Goal: Task Accomplishment & Management: Complete application form

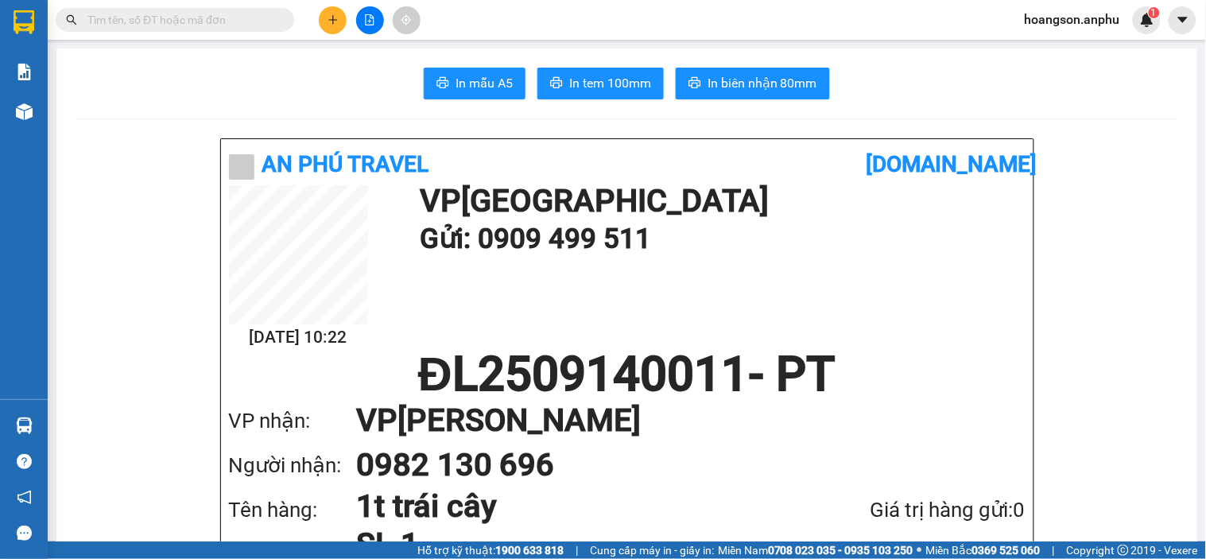
click at [327, 32] on button at bounding box center [333, 20] width 28 height 28
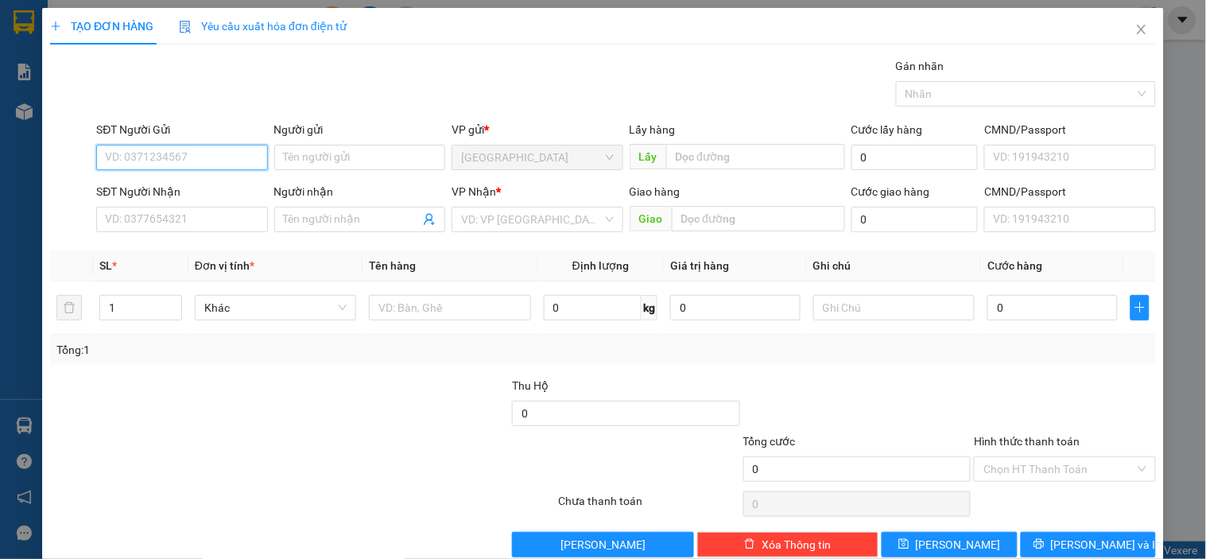
click at [183, 153] on input "SĐT Người Gửi" at bounding box center [181, 157] width 171 height 25
drag, startPoint x: 183, startPoint y: 153, endPoint x: 101, endPoint y: 149, distance: 82.0
click at [101, 149] on input "0986058758" at bounding box center [181, 157] width 171 height 25
type input "0986058758"
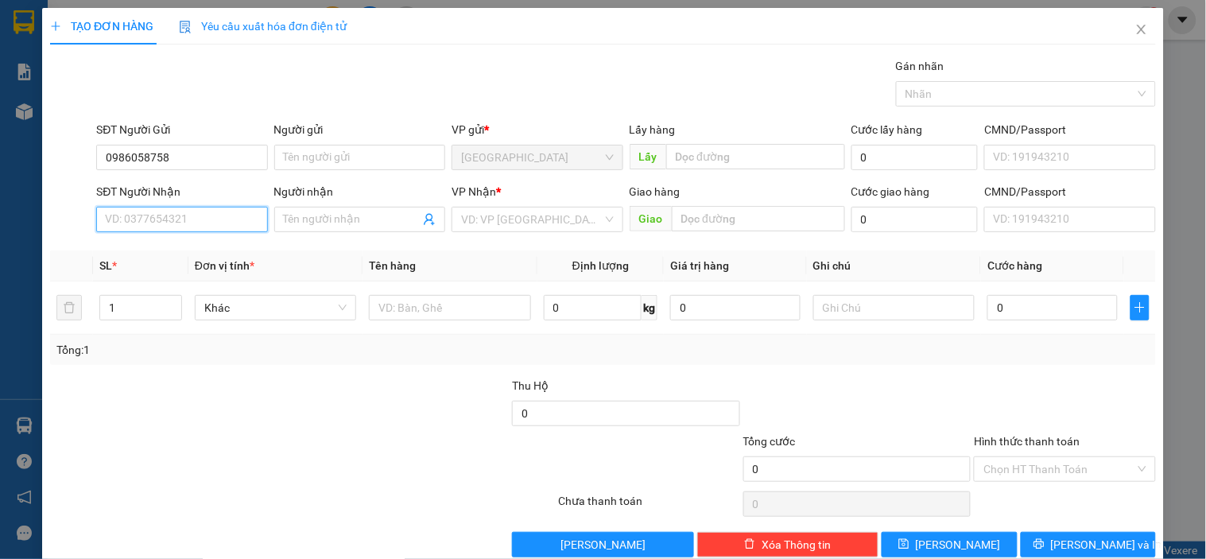
click at [161, 223] on input "SĐT Người Nhận" at bounding box center [181, 219] width 171 height 25
paste input "0986058758"
type input "0986058758"
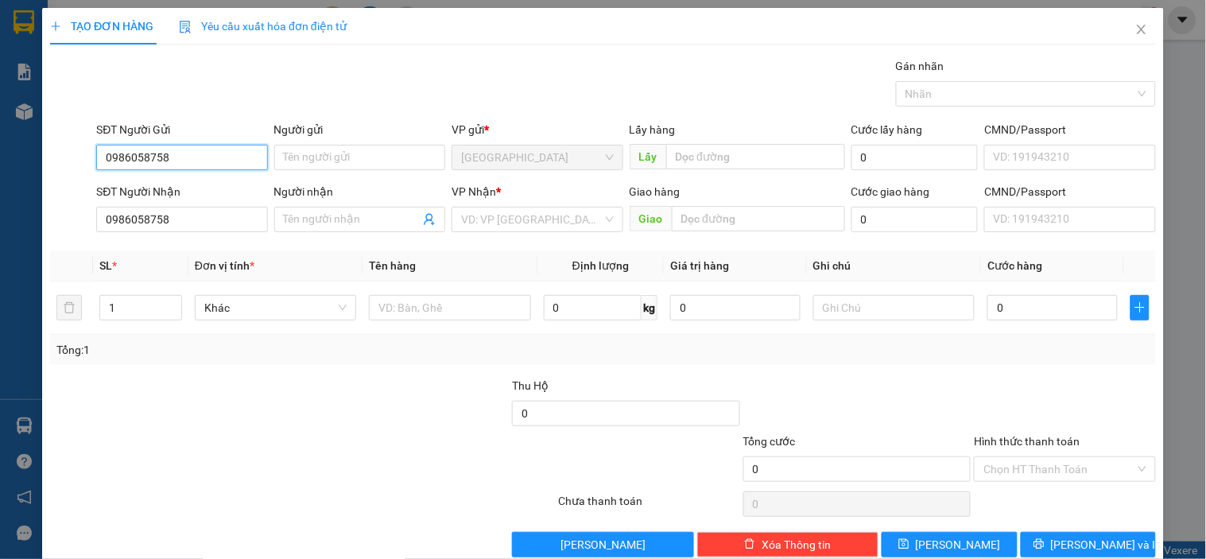
drag, startPoint x: 181, startPoint y: 149, endPoint x: 72, endPoint y: 165, distance: 110.7
click at [72, 165] on div "SĐT Người Gửi 0986058758 0986058758 Người gửi Tên người gửi VP gửi * Đà Lạt Lấy…" at bounding box center [602, 149] width 1109 height 56
click at [362, 216] on input "Người nhận" at bounding box center [352, 219] width 136 height 17
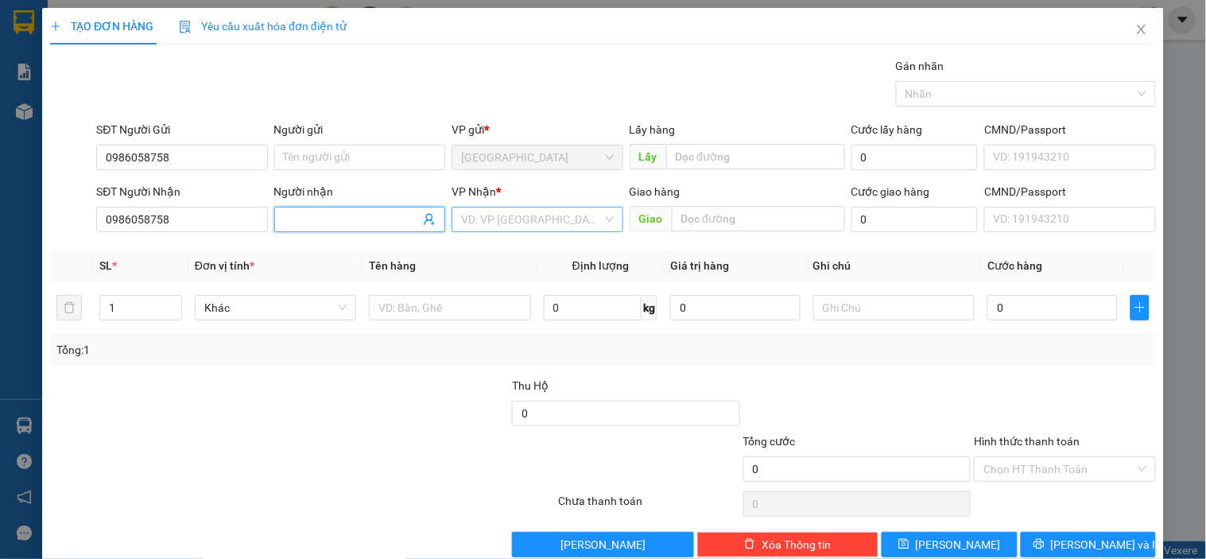
click at [506, 226] on input "search" at bounding box center [531, 219] width 141 height 24
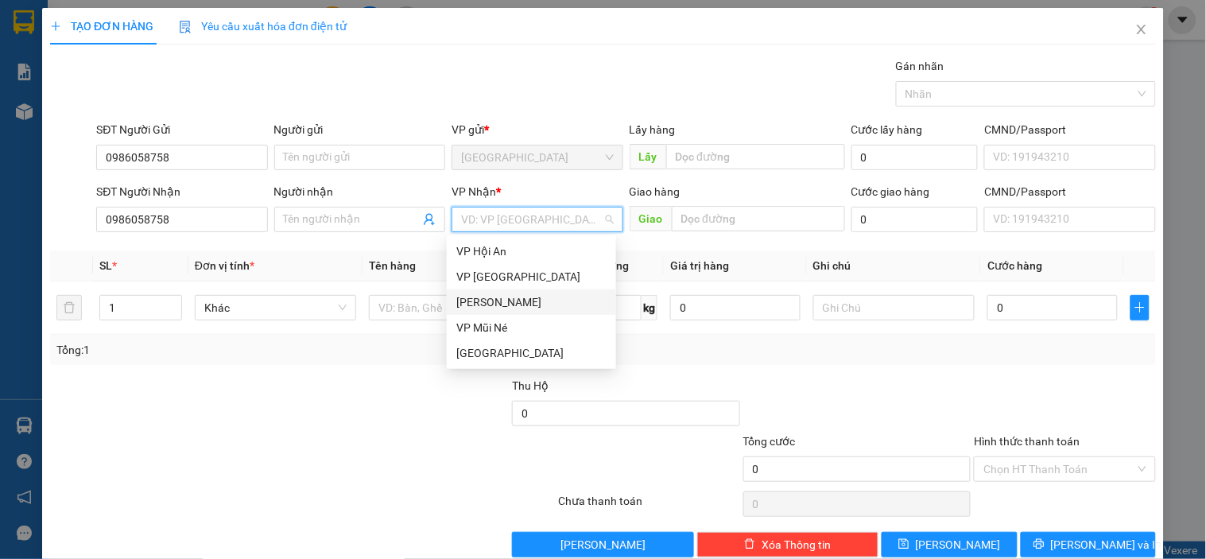
click at [497, 292] on div "[PERSON_NAME]" at bounding box center [531, 301] width 169 height 25
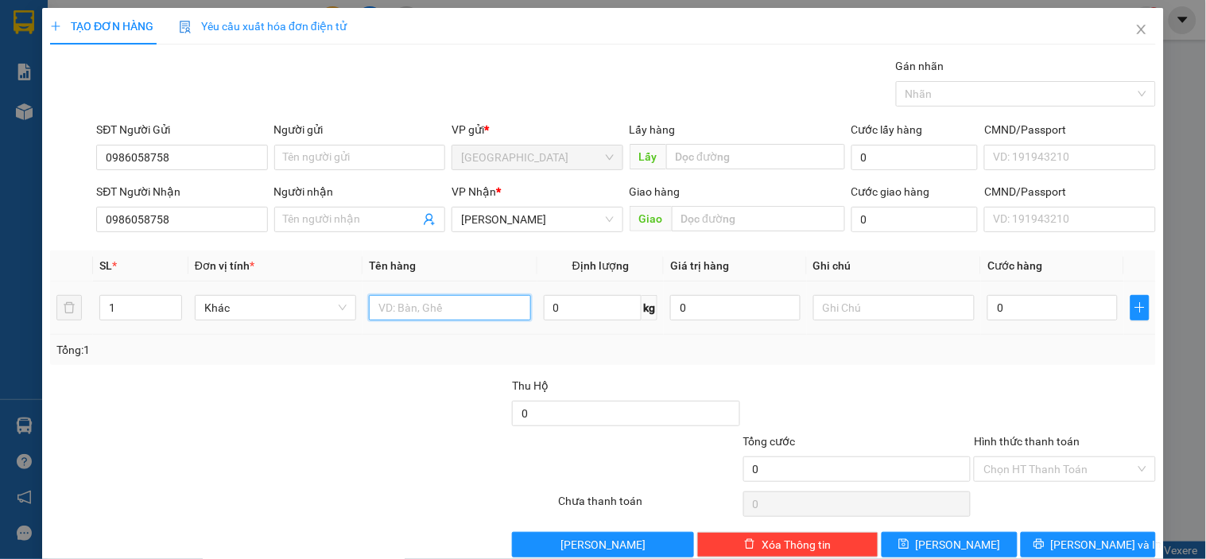
click at [426, 315] on input "text" at bounding box center [449, 307] width 161 height 25
type input "d"
type input "1 bao đồ nghề"
click at [1032, 305] on input "0" at bounding box center [1052, 307] width 130 height 25
type input "70"
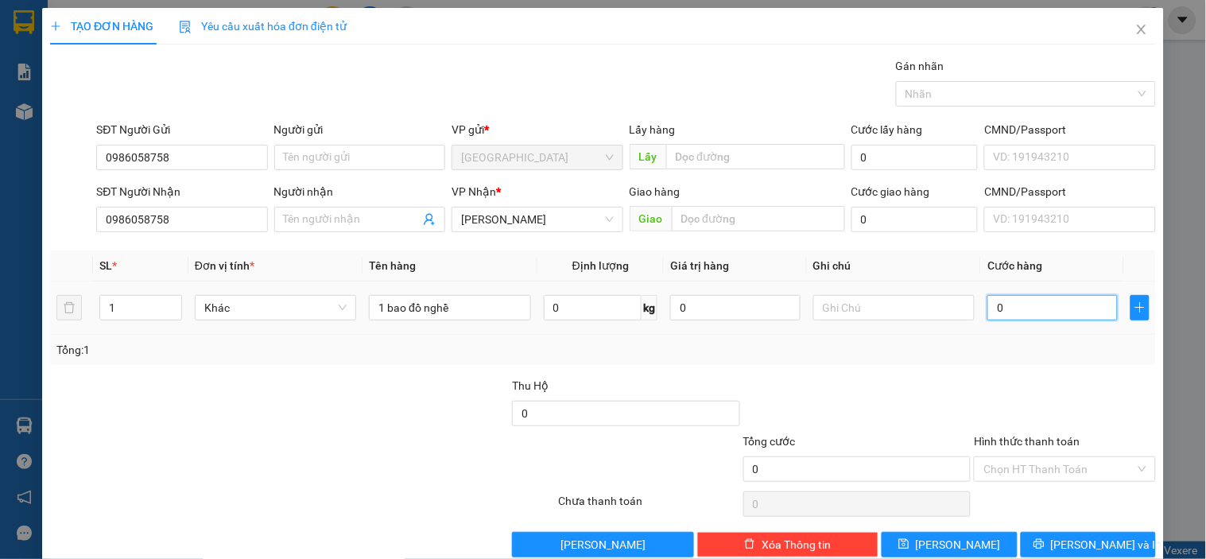
type input "70"
type input "70.000"
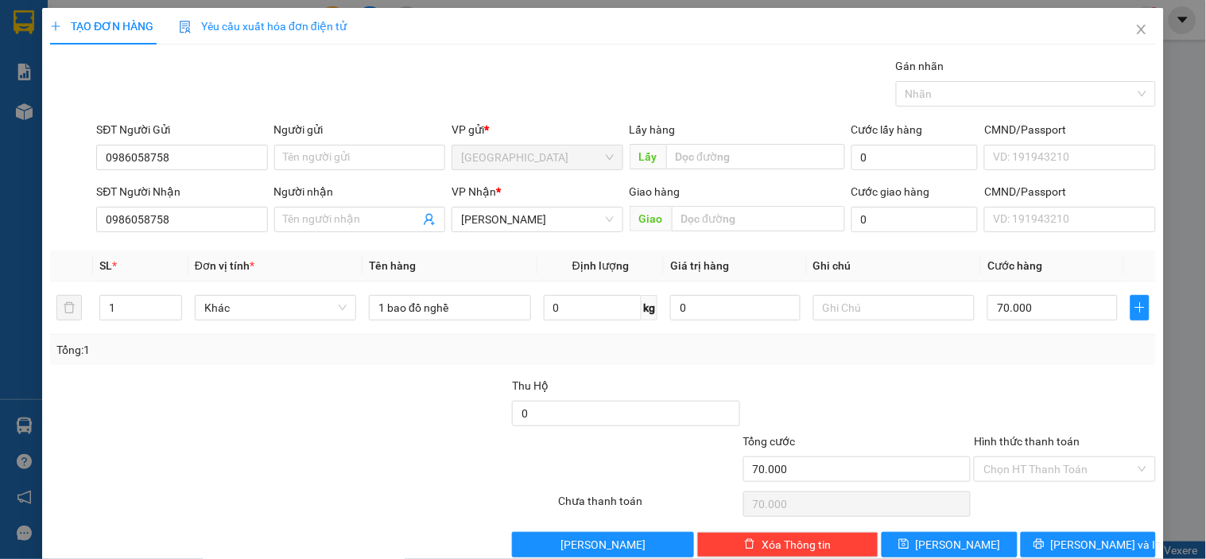
click at [1034, 360] on div "Tổng: 1" at bounding box center [602, 350] width 1105 height 30
click at [1076, 548] on span "Lưu và In" at bounding box center [1106, 544] width 111 height 17
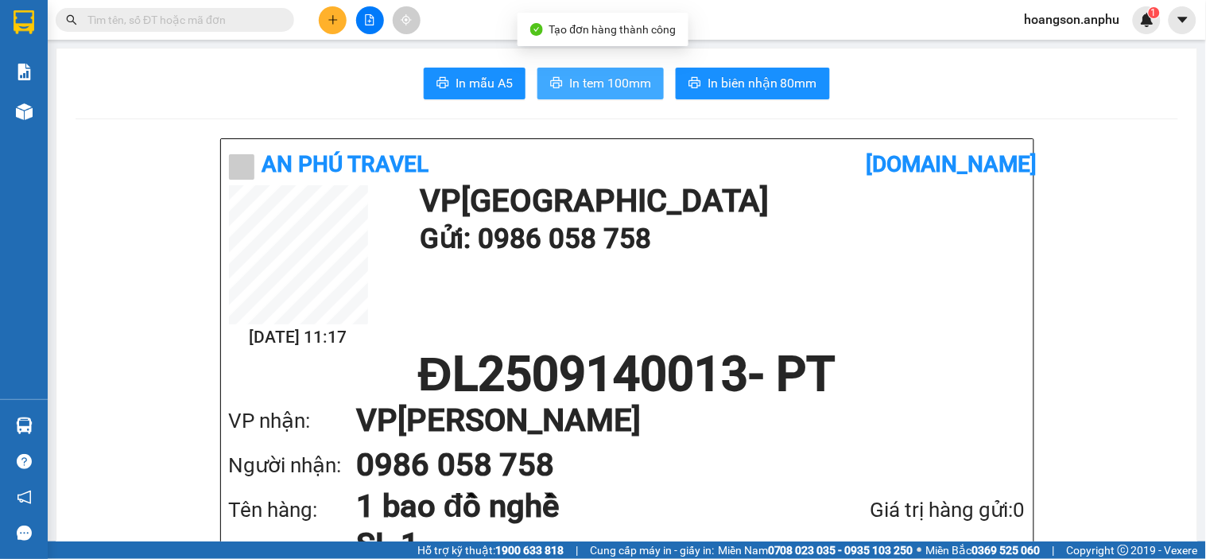
click at [589, 80] on span "In tem 100mm" at bounding box center [610, 83] width 82 height 20
click at [329, 14] on icon "plus" at bounding box center [332, 19] width 11 height 11
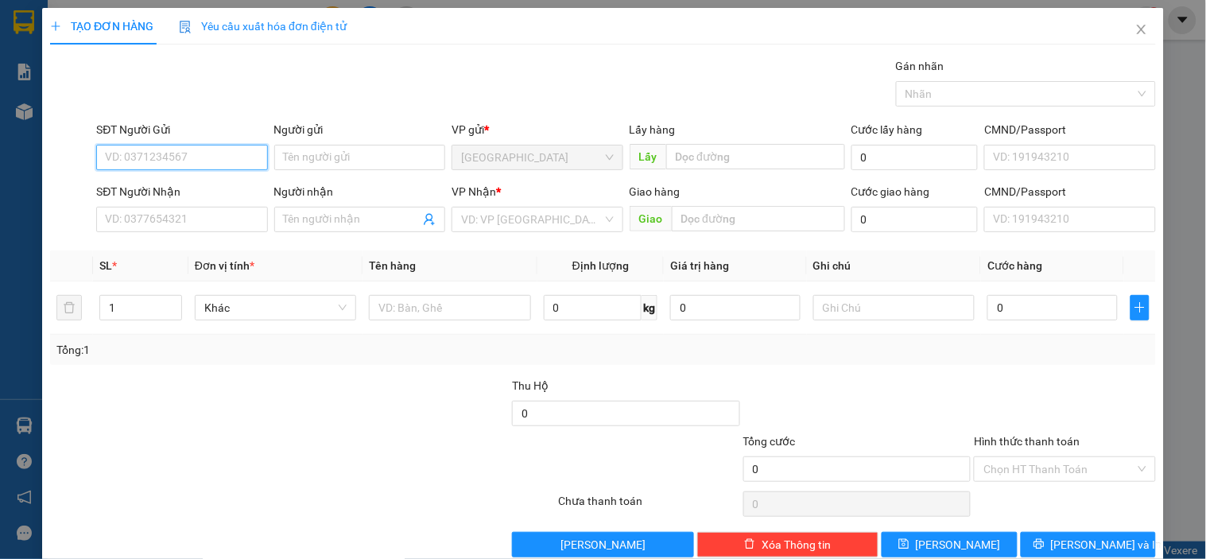
click at [176, 153] on input "SĐT Người Gửi" at bounding box center [181, 157] width 171 height 25
click at [297, 226] on input "Người nhận" at bounding box center [352, 219] width 136 height 17
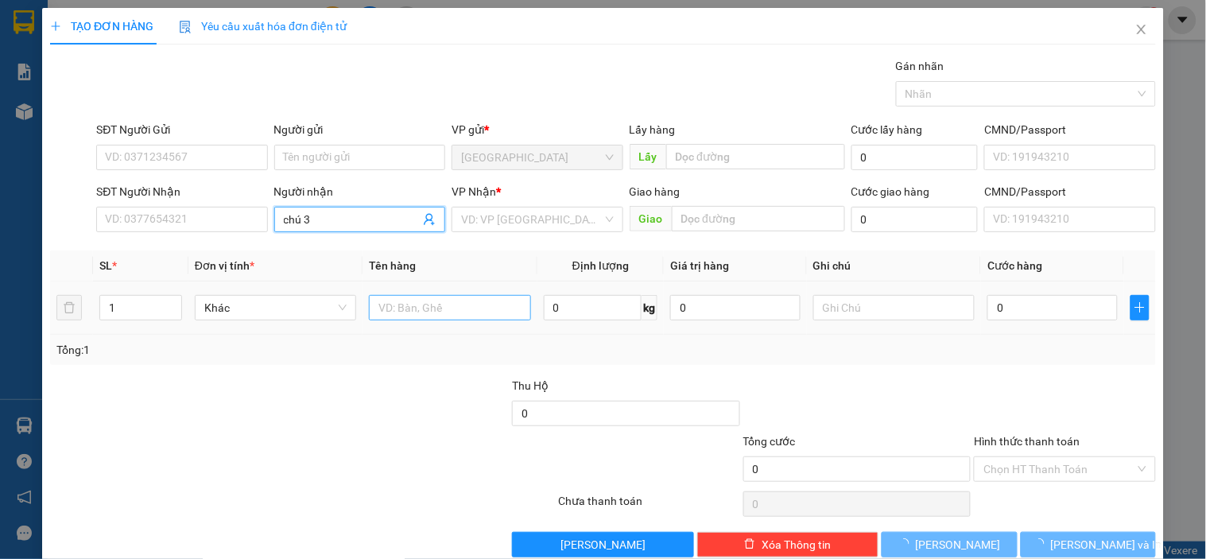
type input "chú 3"
click at [433, 299] on input "text" at bounding box center [449, 307] width 161 height 25
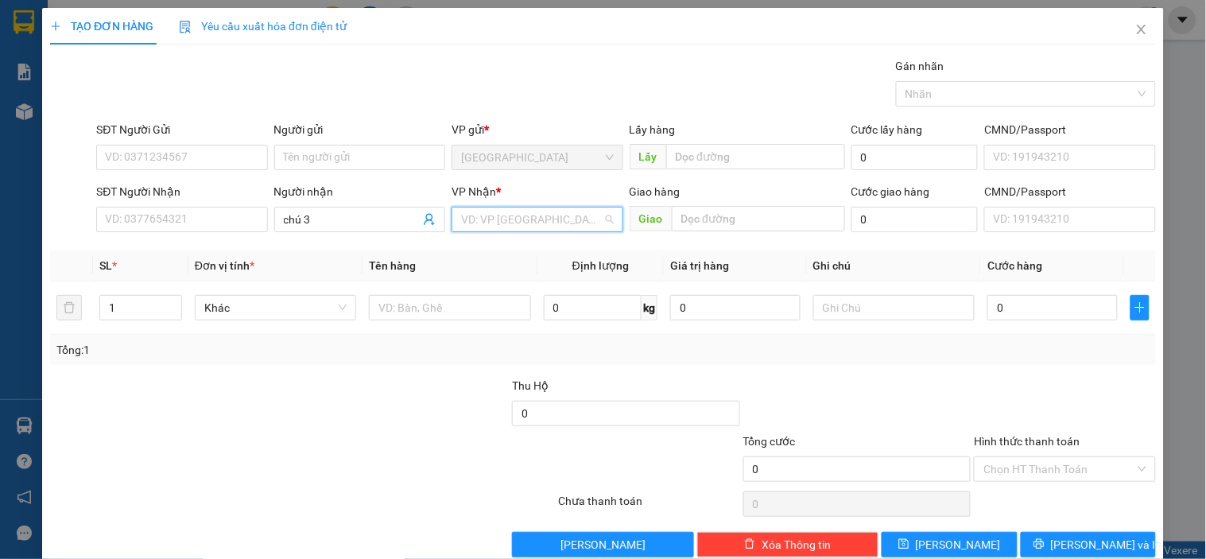
click at [511, 215] on input "search" at bounding box center [531, 219] width 141 height 24
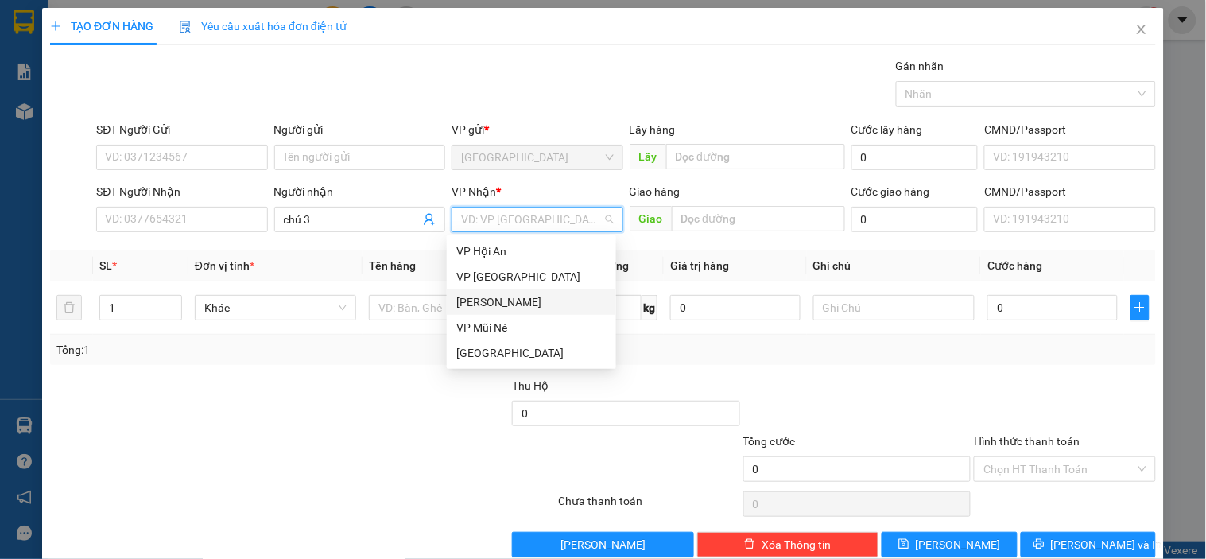
click at [482, 304] on div "[PERSON_NAME]" at bounding box center [531, 301] width 150 height 17
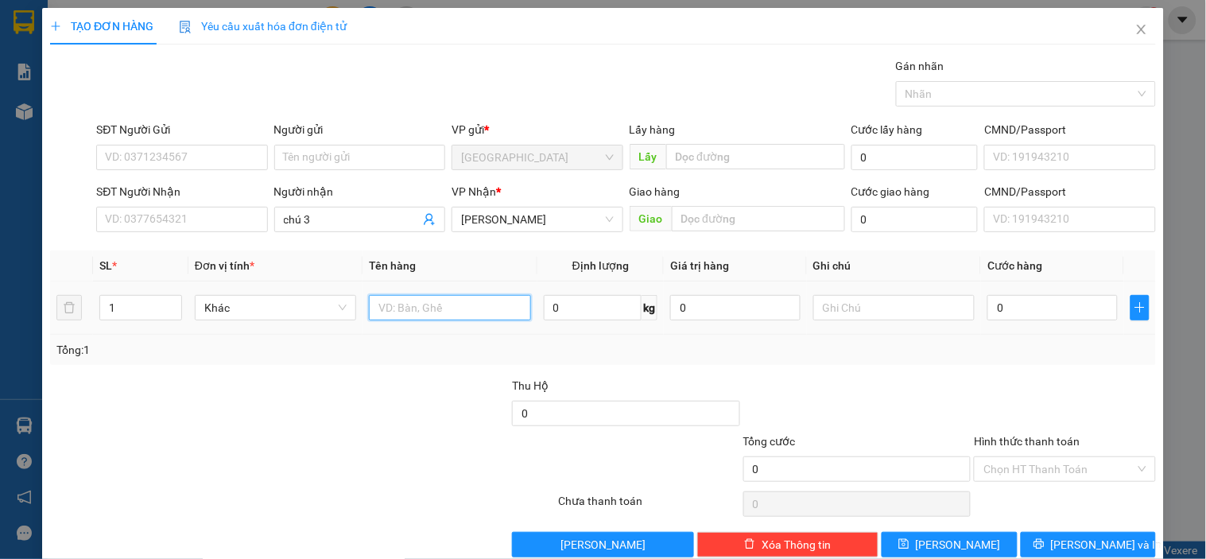
click at [433, 305] on input "text" at bounding box center [449, 307] width 161 height 25
type input "1 t"
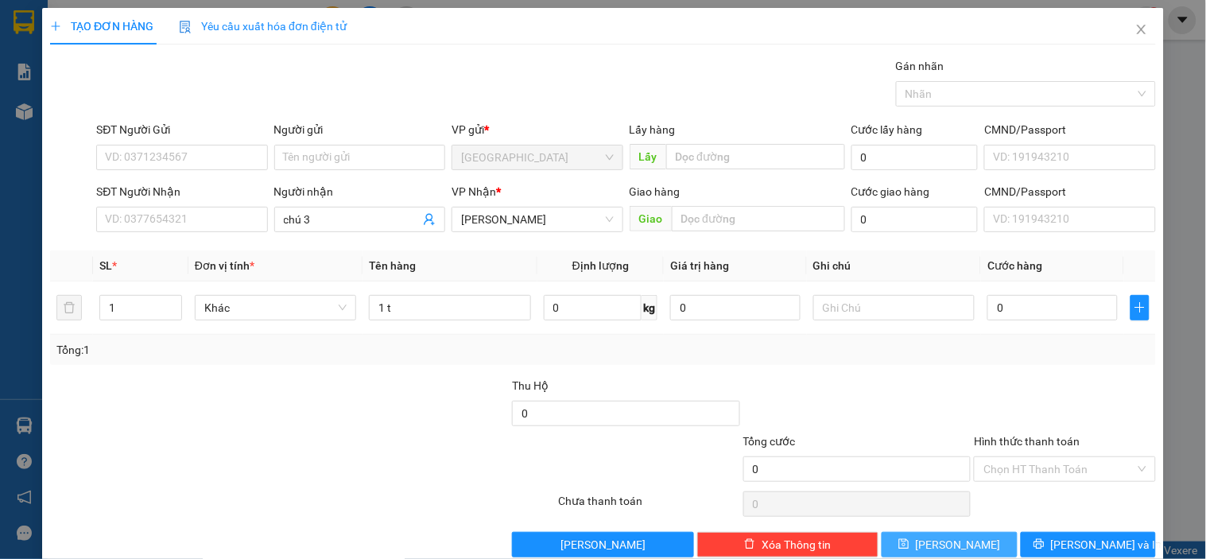
click at [968, 541] on button "Lưu" at bounding box center [948, 544] width 135 height 25
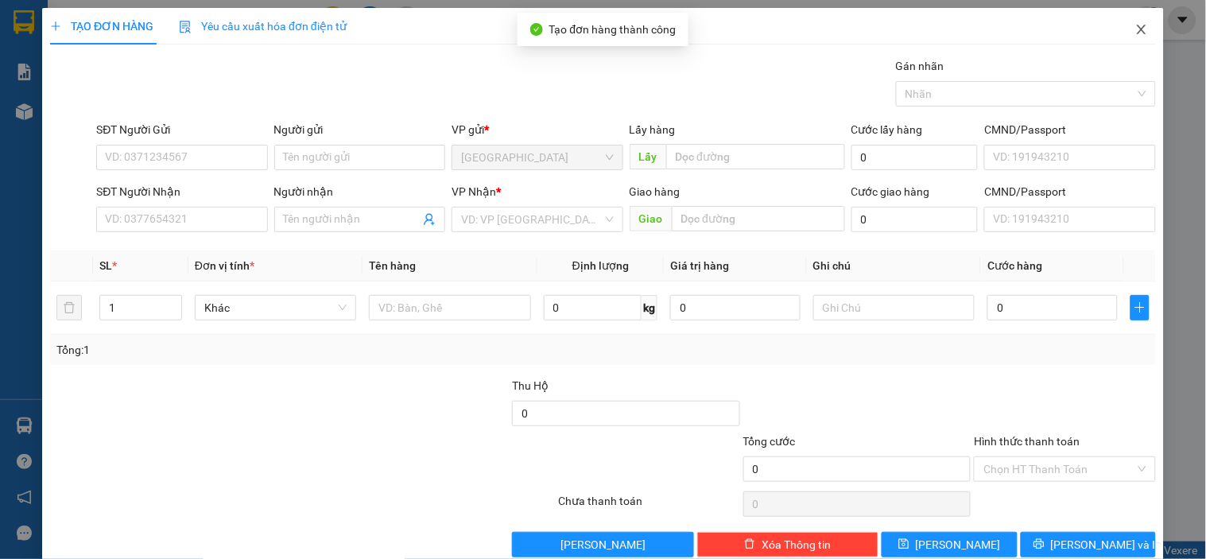
click at [1130, 21] on span "Close" at bounding box center [1141, 30] width 45 height 45
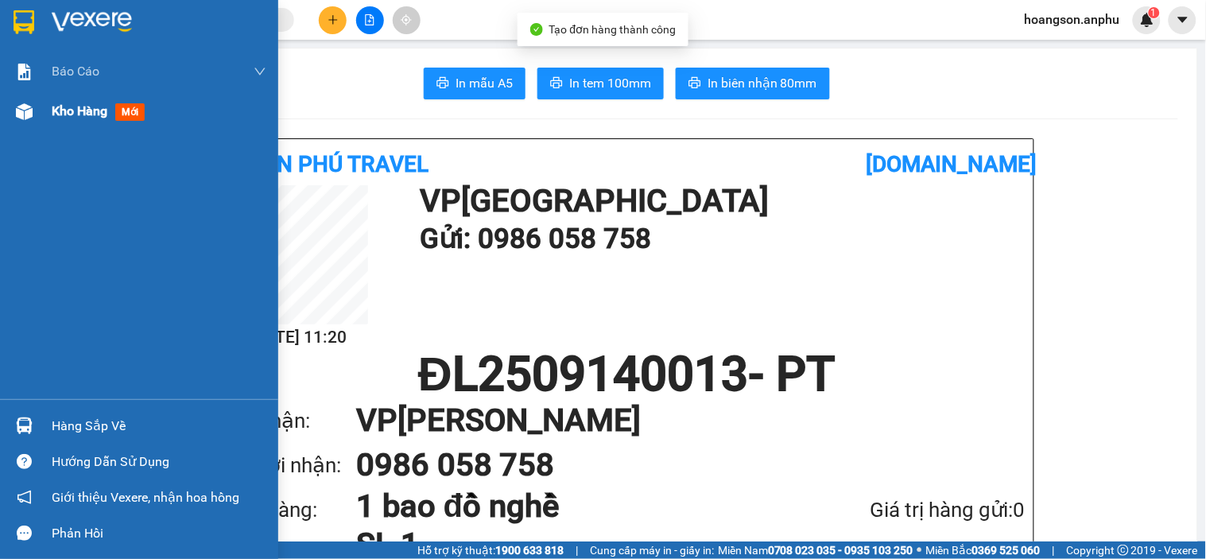
click at [18, 114] on img at bounding box center [24, 111] width 17 height 17
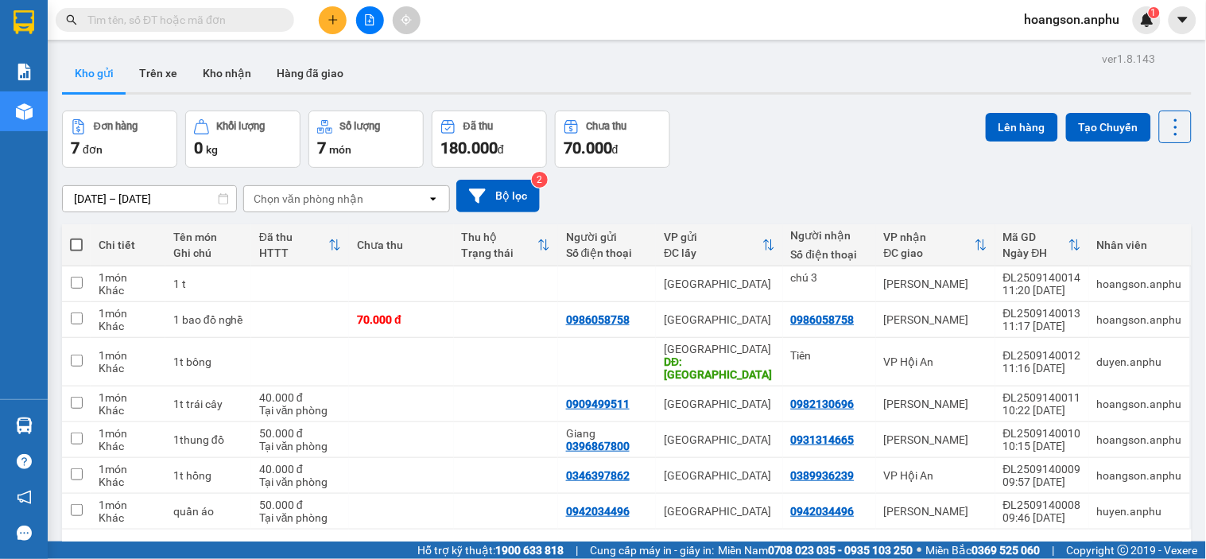
click at [321, 24] on button at bounding box center [333, 20] width 28 height 28
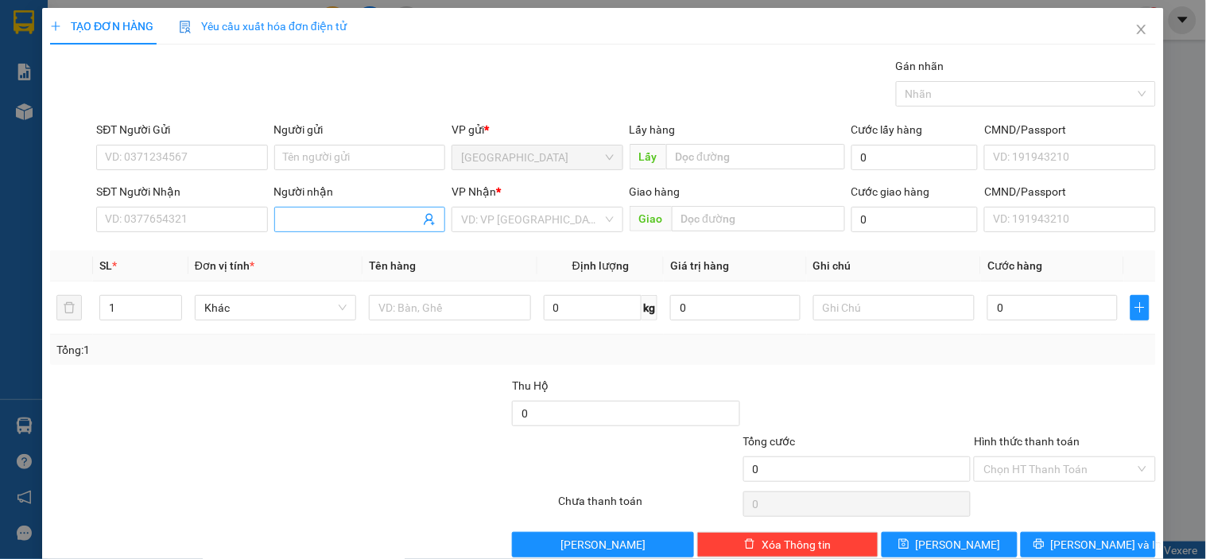
click at [320, 227] on input "Người nhận" at bounding box center [352, 219] width 136 height 17
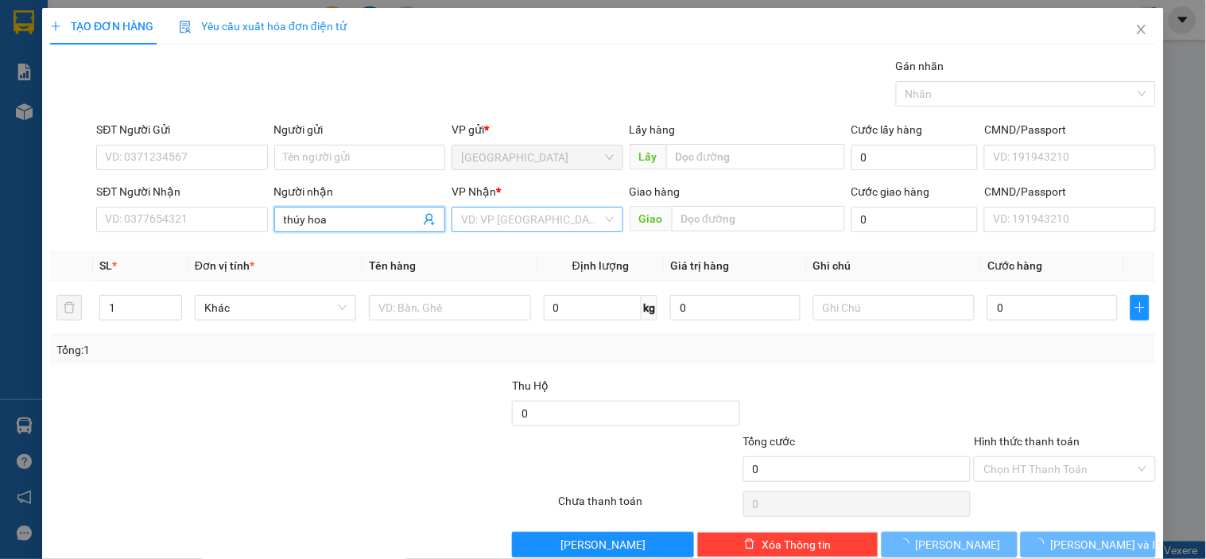
type input "thúy hoa"
click at [497, 226] on input "search" at bounding box center [531, 219] width 141 height 24
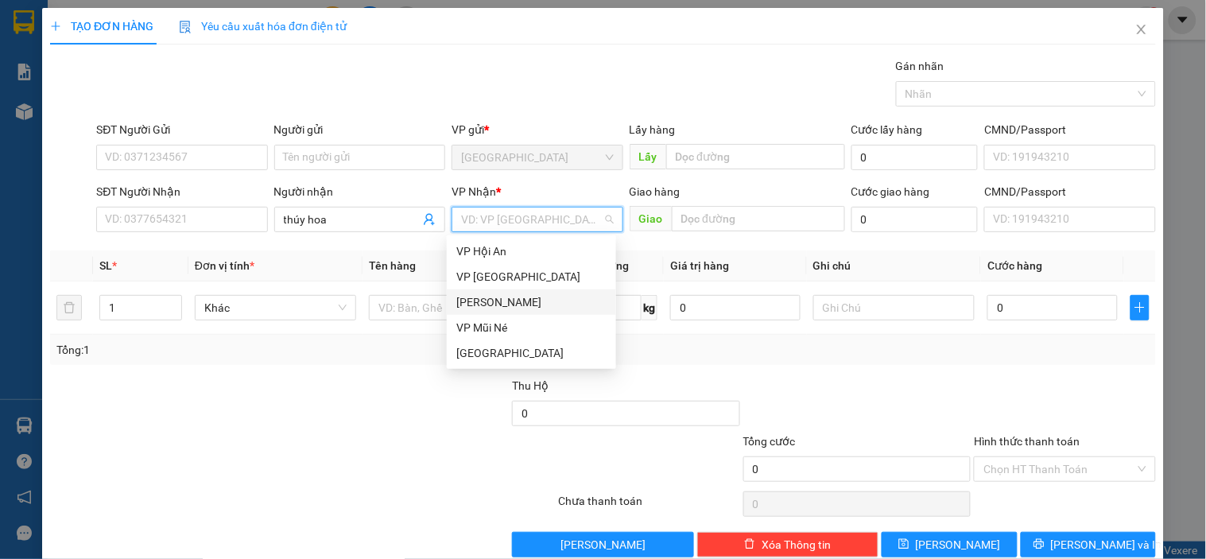
click at [505, 306] on div "[PERSON_NAME]" at bounding box center [531, 301] width 150 height 17
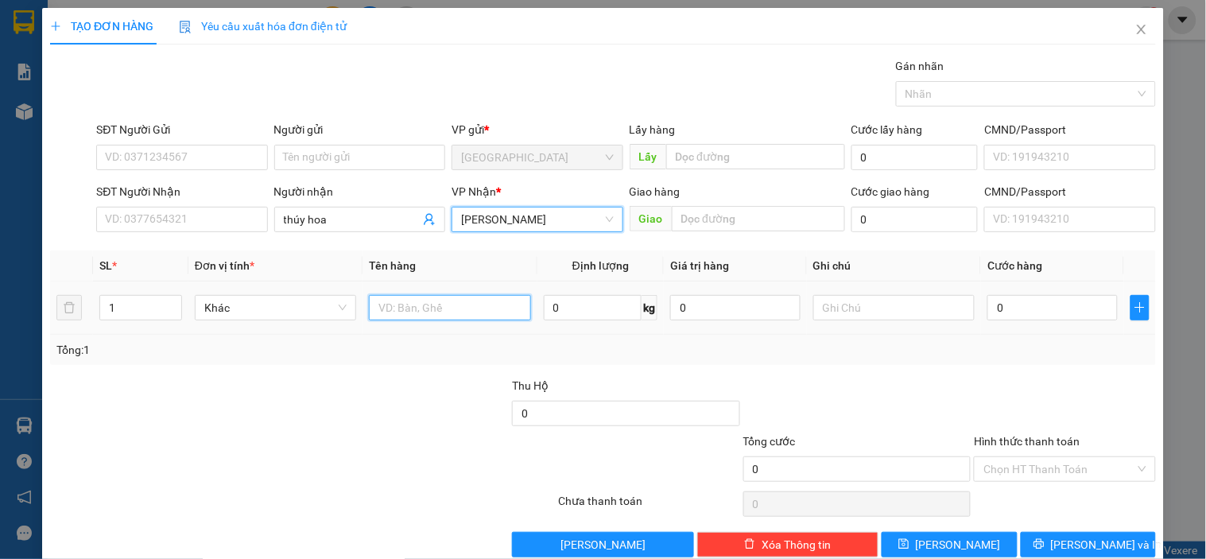
click at [429, 308] on input "text" at bounding box center [449, 307] width 161 height 25
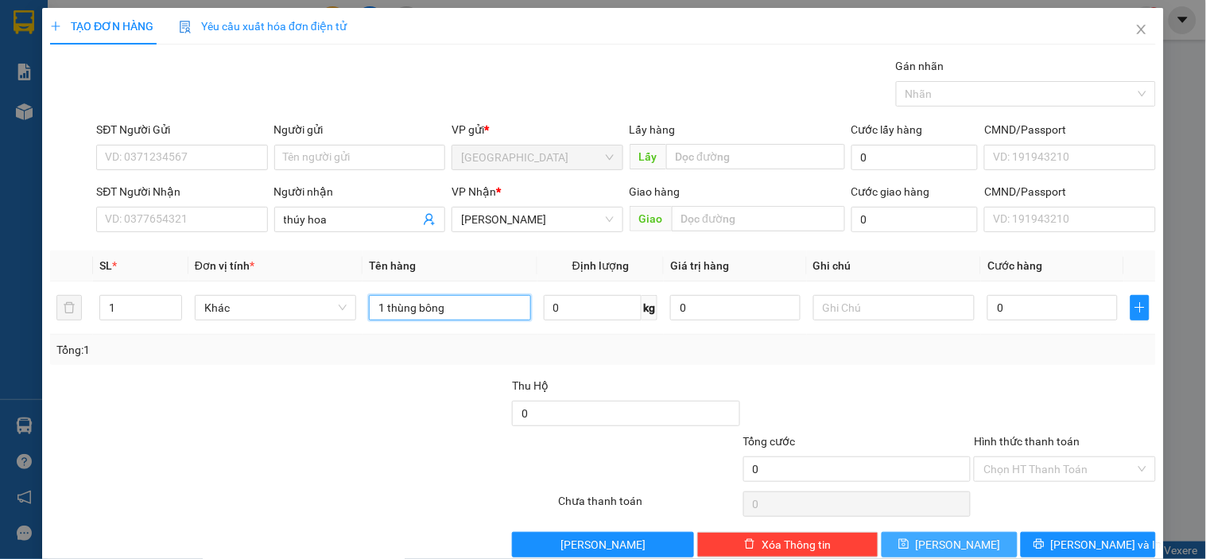
type input "1 thùng bông"
click at [971, 548] on button "Lưu" at bounding box center [948, 544] width 135 height 25
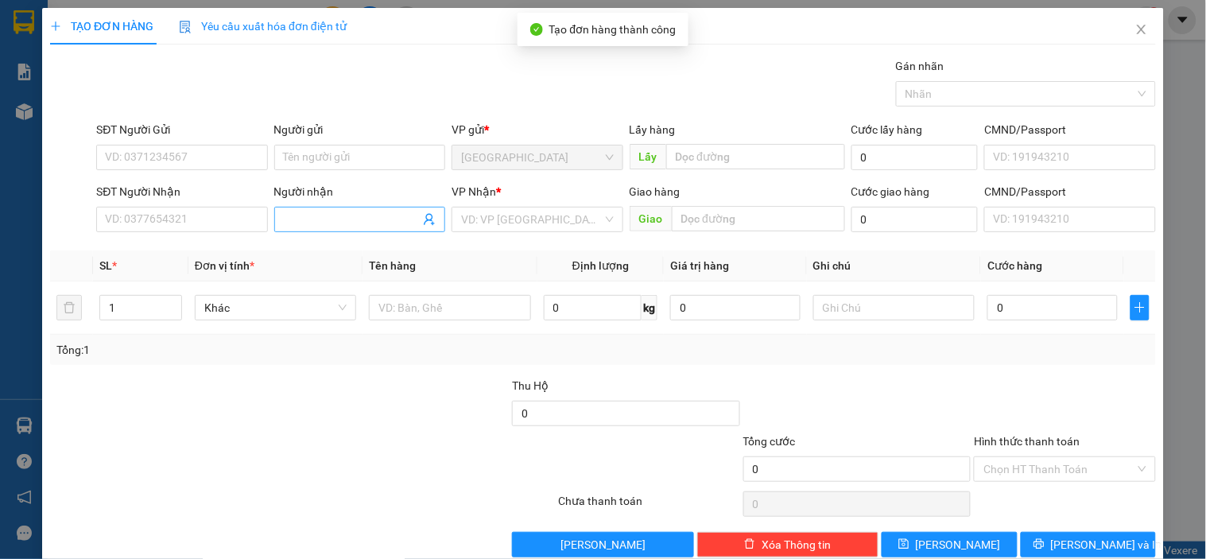
click at [308, 220] on input "Người nhận" at bounding box center [352, 219] width 136 height 17
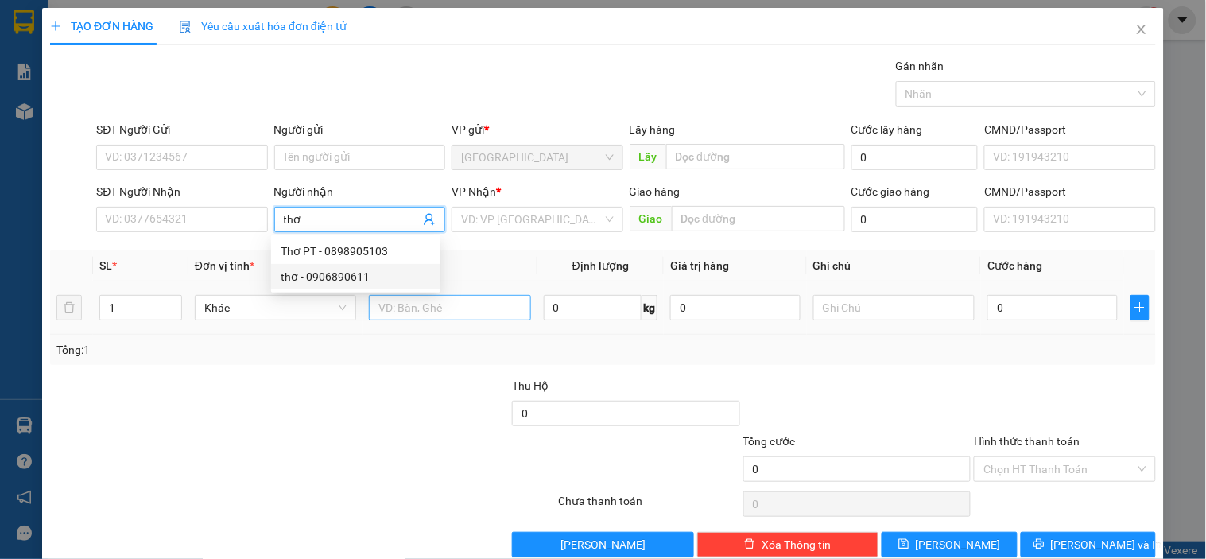
type input "thơ"
click at [456, 312] on input "text" at bounding box center [449, 307] width 161 height 25
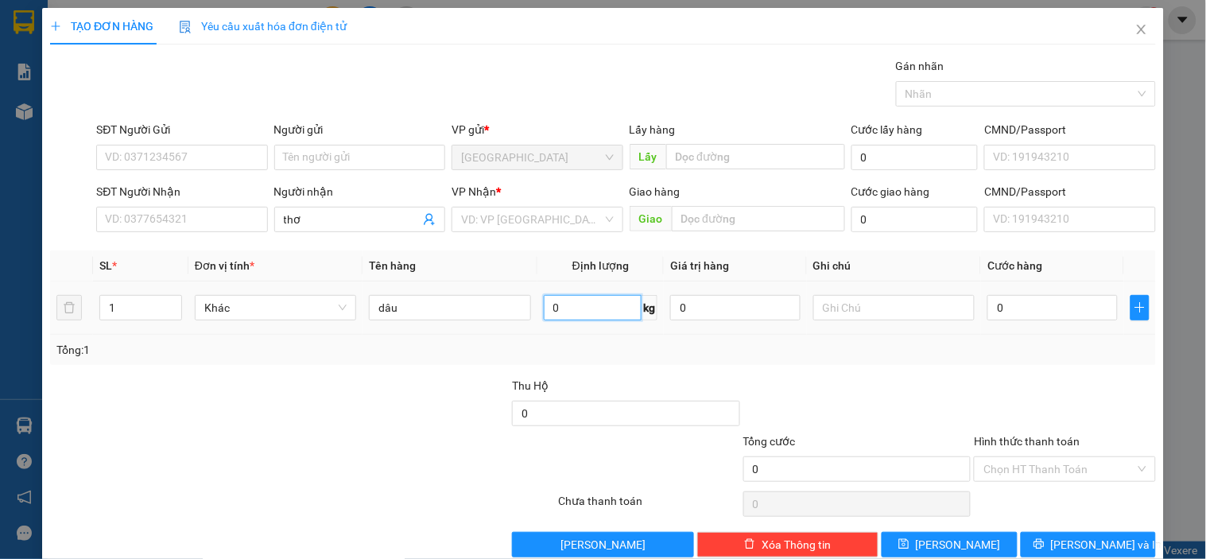
click at [592, 312] on input "0" at bounding box center [593, 307] width 99 height 25
click at [432, 306] on input "dâu" at bounding box center [449, 307] width 161 height 25
type input "dâu"
click at [593, 314] on input "0" at bounding box center [593, 307] width 99 height 25
type input "12"
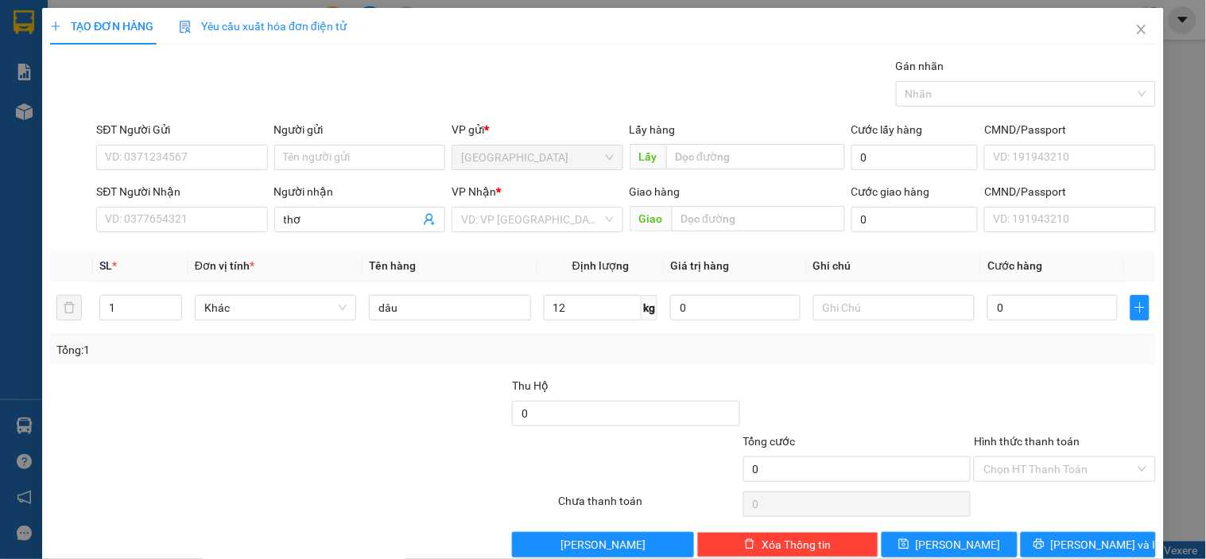
click at [851, 360] on div "Tổng: 1" at bounding box center [602, 350] width 1105 height 30
click at [1044, 474] on input "Hình thức thanh toán" at bounding box center [1058, 469] width 151 height 24
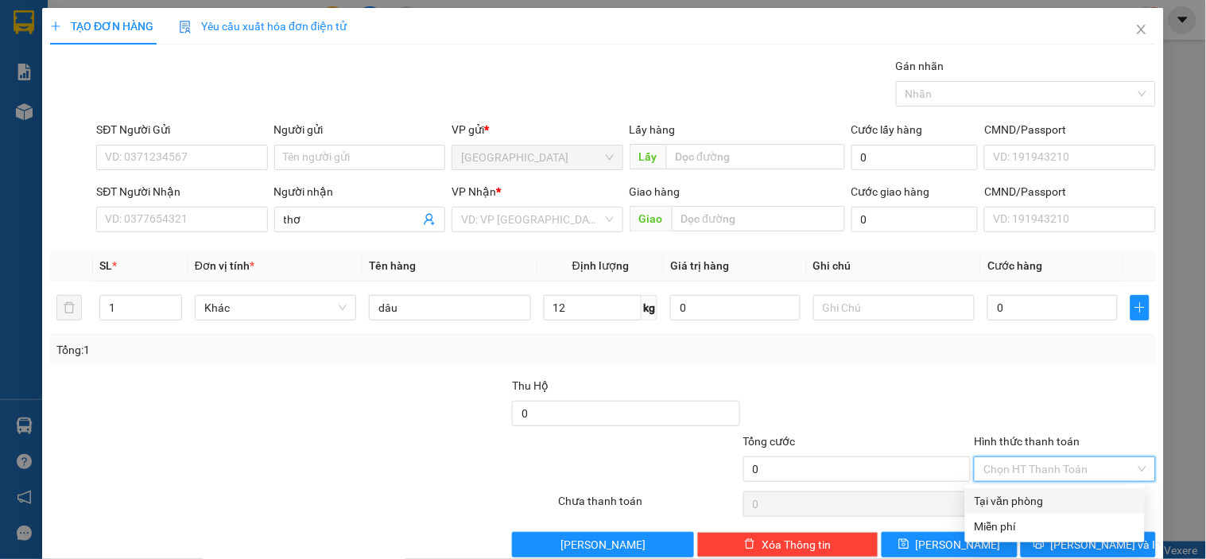
click at [1016, 505] on div "Tại văn phòng" at bounding box center [1054, 500] width 161 height 17
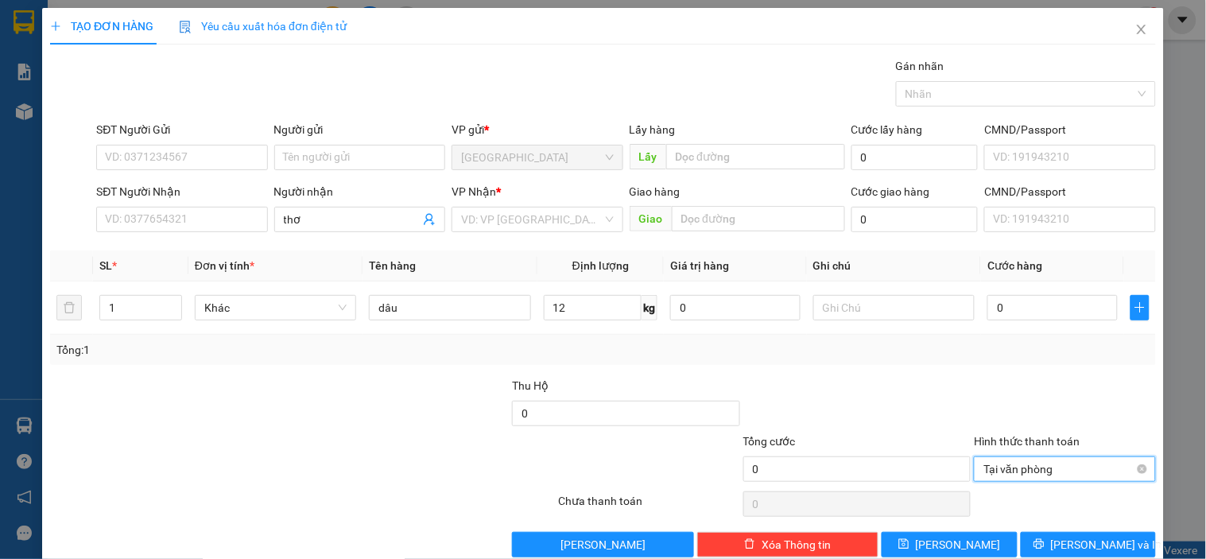
click at [1030, 477] on span "Tại văn phòng" at bounding box center [1064, 469] width 162 height 24
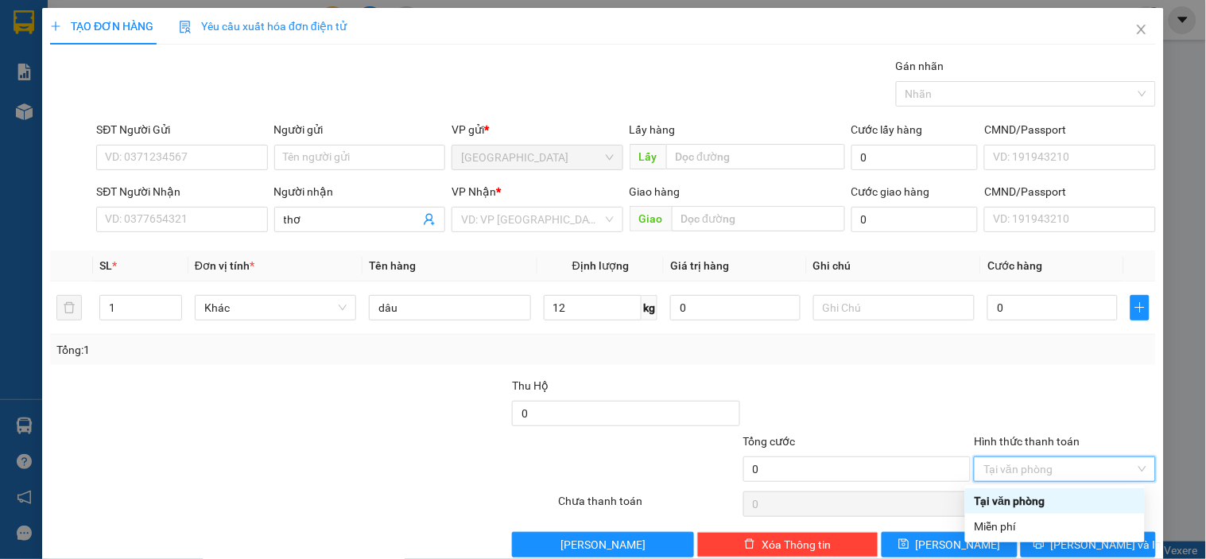
click at [974, 449] on div "Hình thức thanh toán" at bounding box center [1064, 444] width 181 height 24
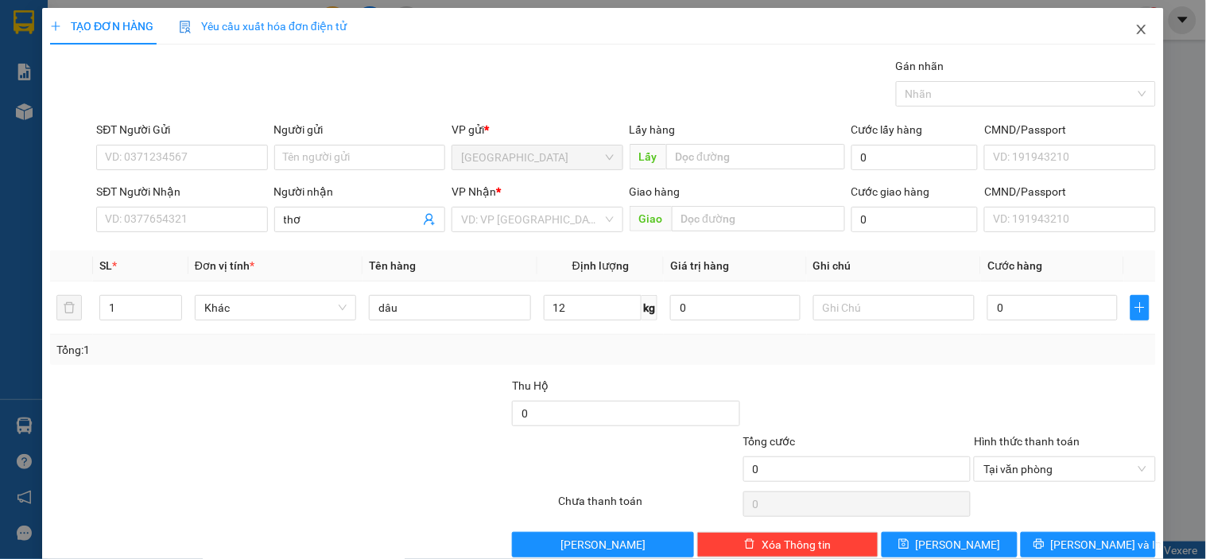
click at [1135, 29] on icon "close" at bounding box center [1141, 29] width 13 height 13
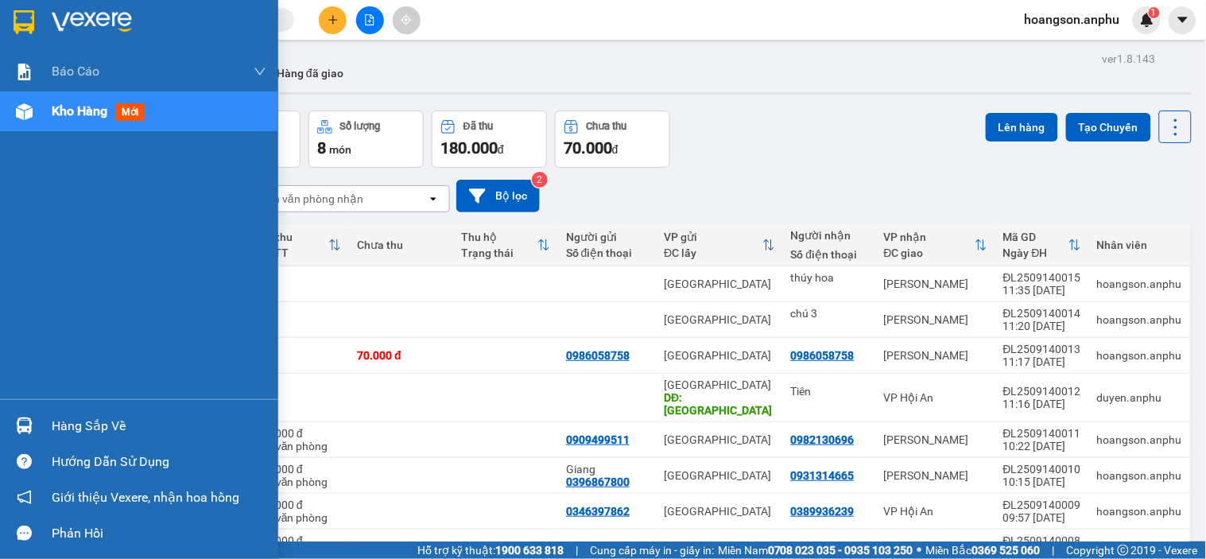
click at [59, 111] on span "Kho hàng" at bounding box center [80, 110] width 56 height 15
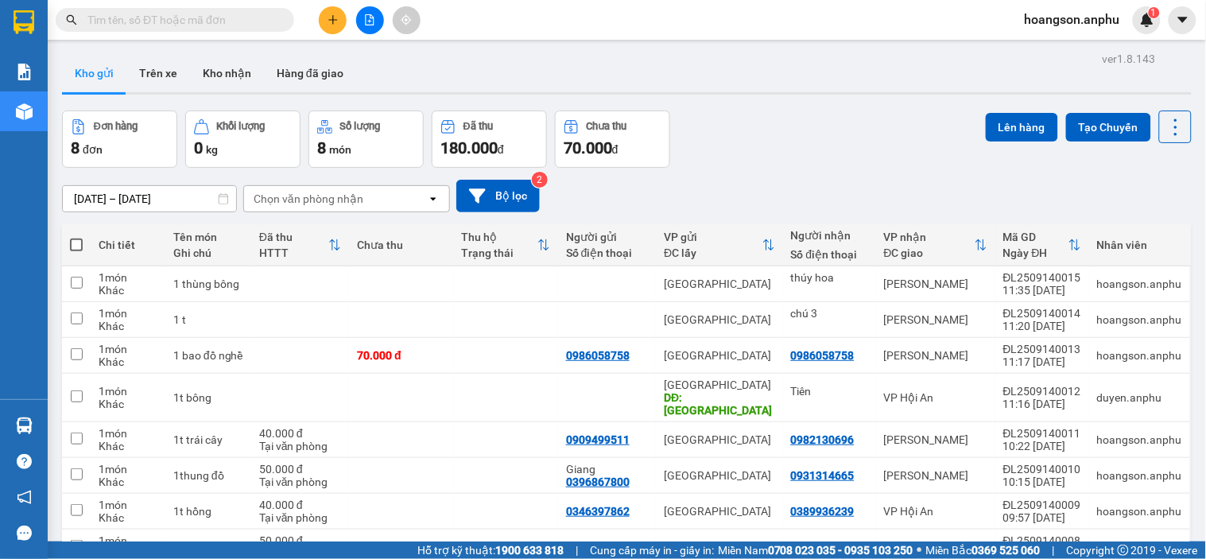
click at [337, 18] on icon "plus" at bounding box center [332, 19] width 11 height 11
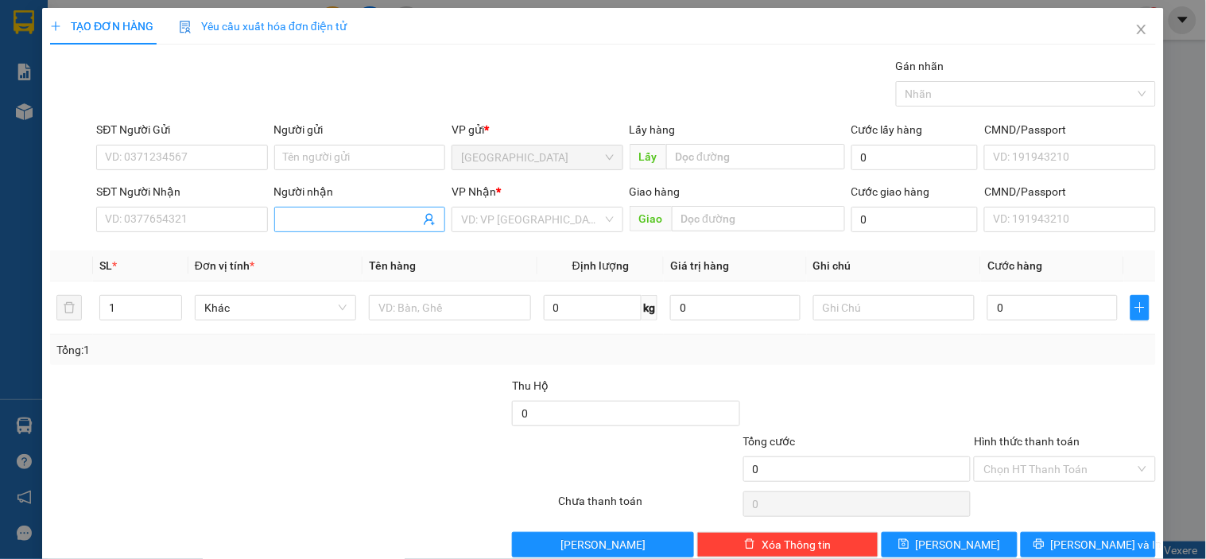
click at [319, 223] on input "Người nhận" at bounding box center [352, 219] width 136 height 17
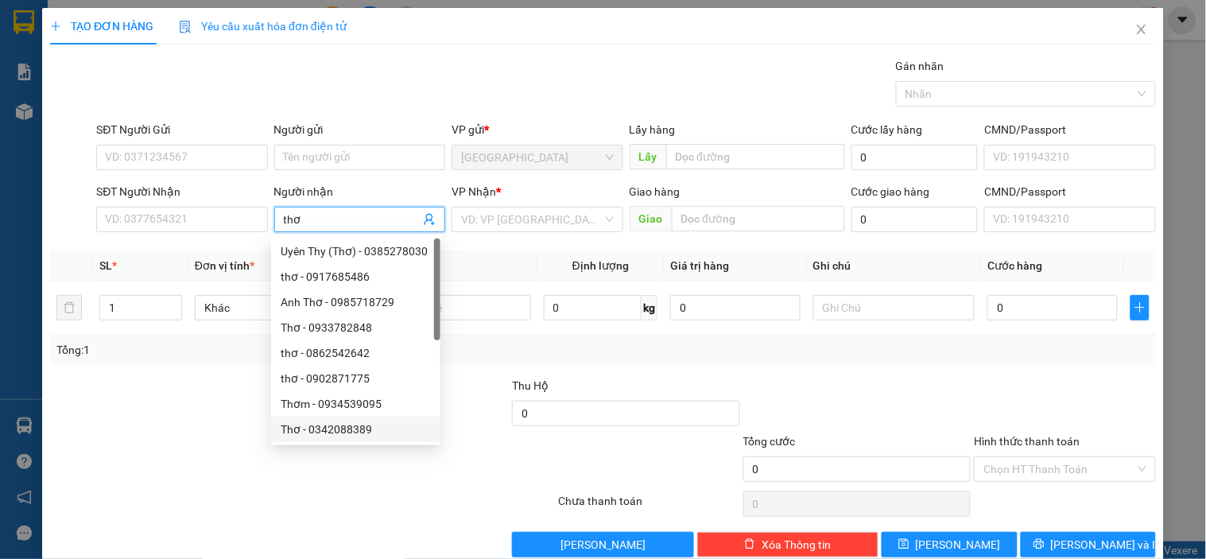
type input "thơ"
click at [230, 475] on div at bounding box center [209, 460] width 323 height 56
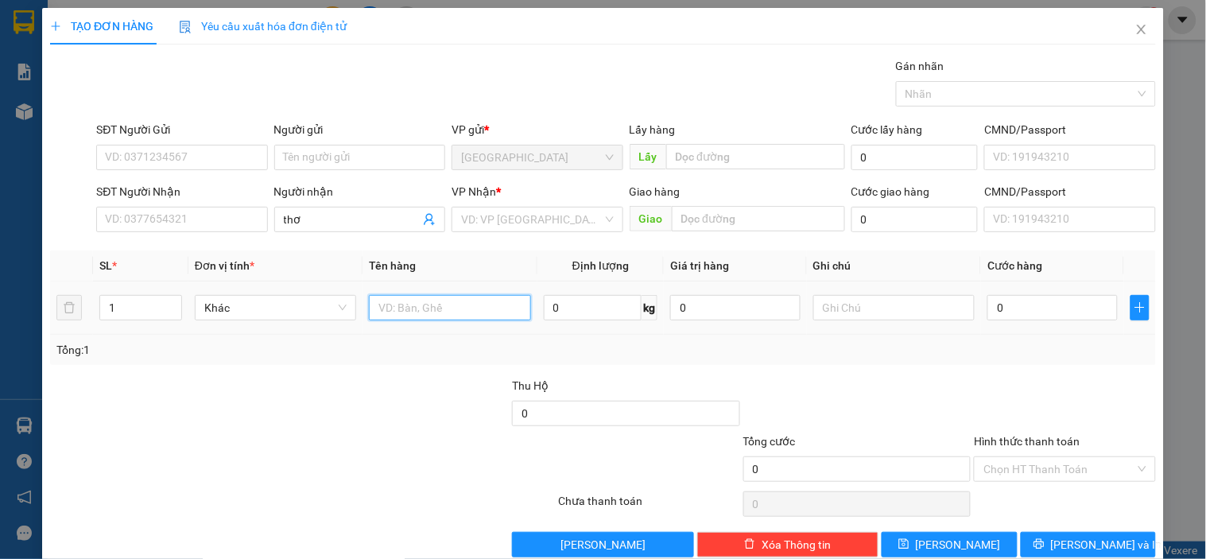
click at [463, 302] on input "text" at bounding box center [449, 307] width 161 height 25
type input "dâu"
click at [586, 316] on input "0" at bounding box center [593, 307] width 99 height 25
click at [757, 374] on div "Transit Pickup Surcharge Ids Transit Deliver Surcharge Ids Transit Deliver Surc…" at bounding box center [602, 307] width 1105 height 500
type input "12"
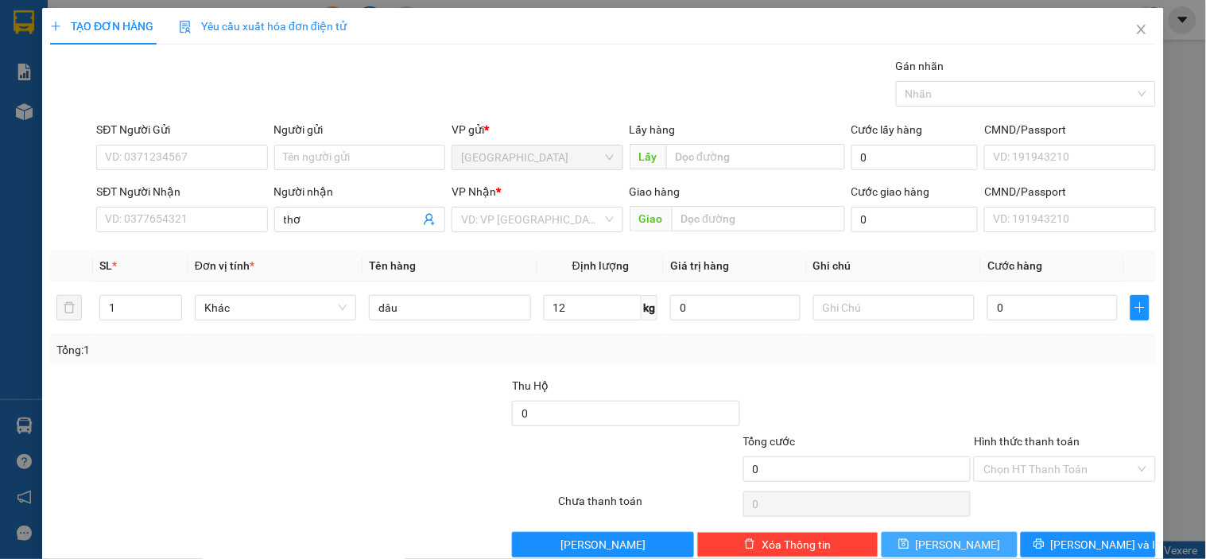
click at [962, 543] on button "Lưu" at bounding box center [948, 544] width 135 height 25
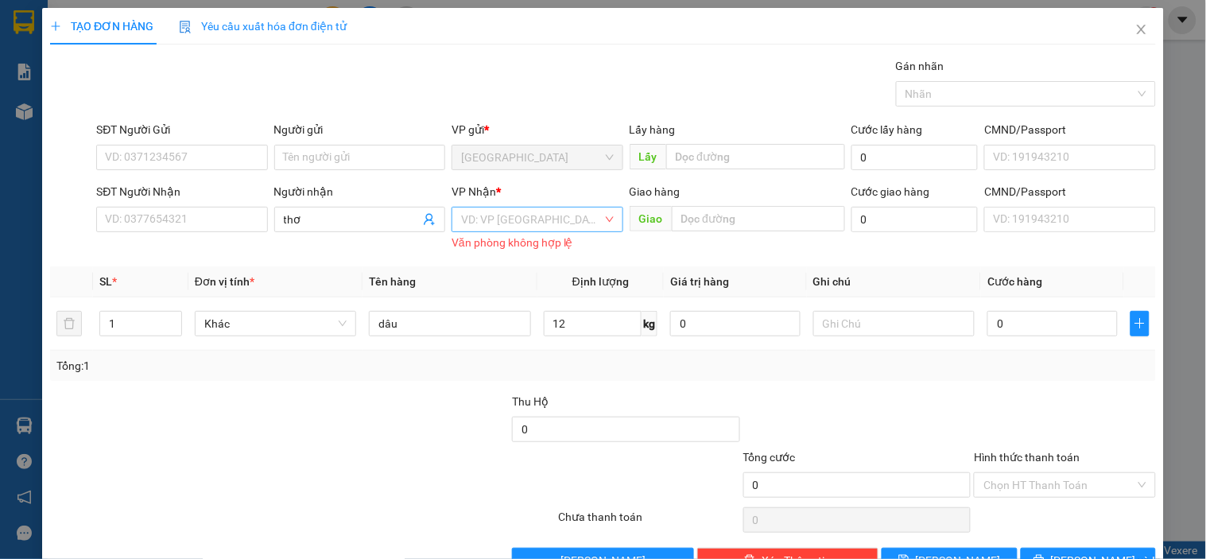
click at [549, 218] on input "search" at bounding box center [531, 219] width 141 height 24
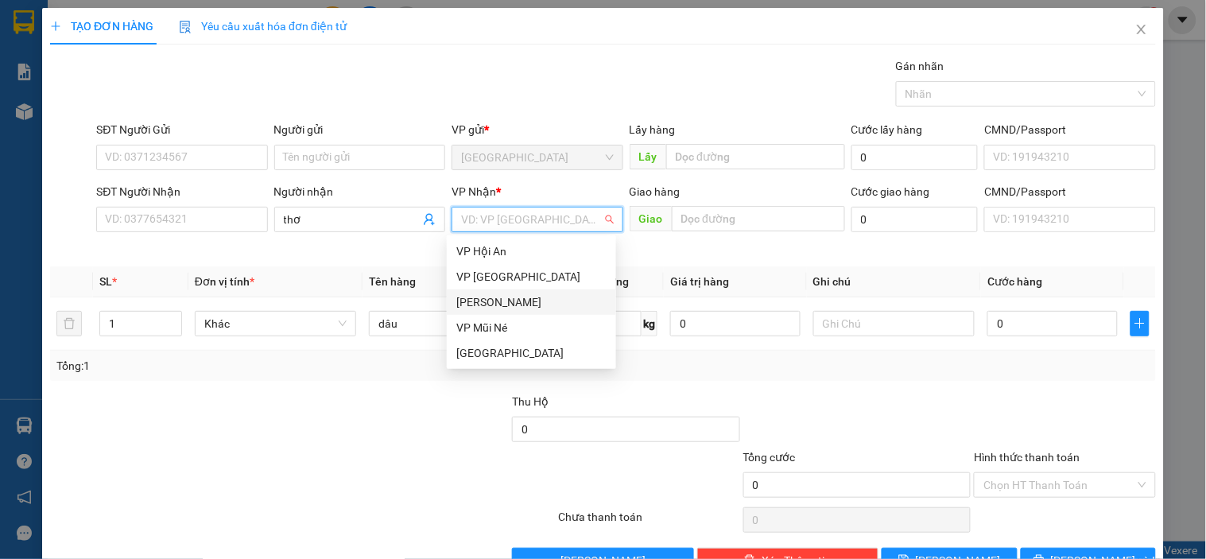
click at [497, 295] on div "[PERSON_NAME]" at bounding box center [531, 301] width 150 height 17
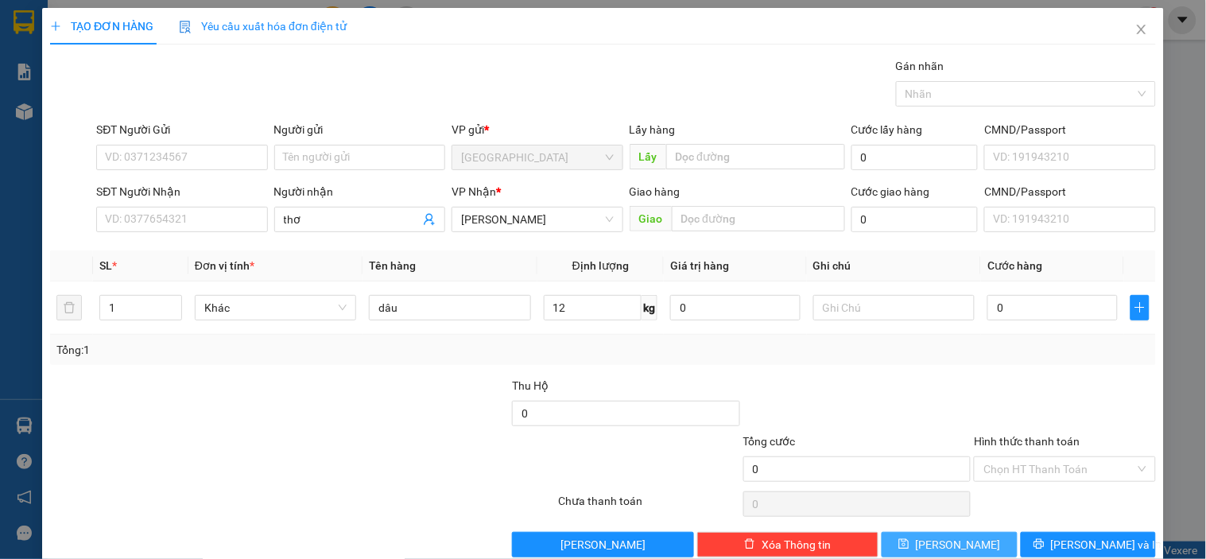
click at [965, 536] on button "Lưu" at bounding box center [948, 544] width 135 height 25
type input "0"
click at [1127, 37] on span "Close" at bounding box center [1141, 30] width 45 height 45
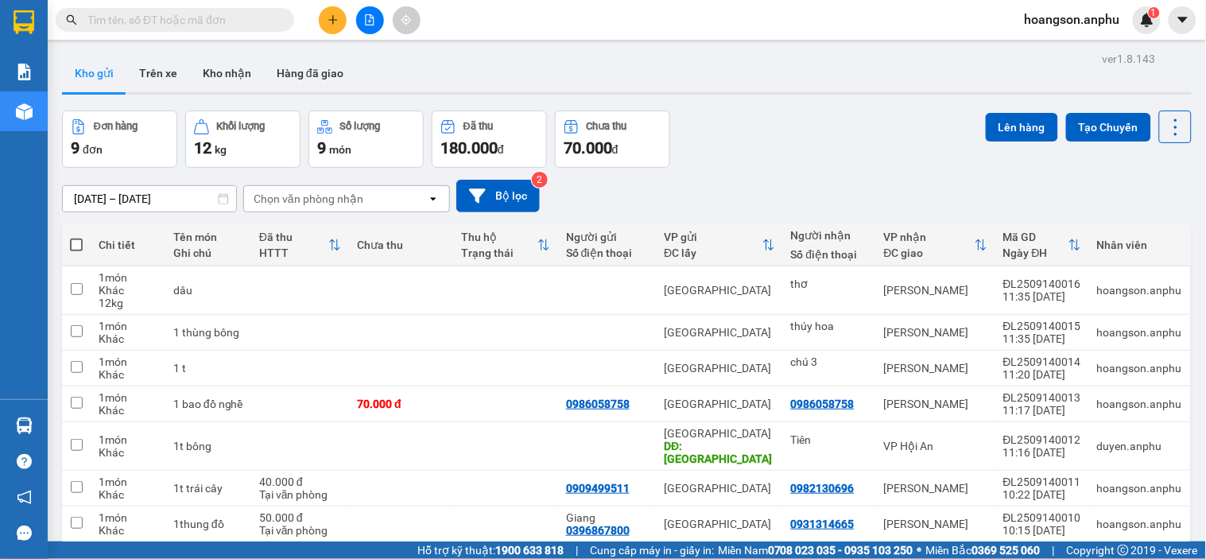
click at [340, 13] on button at bounding box center [333, 20] width 28 height 28
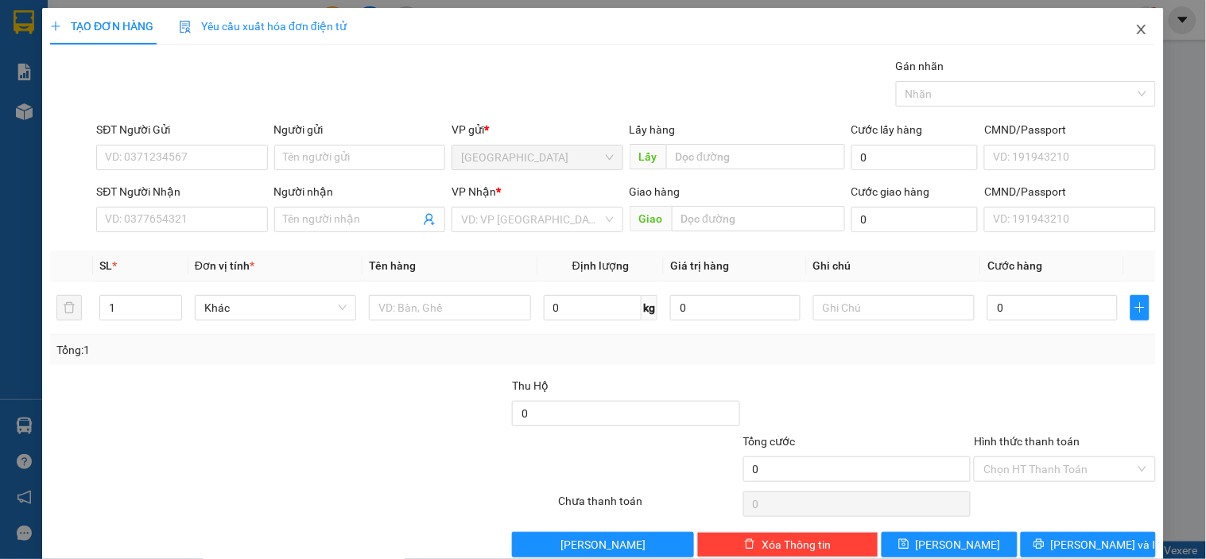
click at [1136, 26] on icon "close" at bounding box center [1140, 30] width 9 height 10
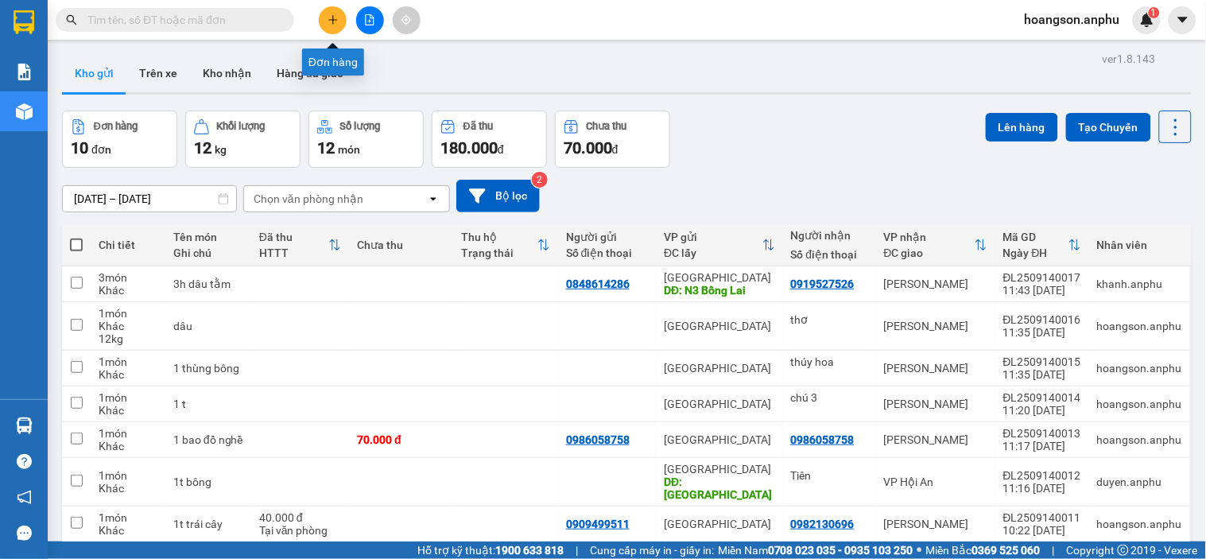
click at [330, 6] on button at bounding box center [333, 20] width 28 height 28
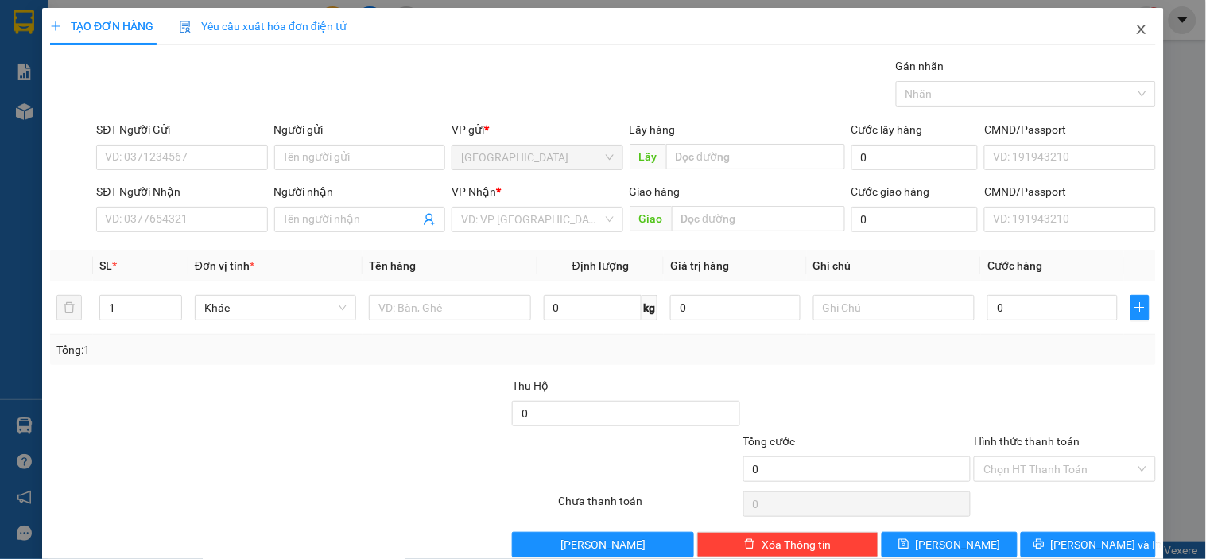
click at [1135, 30] on icon "close" at bounding box center [1141, 29] width 13 height 13
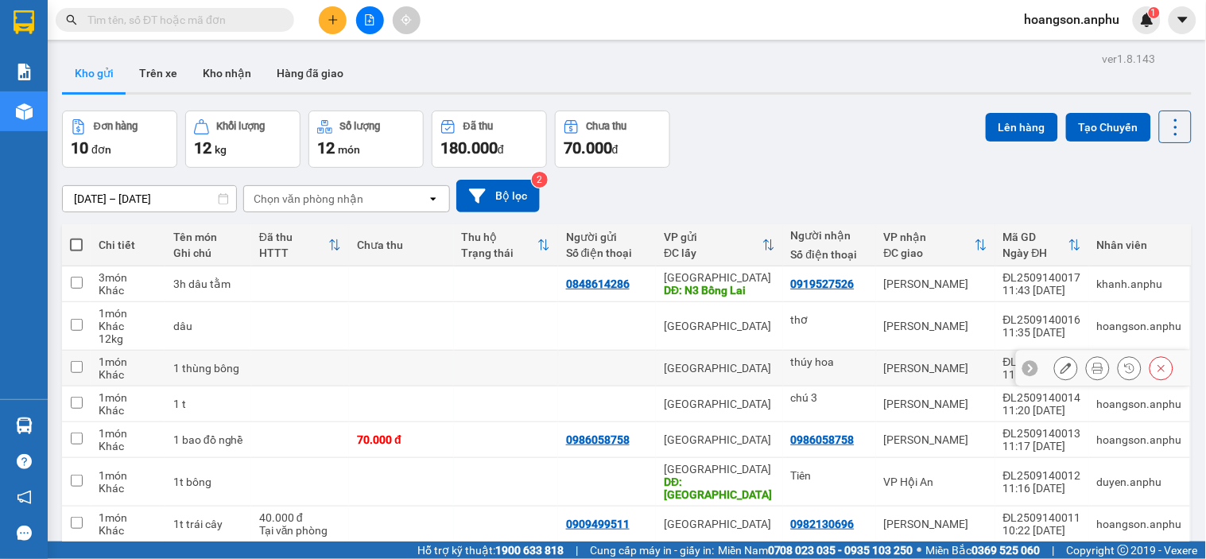
click at [1055, 363] on button at bounding box center [1066, 368] width 22 height 28
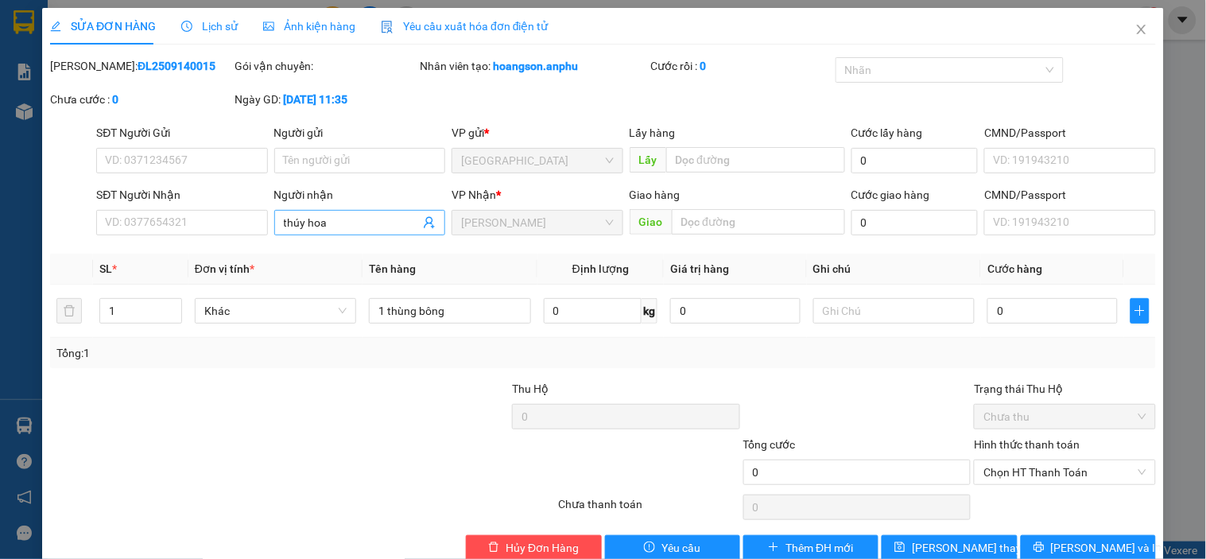
click at [302, 223] on input "thúy hoa" at bounding box center [352, 222] width 136 height 17
type input "Ý hoa"
click at [408, 384] on div at bounding box center [395, 408] width 231 height 56
click at [971, 549] on span "Lưu thay đổi" at bounding box center [975, 547] width 127 height 17
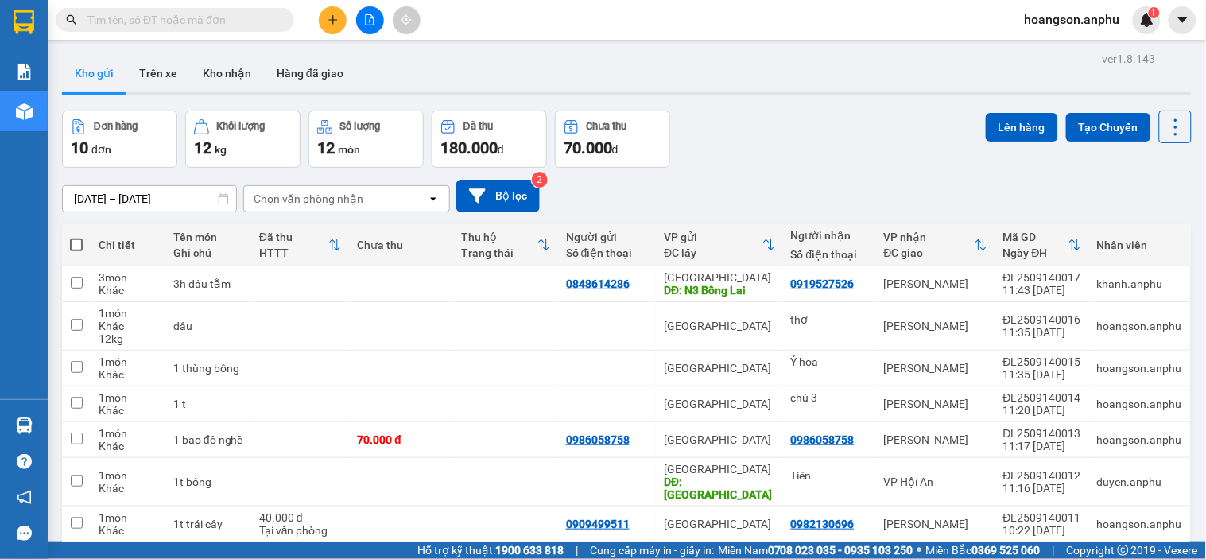
click at [335, 18] on icon "plus" at bounding box center [332, 19] width 11 height 11
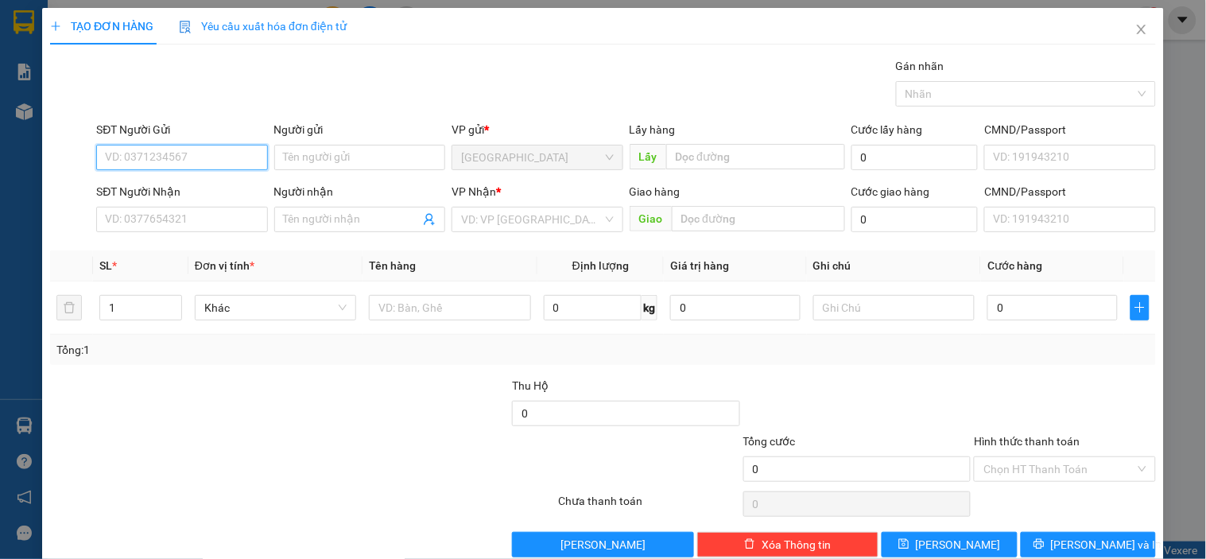
click at [163, 153] on input "SĐT Người Gửi" at bounding box center [181, 157] width 171 height 25
type input "0329575579"
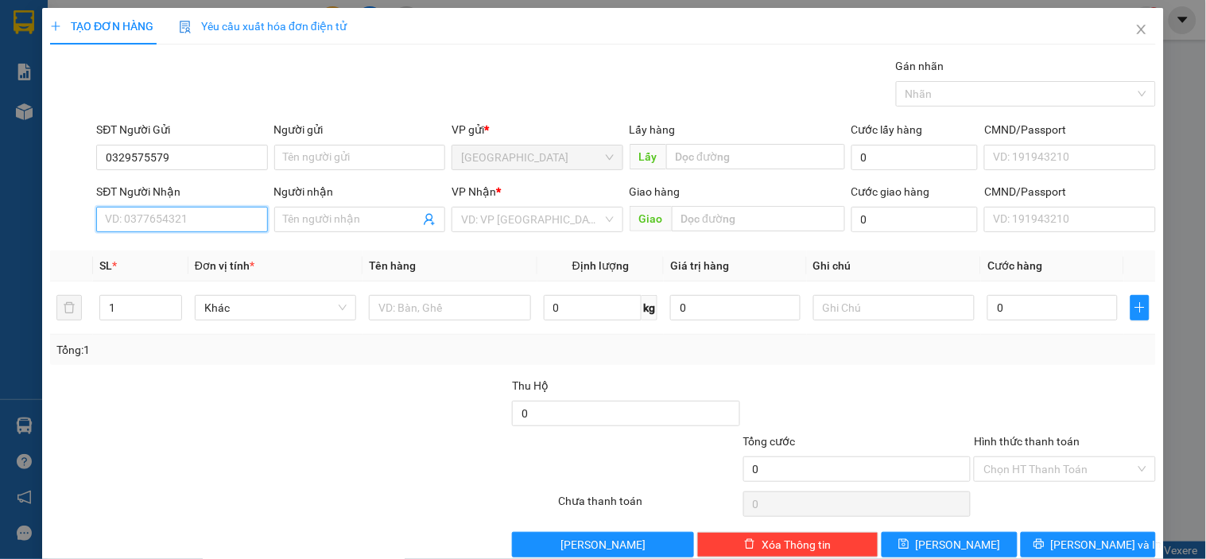
click at [171, 218] on input "SĐT Người Nhận" at bounding box center [181, 219] width 171 height 25
type input "0877465735"
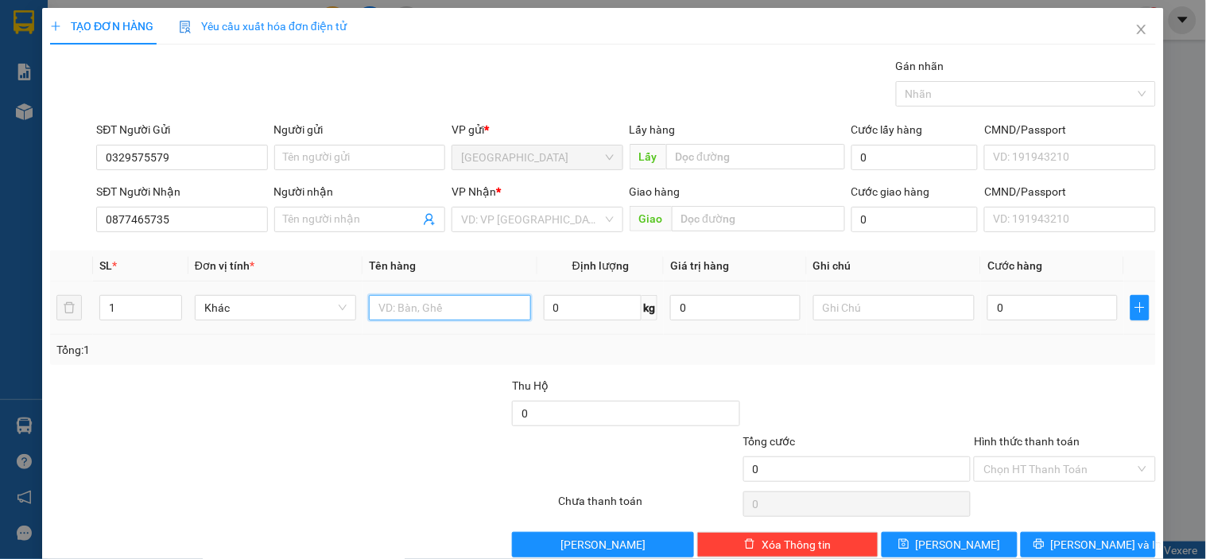
click at [420, 308] on input "text" at bounding box center [449, 307] width 161 height 25
type input "1t nấm"
click at [532, 228] on input "search" at bounding box center [531, 219] width 141 height 24
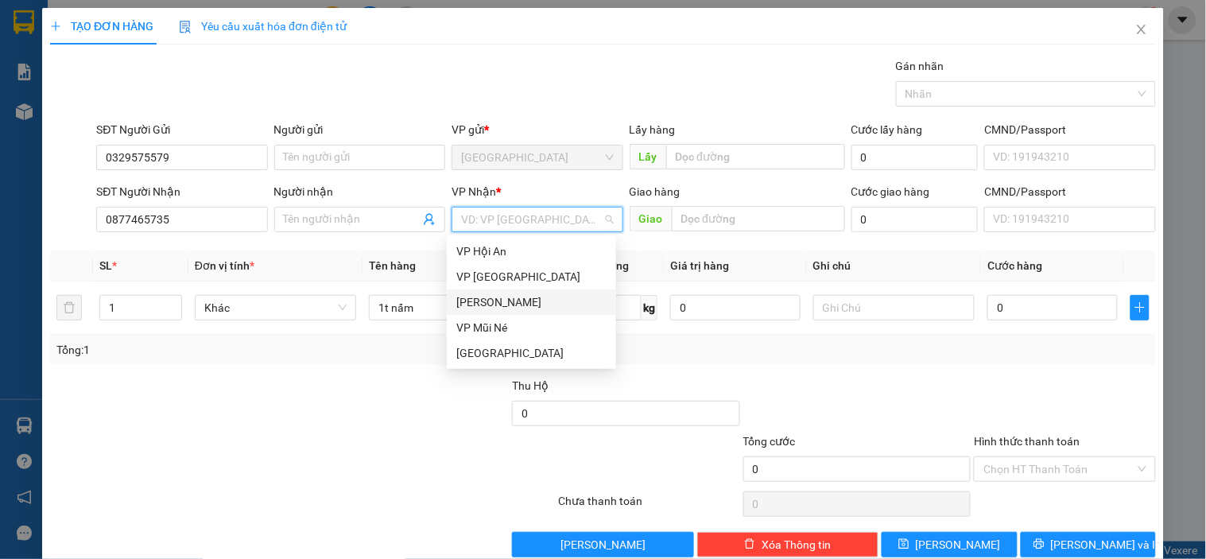
click at [518, 292] on div "[PERSON_NAME]" at bounding box center [531, 301] width 169 height 25
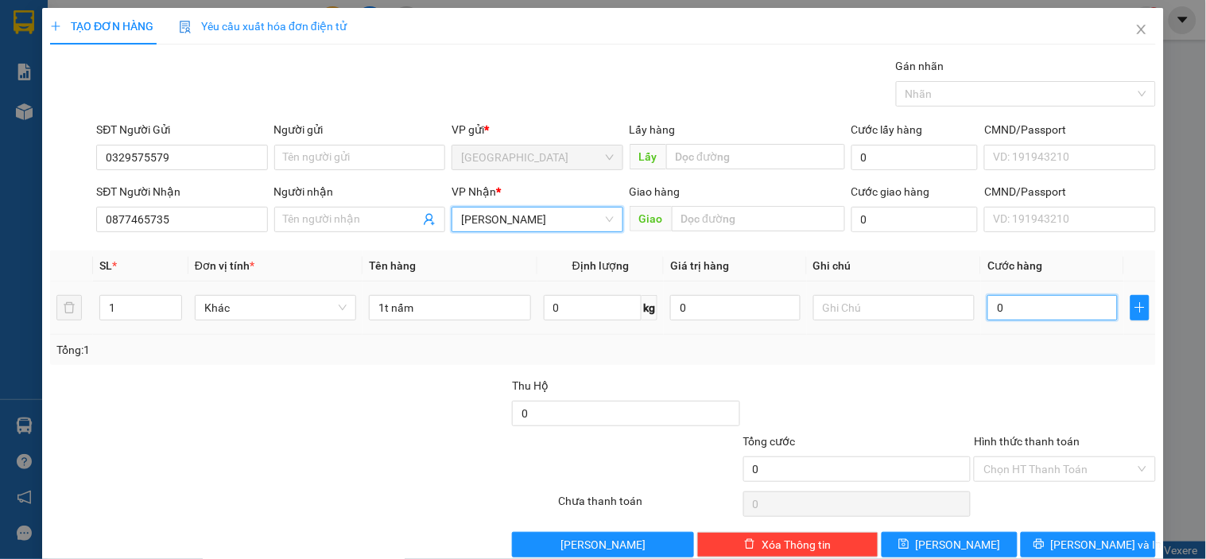
click at [1010, 313] on input "0" at bounding box center [1052, 307] width 130 height 25
type input "50"
click at [996, 393] on div at bounding box center [1064, 405] width 184 height 56
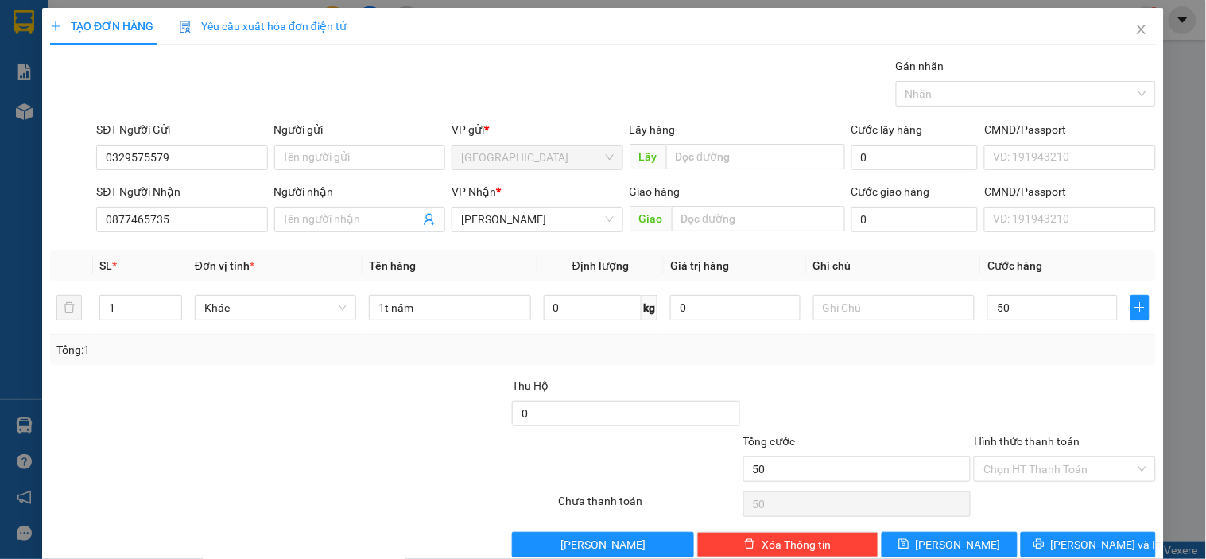
type input "50.000"
click at [1006, 463] on input "Hình thức thanh toán" at bounding box center [1058, 469] width 151 height 24
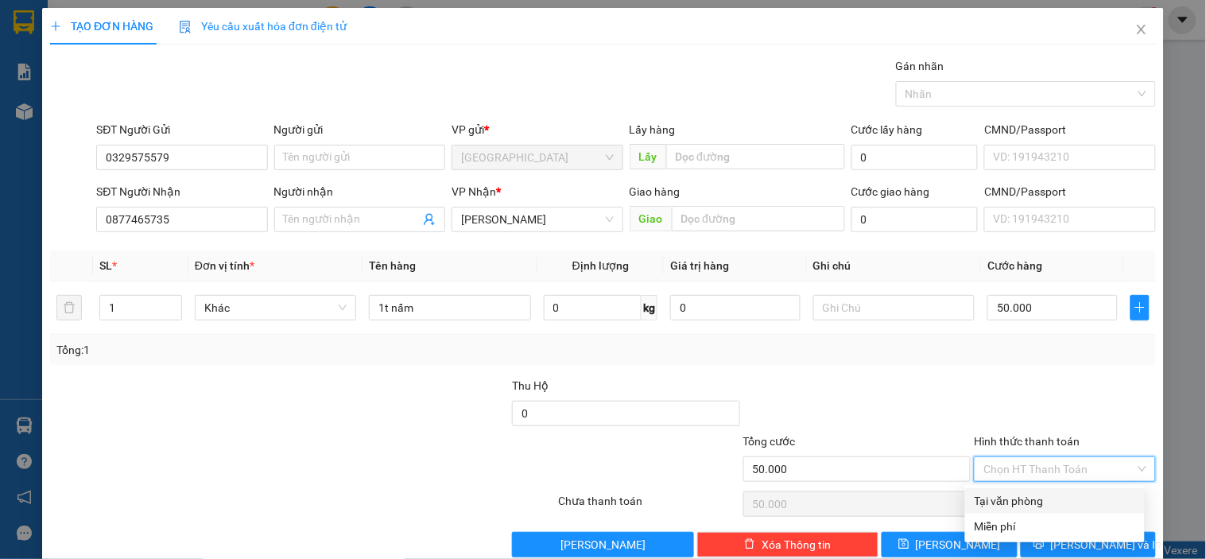
click at [993, 509] on div "Tại văn phòng" at bounding box center [1055, 500] width 180 height 25
type input "0"
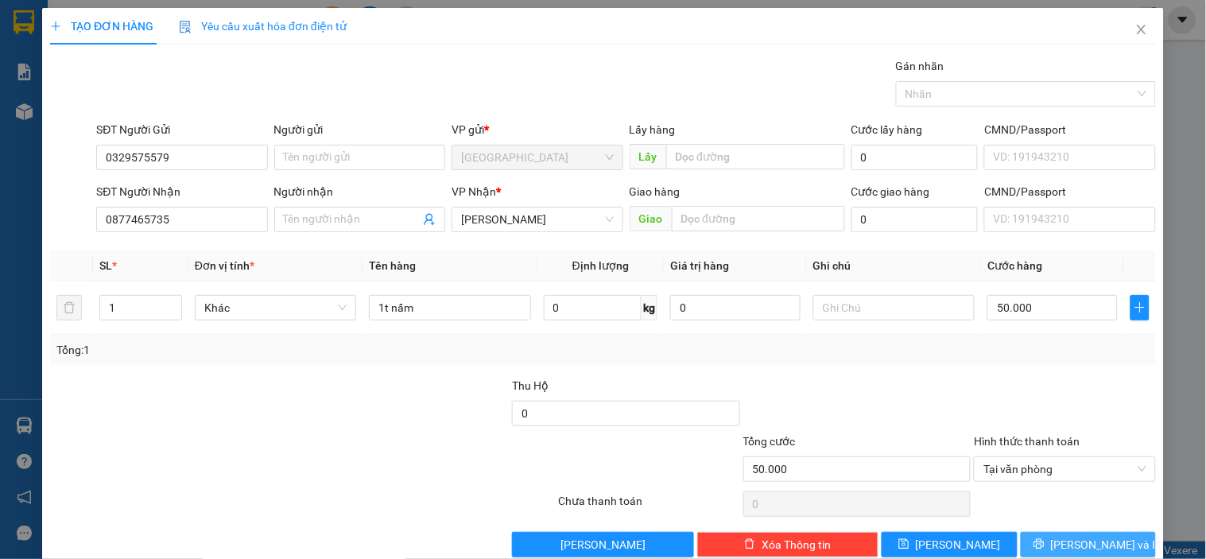
click at [1070, 545] on span "Lưu và In" at bounding box center [1106, 544] width 111 height 17
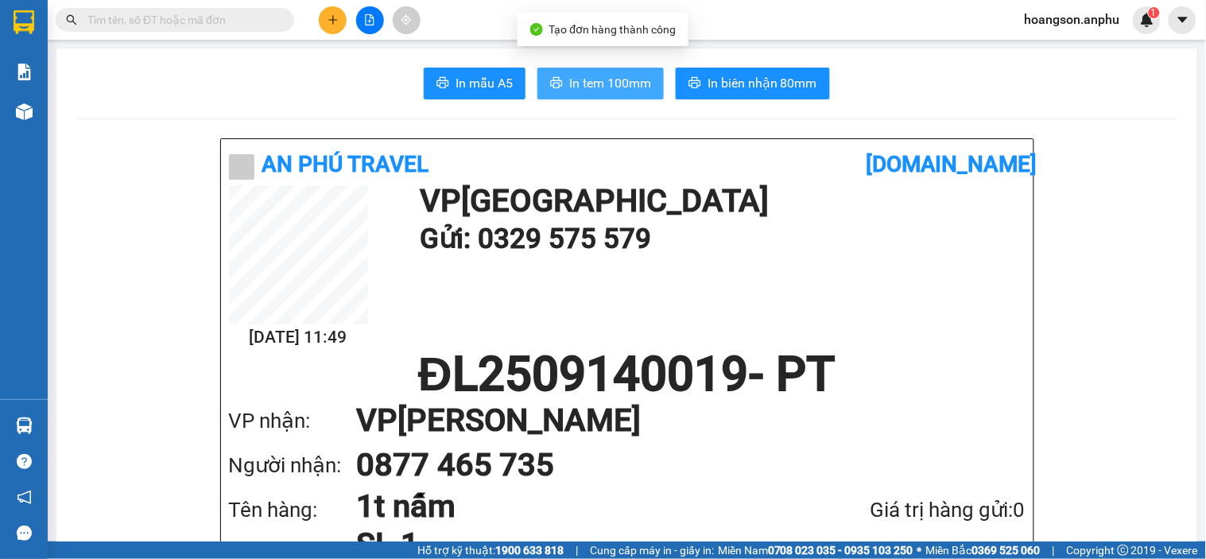
click at [621, 91] on span "In tem 100mm" at bounding box center [610, 83] width 82 height 20
click at [621, 88] on span "In tem 100mm" at bounding box center [610, 83] width 82 height 20
click at [326, 18] on button at bounding box center [333, 20] width 28 height 28
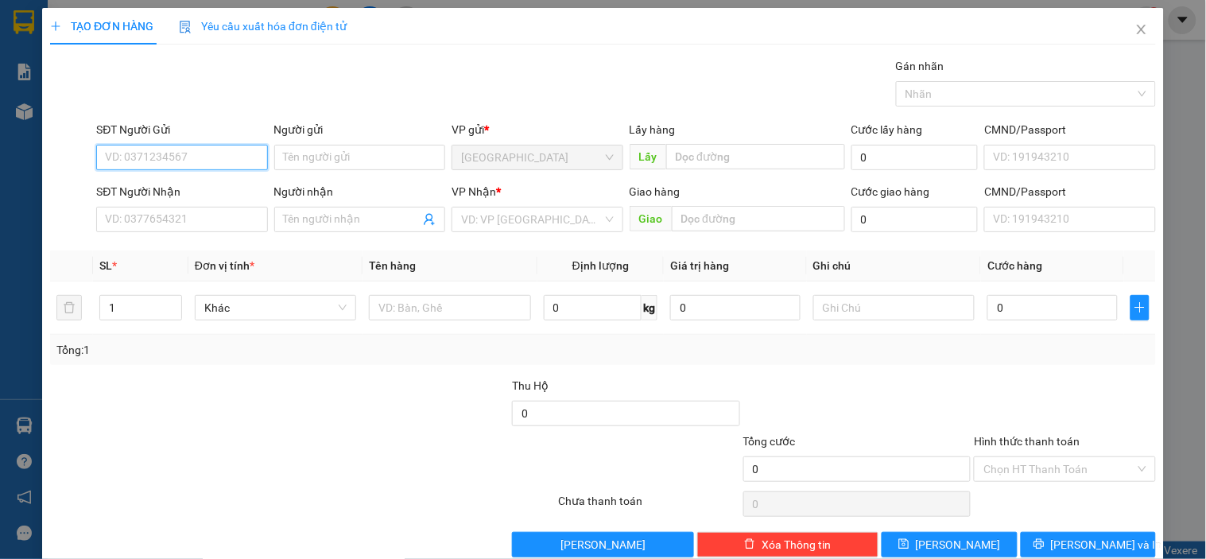
click at [164, 146] on input "SĐT Người Gửi" at bounding box center [181, 157] width 171 height 25
click at [183, 192] on div "0943063519 - Quỳnh Đoan" at bounding box center [194, 188] width 179 height 17
type input "0943063519"
type input "Quỳnh Đoan"
type input "0946280224"
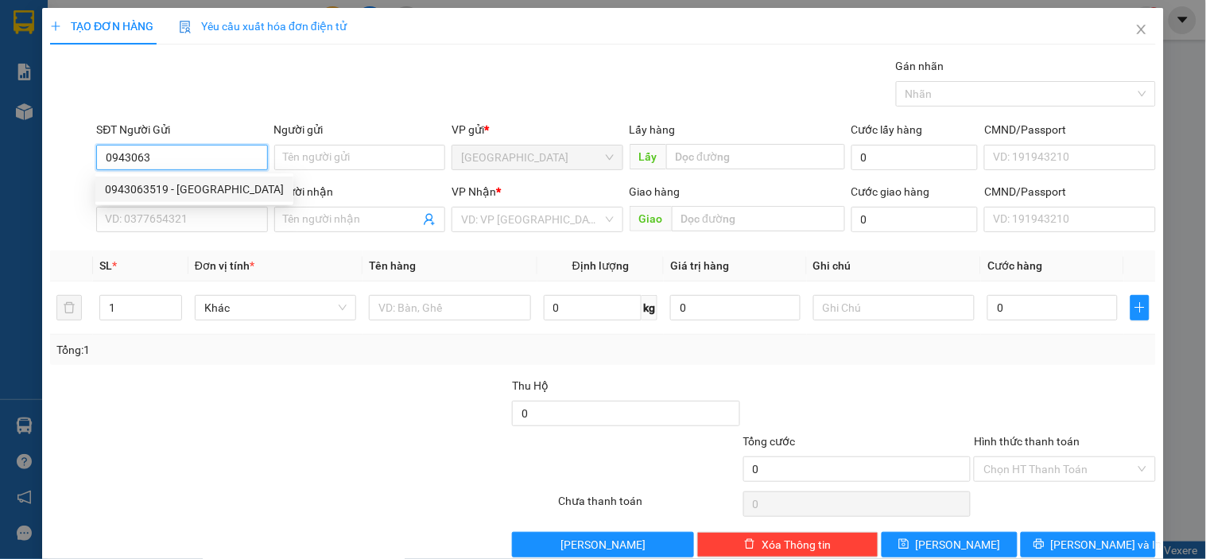
type input "Liễu"
type input "70.000"
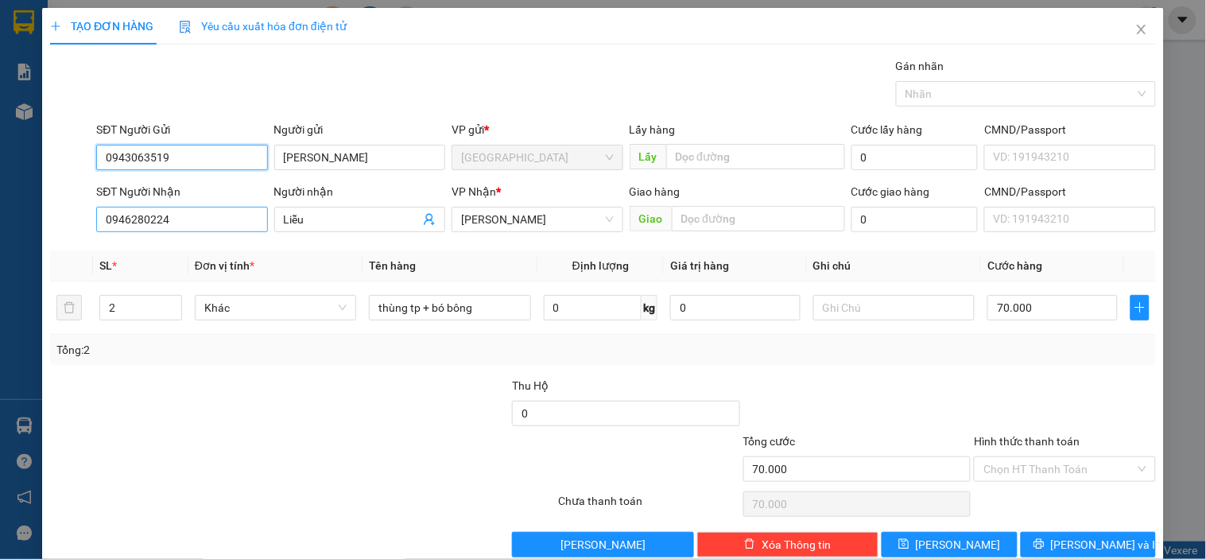
type input "0943063519"
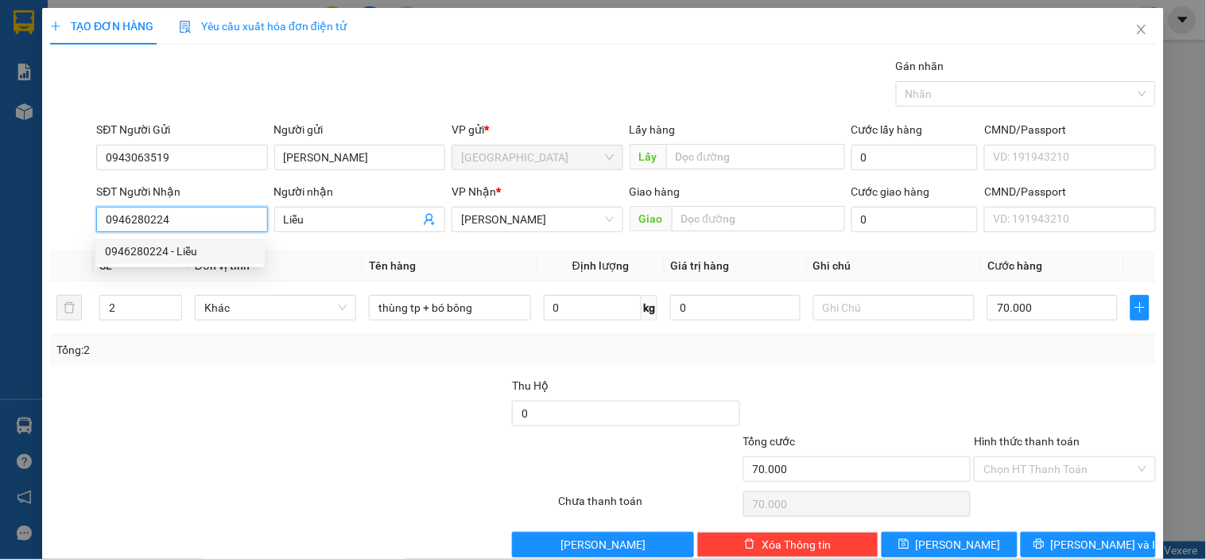
drag, startPoint x: 176, startPoint y: 219, endPoint x: 59, endPoint y: 224, distance: 117.0
click at [59, 224] on div "SĐT Người Nhận 0946280224 Người nhận Liễu VP Nhận * Phan Thiết Giao hàng Giao C…" at bounding box center [602, 211] width 1109 height 56
click at [323, 223] on input "Liễu" at bounding box center [352, 219] width 136 height 17
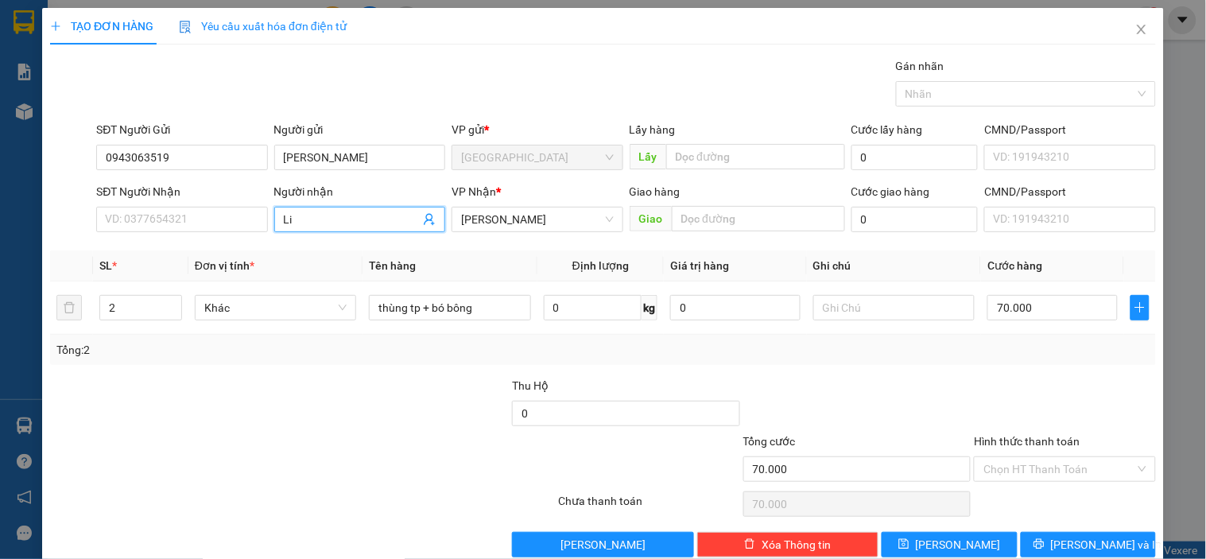
type input "L"
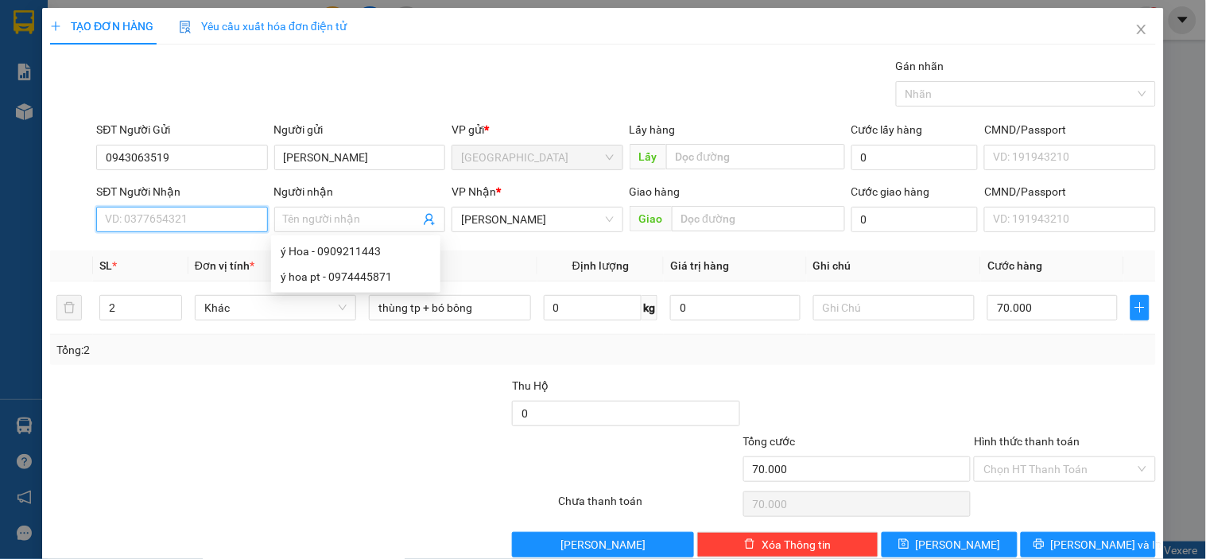
click at [173, 219] on input "SĐT Người Nhận" at bounding box center [181, 219] width 171 height 25
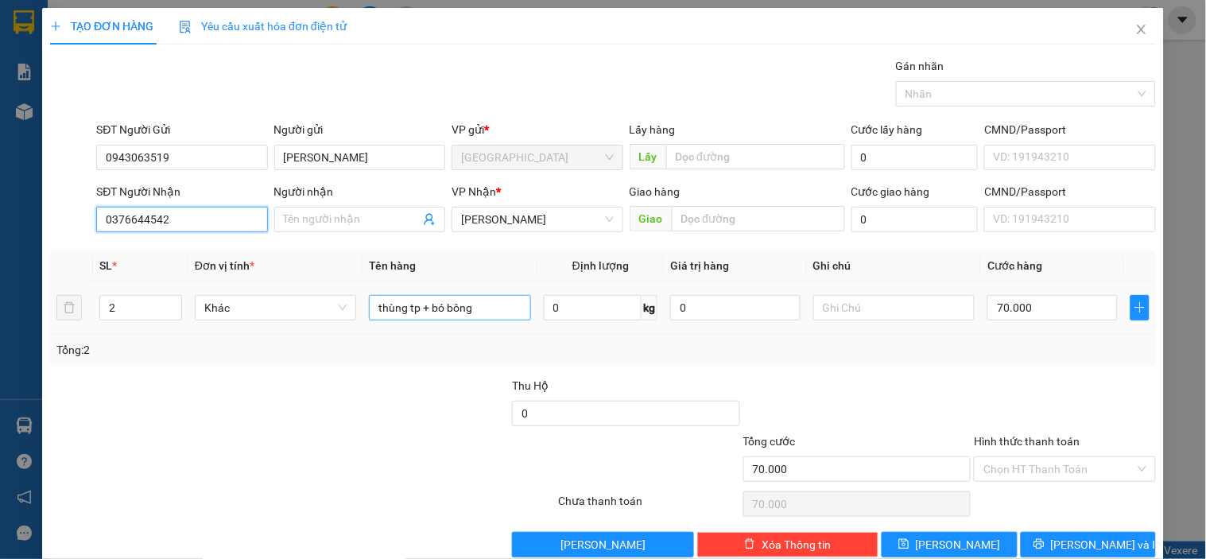
type input "0376644542"
drag, startPoint x: 494, startPoint y: 310, endPoint x: 348, endPoint y: 310, distance: 146.2
click at [348, 310] on tr "2 Khác thùng tp + bó bông 0 kg 0 70.000" at bounding box center [602, 307] width 1105 height 53
type input "g"
type input "1"
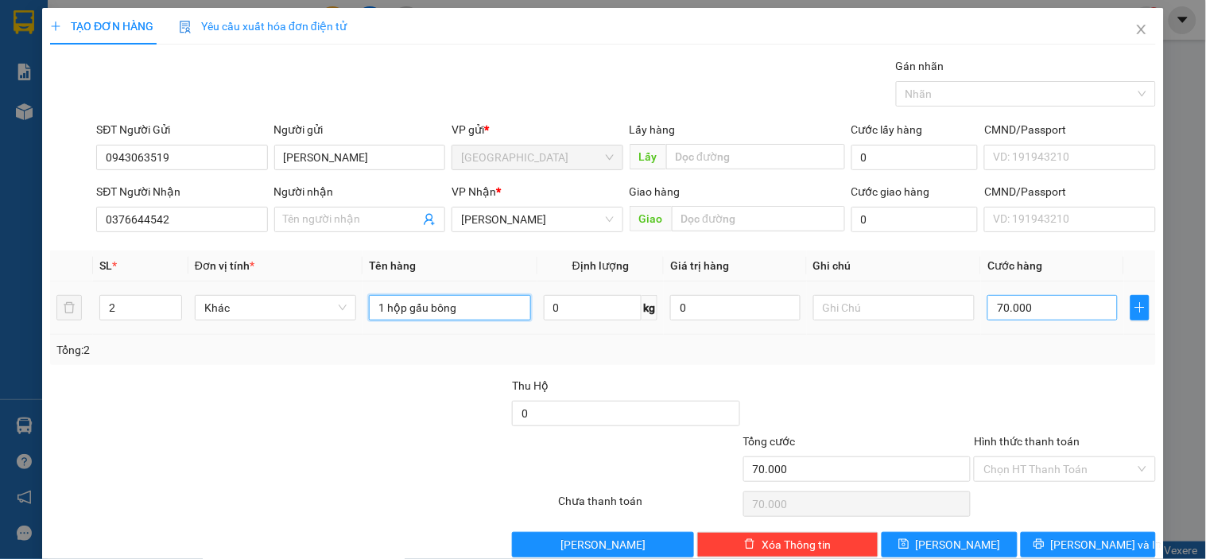
type input "1 hộp gấu bông"
click at [1066, 304] on input "70.000" at bounding box center [1052, 307] width 130 height 25
type input "0"
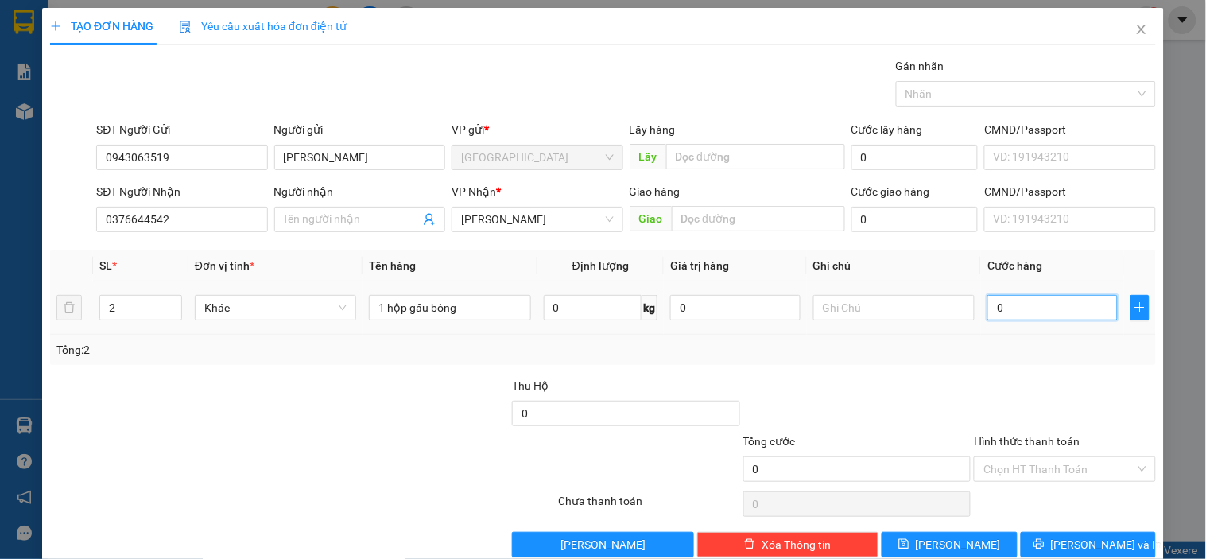
type input "30"
type input "30.000"
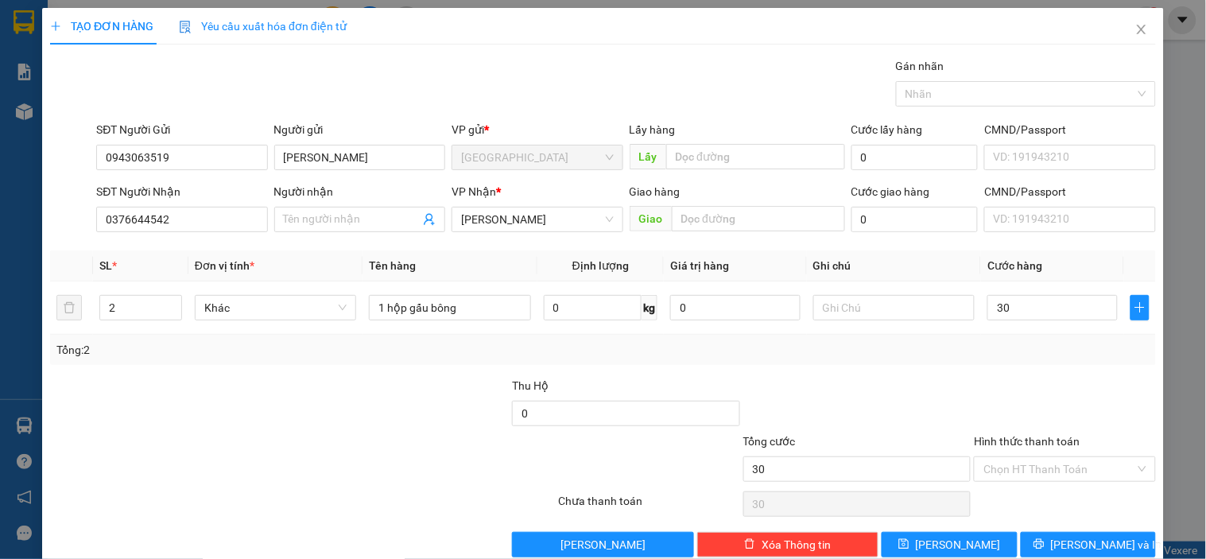
type input "30.000"
click at [941, 391] on div at bounding box center [856, 405] width 231 height 56
click at [1078, 470] on input "Hình thức thanh toán" at bounding box center [1058, 469] width 151 height 24
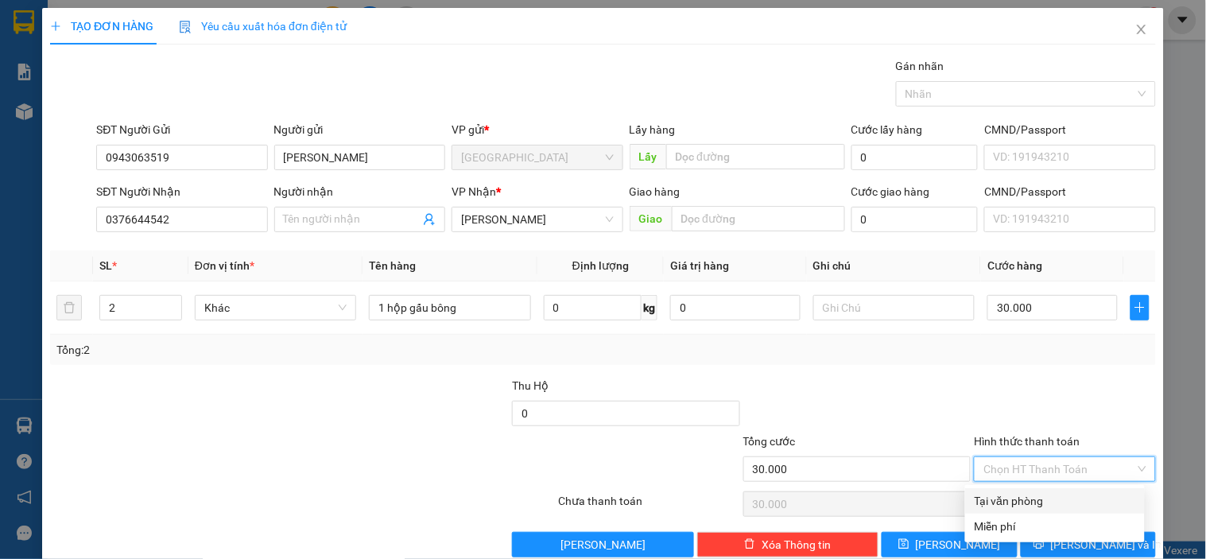
click at [1043, 473] on input "Hình thức thanh toán" at bounding box center [1058, 469] width 151 height 24
click at [1007, 490] on div "Tại văn phòng" at bounding box center [1055, 500] width 180 height 25
type input "0"
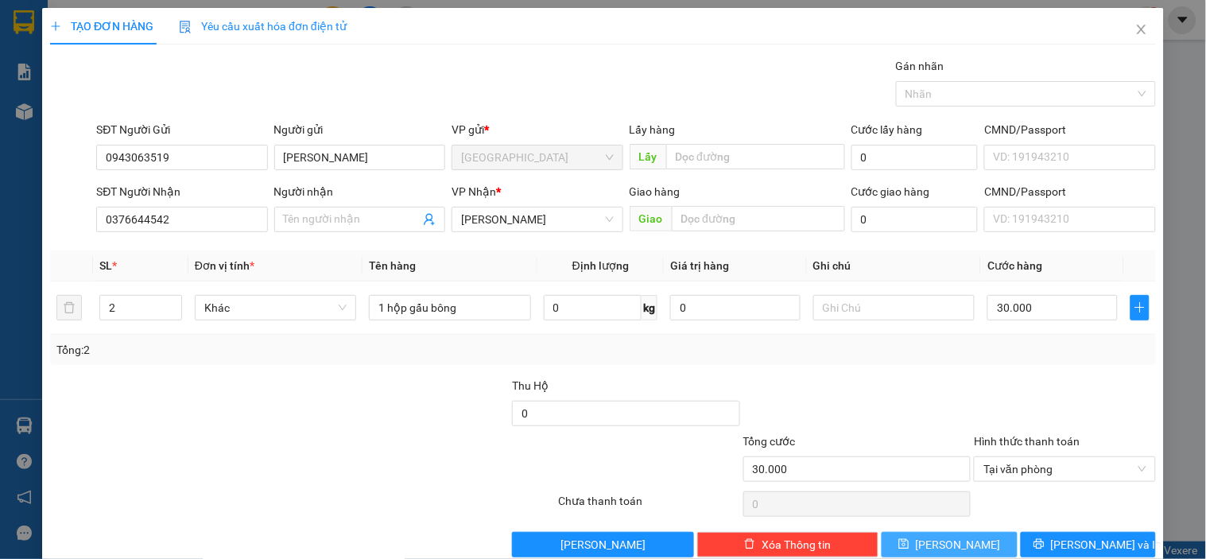
click at [974, 541] on button "Lưu" at bounding box center [948, 544] width 135 height 25
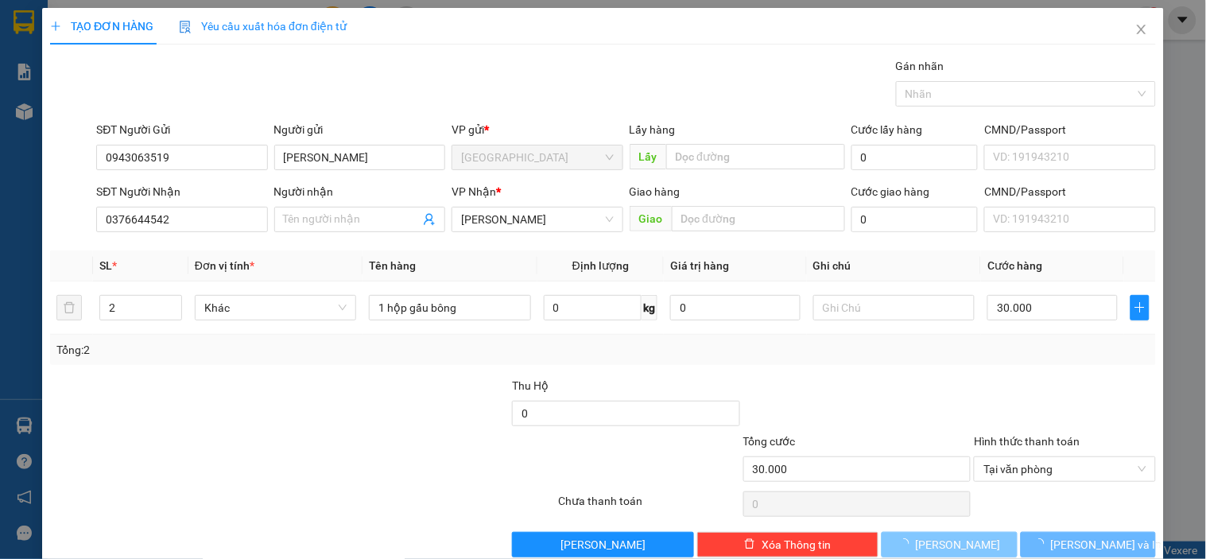
type input "0"
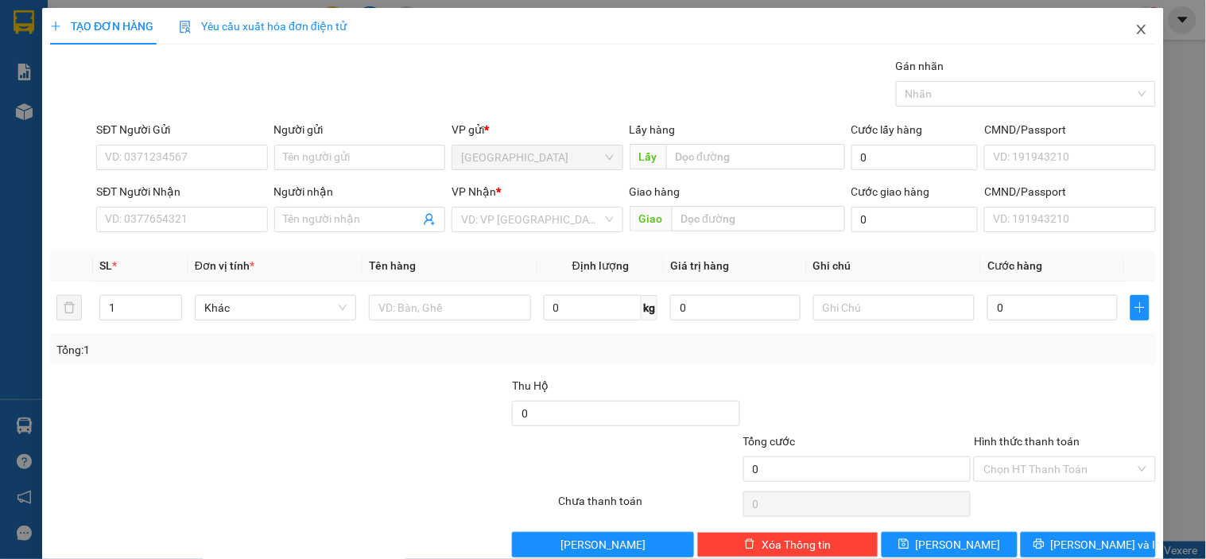
click at [1137, 30] on span "Close" at bounding box center [1141, 30] width 45 height 45
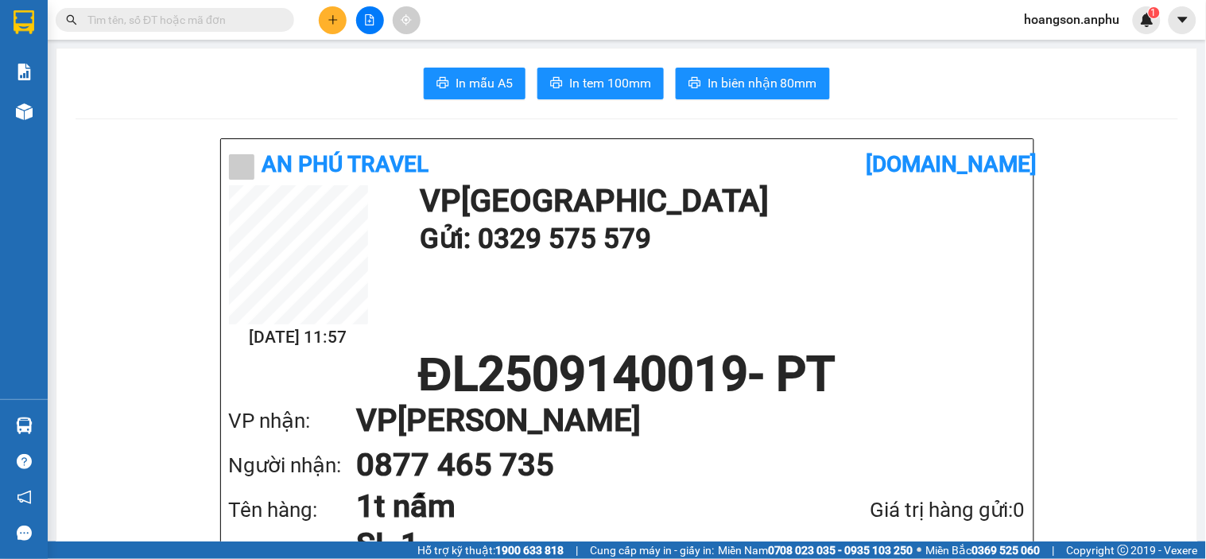
click at [20, 106] on img at bounding box center [24, 111] width 17 height 17
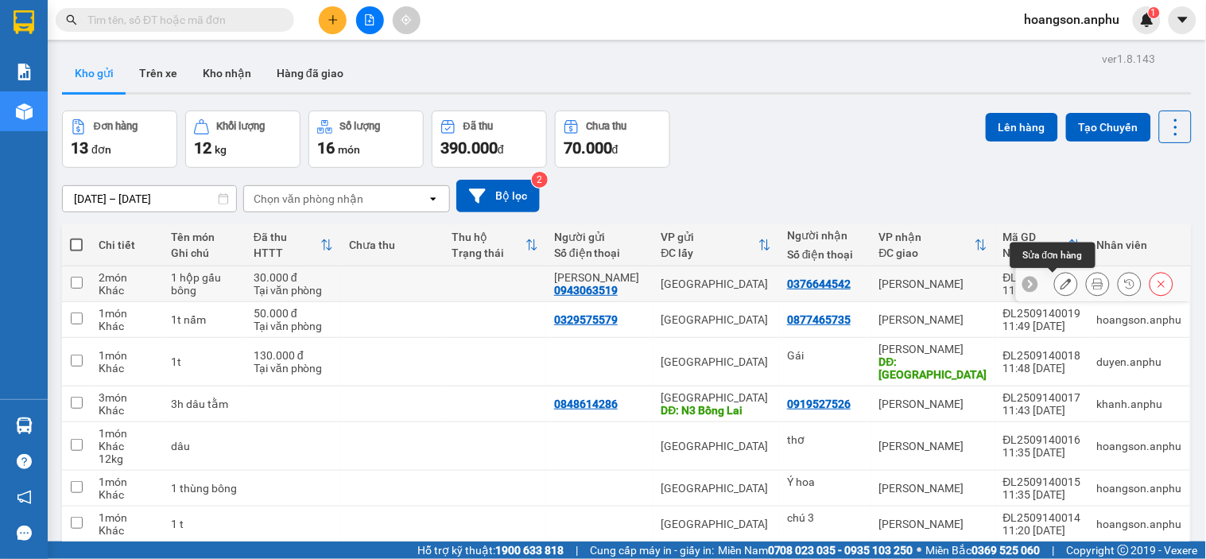
click at [1054, 295] on div at bounding box center [1066, 284] width 24 height 24
click at [1060, 288] on icon at bounding box center [1065, 283] width 11 height 11
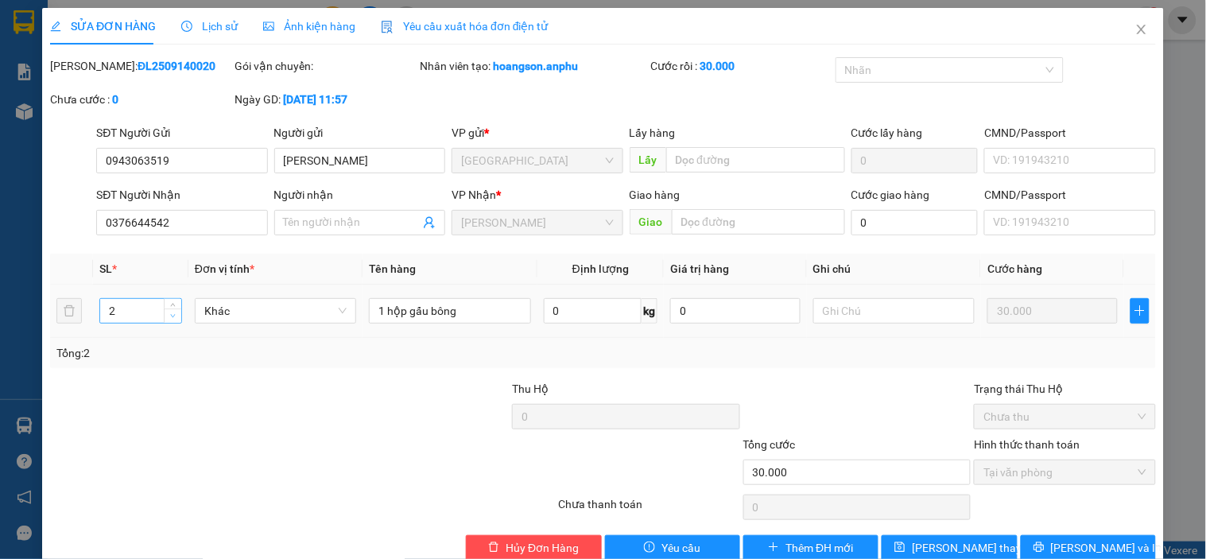
type input "1"
click at [172, 319] on span "down" at bounding box center [173, 317] width 10 height 10
click at [1066, 539] on span "Lưu và In" at bounding box center [1106, 547] width 111 height 17
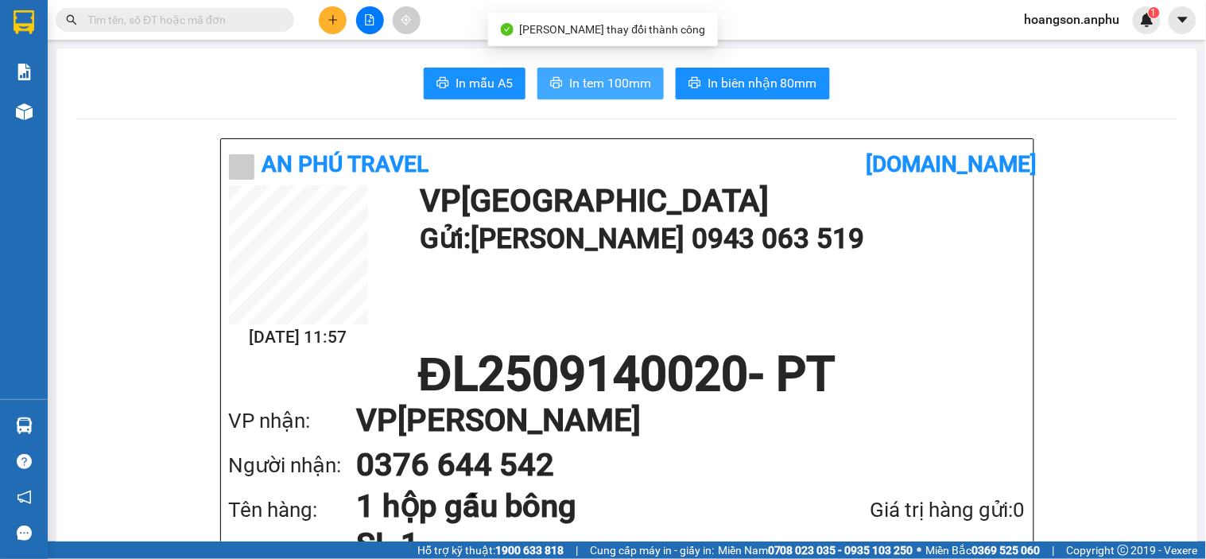
click at [591, 84] on span "In tem 100mm" at bounding box center [610, 83] width 82 height 20
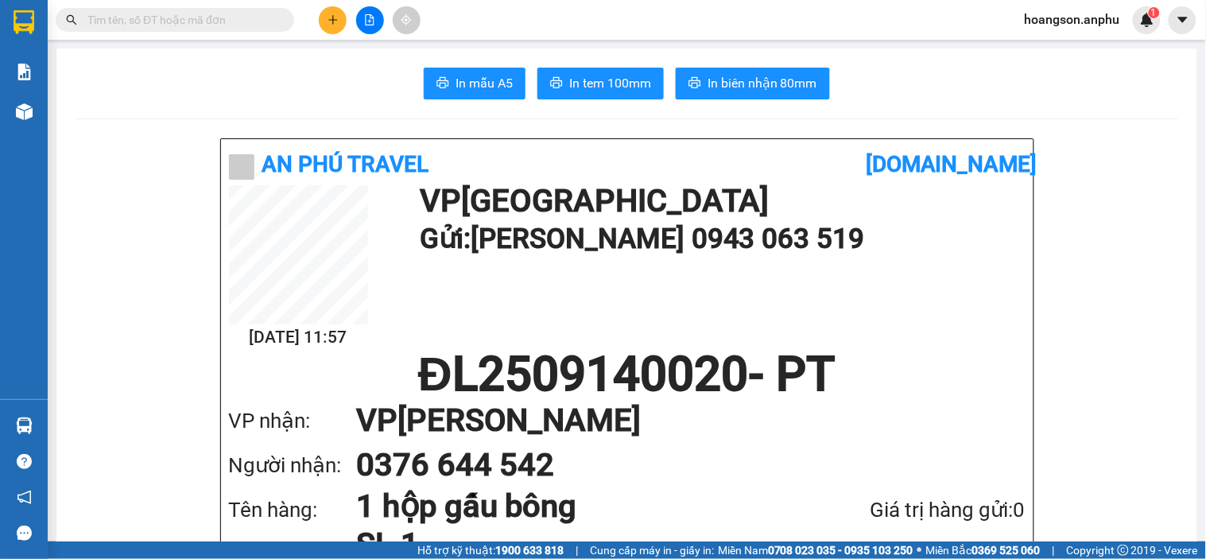
click at [331, 10] on button at bounding box center [333, 20] width 28 height 28
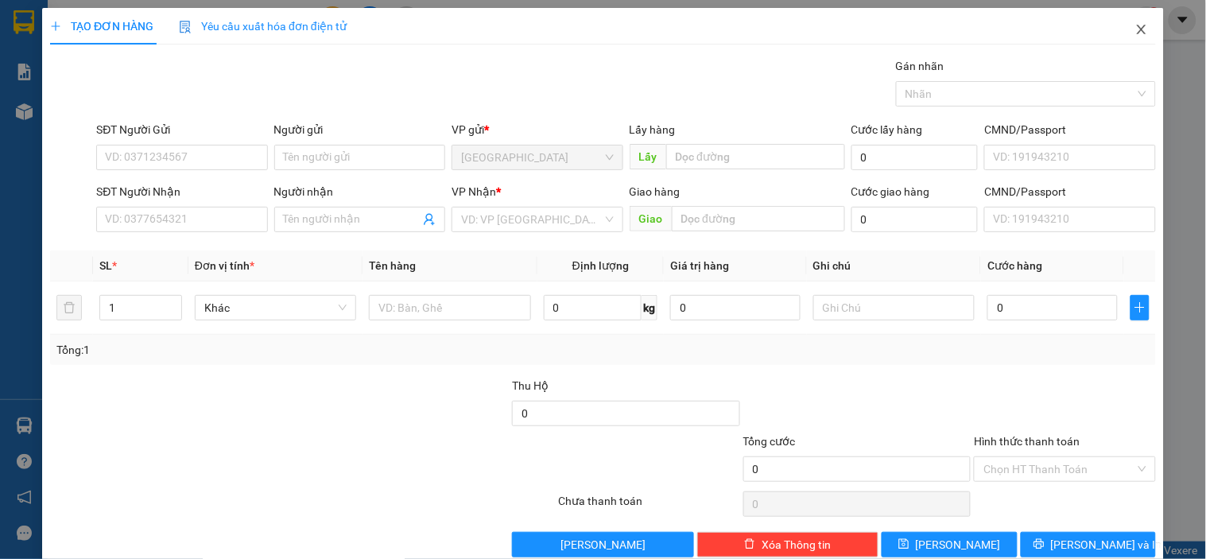
click at [1135, 29] on icon "close" at bounding box center [1141, 29] width 13 height 13
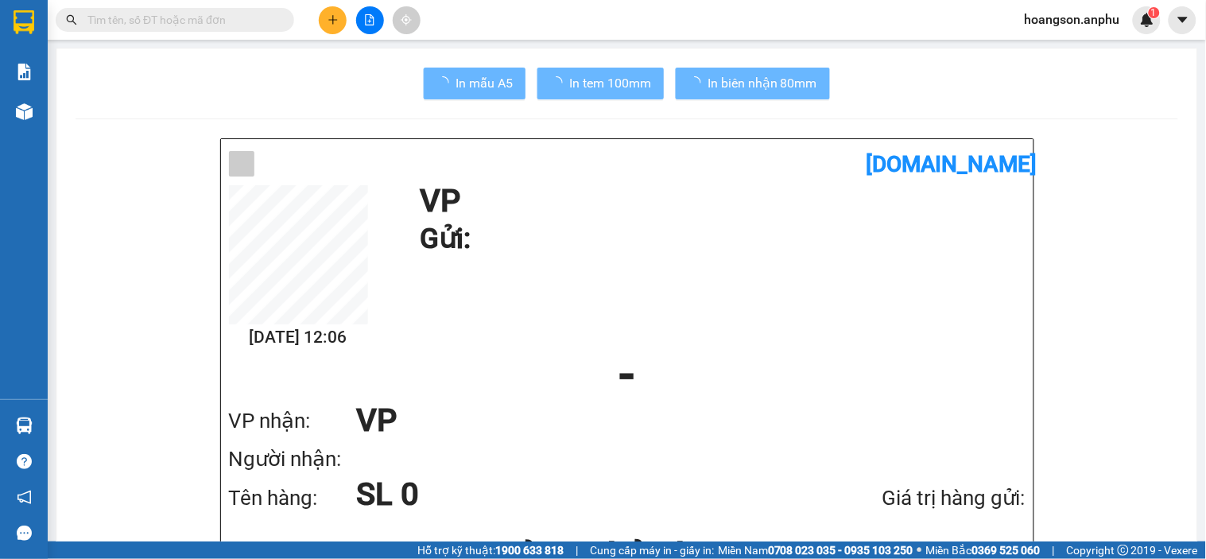
click at [380, 25] on button at bounding box center [370, 20] width 28 height 28
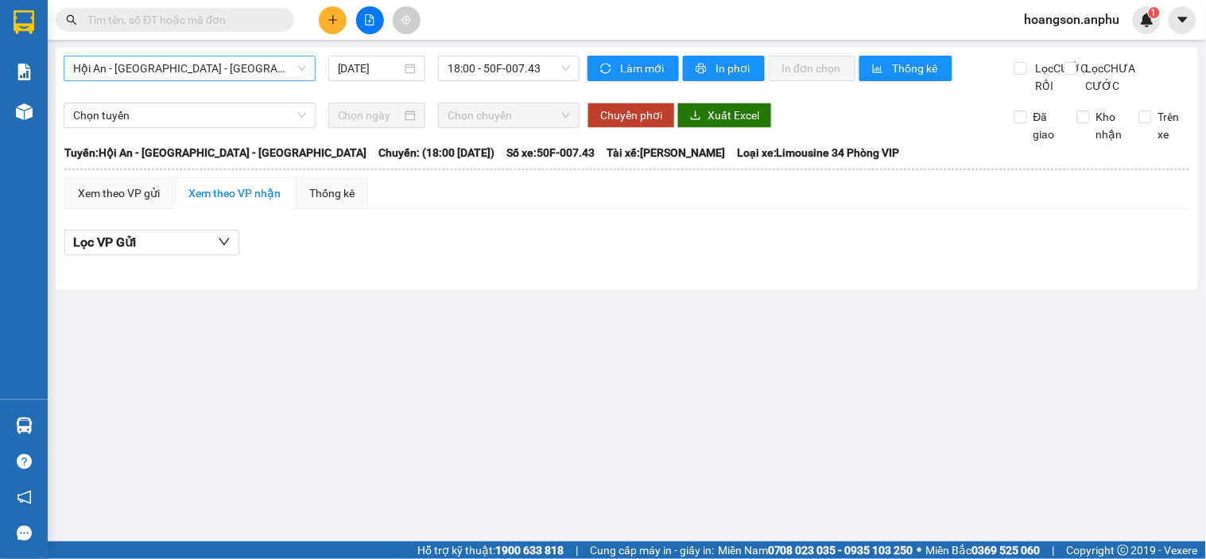
click at [119, 76] on span "Hội An - Nha Trang - Đà Lạt" at bounding box center [189, 68] width 233 height 24
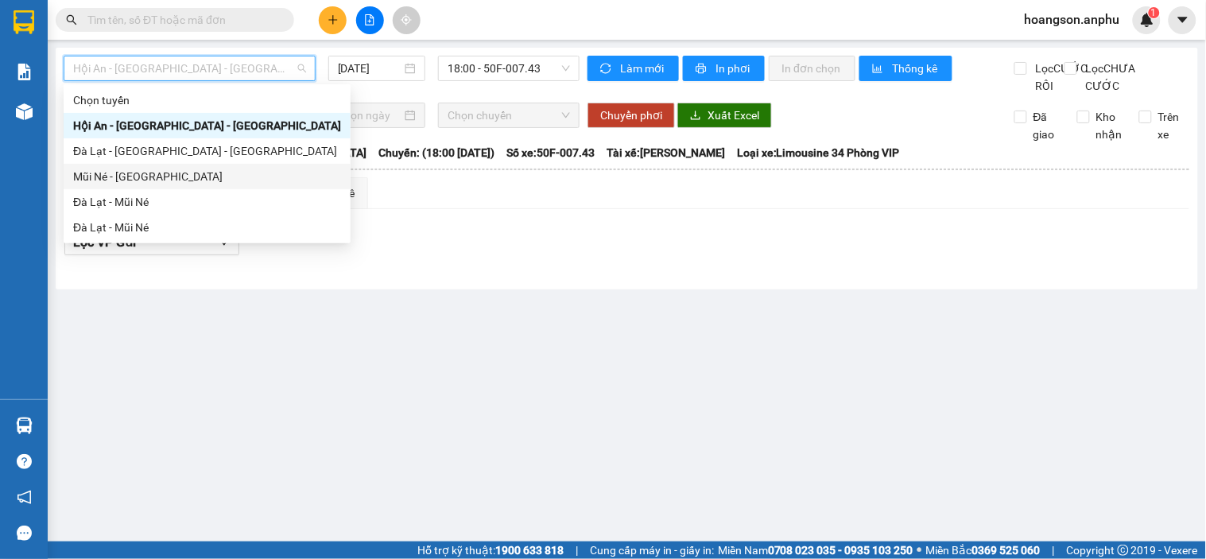
click at [123, 168] on div "Mũi Né - Đà Lạt" at bounding box center [207, 176] width 268 height 17
type input "14/09/2025"
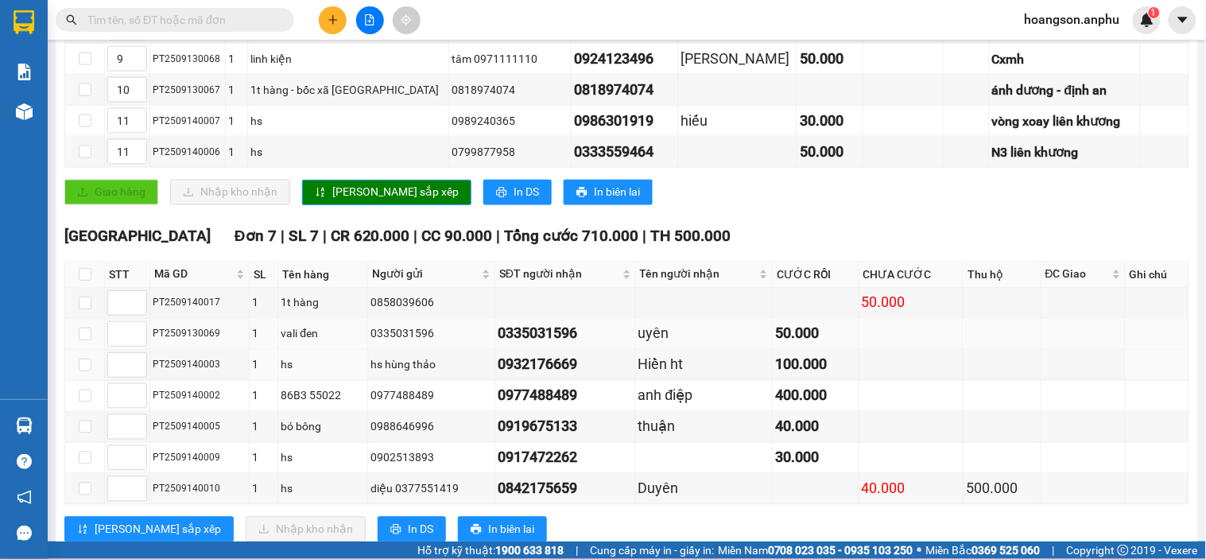
scroll to position [662, 0]
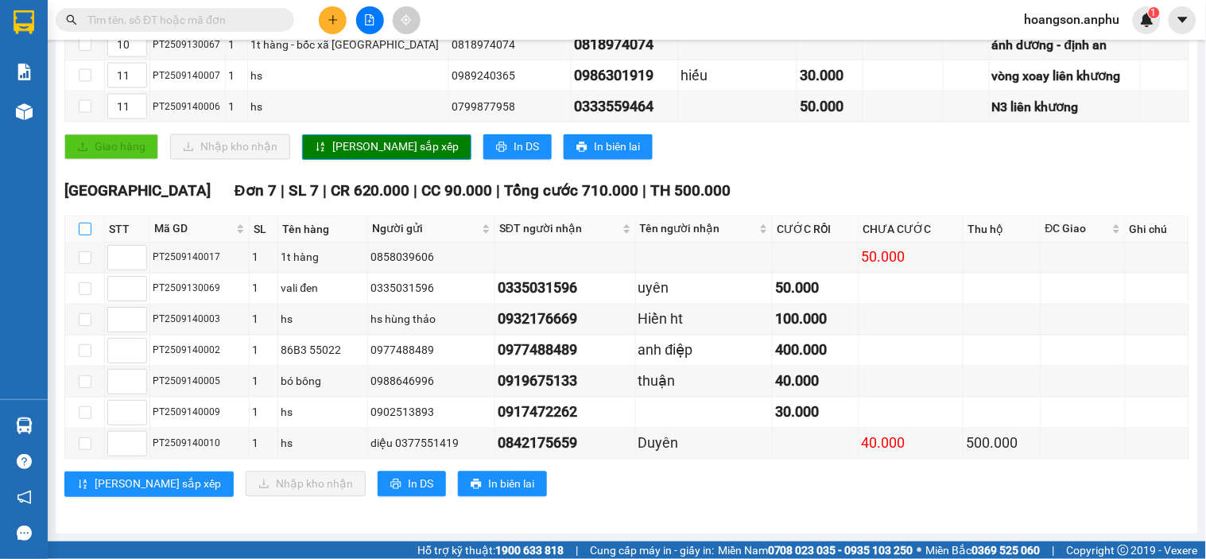
click at [84, 226] on input "checkbox" at bounding box center [85, 229] width 13 height 13
checkbox input "true"
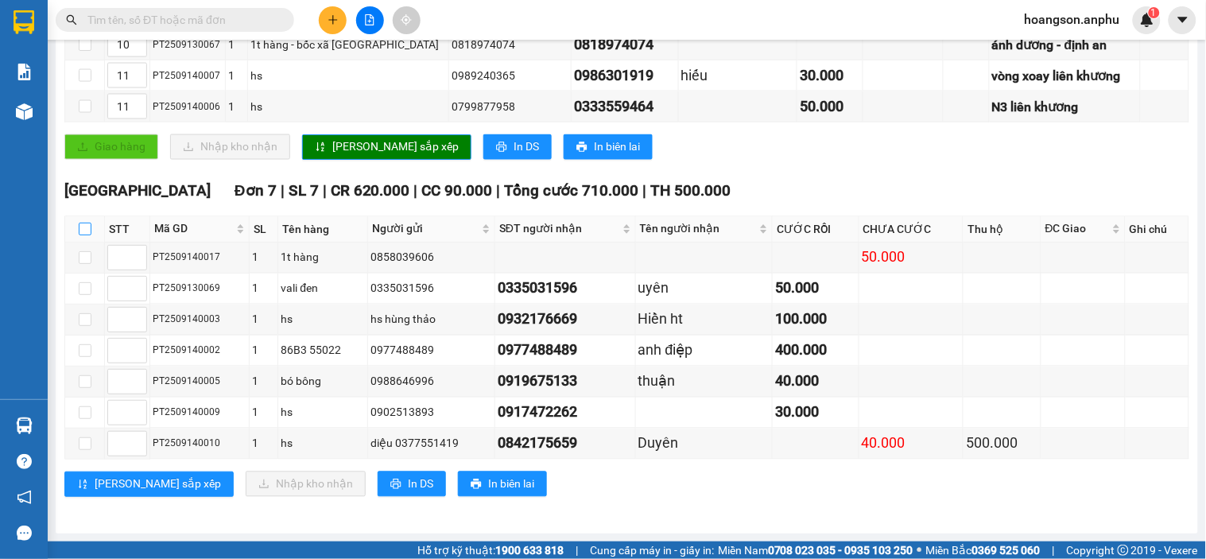
checkbox input "true"
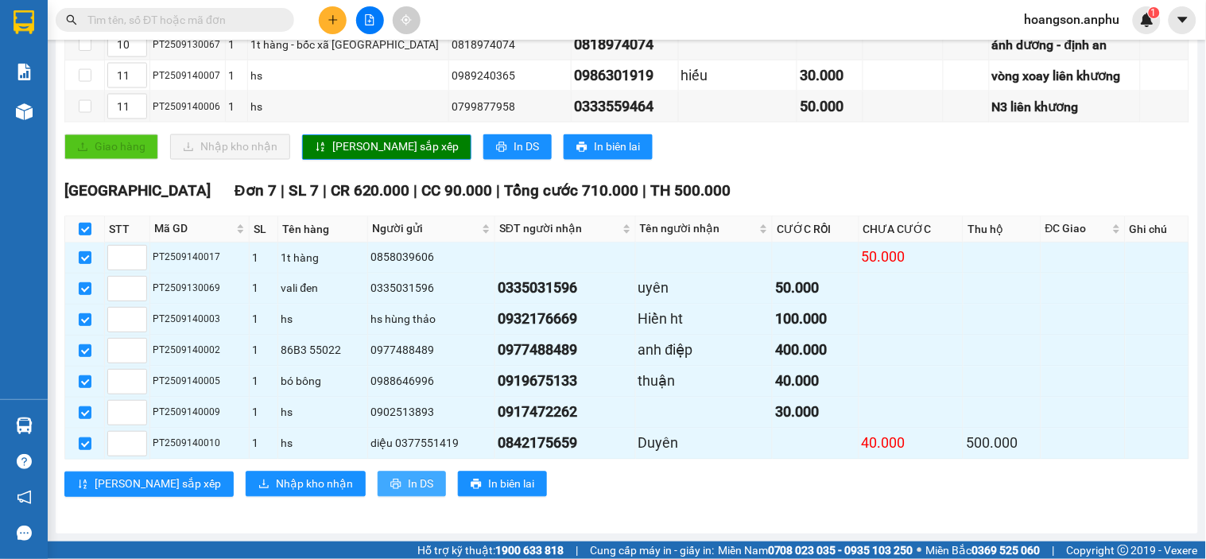
click at [408, 486] on span "In DS" at bounding box center [420, 483] width 25 height 17
click at [276, 483] on span "Nhập kho nhận" at bounding box center [314, 483] width 77 height 17
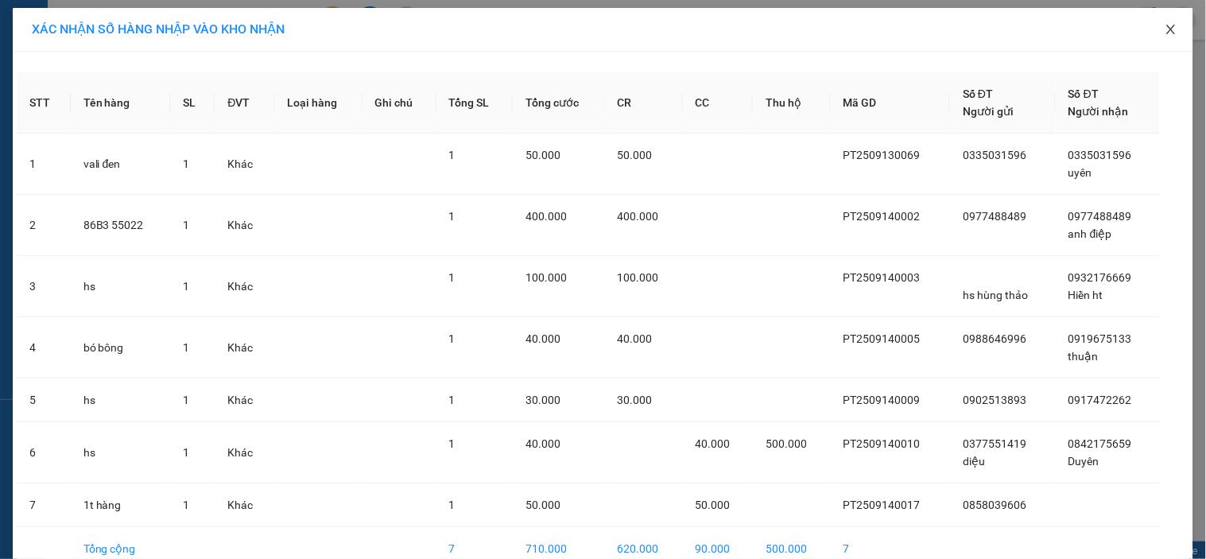
click at [1169, 33] on icon "close" at bounding box center [1170, 29] width 13 height 13
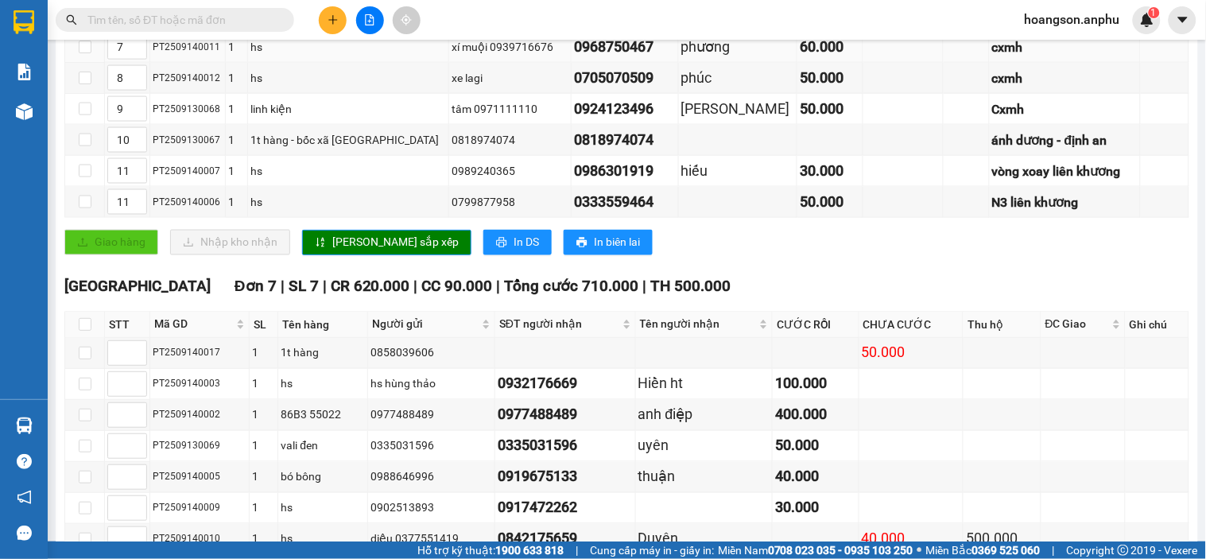
scroll to position [662, 0]
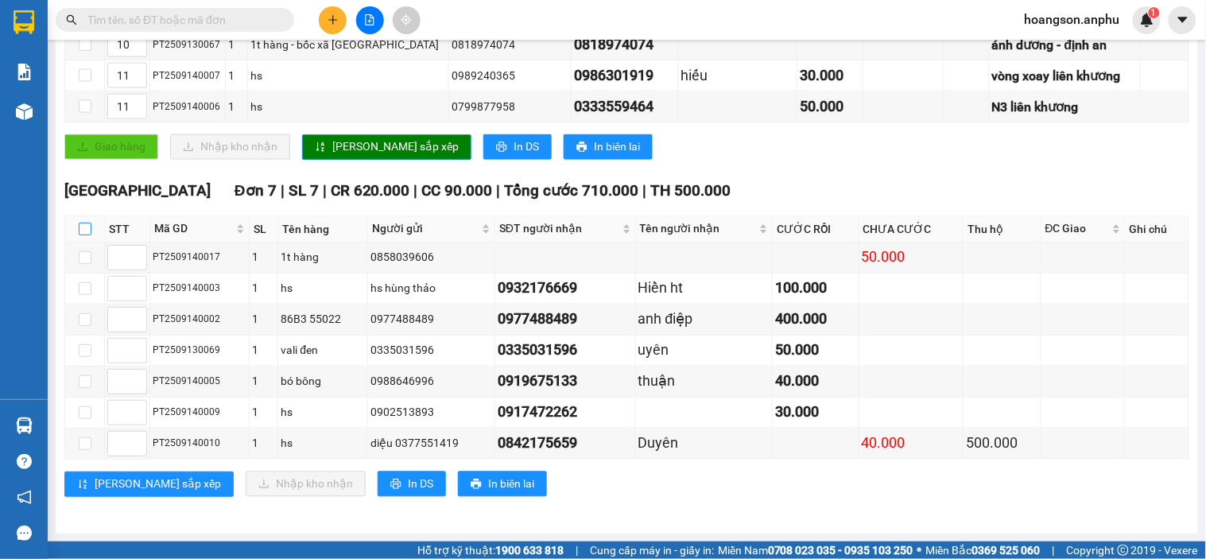
click at [80, 229] on input "checkbox" at bounding box center [85, 229] width 13 height 13
checkbox input "true"
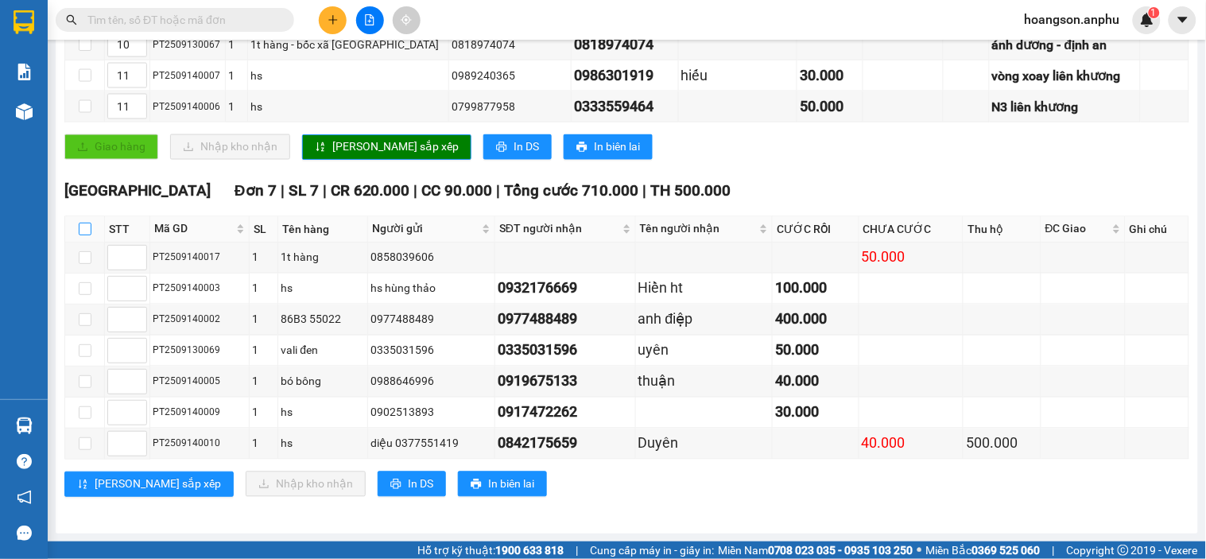
checkbox input "true"
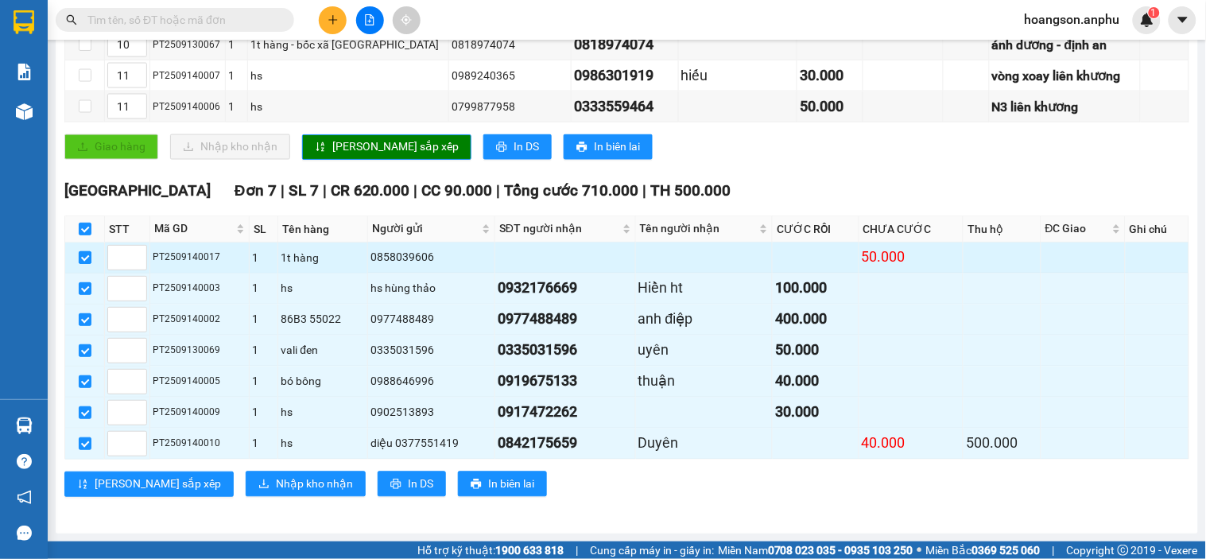
click at [77, 257] on td at bounding box center [85, 257] width 40 height 31
click at [79, 257] on input "checkbox" at bounding box center [85, 257] width 13 height 13
checkbox input "false"
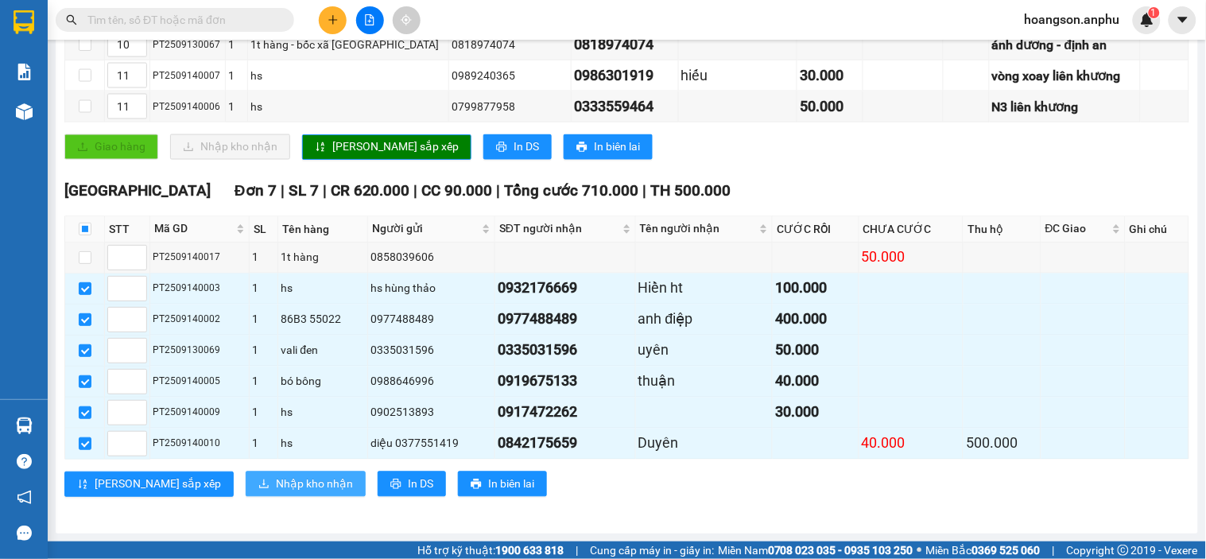
click at [276, 491] on span "Nhập kho nhận" at bounding box center [314, 483] width 77 height 17
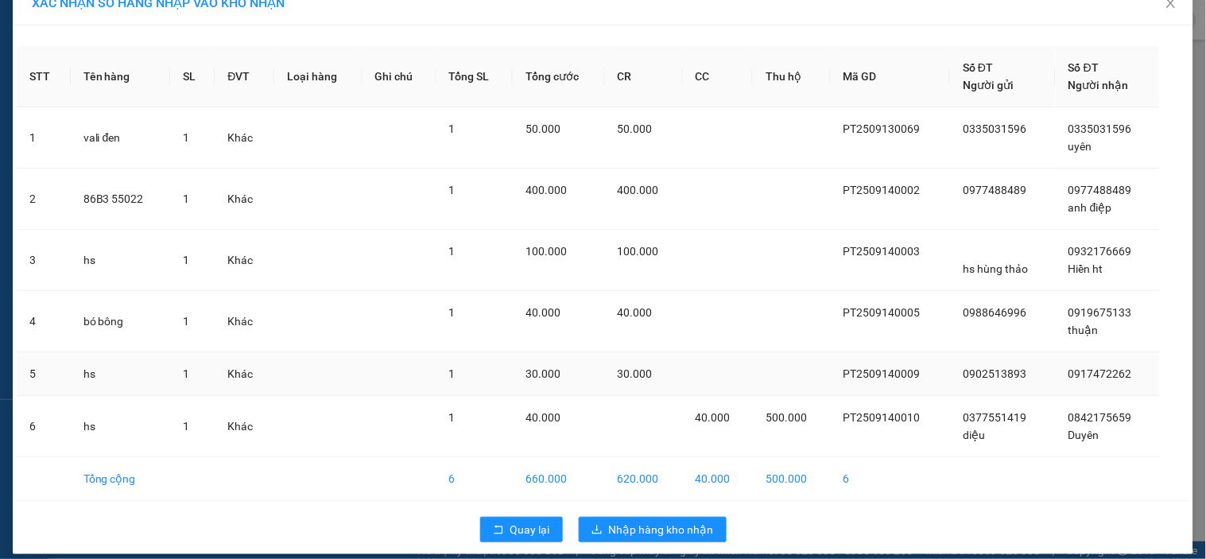
scroll to position [41, 0]
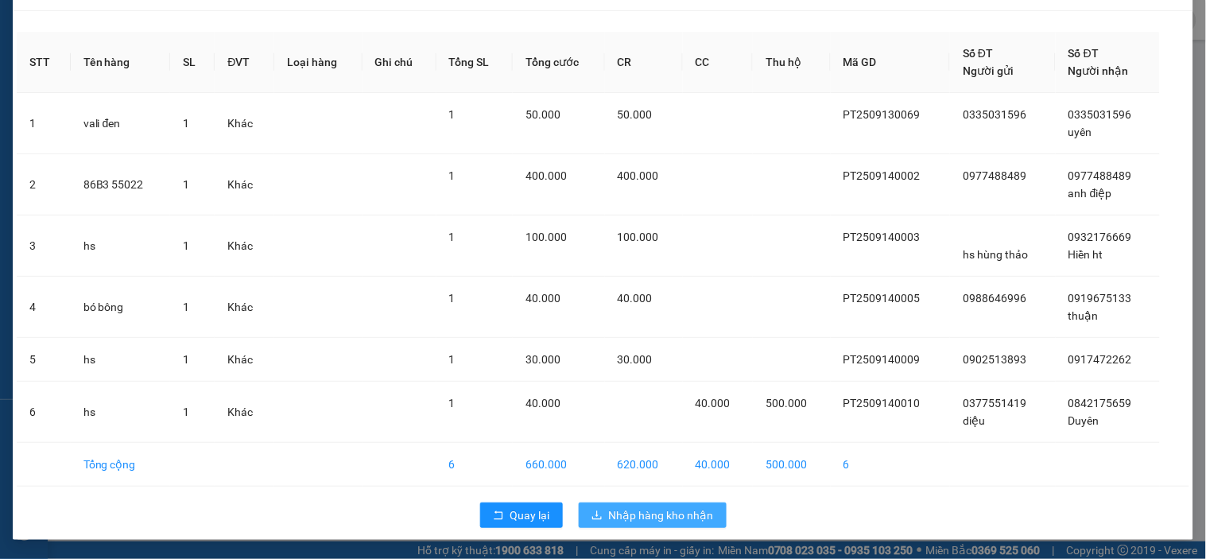
click at [609, 511] on span "Nhập hàng kho nhận" at bounding box center [661, 514] width 105 height 17
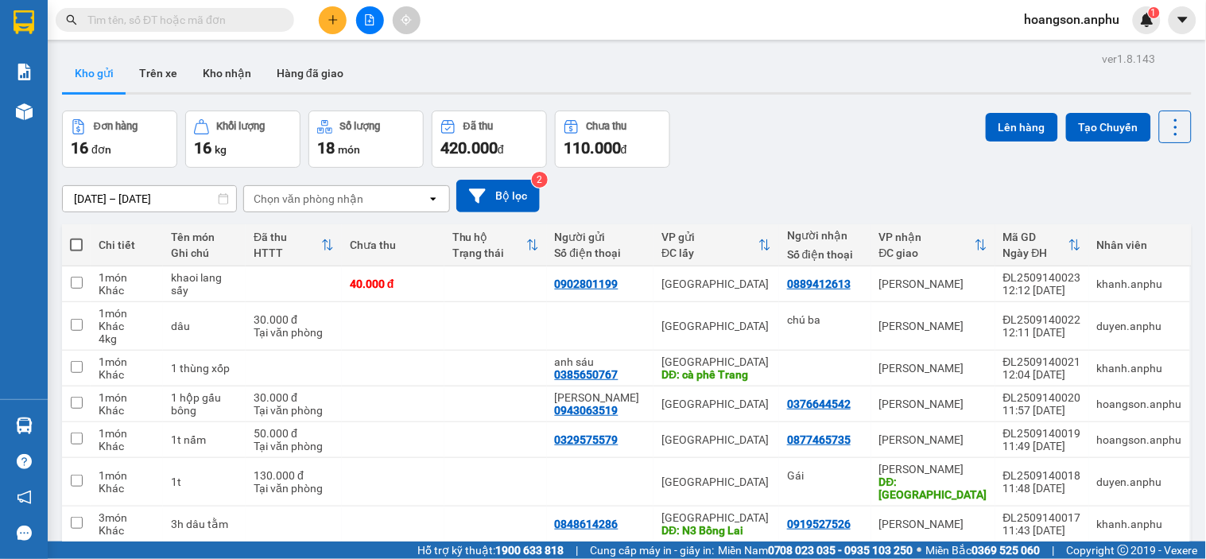
click at [370, 25] on icon "file-add" at bounding box center [370, 19] width 9 height 11
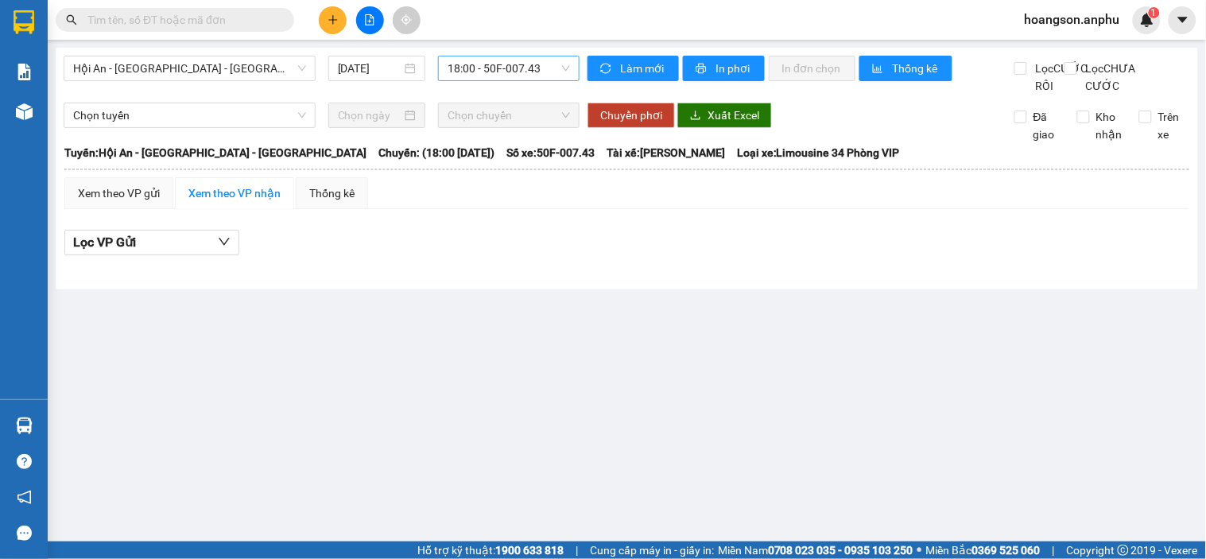
click at [502, 66] on span "18:00 - 50F-007.43" at bounding box center [508, 68] width 122 height 24
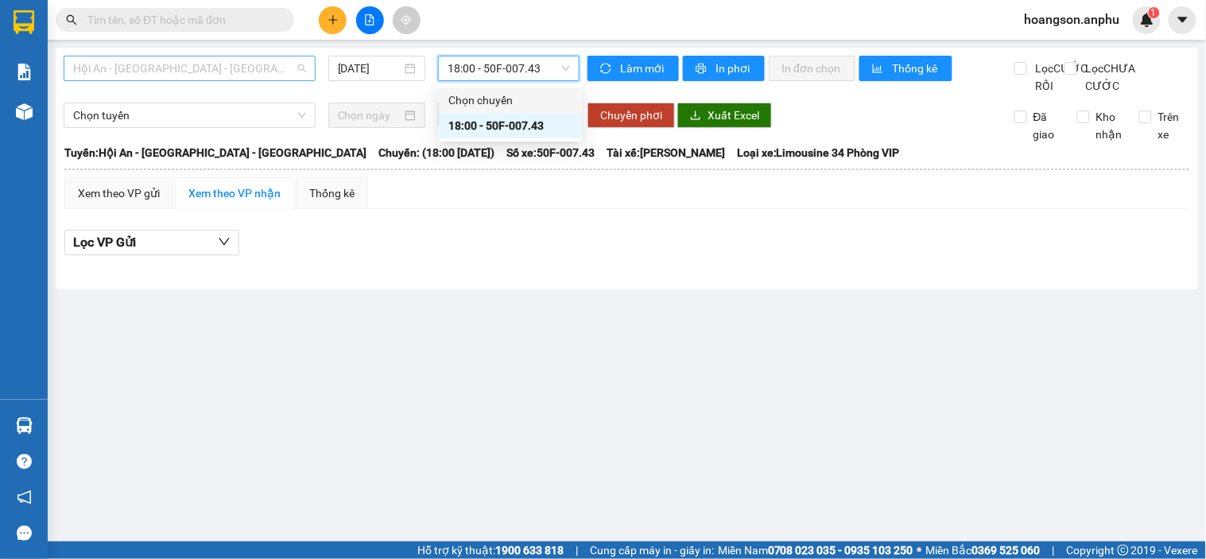
click at [117, 68] on span "Hội An - Nha Trang - Đà Lạt" at bounding box center [189, 68] width 233 height 24
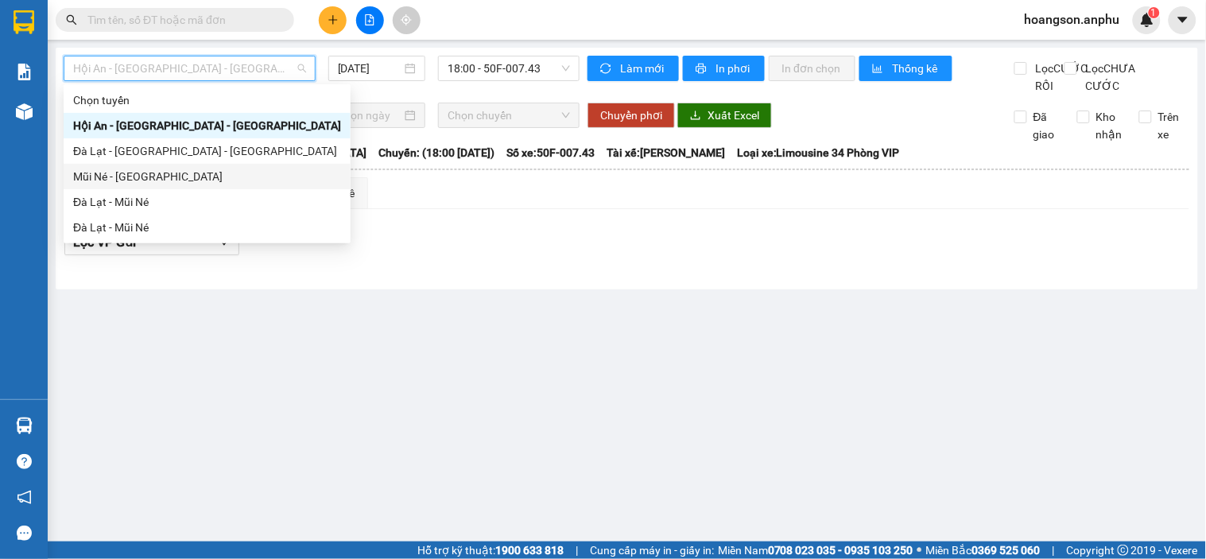
click at [108, 179] on div "Mũi Né - Đà Lạt" at bounding box center [207, 176] width 268 height 17
type input "14/09/2025"
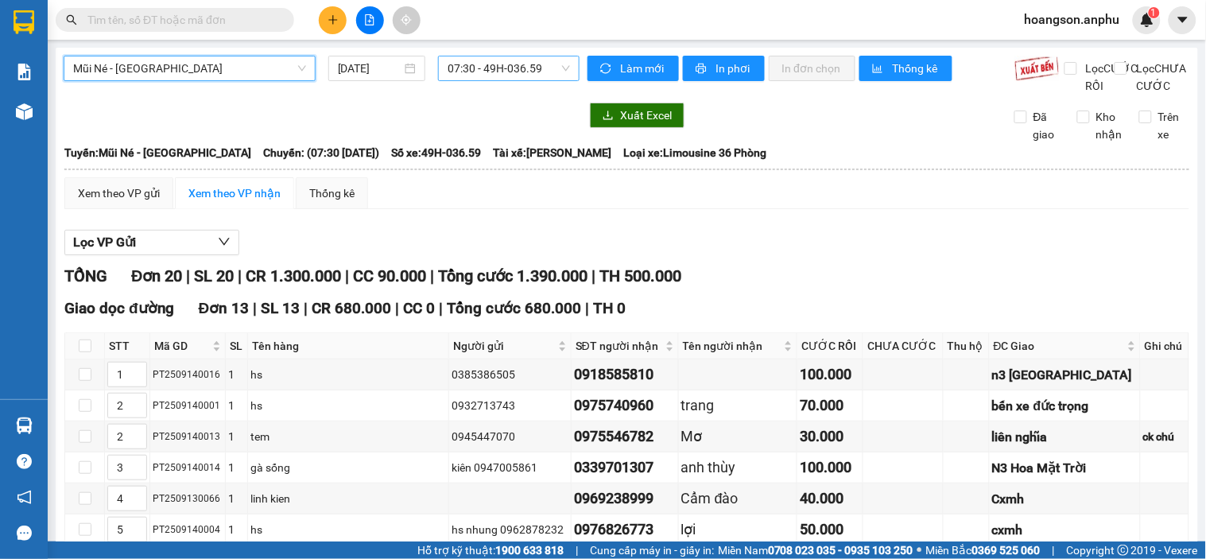
click at [489, 70] on span "07:30 - 49H-036.59" at bounding box center [508, 68] width 122 height 24
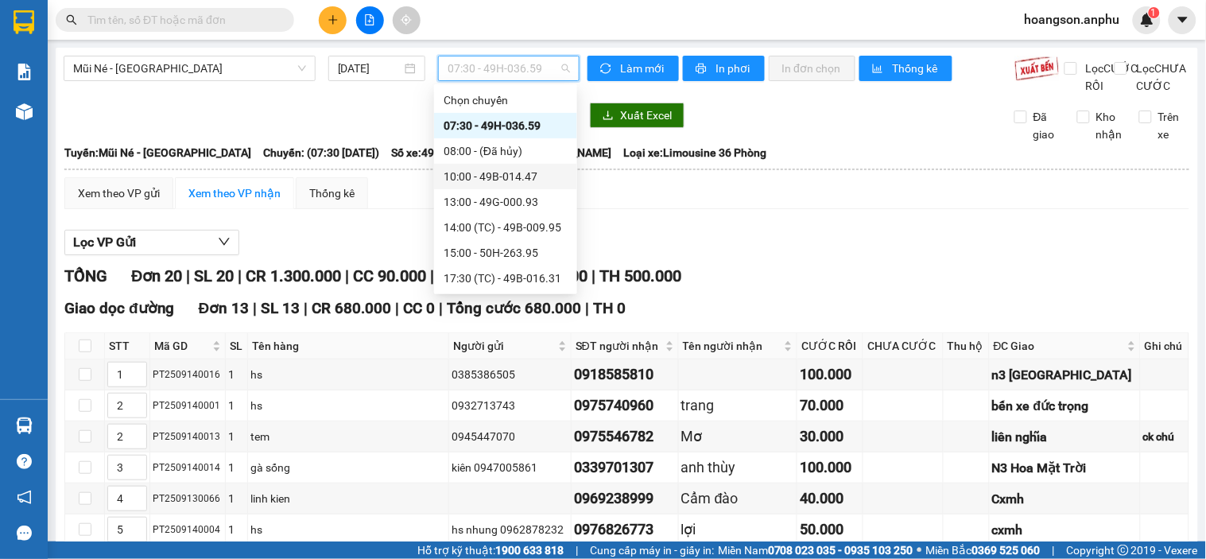
click at [501, 177] on div "10:00 - 49B-014.47" at bounding box center [505, 176] width 124 height 17
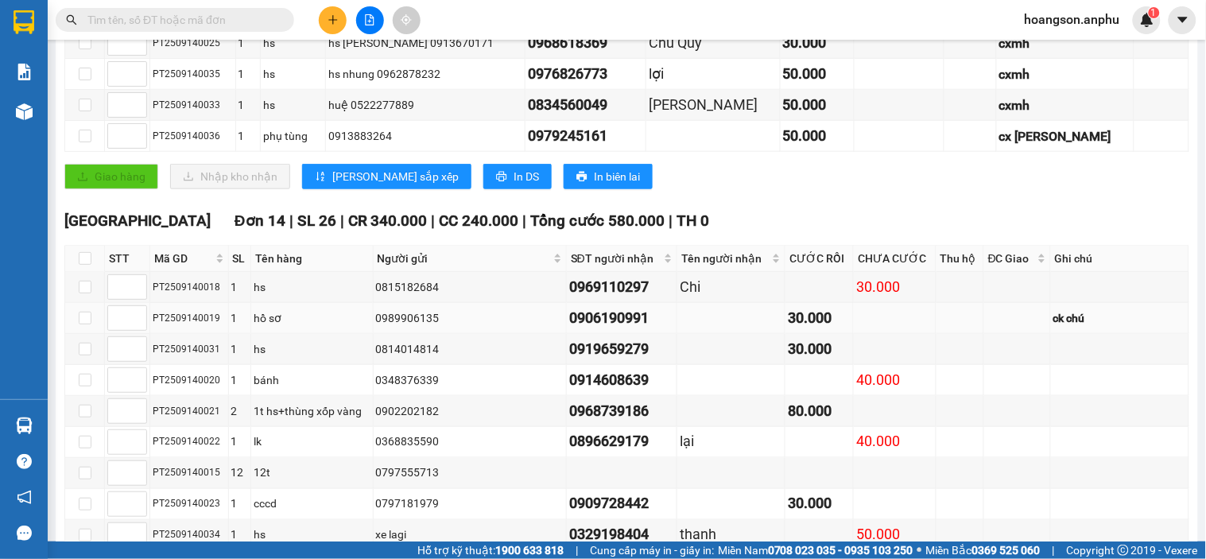
scroll to position [159, 0]
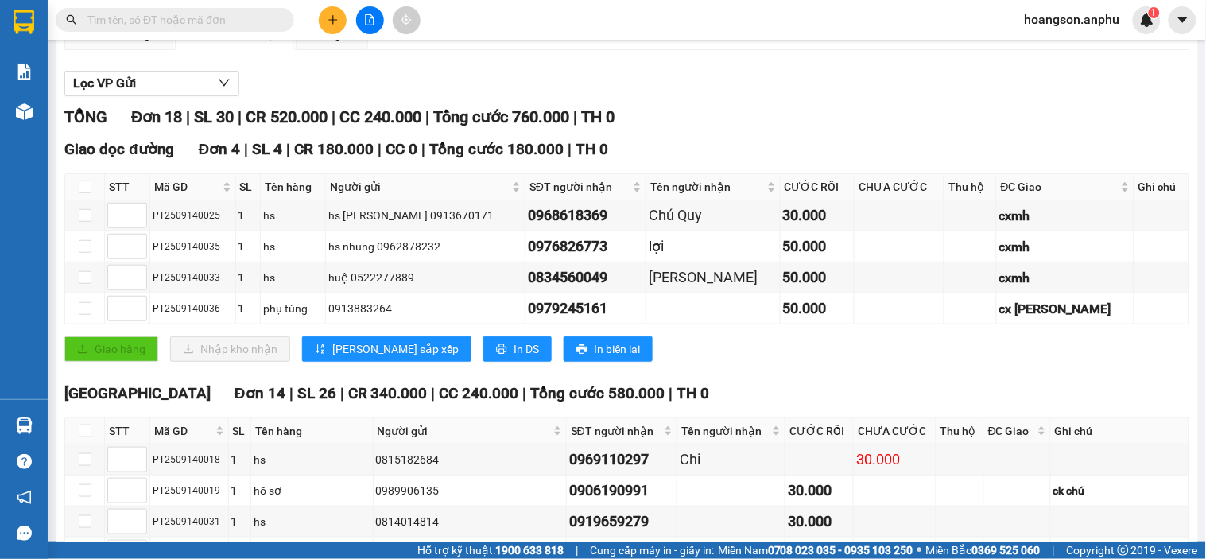
click at [331, 25] on button at bounding box center [333, 20] width 28 height 28
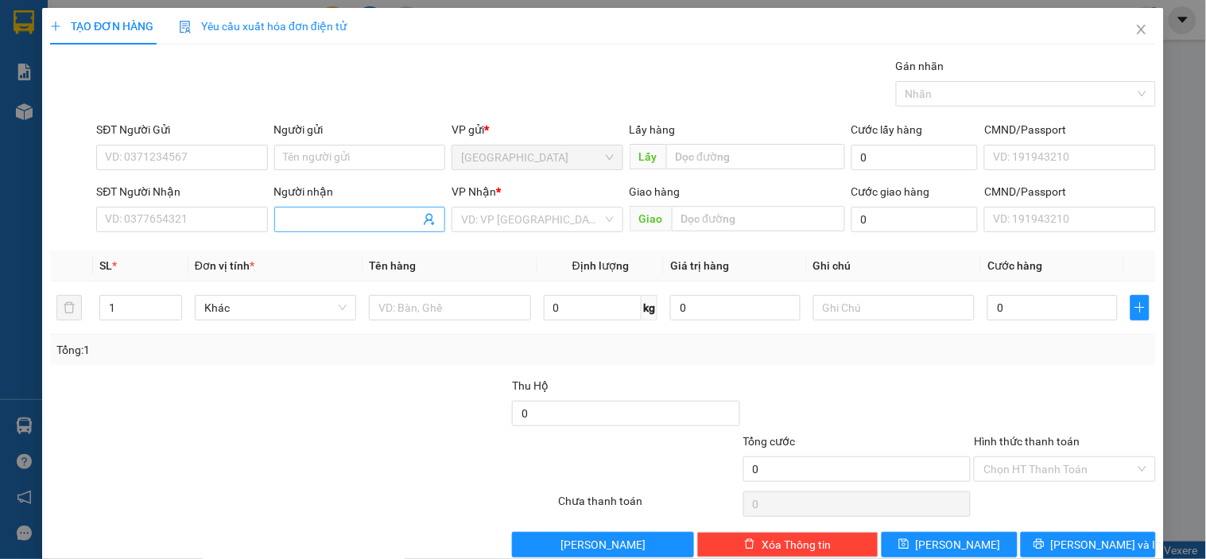
click at [353, 219] on input "Người nhận" at bounding box center [352, 219] width 136 height 17
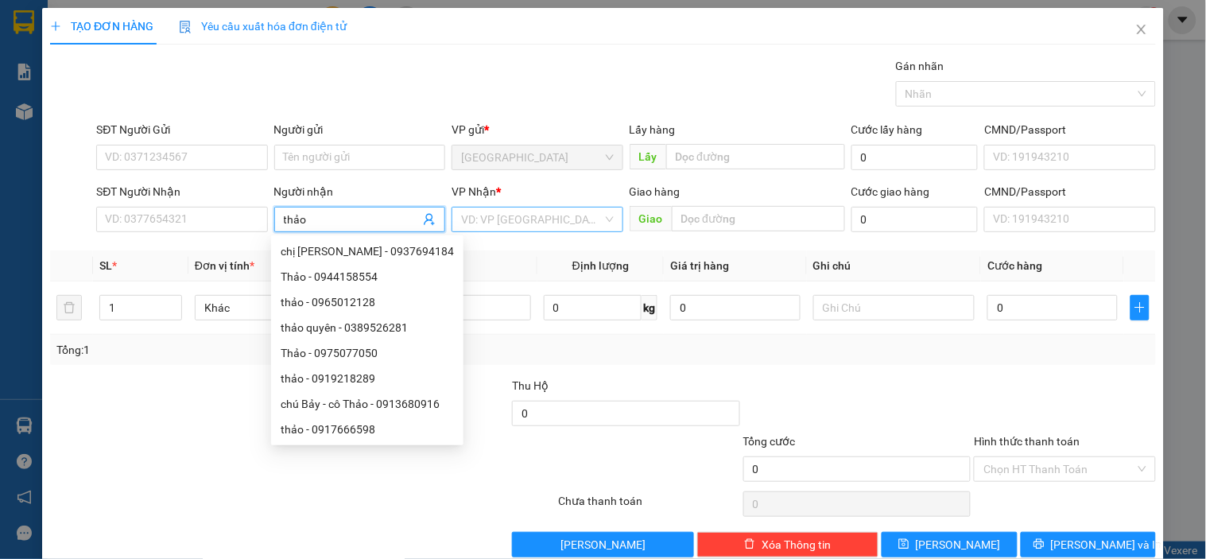
type input "thảo"
click at [517, 229] on input "search" at bounding box center [531, 219] width 141 height 24
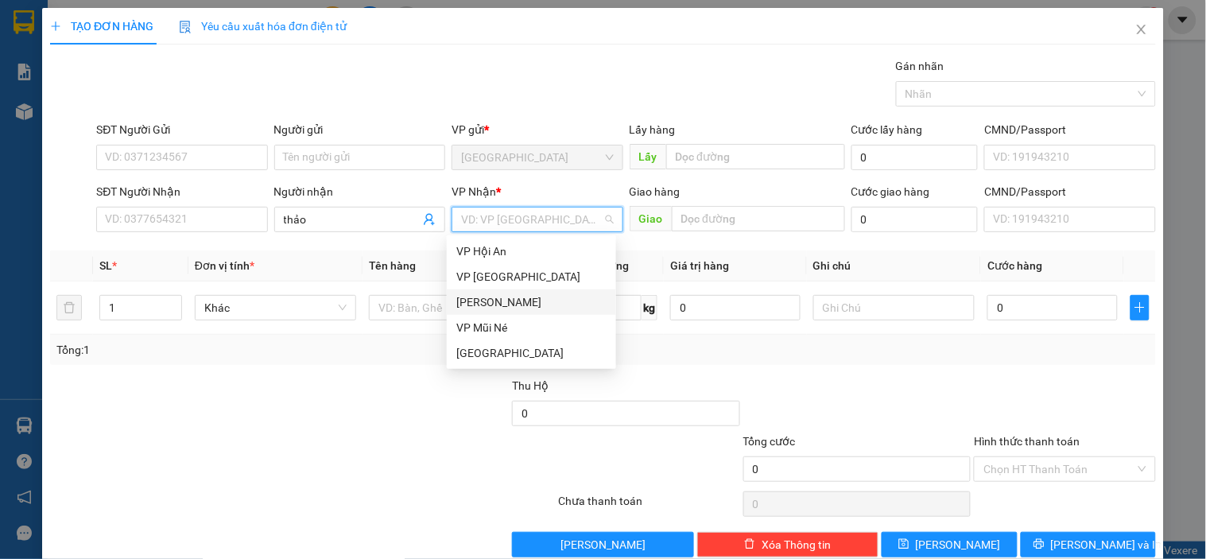
click at [497, 304] on div "[PERSON_NAME]" at bounding box center [531, 301] width 150 height 17
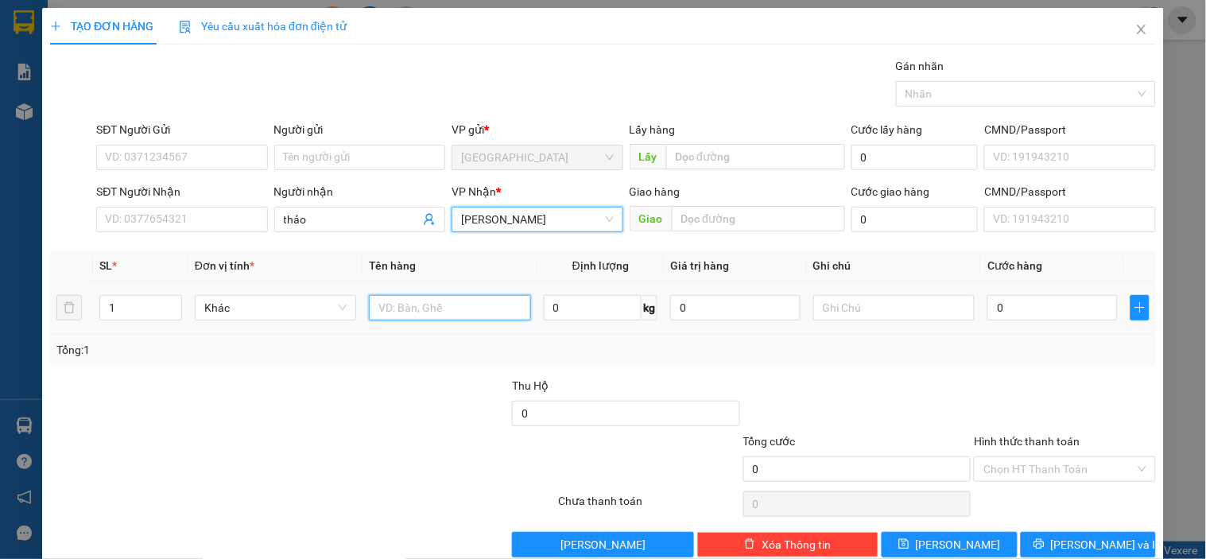
click at [423, 315] on input "text" at bounding box center [449, 307] width 161 height 25
type input "5"
type input "dâu"
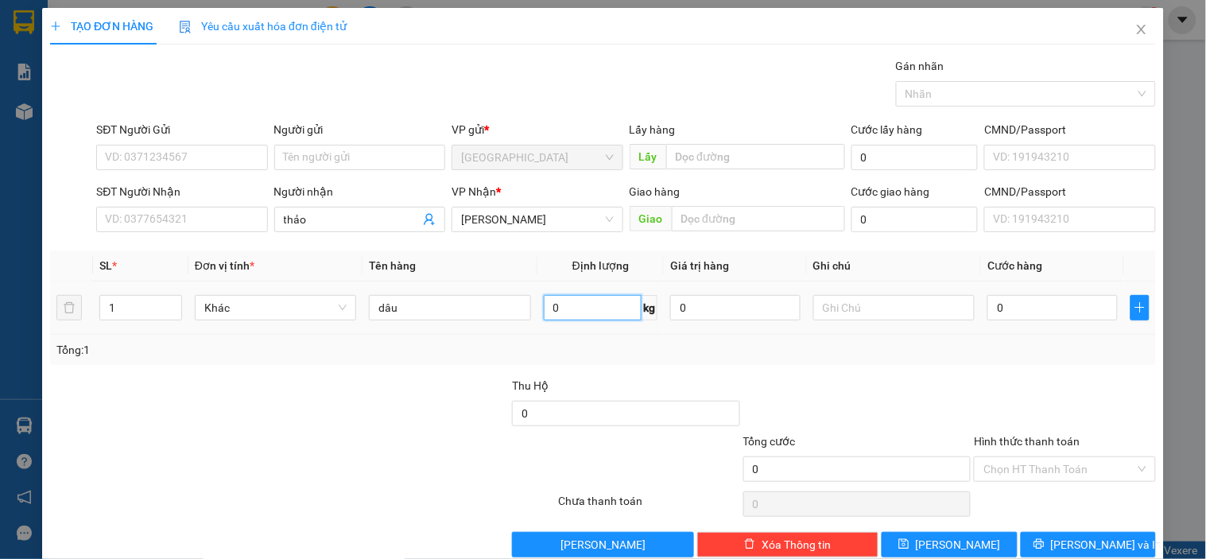
click at [575, 311] on input "0" at bounding box center [593, 307] width 99 height 25
type input "5"
click at [996, 424] on div at bounding box center [1064, 405] width 184 height 56
click at [964, 541] on button "Lưu" at bounding box center [948, 544] width 135 height 25
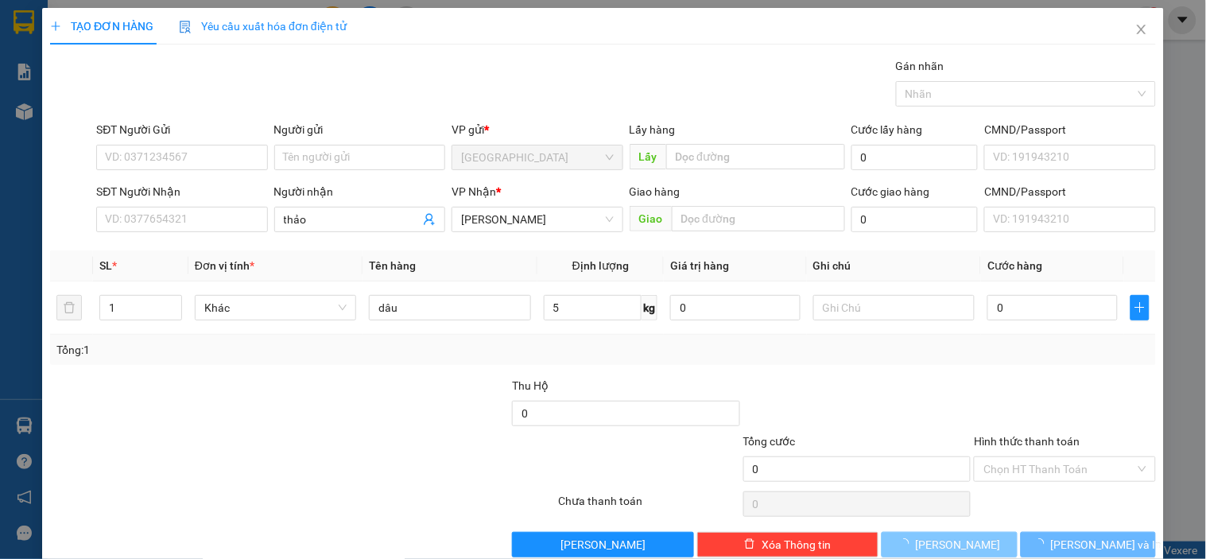
type input "0"
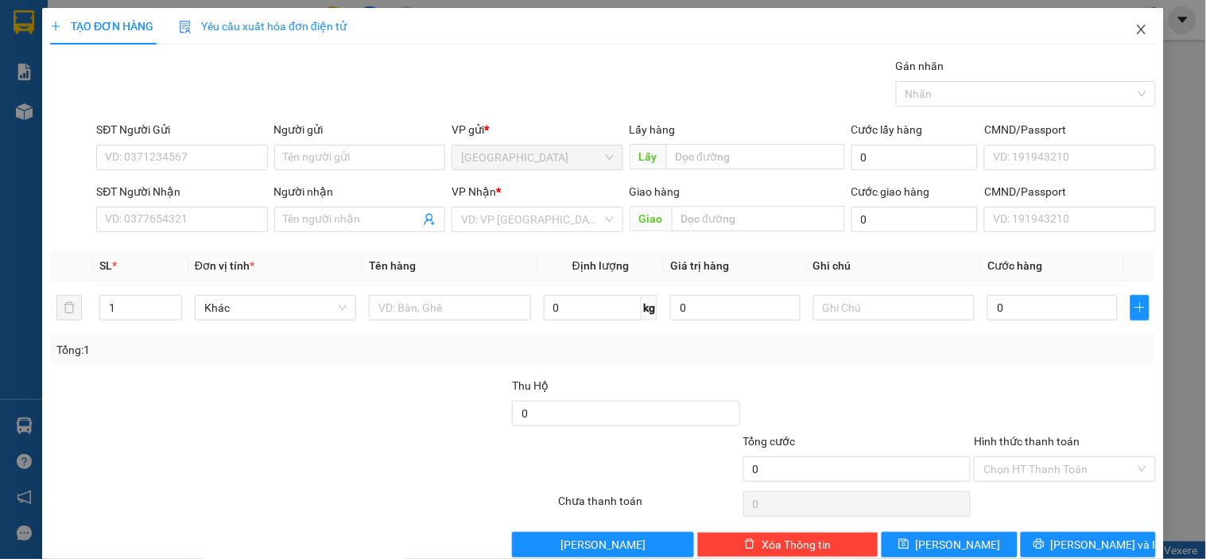
click at [1135, 27] on icon "close" at bounding box center [1141, 29] width 13 height 13
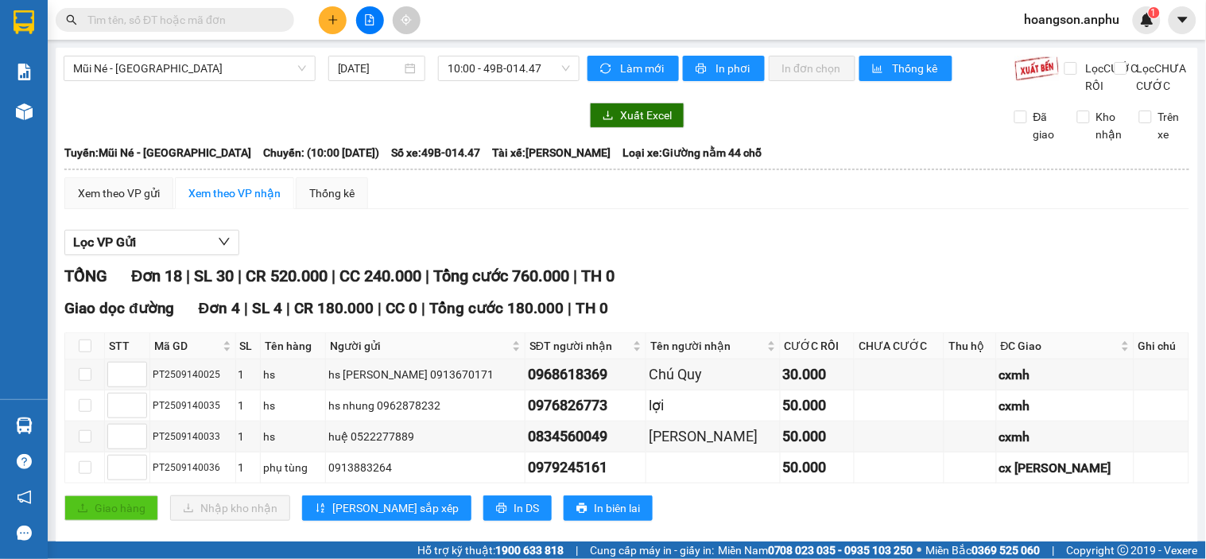
click at [165, 27] on input "text" at bounding box center [181, 19] width 188 height 17
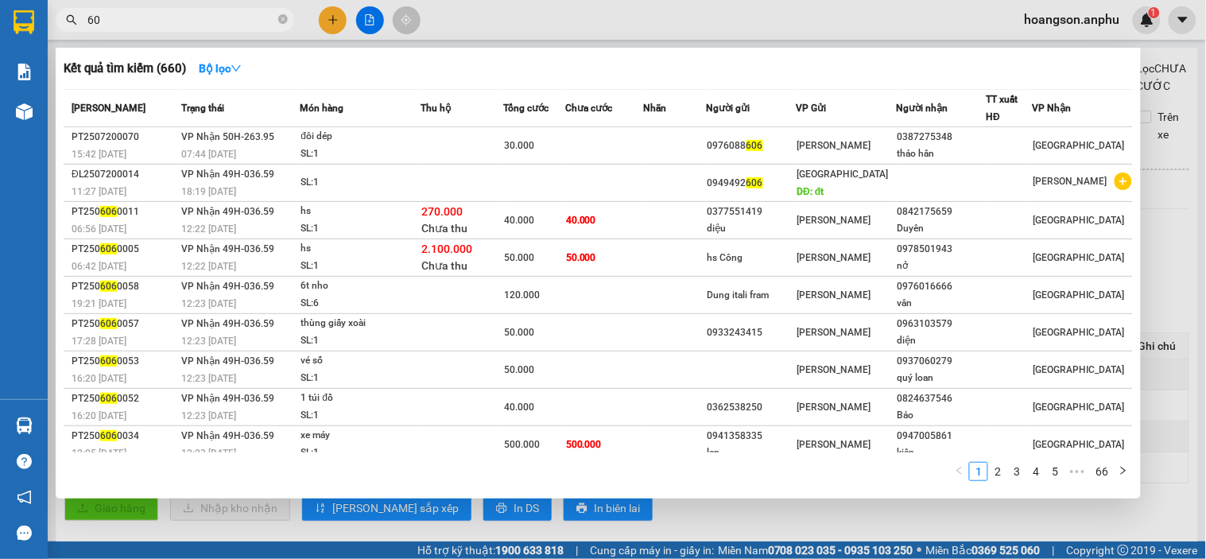
type input "6"
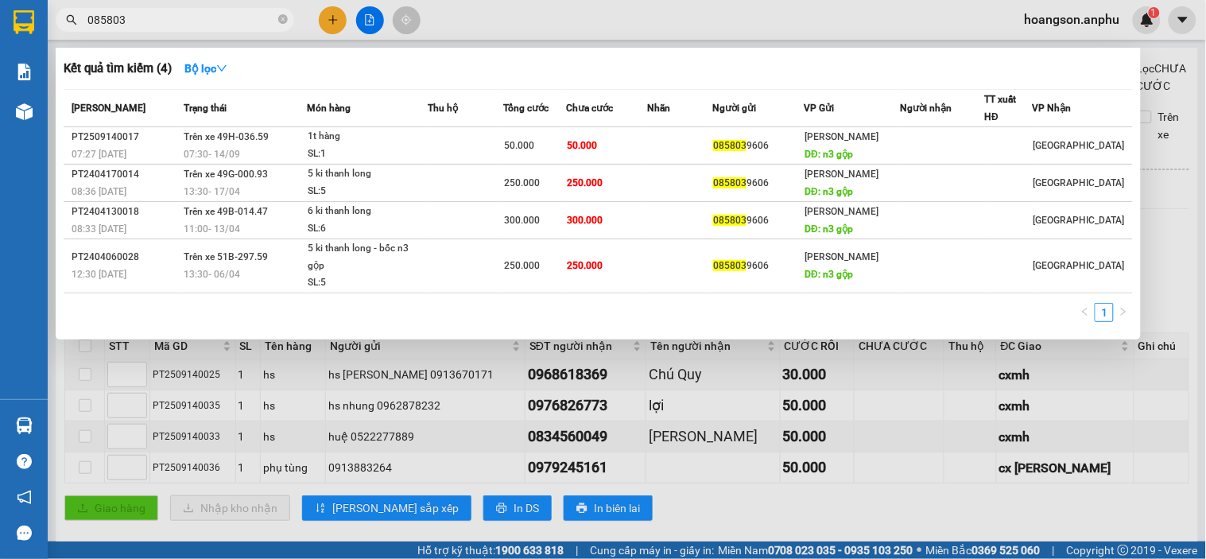
type input "085803"
click at [346, 20] on div at bounding box center [603, 279] width 1206 height 559
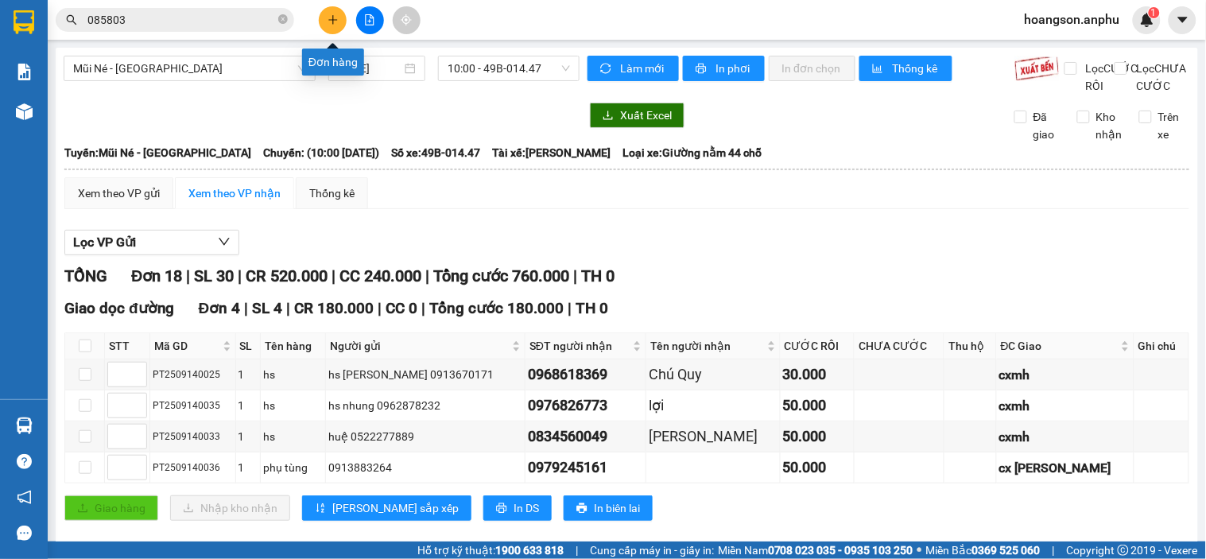
click at [343, 19] on button at bounding box center [333, 20] width 28 height 28
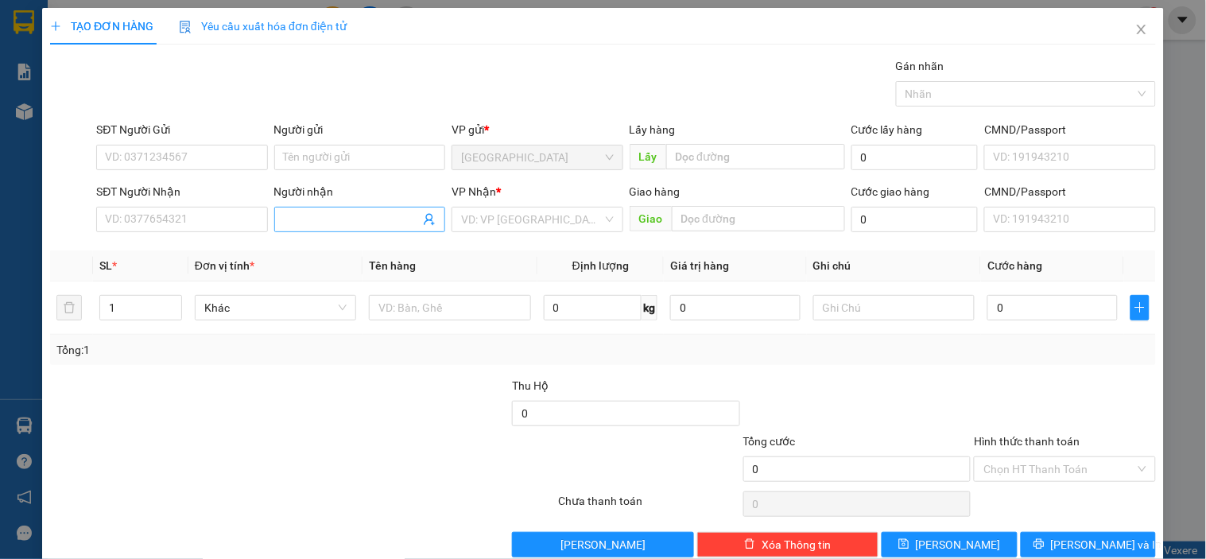
click at [364, 221] on input "Người nhận" at bounding box center [352, 219] width 136 height 17
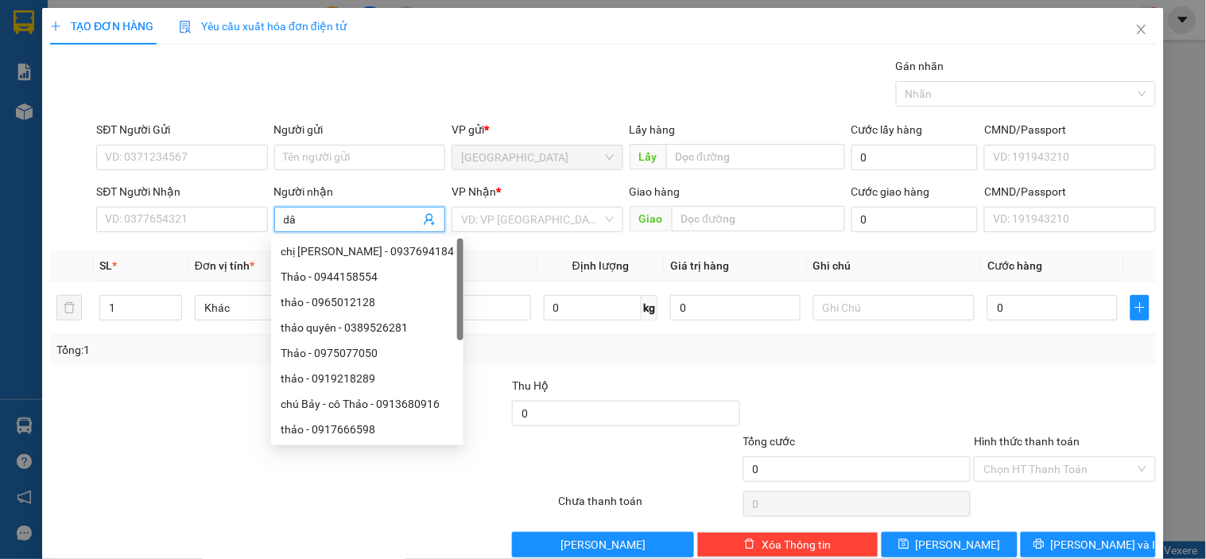
type input "d"
type input "lan"
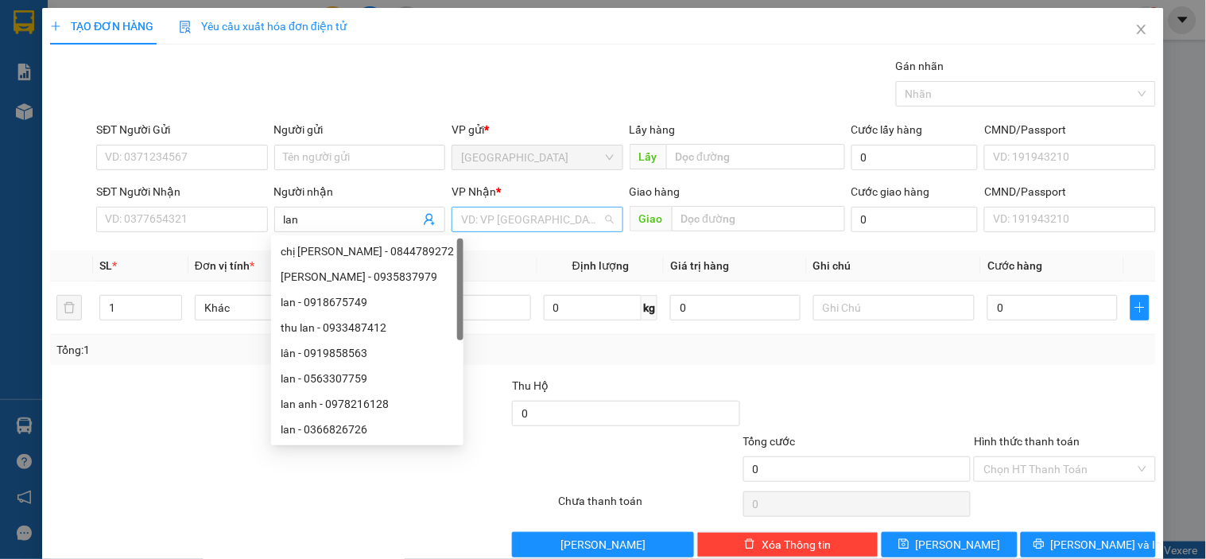
click at [539, 219] on input "search" at bounding box center [531, 219] width 141 height 24
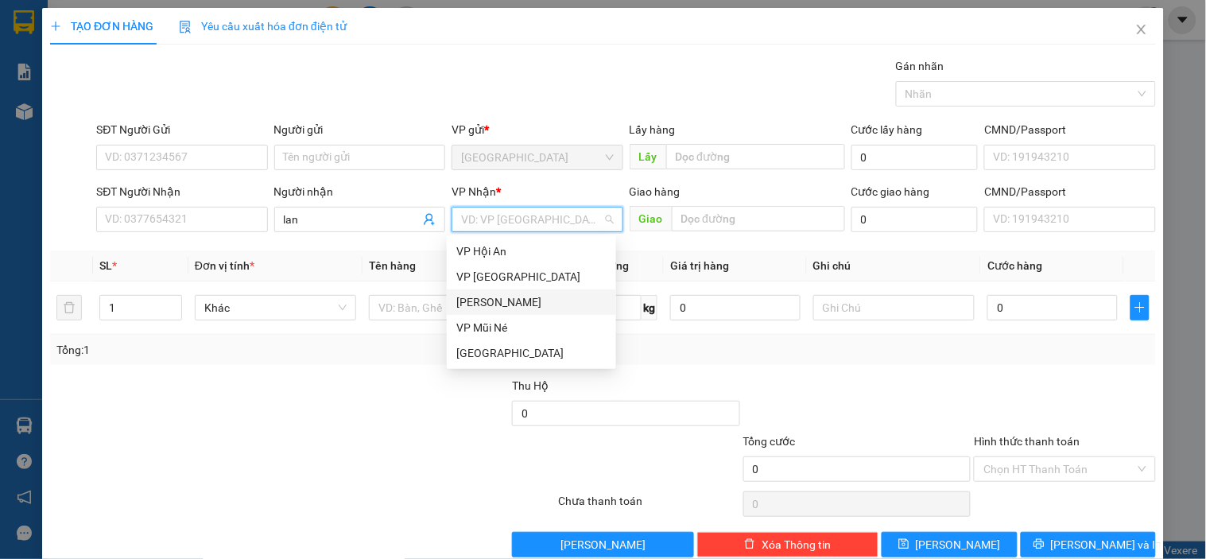
click at [498, 297] on div "[PERSON_NAME]" at bounding box center [531, 301] width 150 height 17
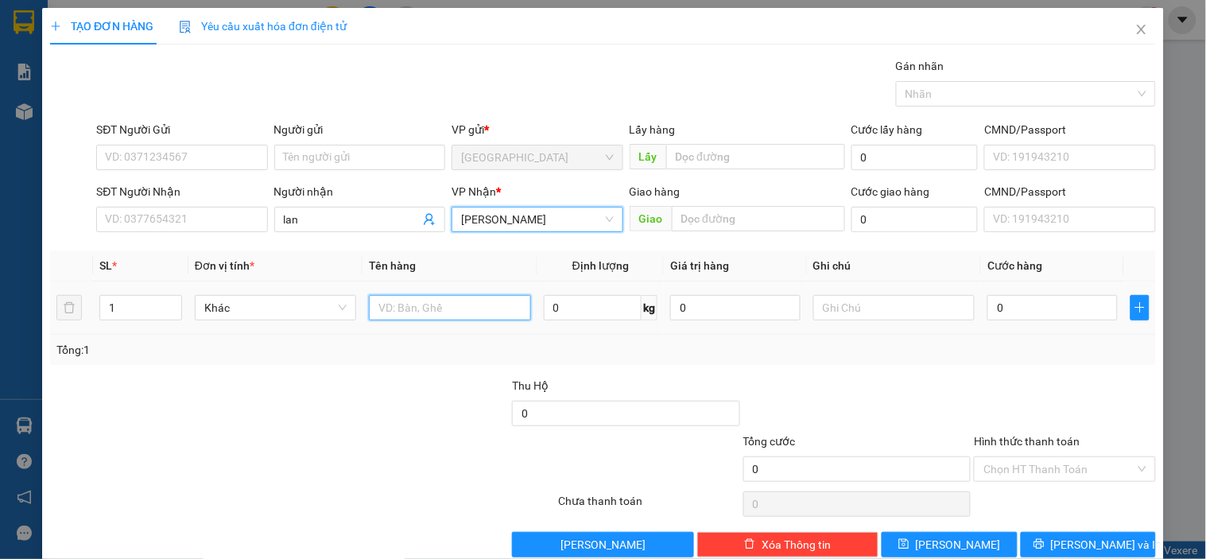
click at [437, 300] on input "text" at bounding box center [449, 307] width 161 height 25
type input "2 hộp"
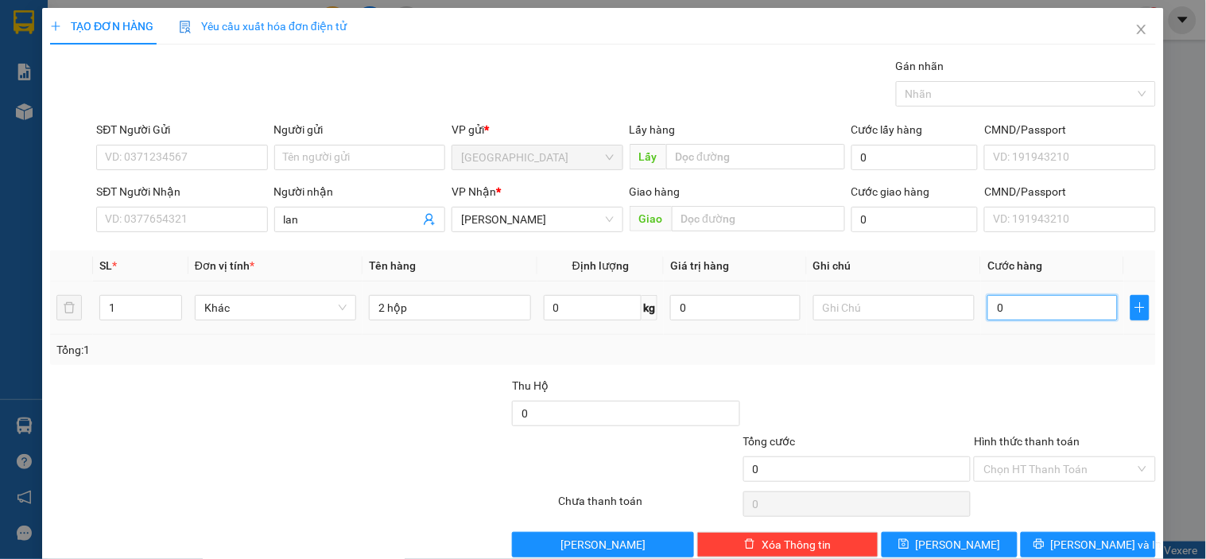
click at [1044, 305] on input "0" at bounding box center [1052, 307] width 130 height 25
type input "30"
type input "30.000"
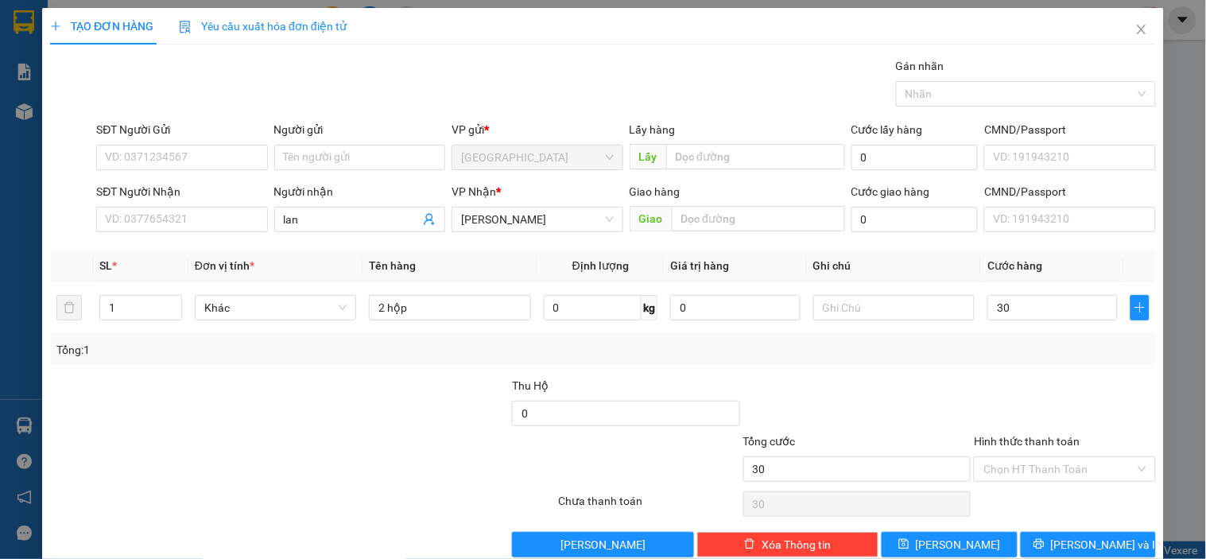
type input "30.000"
click at [987, 407] on div at bounding box center [1064, 405] width 184 height 56
click at [1011, 470] on input "Hình thức thanh toán" at bounding box center [1058, 469] width 151 height 24
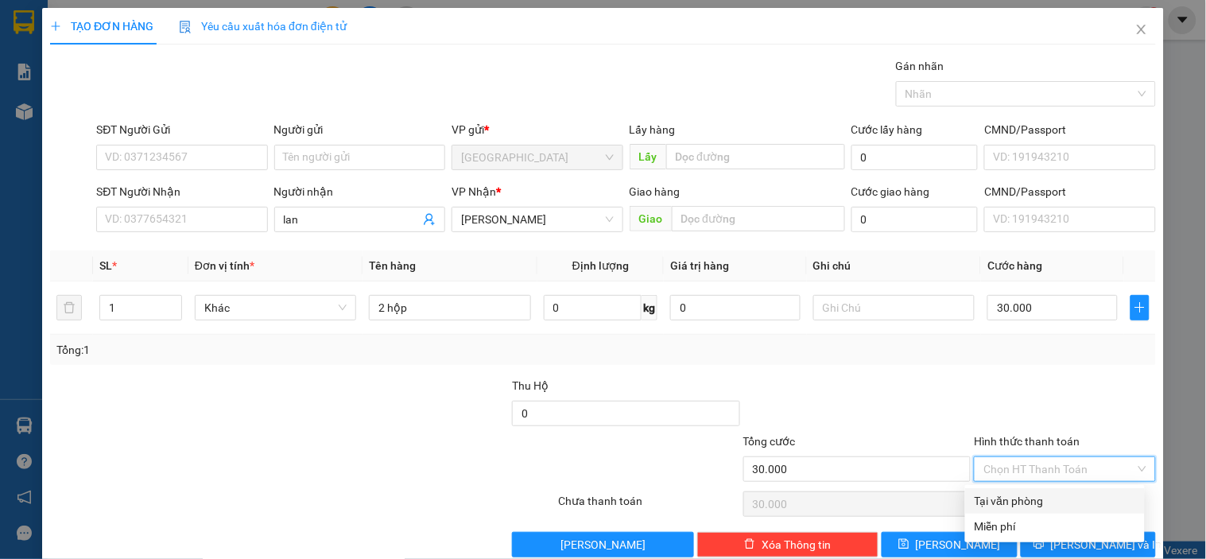
click at [998, 503] on div "Tại văn phòng" at bounding box center [1054, 500] width 161 height 17
type input "0"
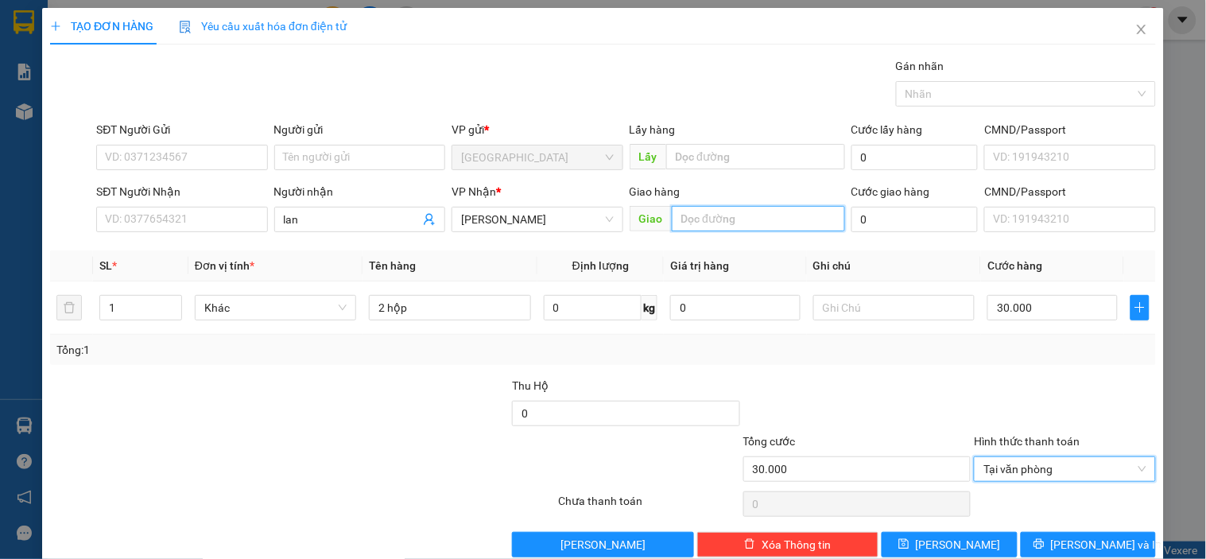
click at [697, 219] on input "text" at bounding box center [758, 218] width 173 height 25
click at [695, 226] on input "text" at bounding box center [758, 218] width 173 height 25
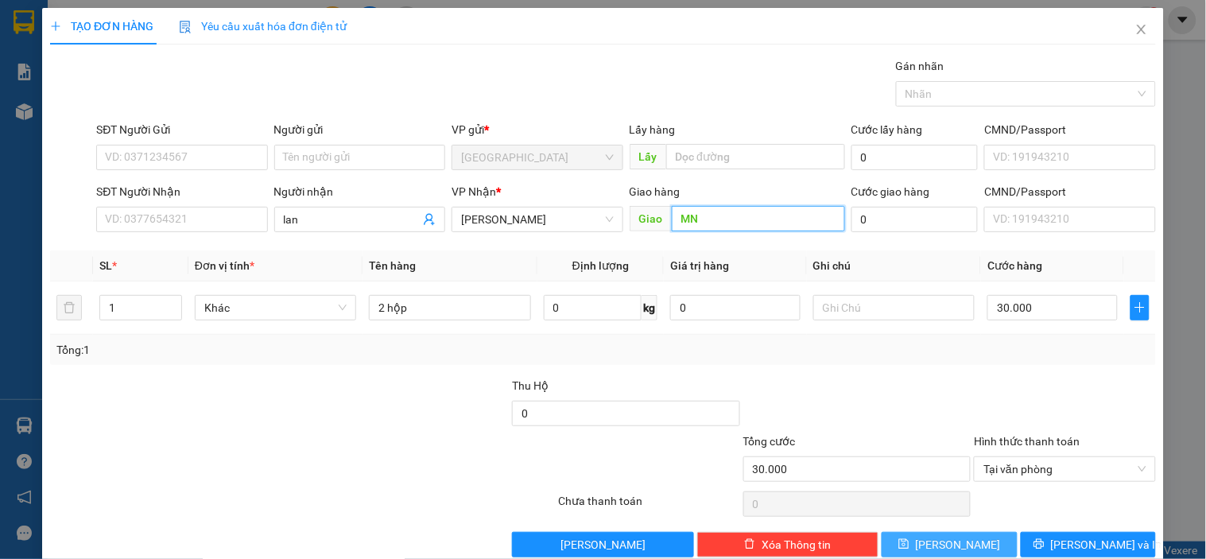
type input "MN"
click at [957, 548] on button "Lưu" at bounding box center [948, 544] width 135 height 25
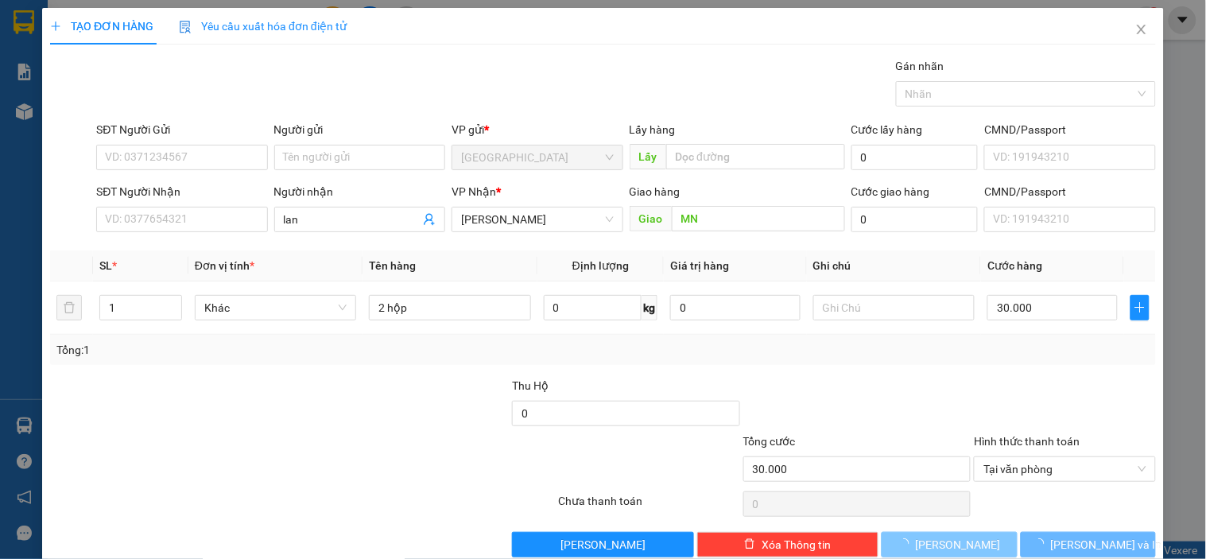
type input "0"
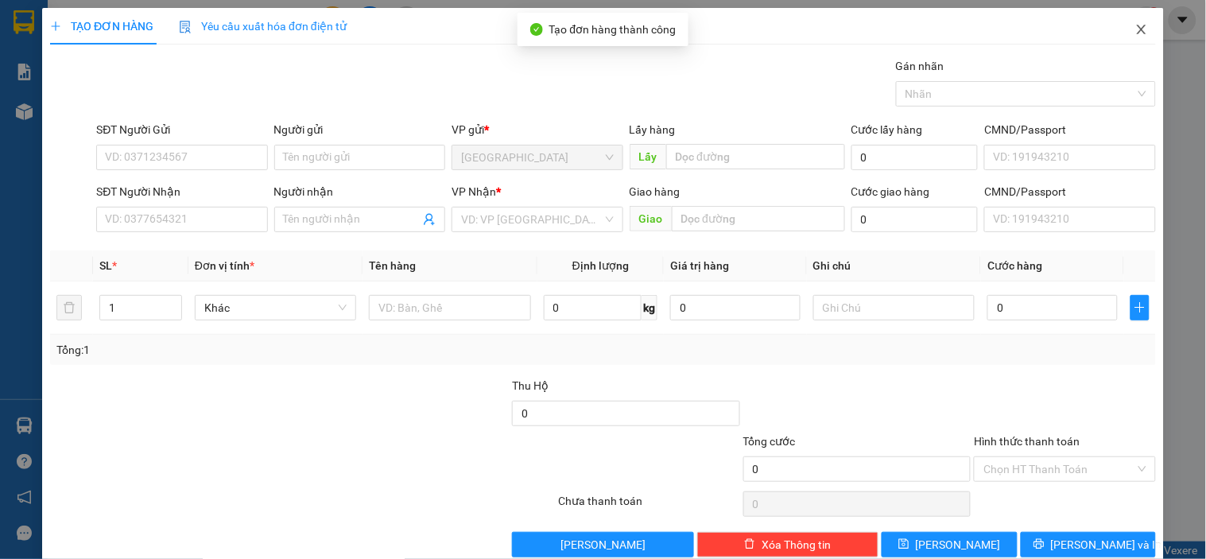
click at [1135, 32] on icon "close" at bounding box center [1141, 29] width 13 height 13
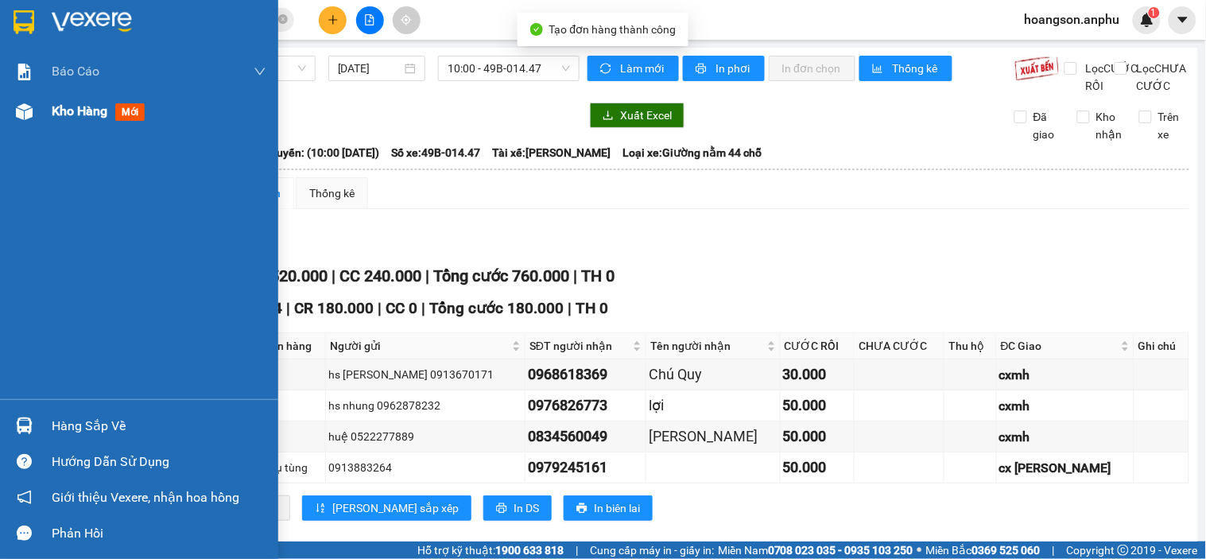
click at [20, 113] on img at bounding box center [24, 111] width 17 height 17
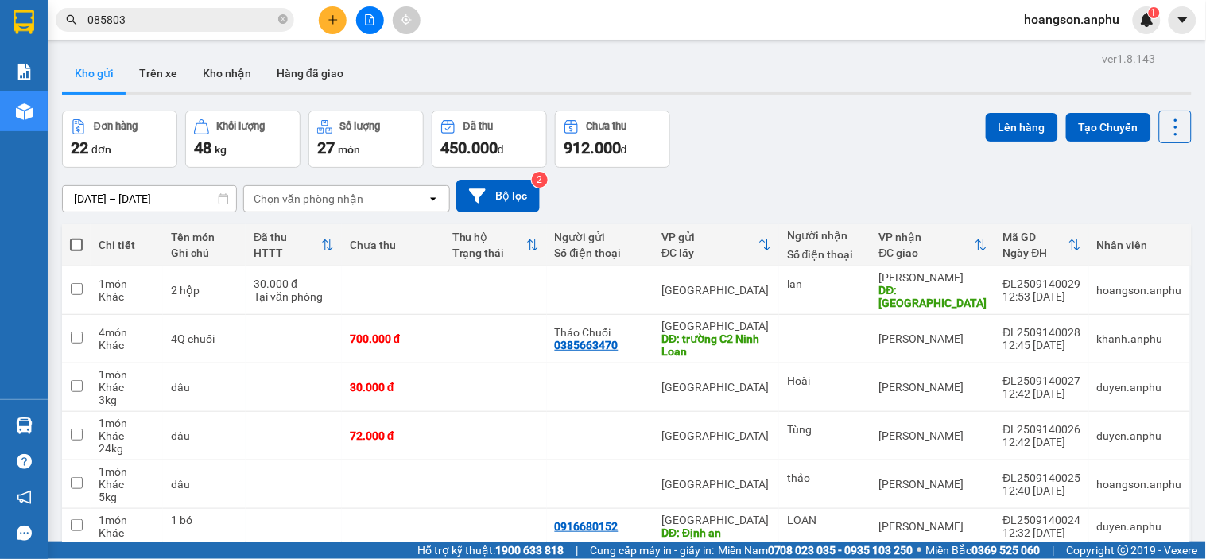
click at [330, 25] on icon "plus" at bounding box center [332, 19] width 11 height 11
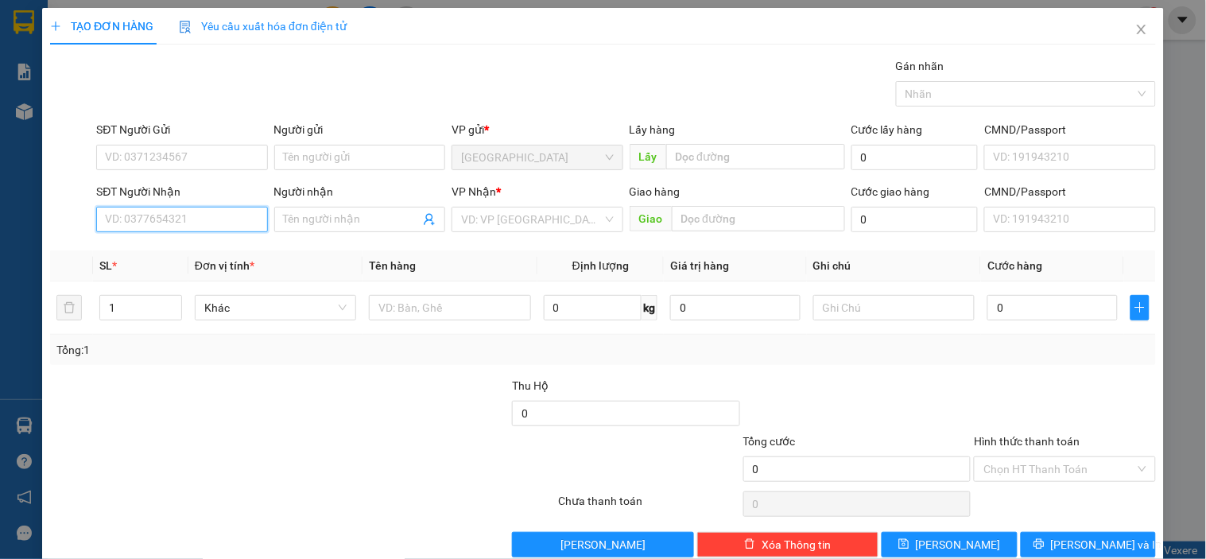
click at [154, 213] on input "SĐT Người Nhận" at bounding box center [181, 219] width 171 height 25
click at [138, 251] on div "0938359148" at bounding box center [180, 250] width 150 height 17
type input "0938359148"
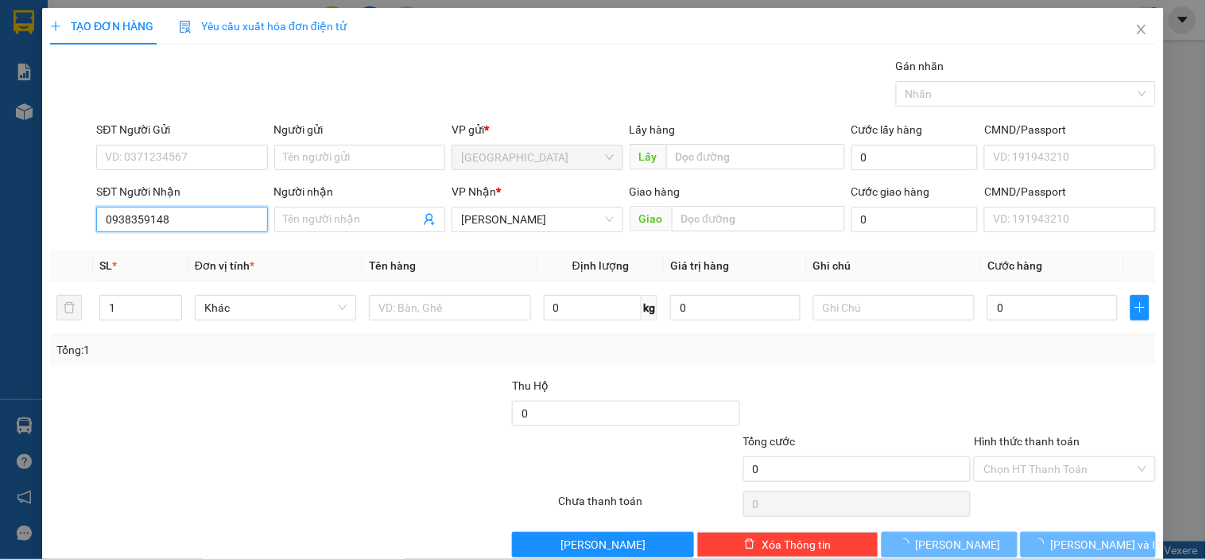
type input "40.000"
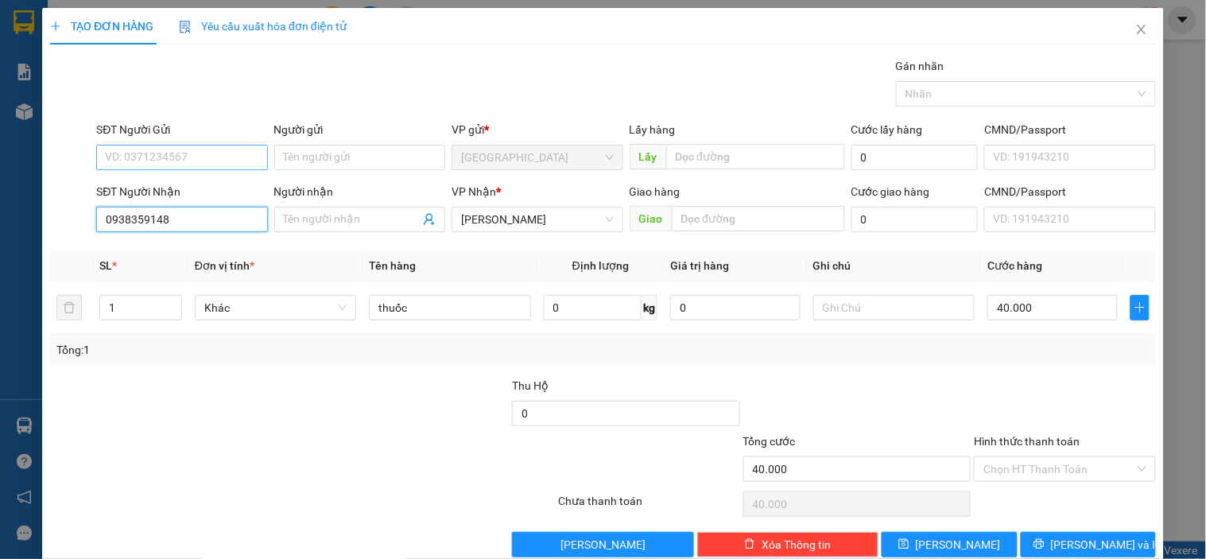
type input "0938359148"
click at [165, 157] on input "SĐT Người Gửi" at bounding box center [181, 157] width 171 height 25
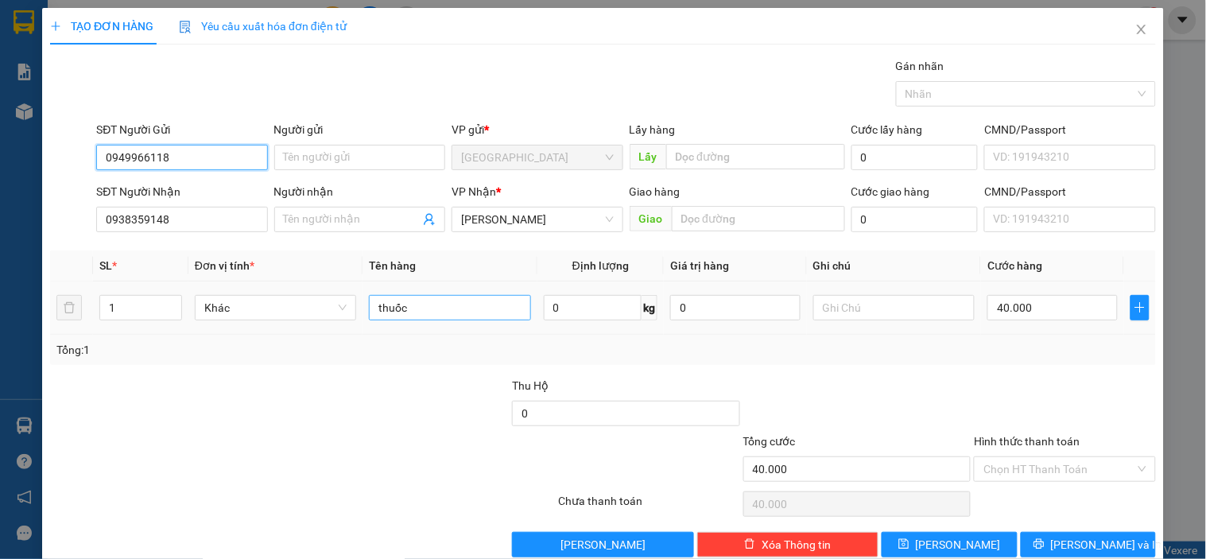
type input "0949966118"
click at [407, 312] on input "thuốc" at bounding box center [449, 307] width 161 height 25
type input "t"
type input "thuốc"
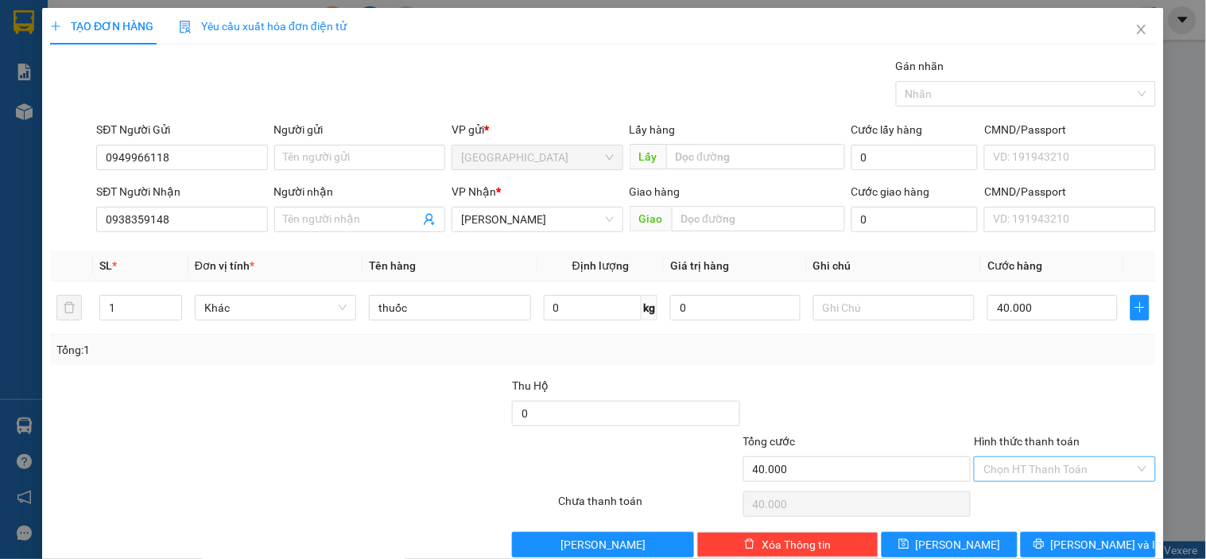
click at [1004, 466] on input "Hình thức thanh toán" at bounding box center [1058, 469] width 151 height 24
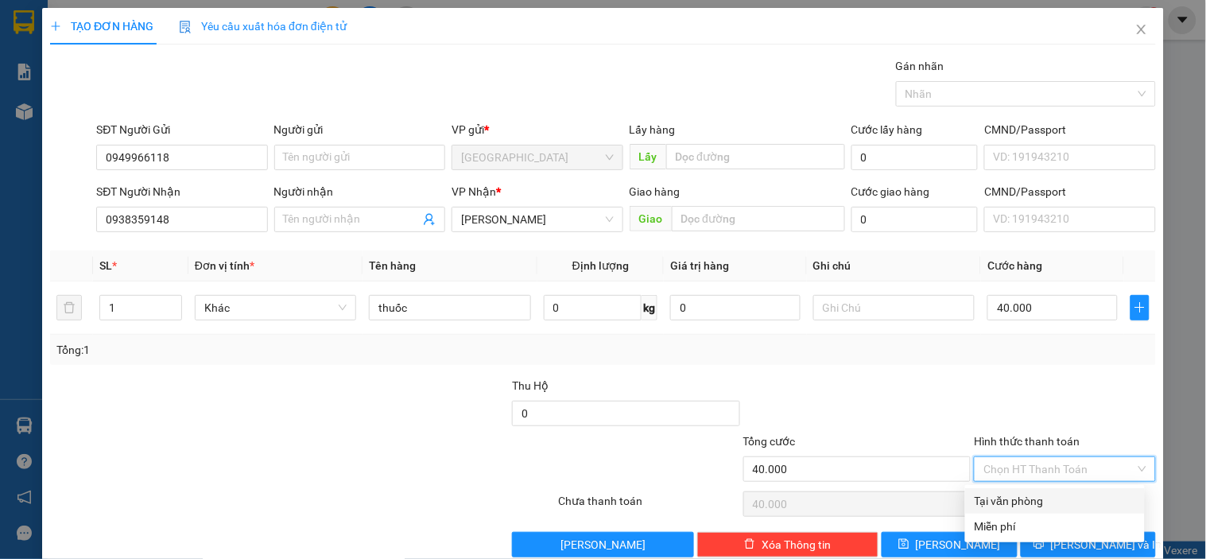
click at [1002, 494] on div "Tại văn phòng" at bounding box center [1054, 500] width 161 height 17
type input "0"
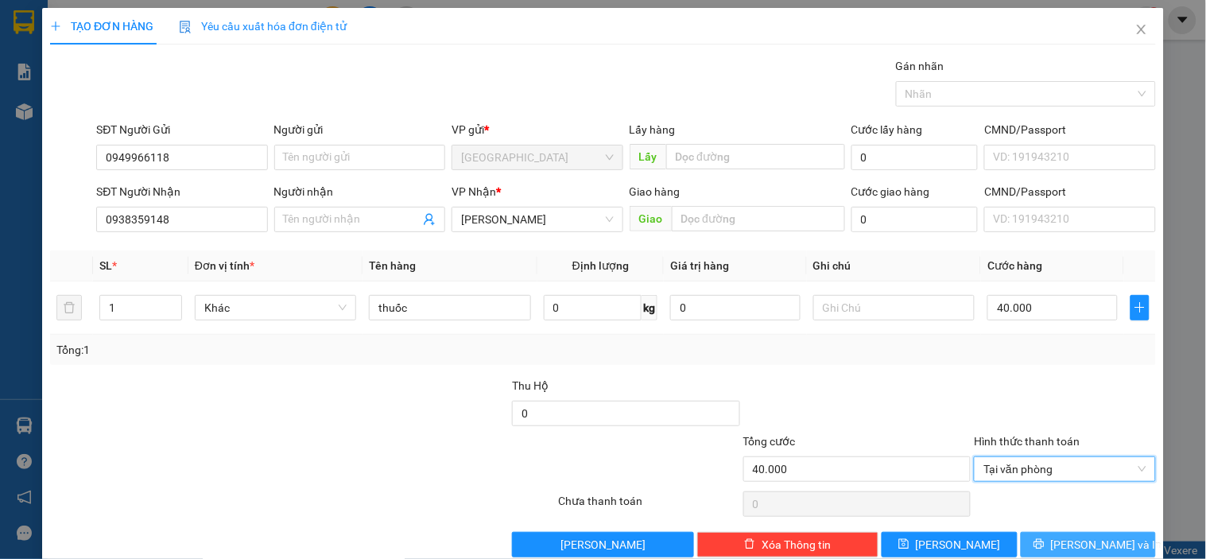
click at [1042, 536] on button "Lưu và In" at bounding box center [1087, 544] width 135 height 25
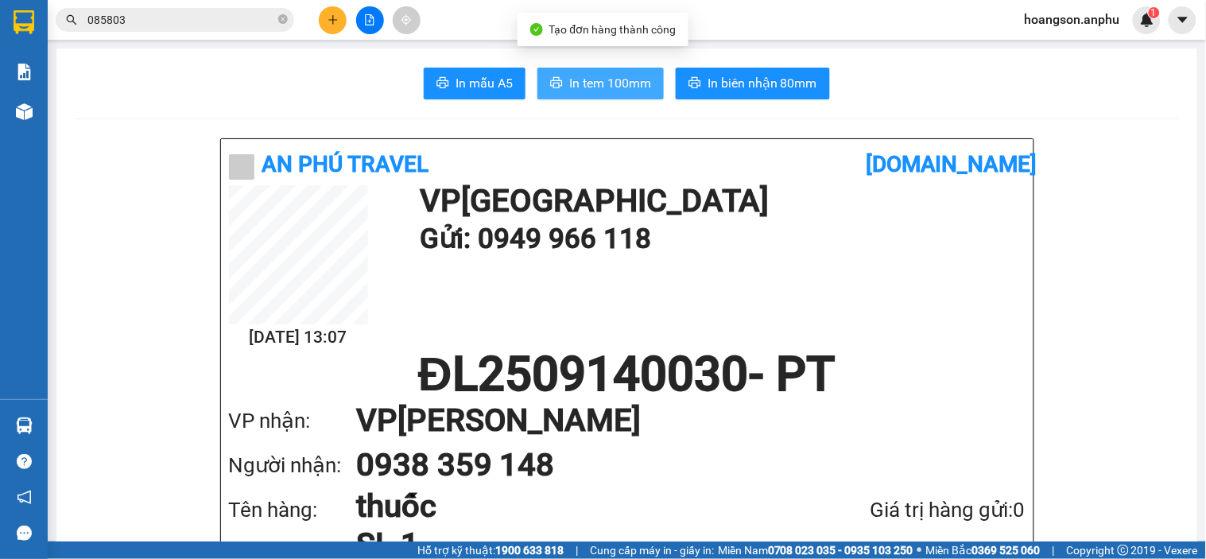
click at [602, 79] on span "In tem 100mm" at bounding box center [610, 83] width 82 height 20
click at [602, 78] on span "In tem 100mm" at bounding box center [610, 83] width 82 height 20
click at [350, 16] on div at bounding box center [369, 20] width 119 height 28
click at [343, 17] on button at bounding box center [333, 20] width 28 height 28
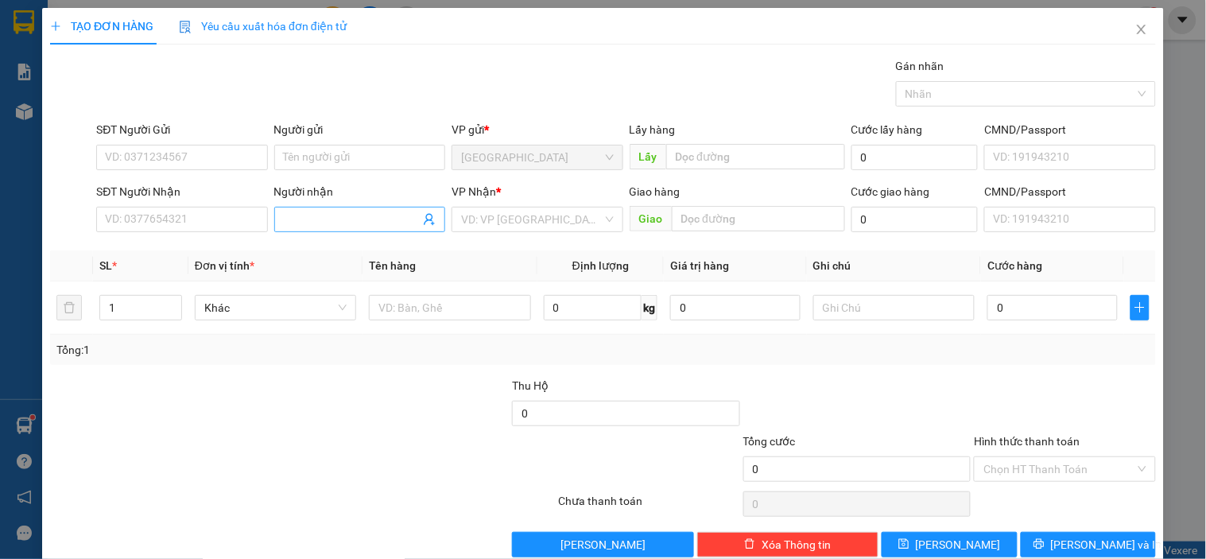
click at [335, 223] on input "Người nhận" at bounding box center [352, 219] width 136 height 17
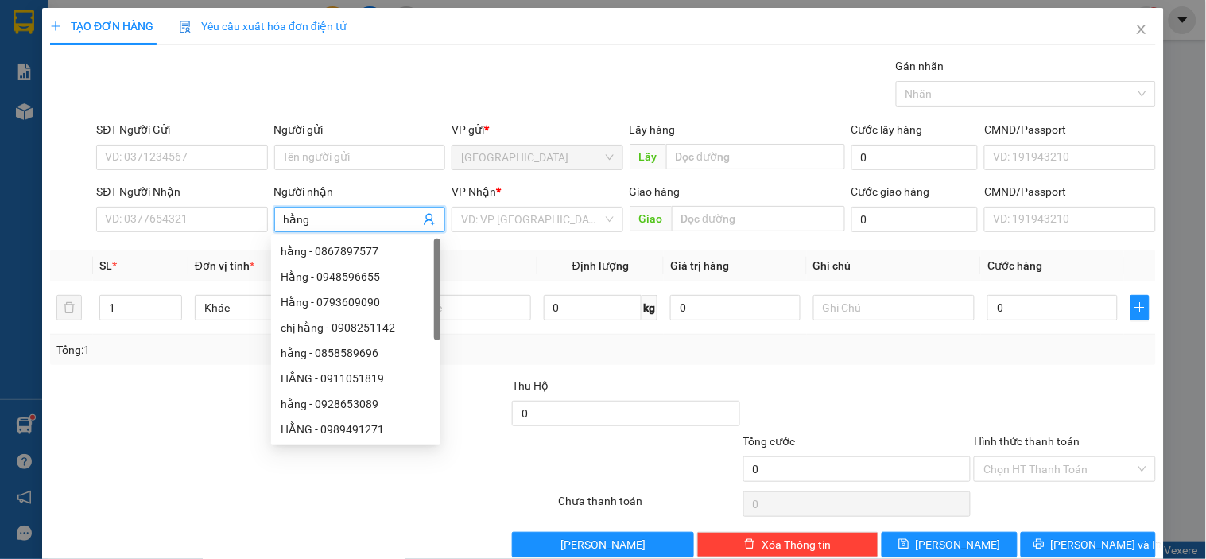
type input "hằng"
click at [572, 265] on span "Định lượng" at bounding box center [600, 265] width 56 height 13
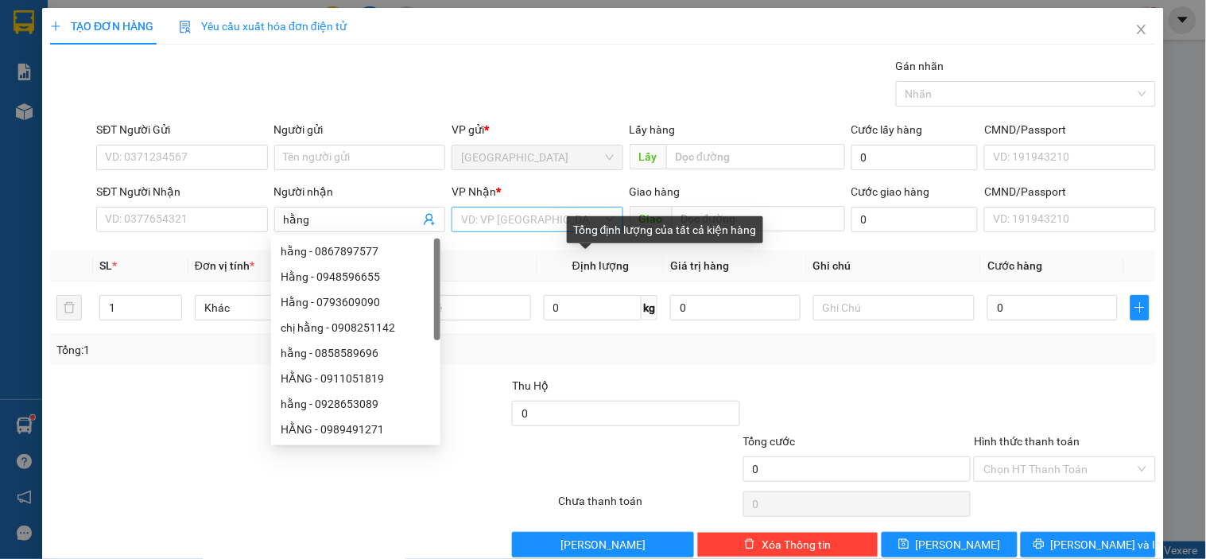
click at [546, 223] on input "search" at bounding box center [531, 219] width 141 height 24
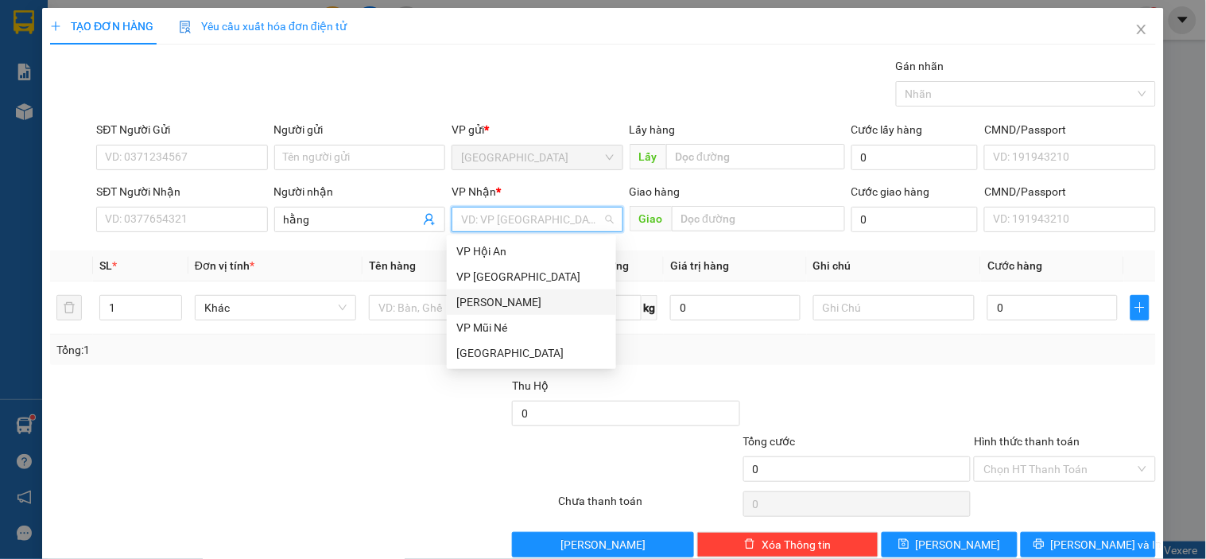
click at [499, 296] on div "[PERSON_NAME]" at bounding box center [531, 301] width 150 height 17
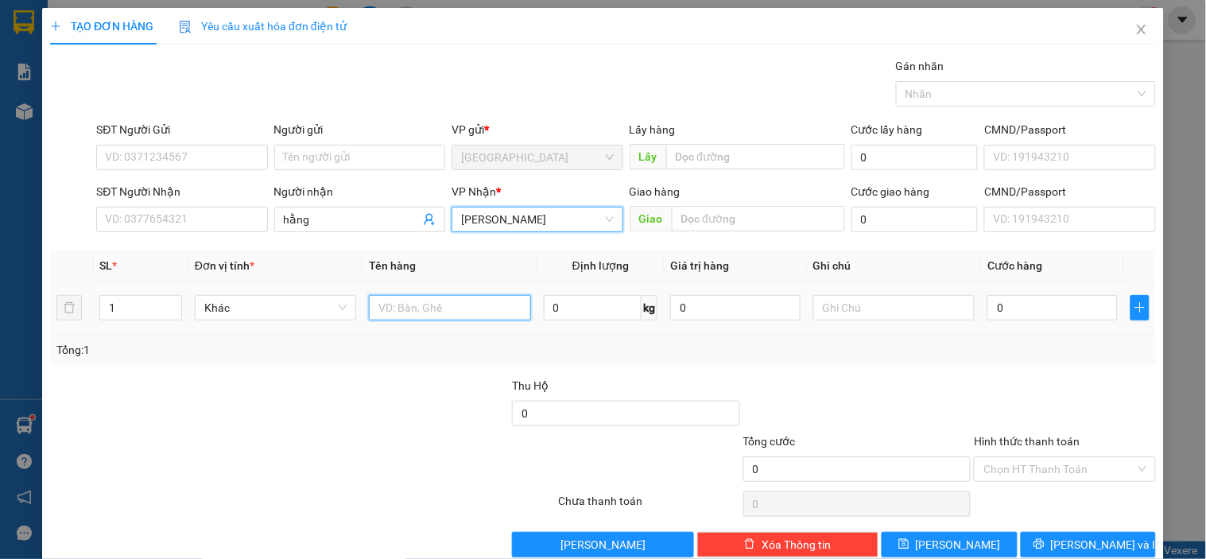
click at [424, 308] on input "text" at bounding box center [449, 307] width 161 height 25
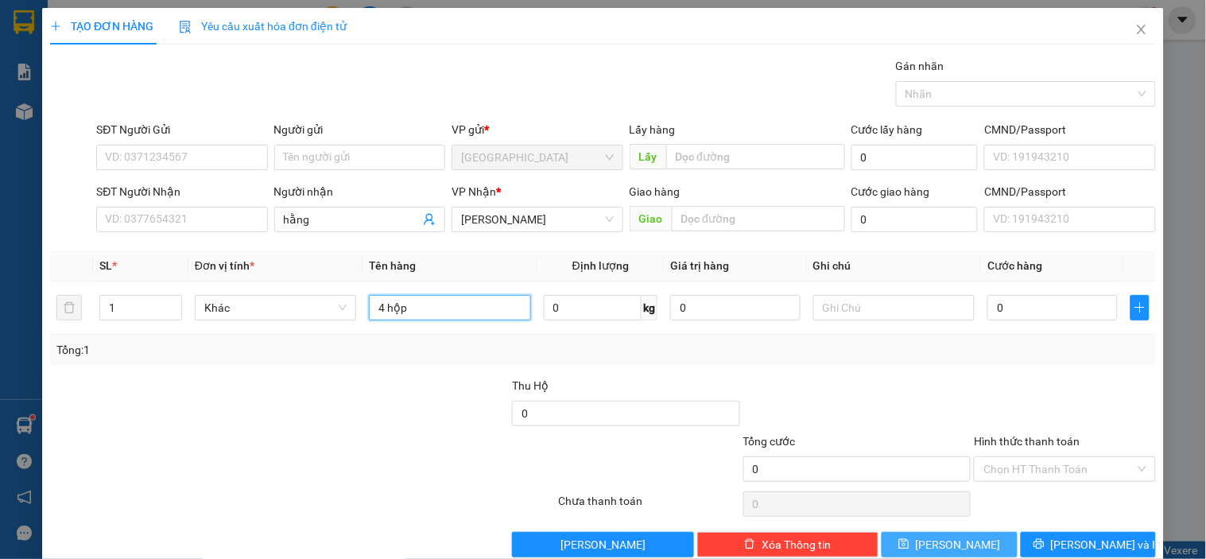
type input "4 hộp"
click at [950, 544] on span "Lưu" at bounding box center [957, 544] width 85 height 17
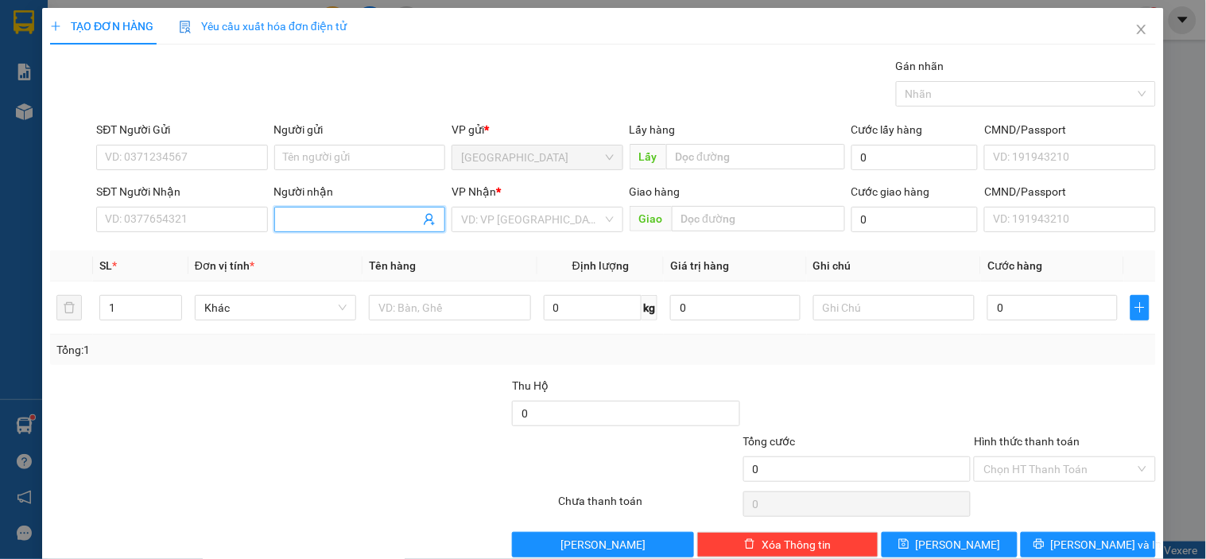
click at [383, 228] on span at bounding box center [359, 219] width 171 height 25
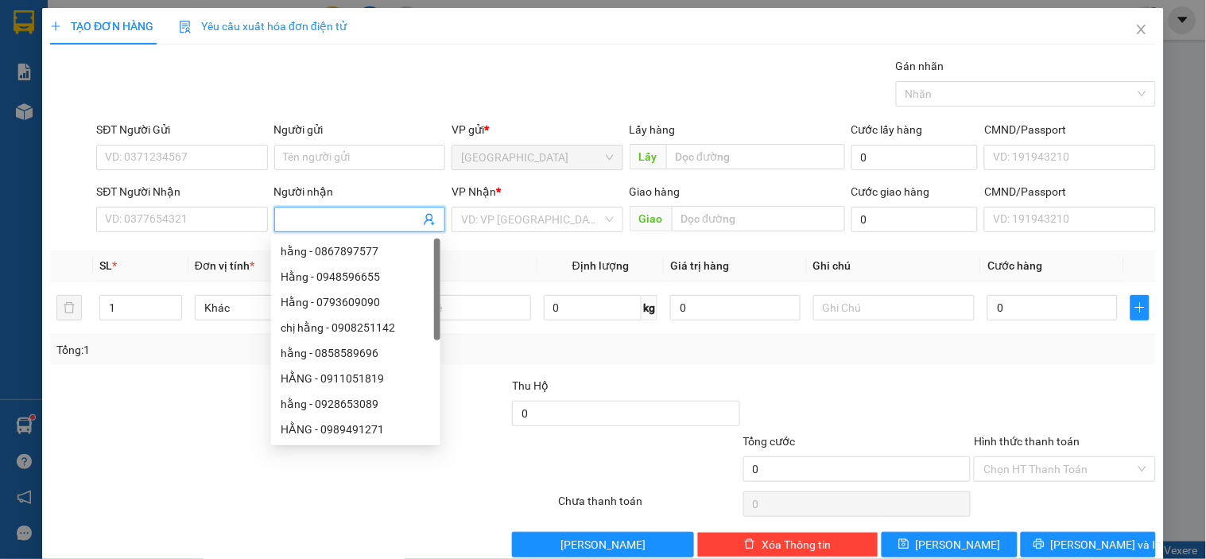
click at [364, 219] on input "Người nhận" at bounding box center [352, 219] width 136 height 17
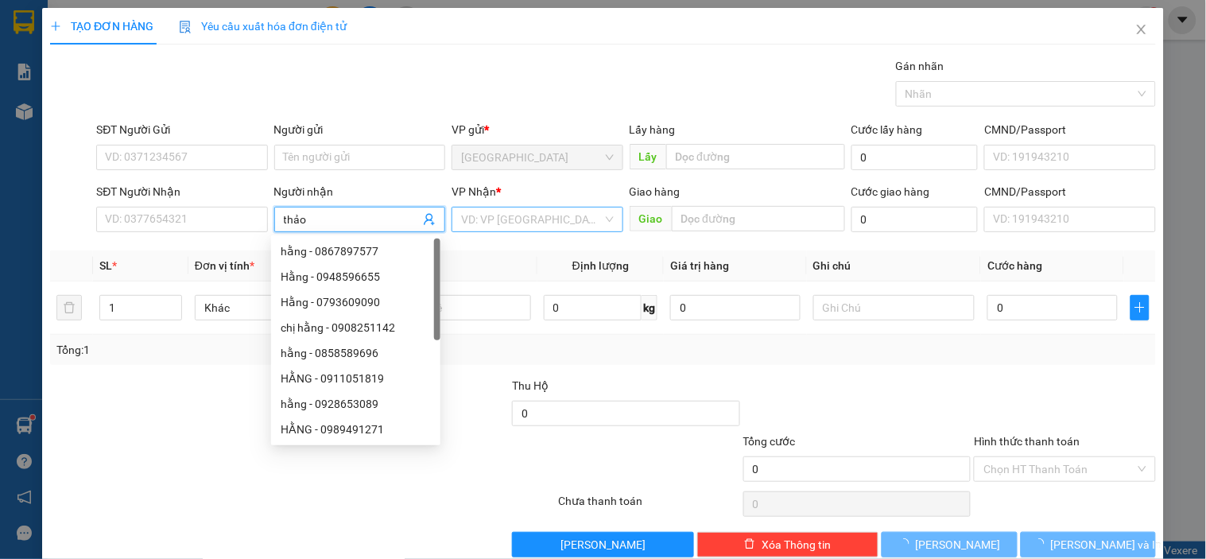
type input "thảo"
click at [506, 223] on input "search" at bounding box center [531, 219] width 141 height 24
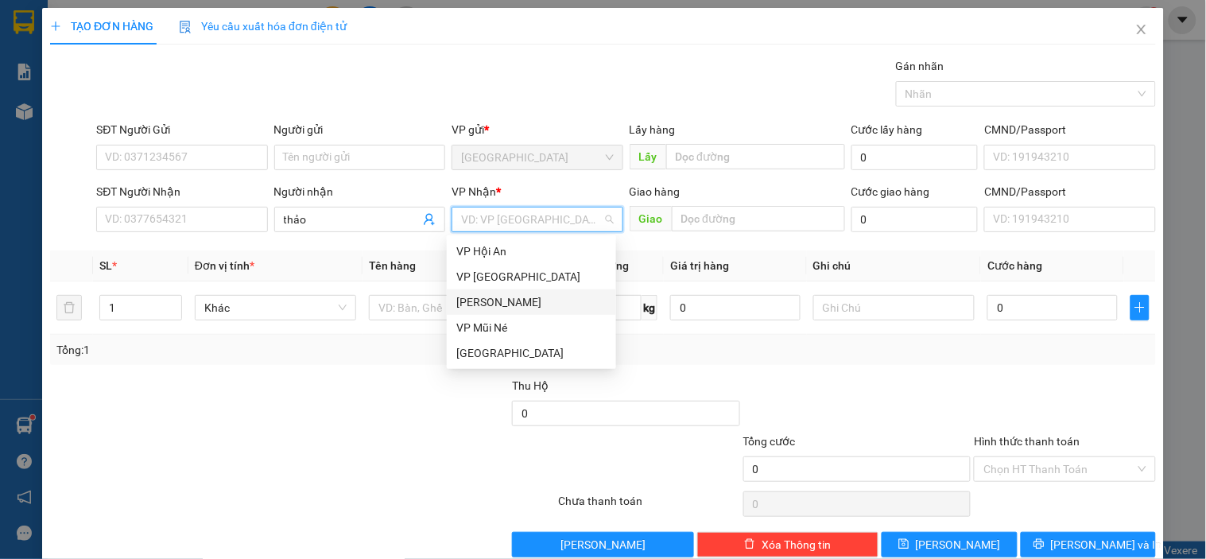
click at [497, 293] on div "[PERSON_NAME]" at bounding box center [531, 301] width 150 height 17
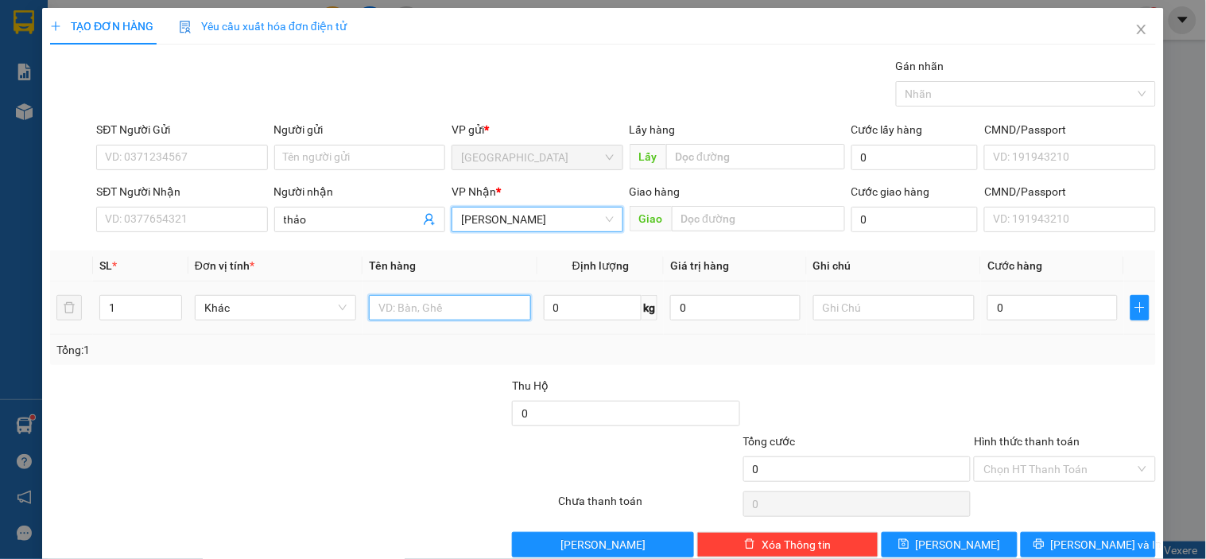
click at [439, 305] on input "text" at bounding box center [449, 307] width 161 height 25
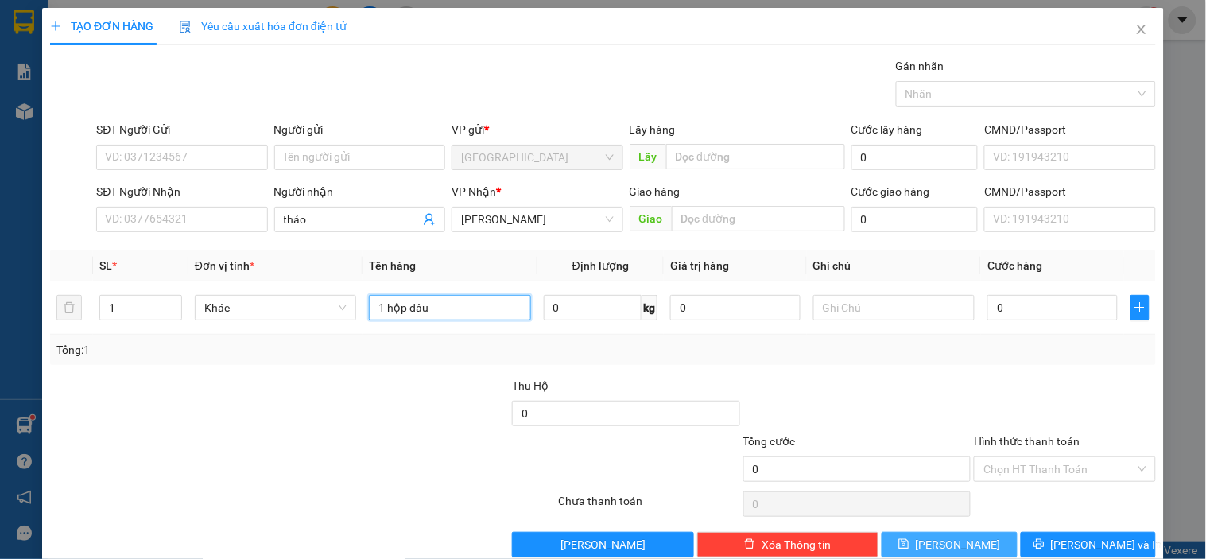
type input "1 hộp dâu"
click at [970, 539] on button "Lưu" at bounding box center [948, 544] width 135 height 25
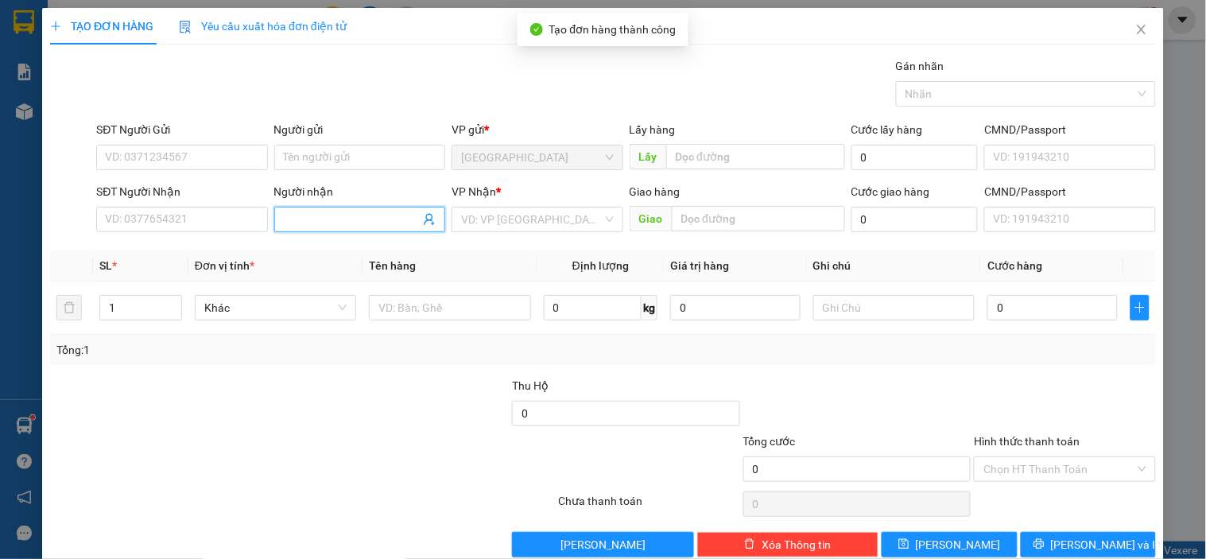
click at [337, 219] on input "Người nhận" at bounding box center [352, 219] width 136 height 17
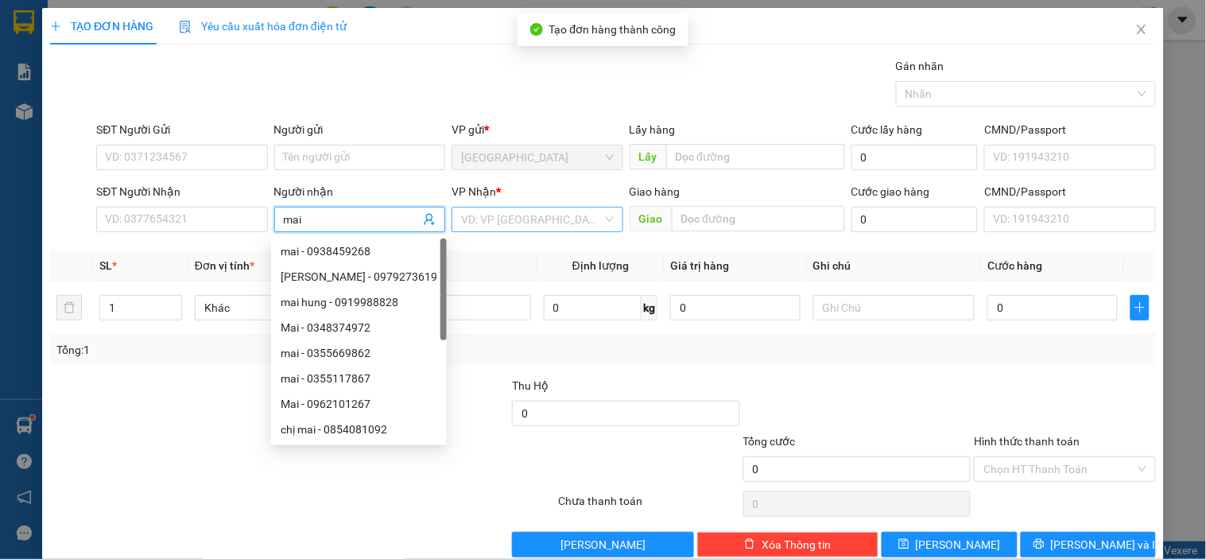
type input "mai"
click at [494, 228] on input "search" at bounding box center [531, 219] width 141 height 24
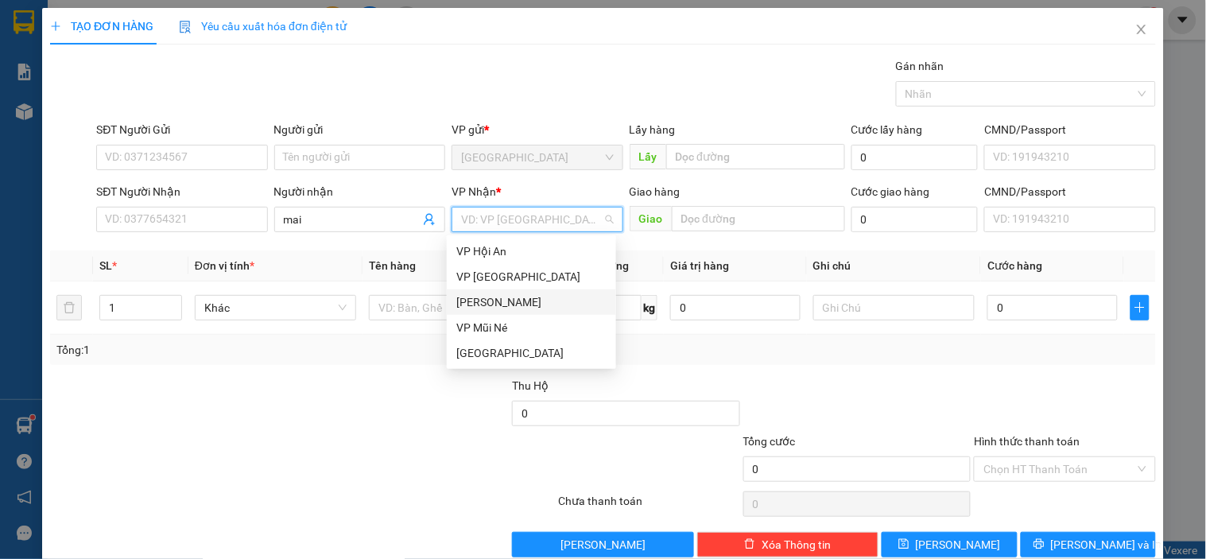
click at [489, 291] on div "[PERSON_NAME]" at bounding box center [531, 301] width 169 height 25
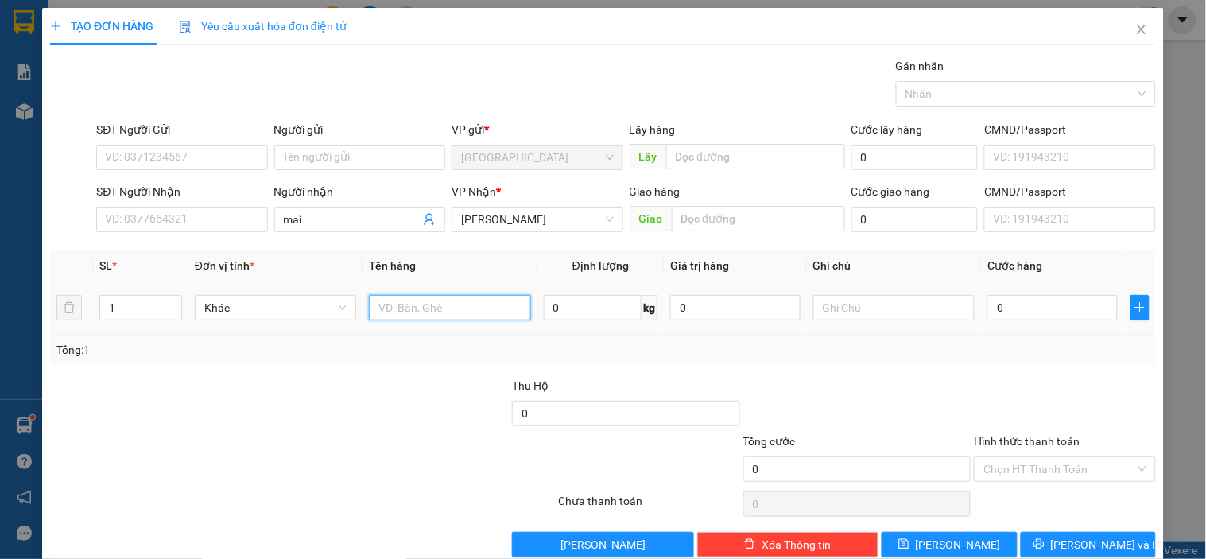
click at [433, 308] on input "text" at bounding box center [449, 307] width 161 height 25
type input "1"
type input "dâu"
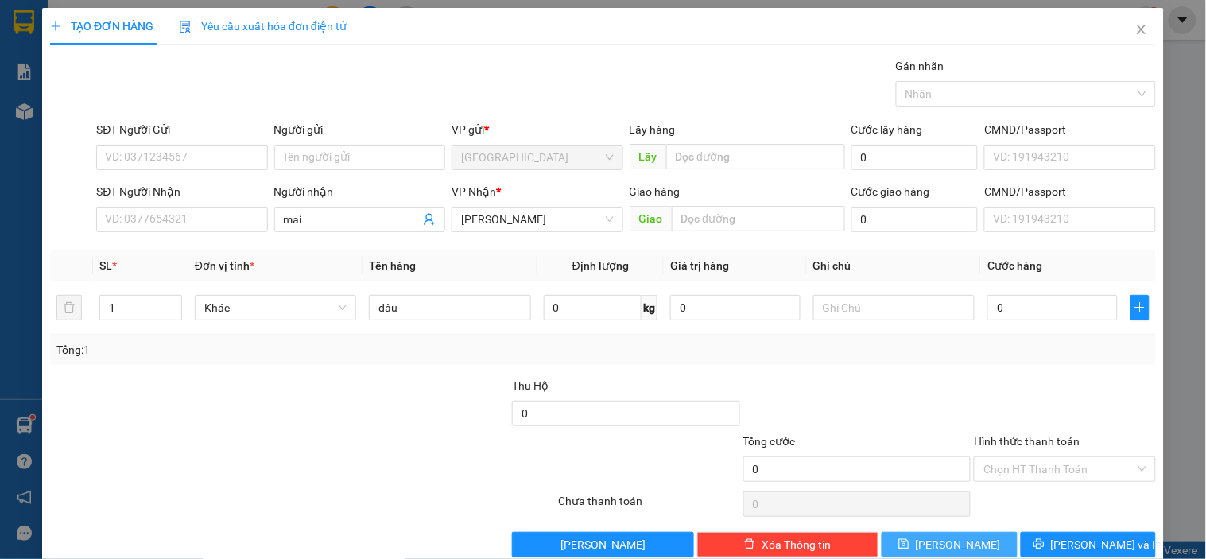
click at [989, 552] on button "Lưu" at bounding box center [948, 544] width 135 height 25
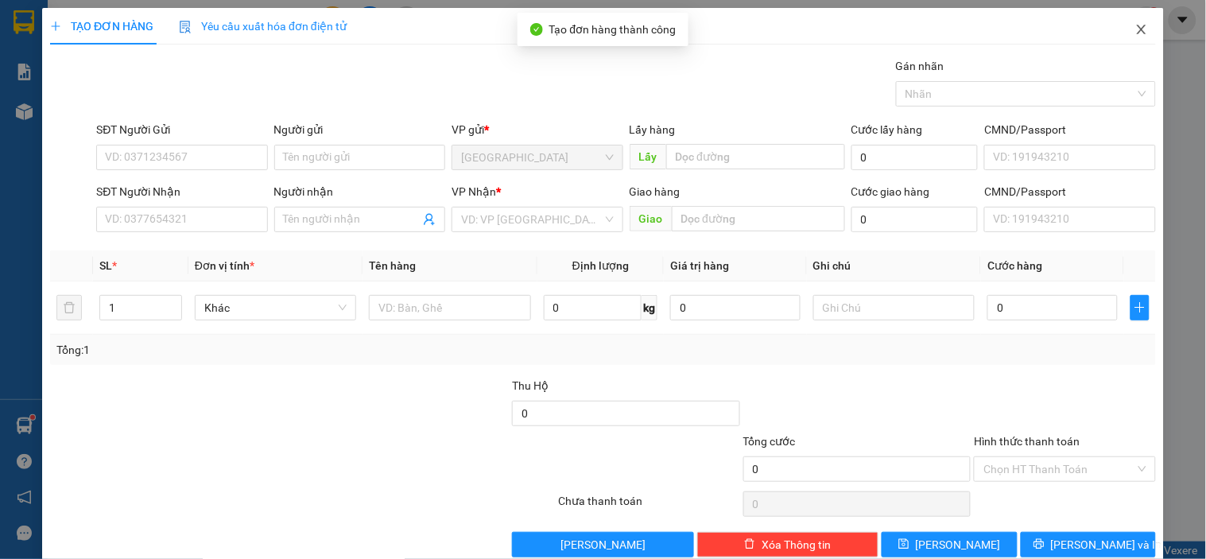
click at [1135, 35] on icon "close" at bounding box center [1141, 29] width 13 height 13
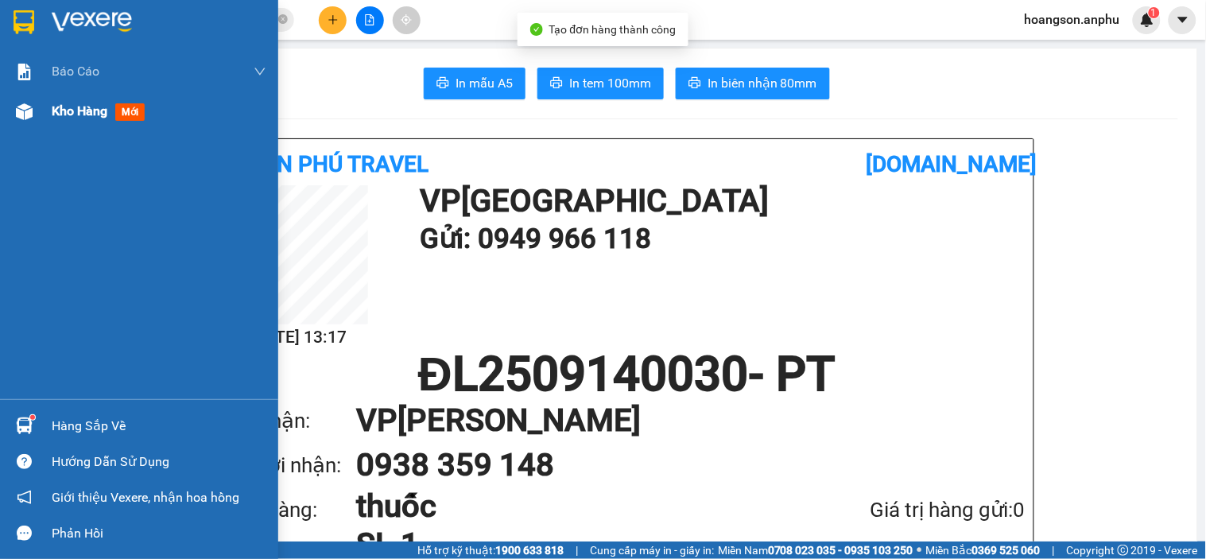
click at [16, 101] on div at bounding box center [24, 112] width 28 height 28
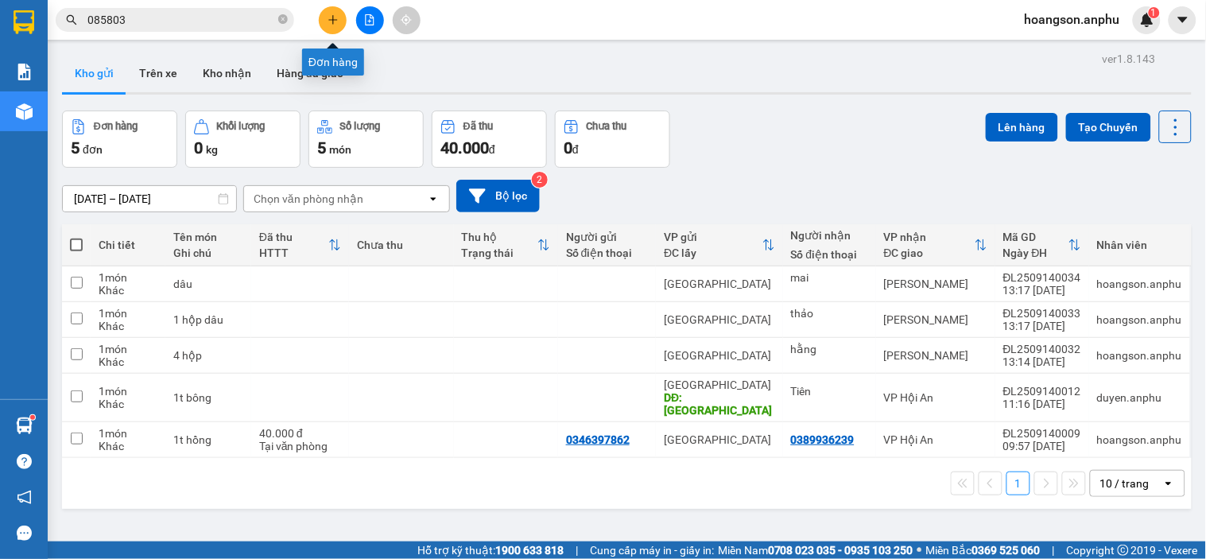
click at [336, 21] on icon "plus" at bounding box center [332, 19] width 11 height 11
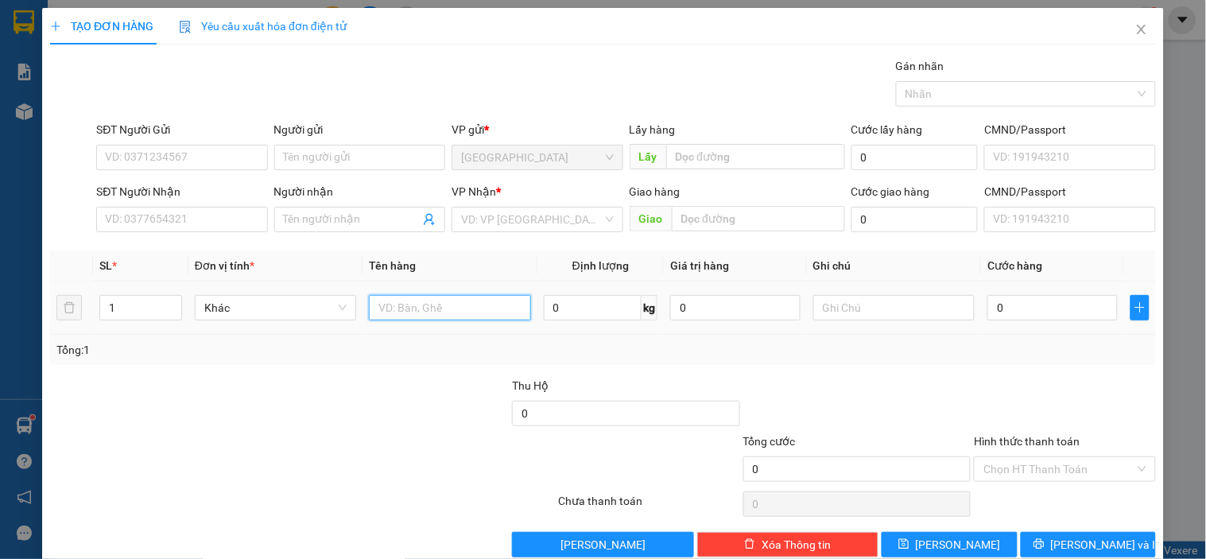
click at [408, 307] on input "text" at bounding box center [449, 307] width 161 height 25
type input "củ năng"
click at [315, 207] on span at bounding box center [359, 219] width 171 height 25
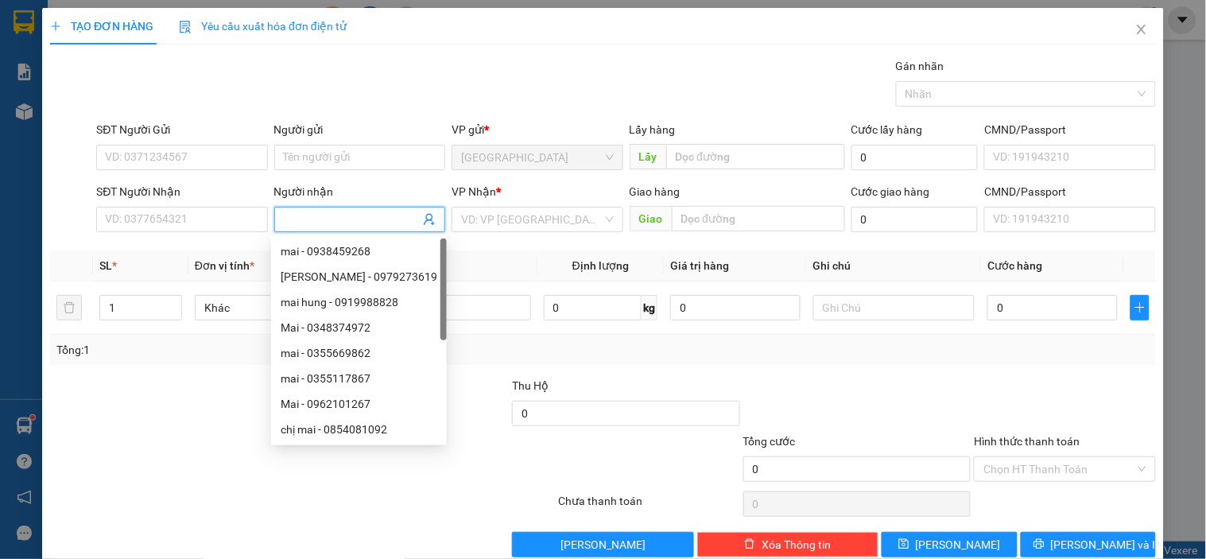
click at [316, 211] on input "Người nhận" at bounding box center [352, 219] width 136 height 17
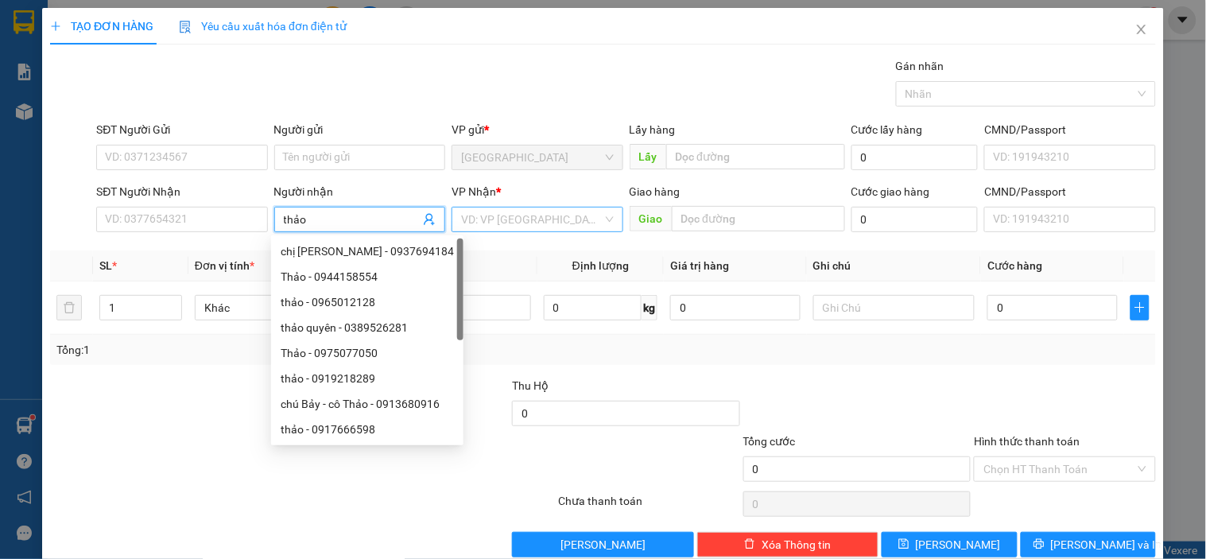
type input "thảo"
click at [512, 208] on input "search" at bounding box center [531, 219] width 141 height 24
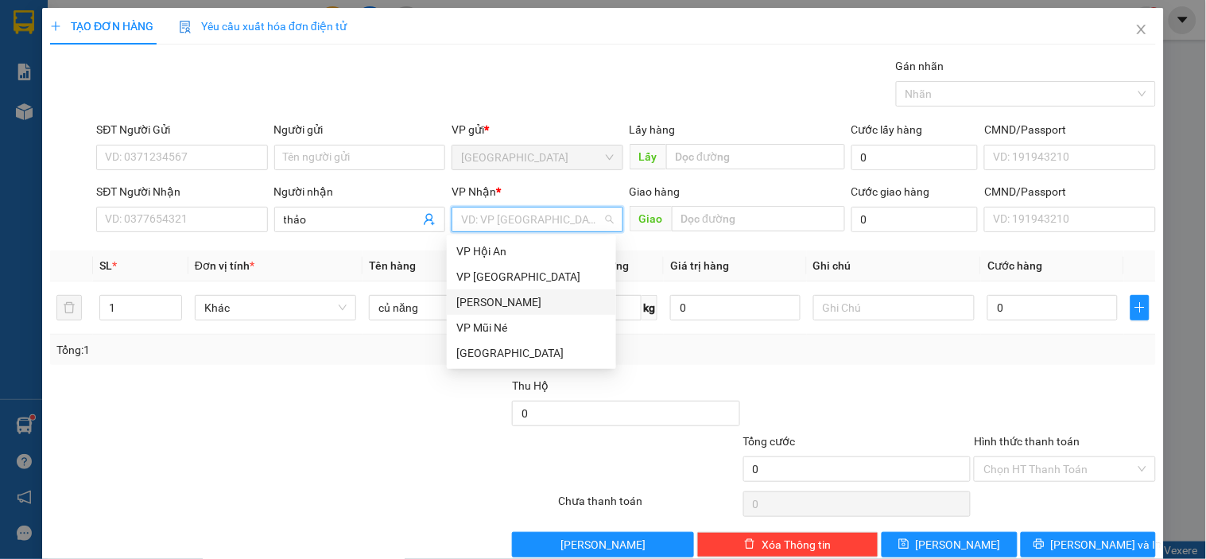
click at [497, 302] on div "[PERSON_NAME]" at bounding box center [531, 301] width 150 height 17
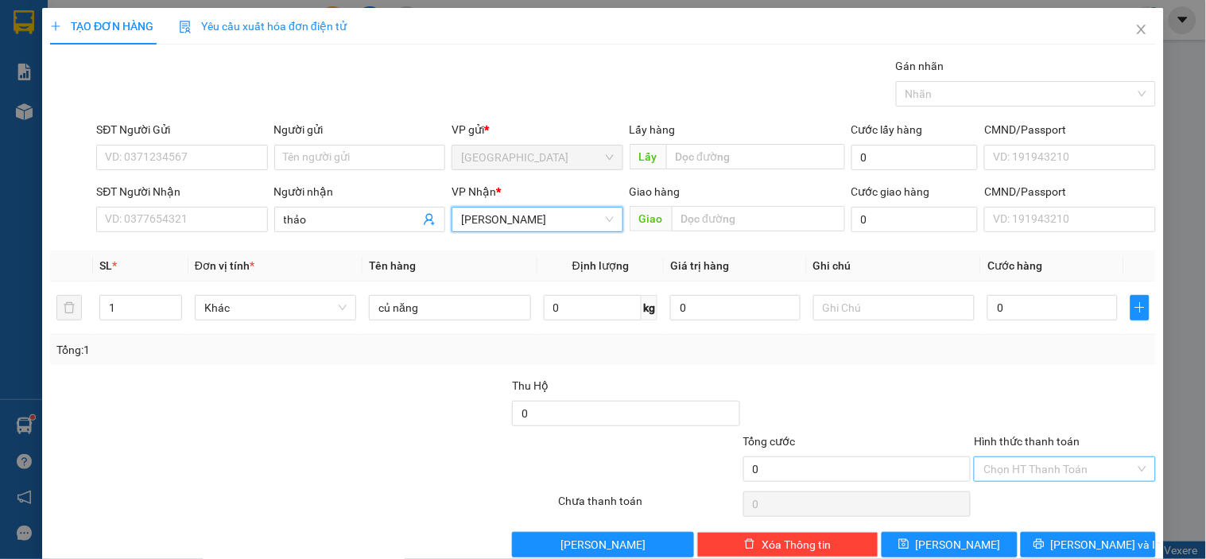
click at [1050, 459] on input "Hình thức thanh toán" at bounding box center [1058, 469] width 151 height 24
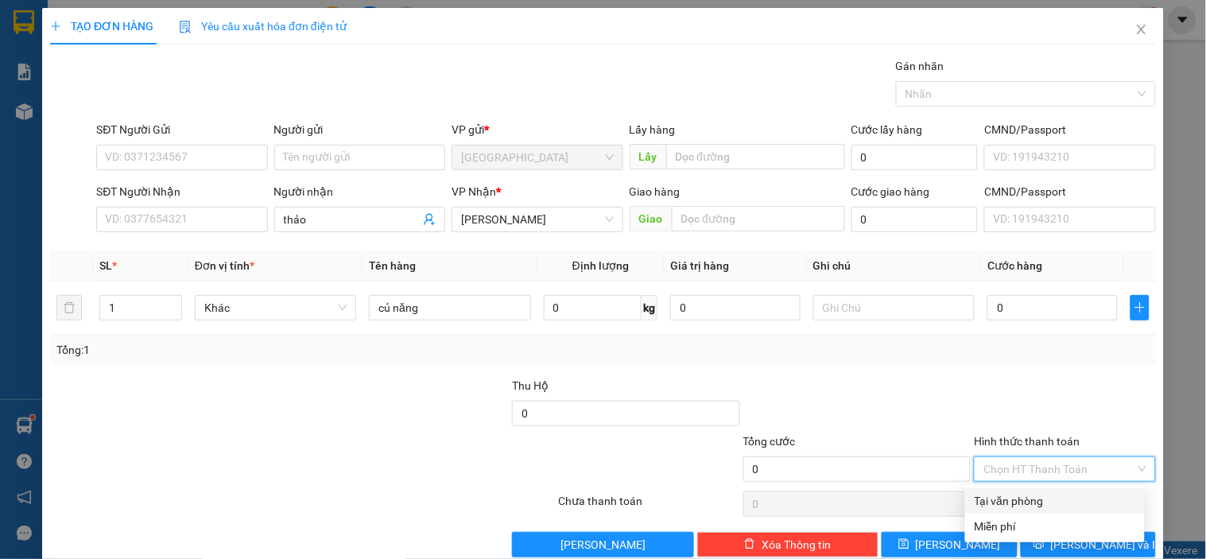
click at [1050, 459] on input "Hình thức thanh toán" at bounding box center [1058, 469] width 151 height 24
click at [1029, 378] on div at bounding box center [1064, 405] width 184 height 56
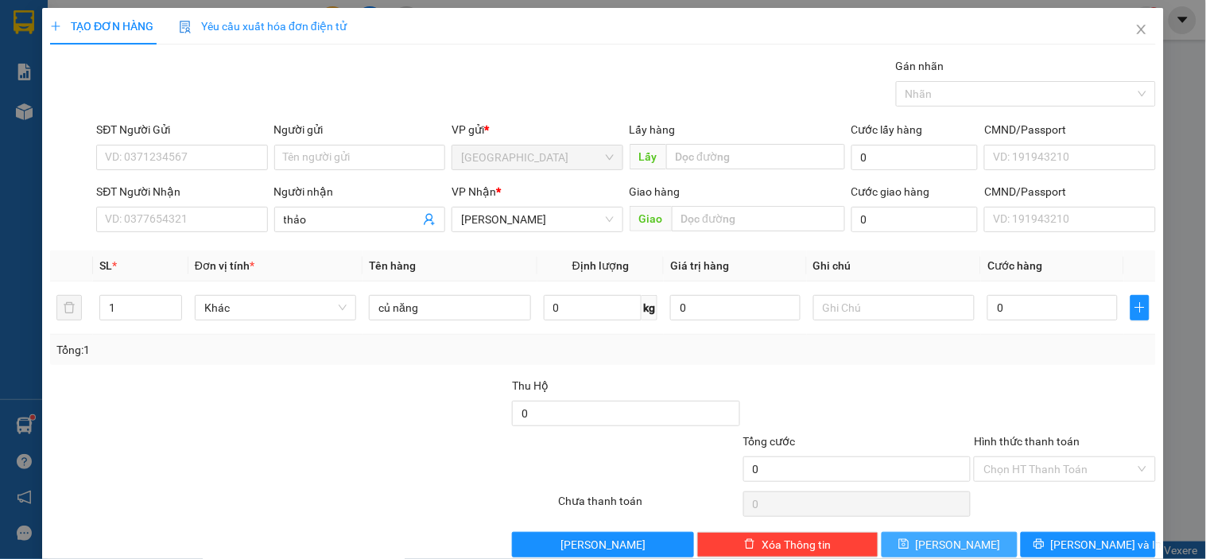
click at [981, 545] on button "Lưu" at bounding box center [948, 544] width 135 height 25
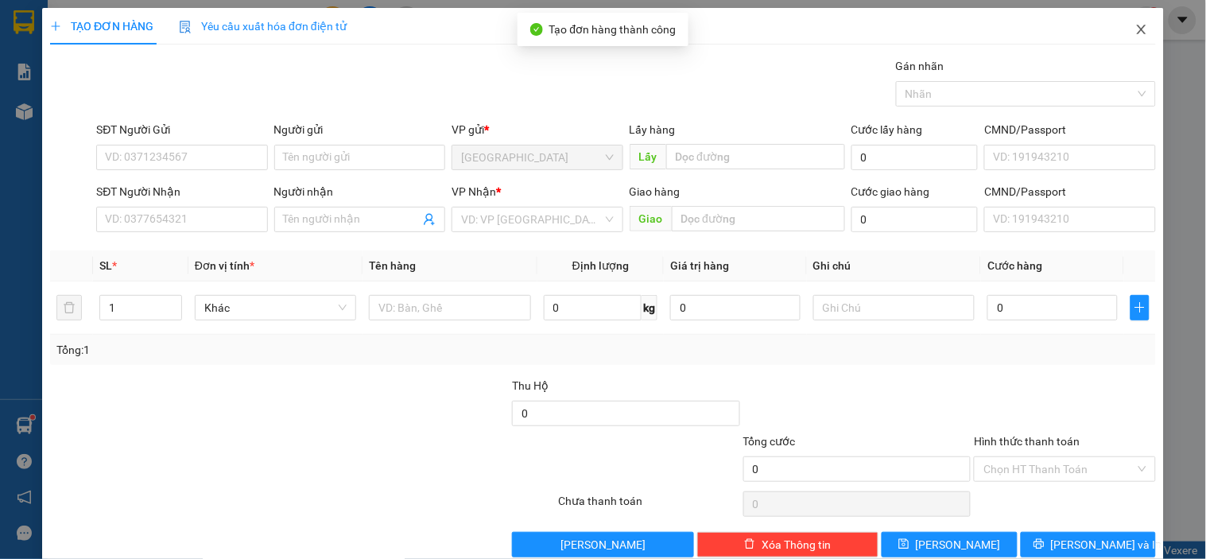
click at [1135, 32] on icon "close" at bounding box center [1141, 29] width 13 height 13
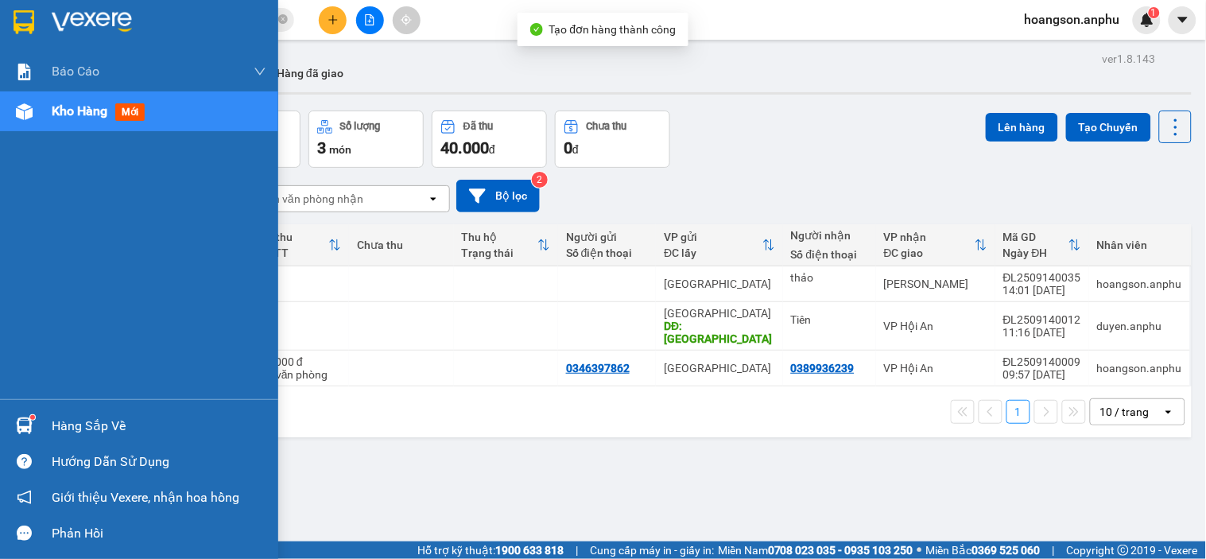
click at [26, 113] on img at bounding box center [24, 111] width 17 height 17
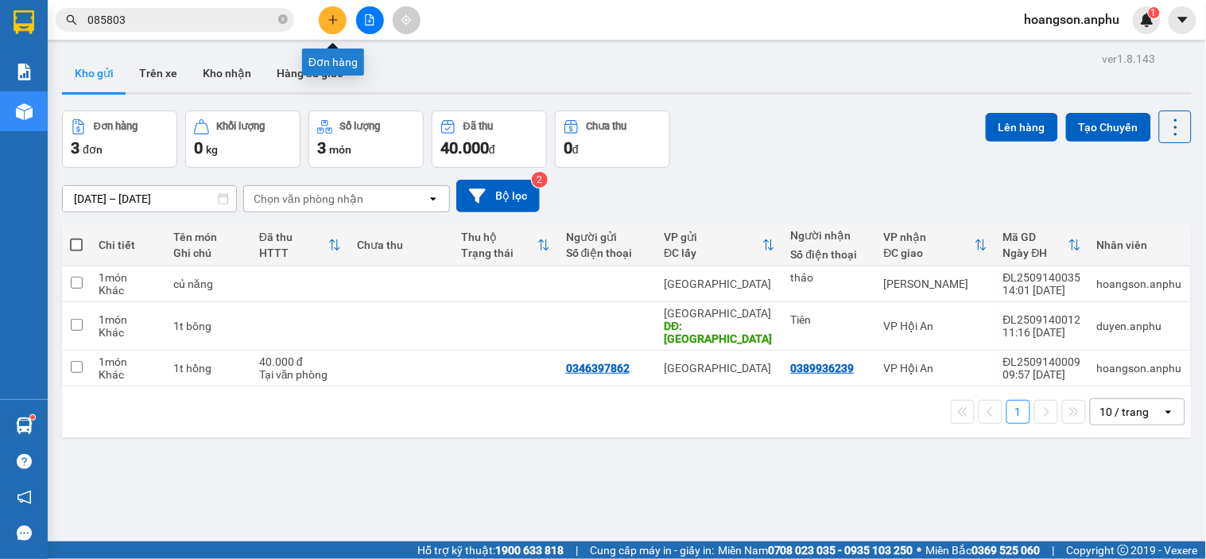
click at [327, 17] on icon "plus" at bounding box center [332, 19] width 11 height 11
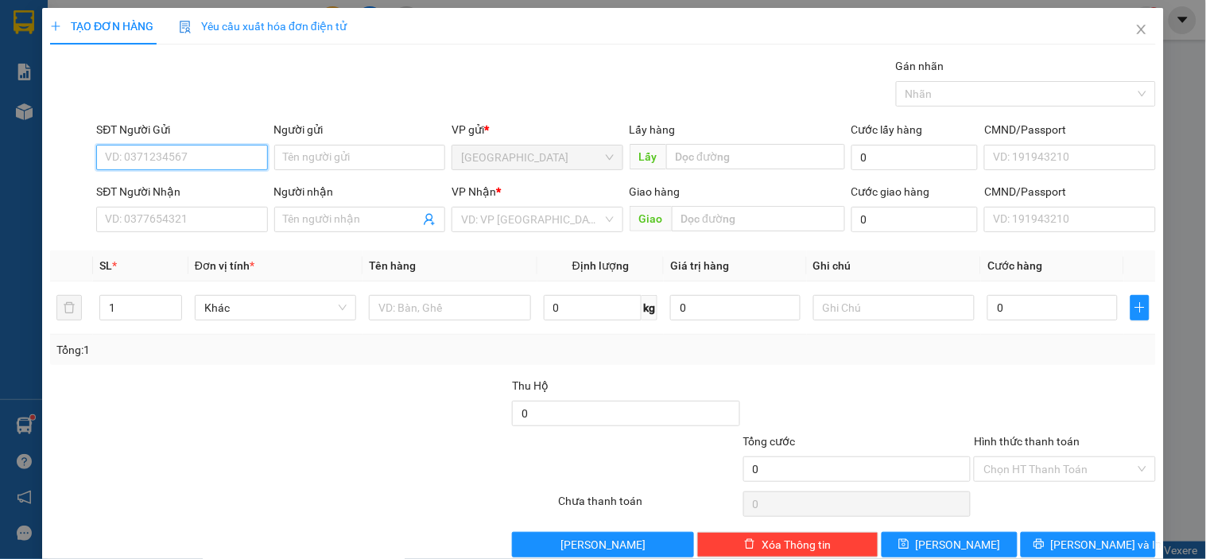
click at [236, 145] on input "SĐT Người Gửi" at bounding box center [181, 157] width 171 height 25
click at [233, 192] on div "0869385638" at bounding box center [180, 188] width 150 height 17
type input "0869385638"
type input "0933934999"
type input "nga"
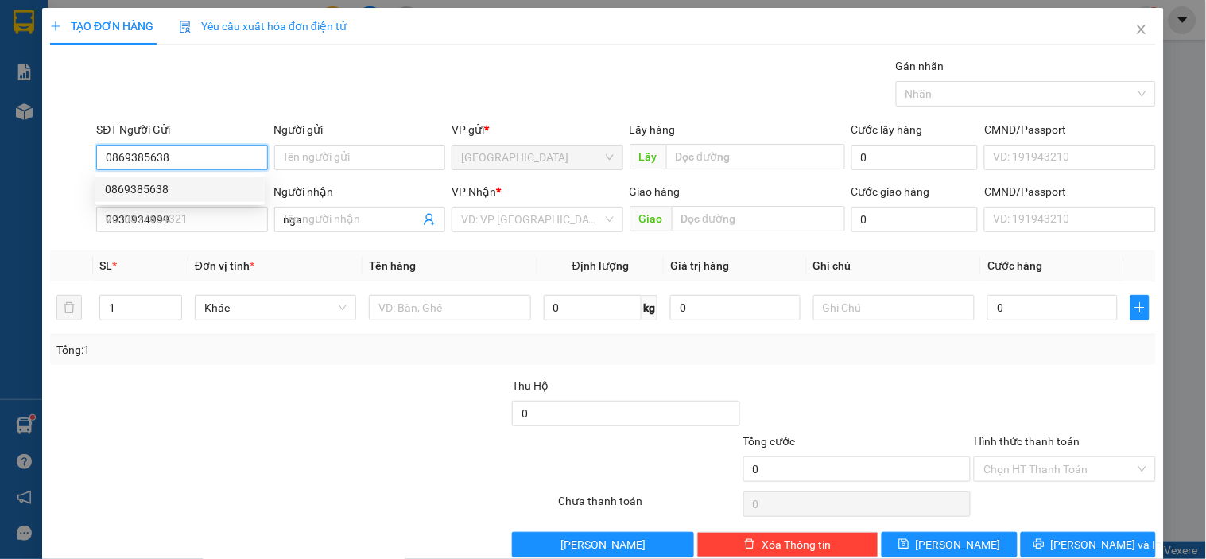
type input "60.000"
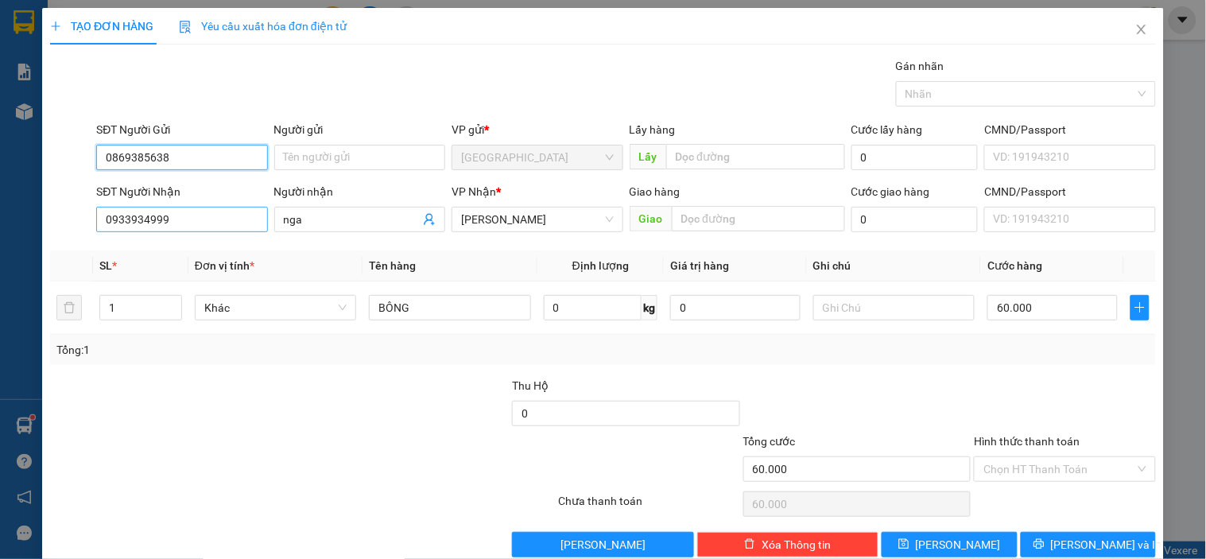
type input "0869385638"
click at [230, 226] on input "0933934999" at bounding box center [181, 219] width 171 height 25
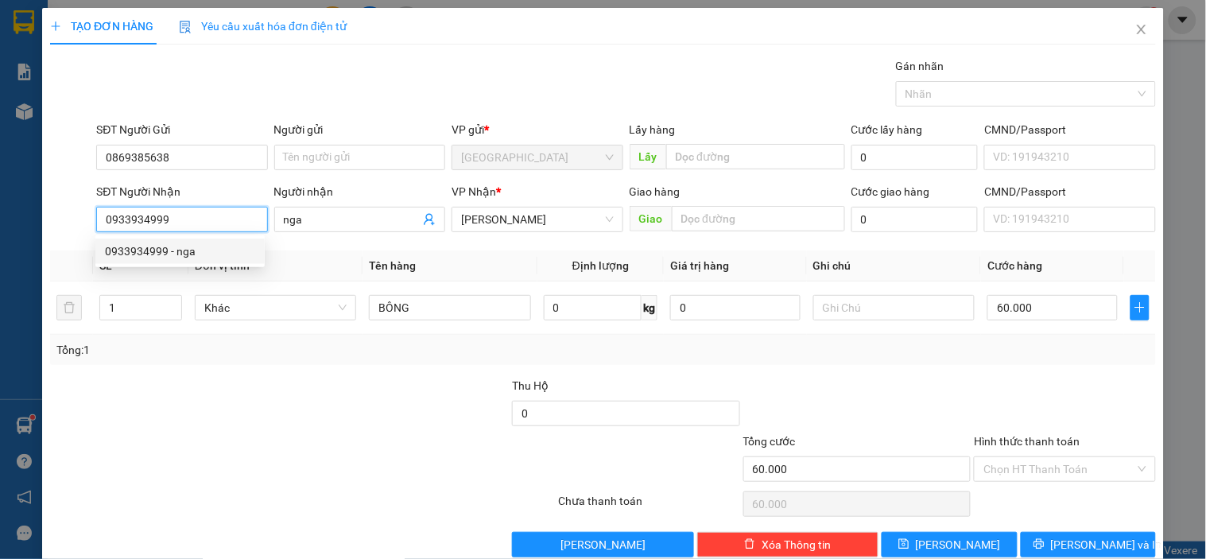
drag, startPoint x: 230, startPoint y: 226, endPoint x: 102, endPoint y: 236, distance: 129.1
click at [102, 236] on body "Kết quả tìm kiếm ( 4 ) Bộ lọc Mã ĐH Trạng thái Món hàng Thu hộ Tổng cước Chưa c…" at bounding box center [603, 279] width 1206 height 559
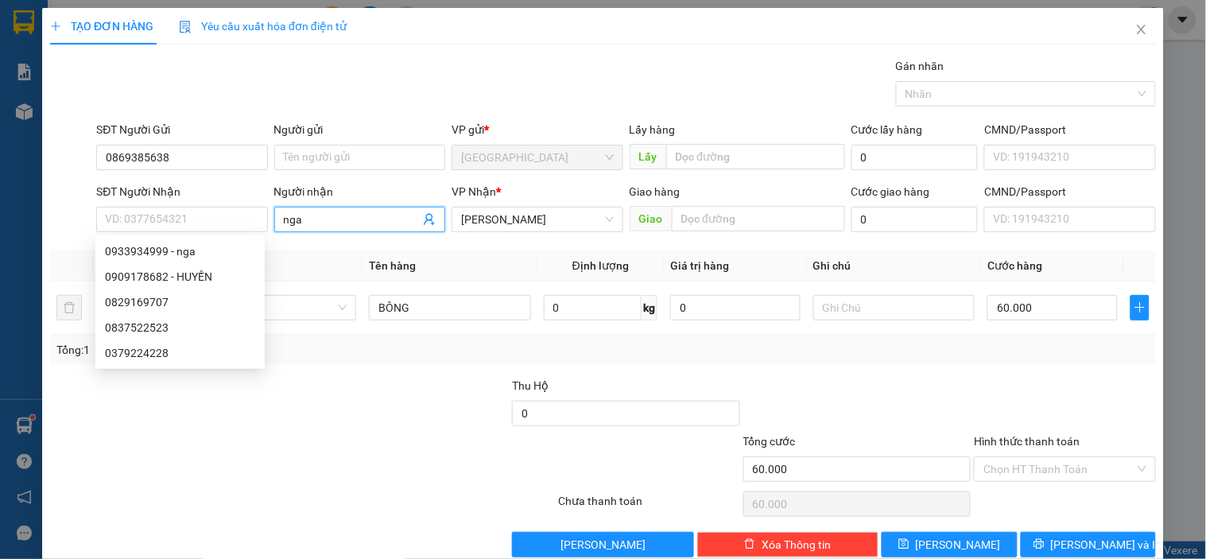
click at [338, 212] on input "nga" at bounding box center [352, 219] width 136 height 17
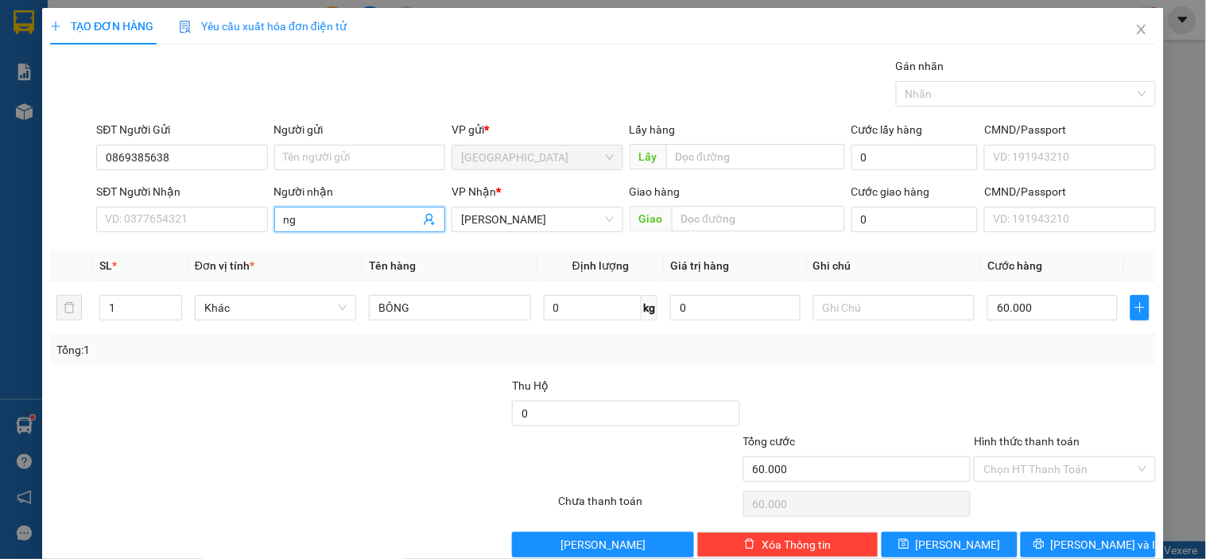
type input "n"
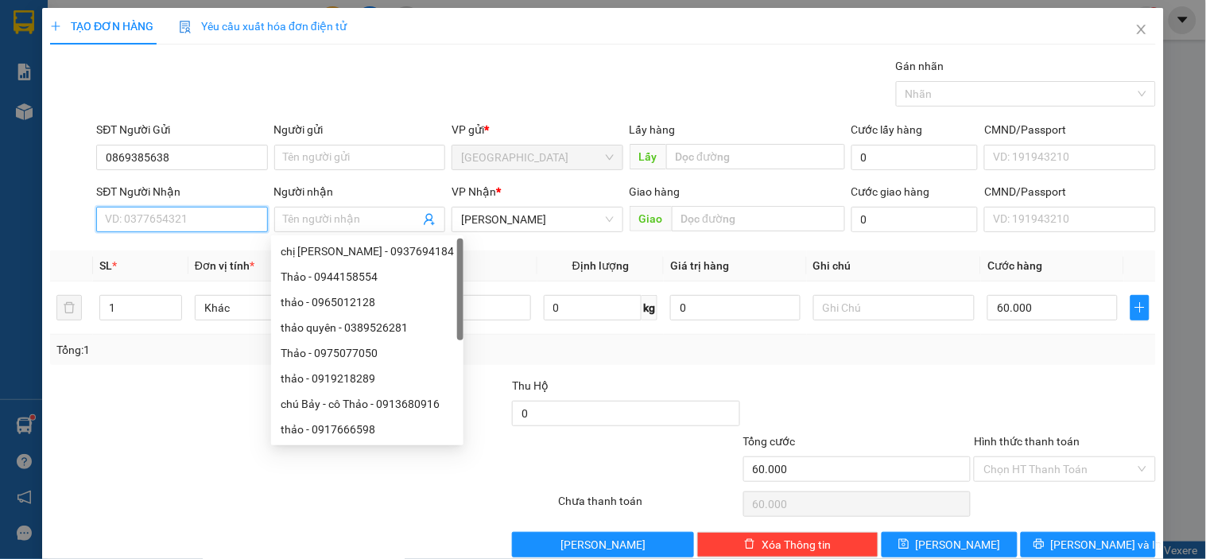
click at [153, 219] on input "SĐT Người Nhận" at bounding box center [181, 219] width 171 height 25
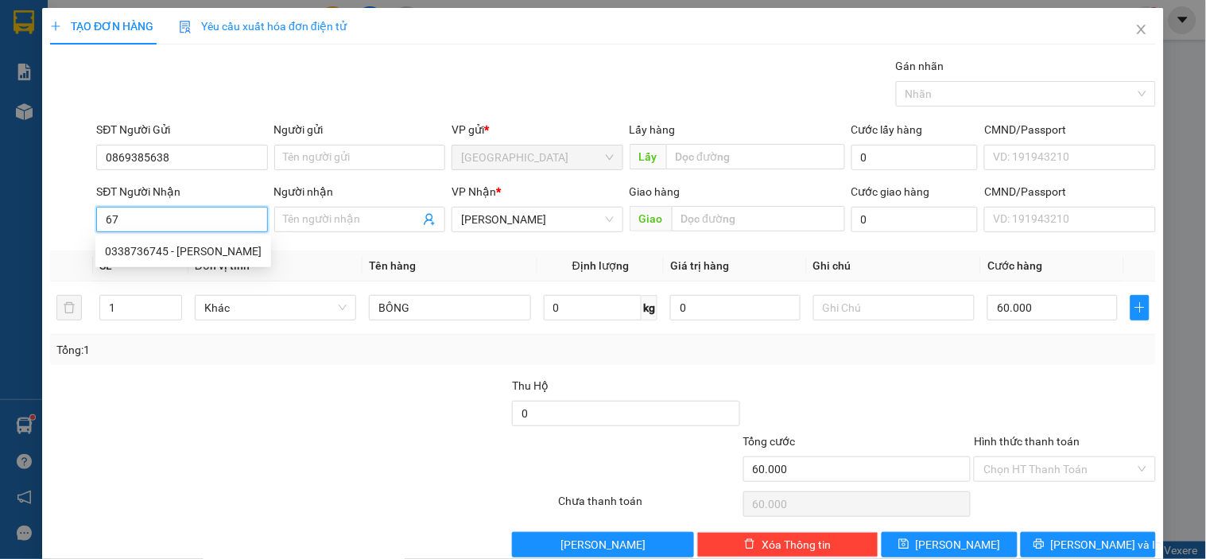
type input "6"
click at [197, 242] on div "0338736745 - Huyền Phương" at bounding box center [183, 250] width 157 height 17
type input "0338736745"
type input "Huyền Phương"
type input "19A HTK"
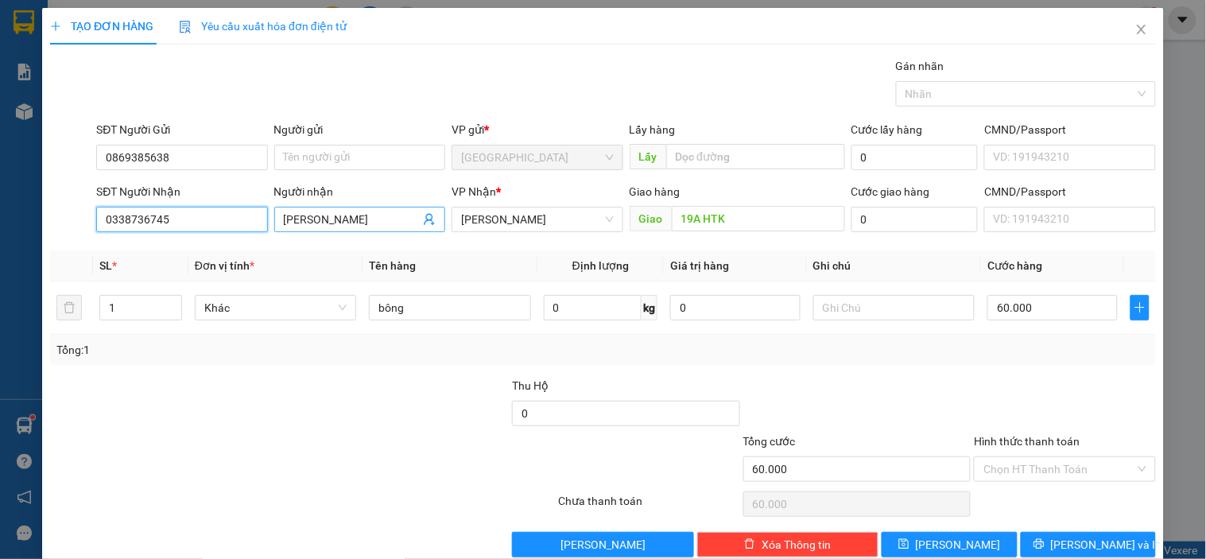
type input "0338736745"
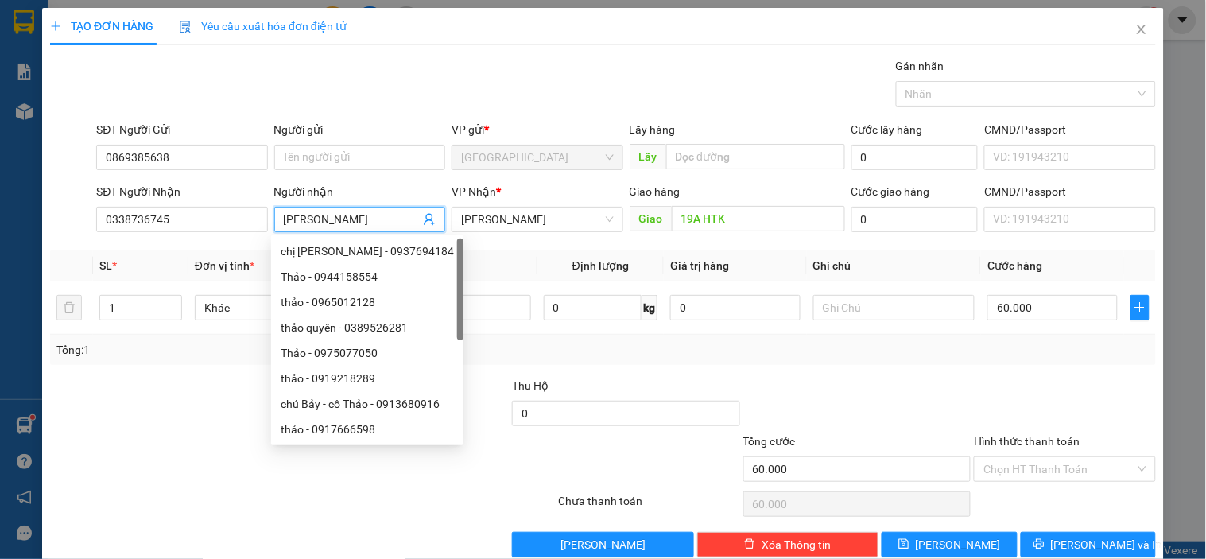
drag, startPoint x: 383, startPoint y: 212, endPoint x: 279, endPoint y: 224, distance: 104.8
click at [279, 224] on span "Huyền Phương" at bounding box center [359, 219] width 171 height 25
click at [502, 238] on div "VP Nhận * Phan Thiết" at bounding box center [536, 211] width 171 height 56
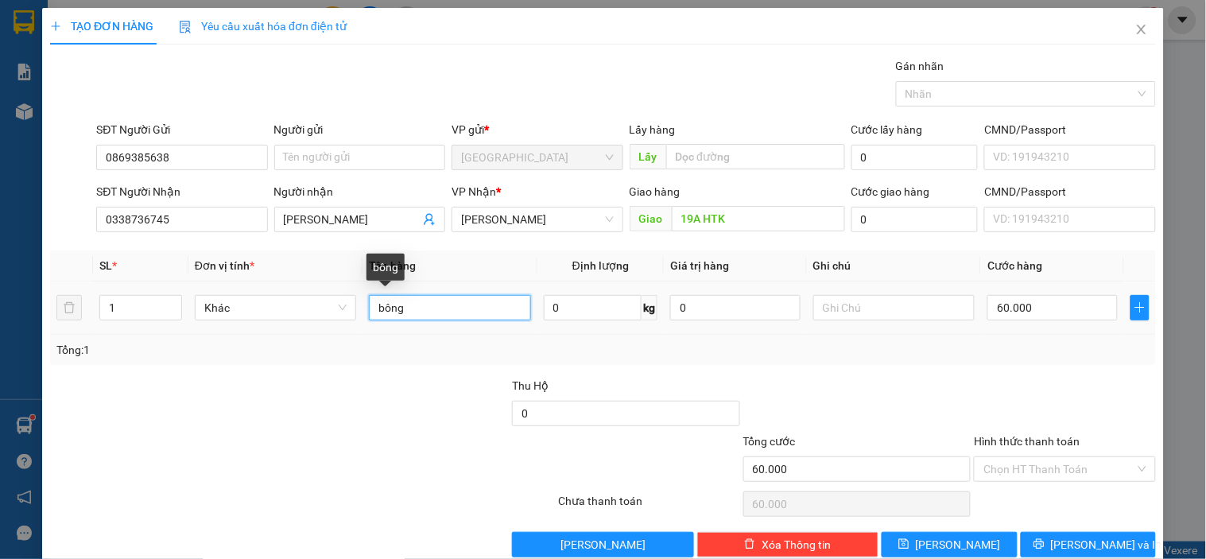
click at [451, 311] on input "bông" at bounding box center [449, 307] width 161 height 25
type input "b"
type input "bông"
click at [1020, 466] on input "Hình thức thanh toán" at bounding box center [1058, 469] width 151 height 24
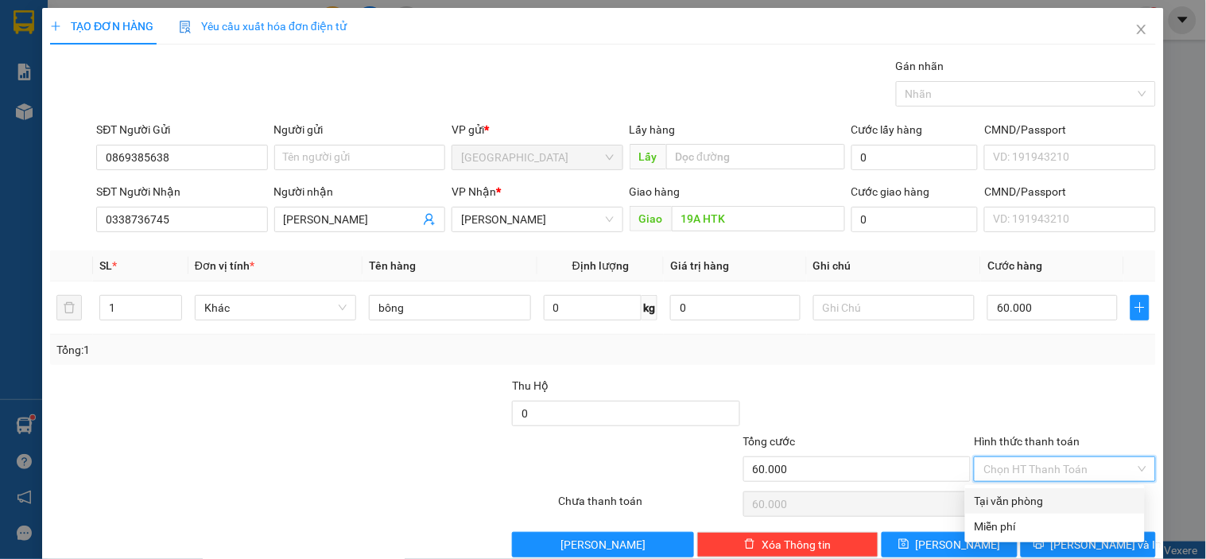
click at [1002, 503] on div "Tại văn phòng" at bounding box center [1054, 500] width 161 height 17
type input "0"
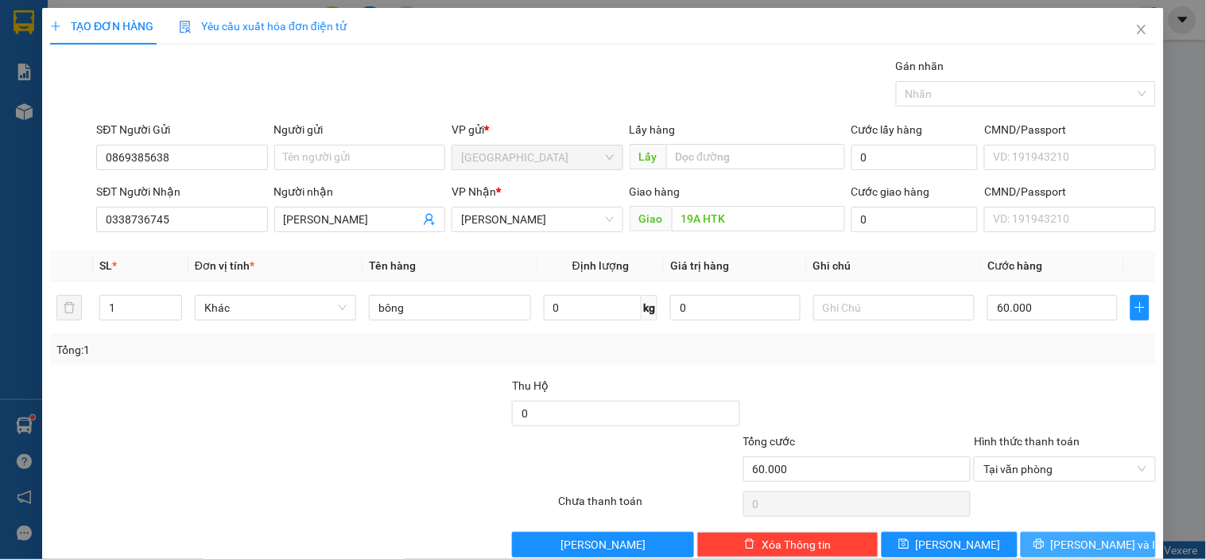
click at [1076, 548] on span "Lưu và In" at bounding box center [1106, 544] width 111 height 17
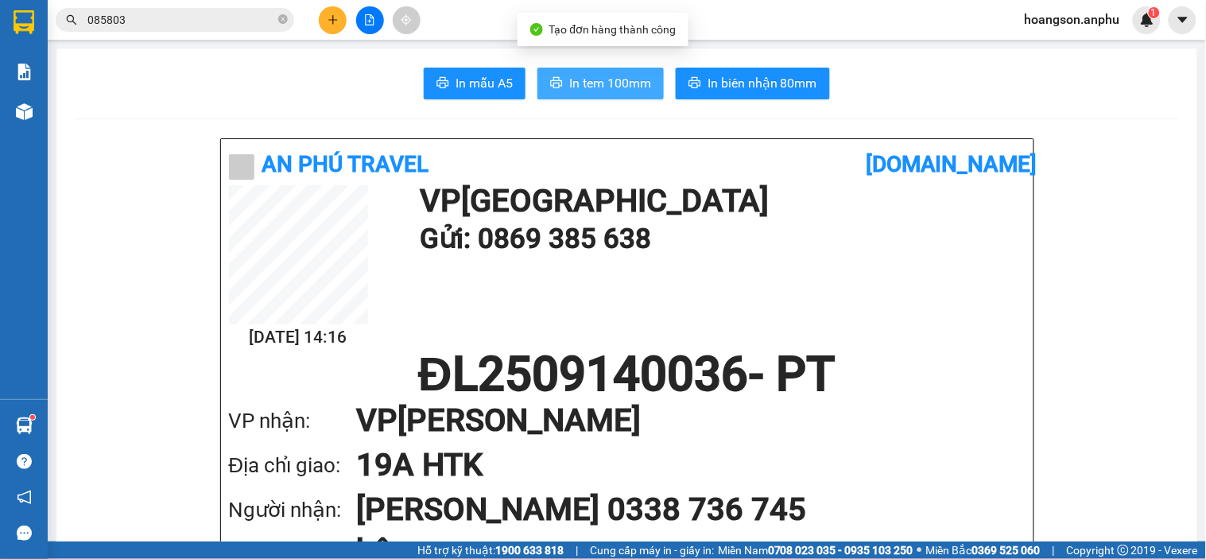
click at [575, 86] on span "In tem 100mm" at bounding box center [610, 83] width 82 height 20
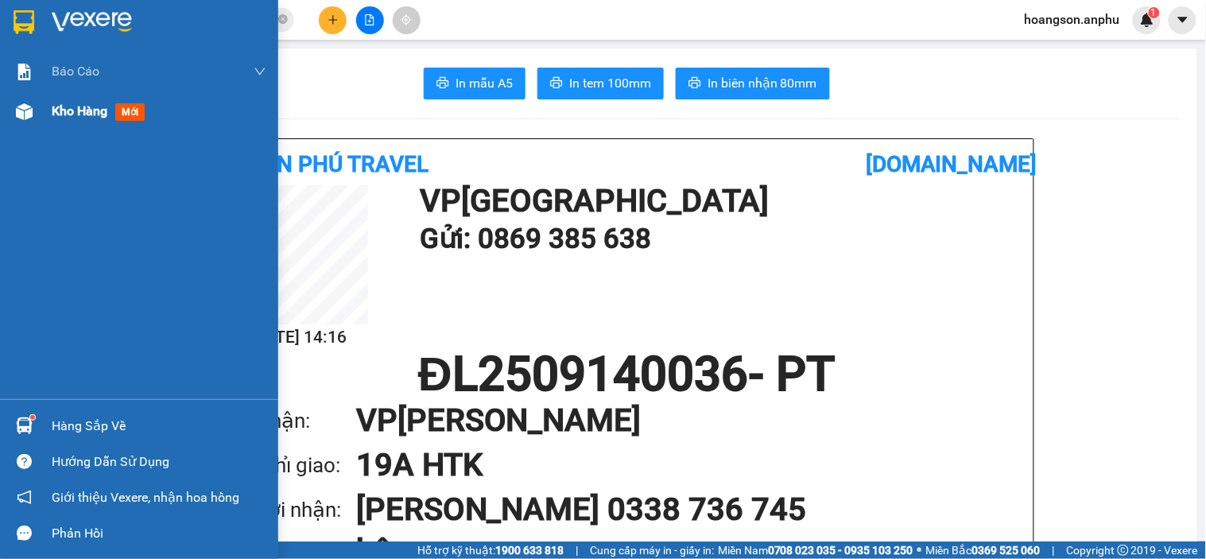
click at [38, 121] on div "Kho hàng mới" at bounding box center [139, 111] width 278 height 40
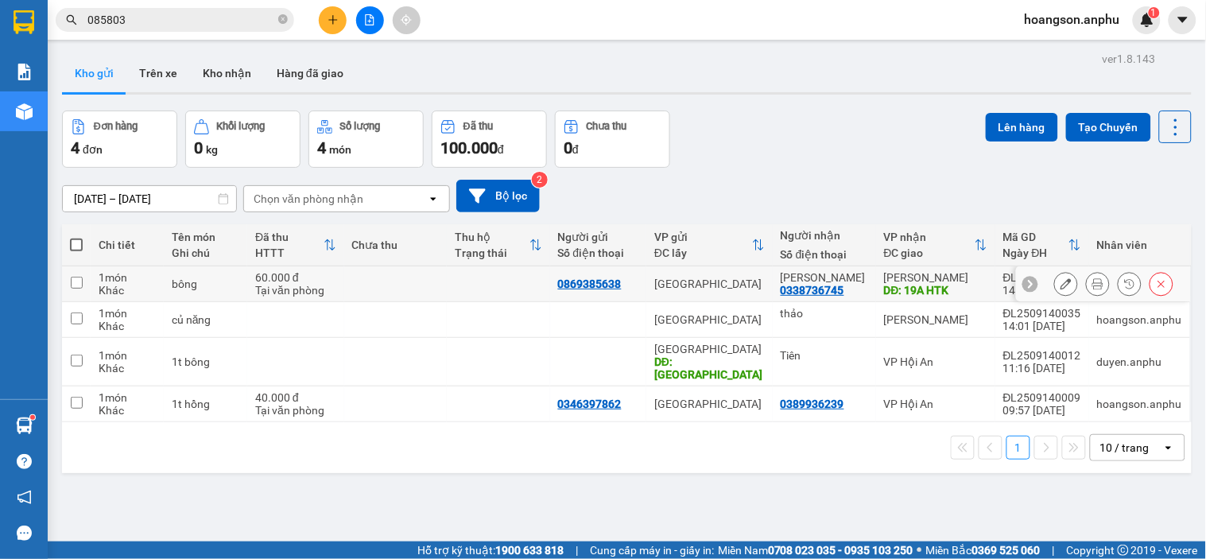
click at [1060, 282] on icon at bounding box center [1065, 283] width 11 height 11
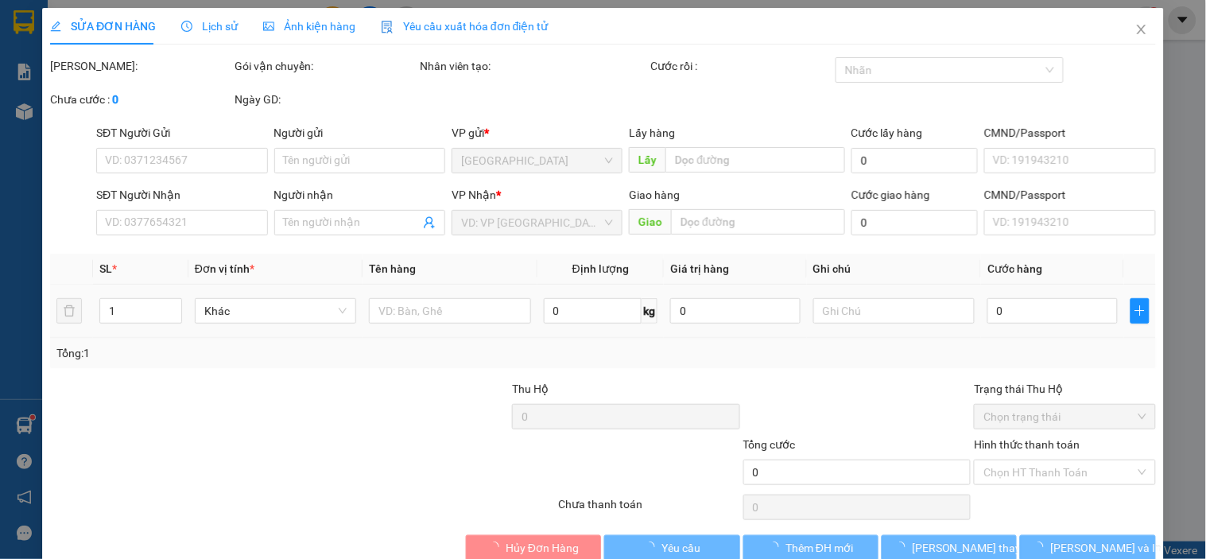
type input "0869385638"
type input "0338736745"
type input "Huyền Phương"
type input "19A HTK"
type input "60.000"
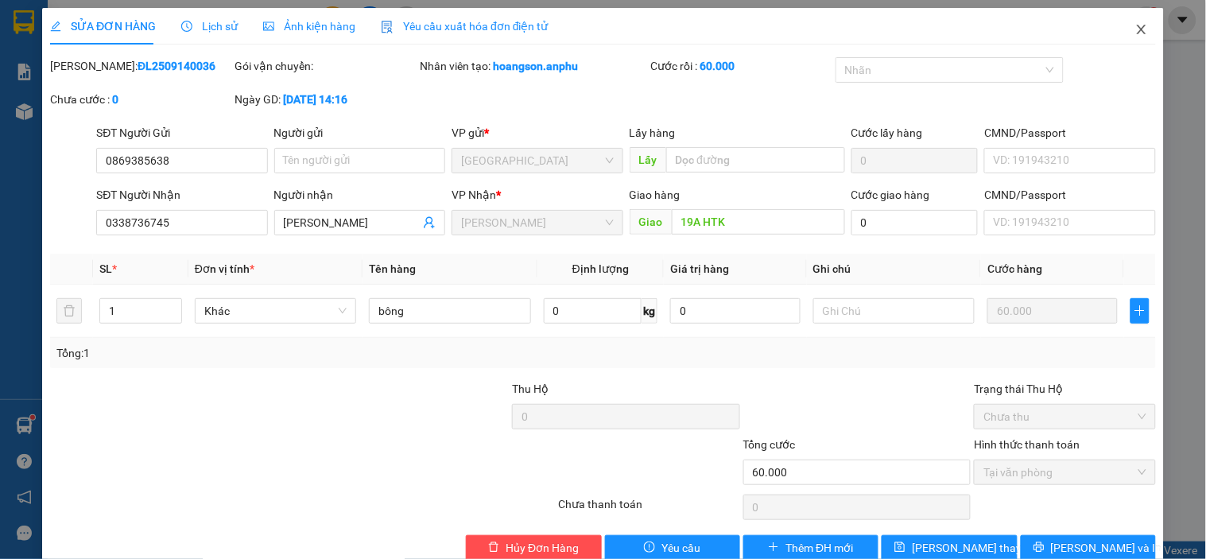
click at [1135, 25] on icon "close" at bounding box center [1141, 29] width 13 height 13
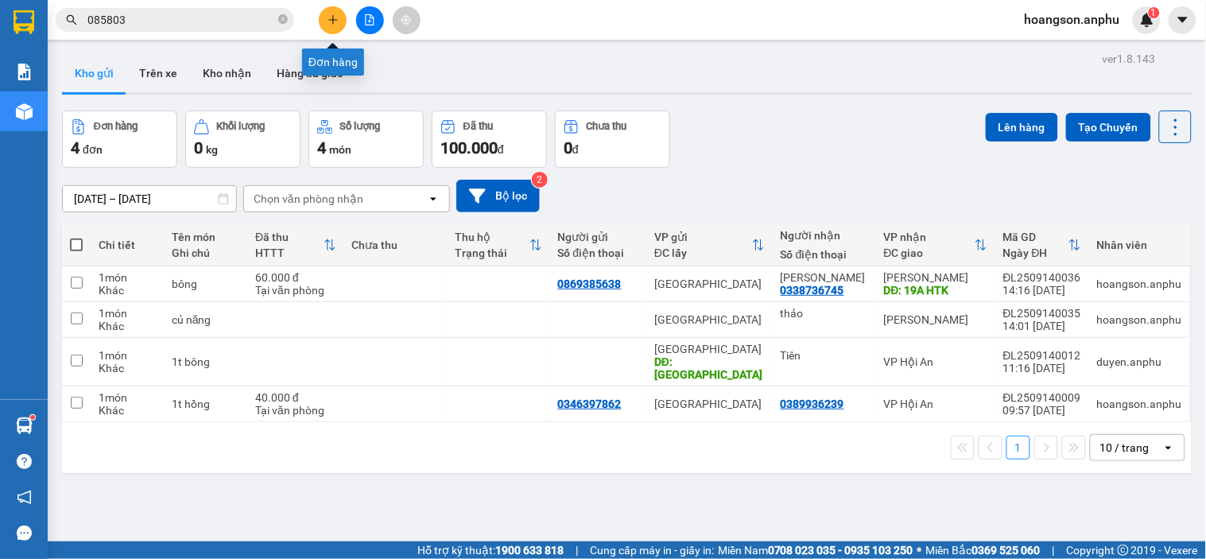
click at [332, 18] on icon "plus" at bounding box center [332, 19] width 1 height 9
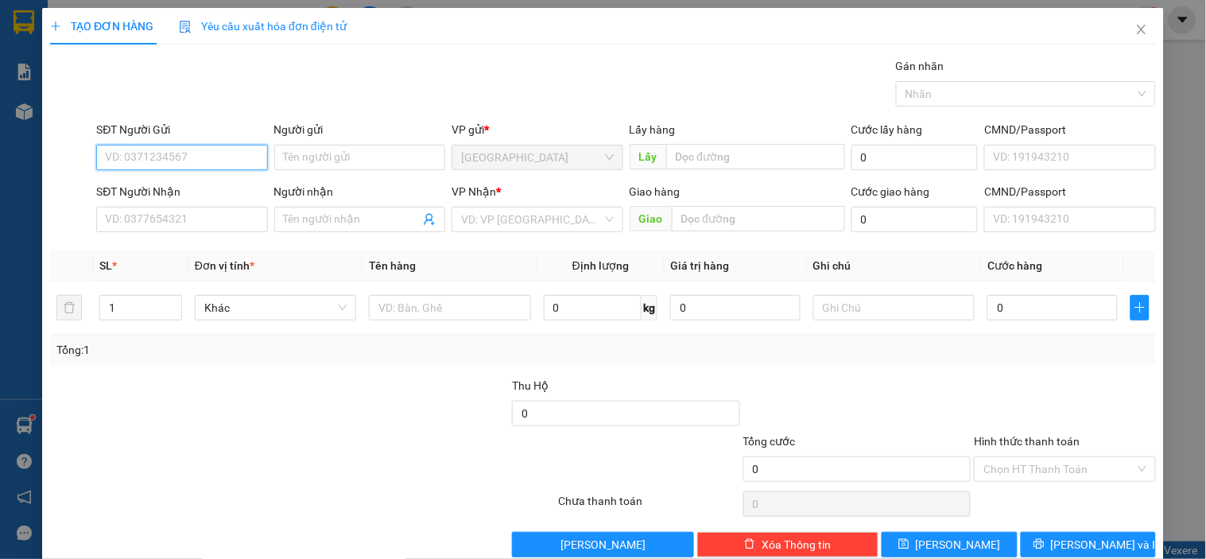
click at [173, 168] on input "SĐT Người Gửi" at bounding box center [181, 157] width 171 height 25
click at [1135, 34] on icon "close" at bounding box center [1141, 29] width 13 height 13
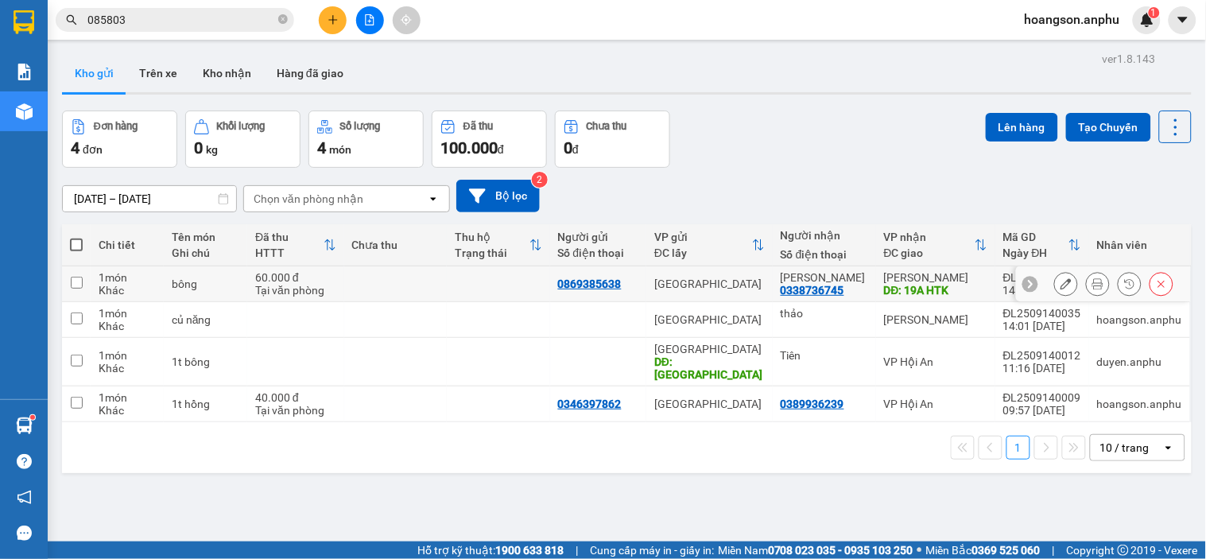
click at [396, 289] on td at bounding box center [395, 284] width 103 height 36
checkbox input "true"
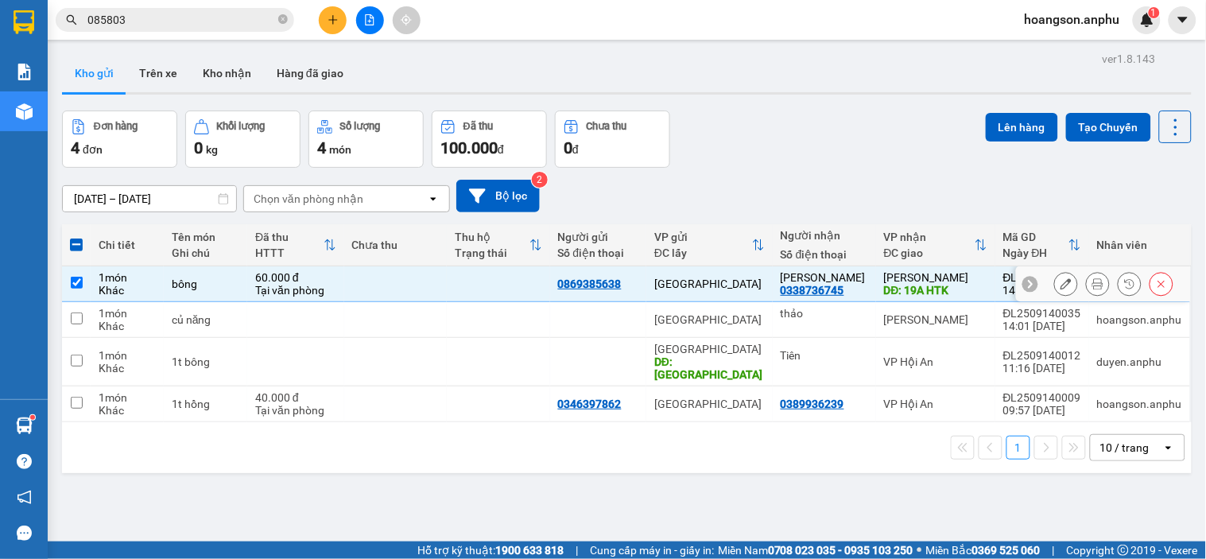
click at [1060, 287] on icon at bounding box center [1065, 283] width 11 height 11
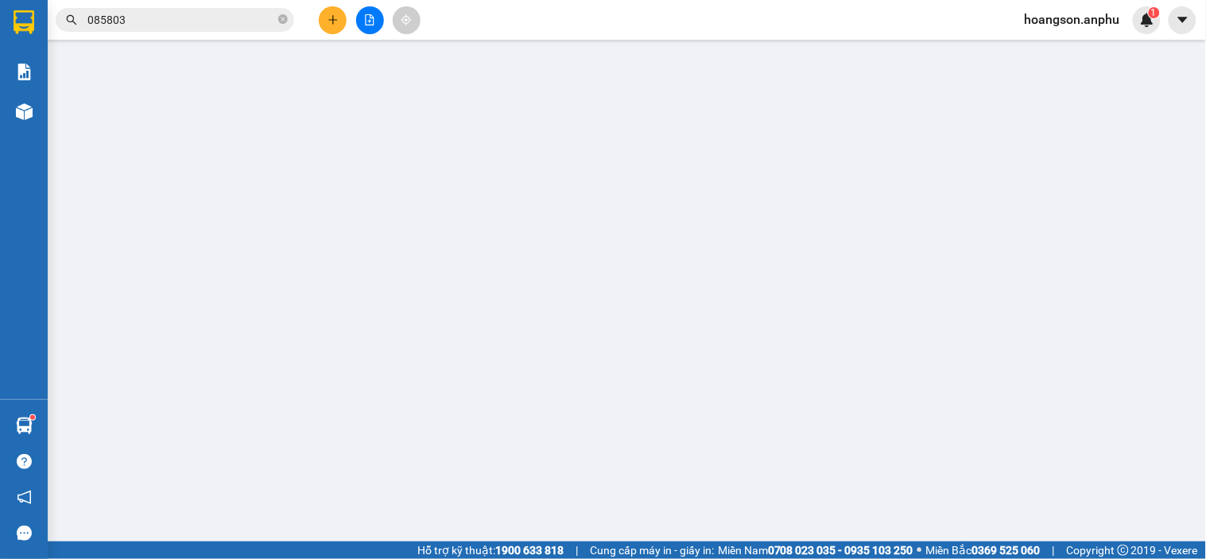
type input "0869385638"
type input "0338736745"
type input "Huyền Phương"
type input "19A HTK"
type input "60.000"
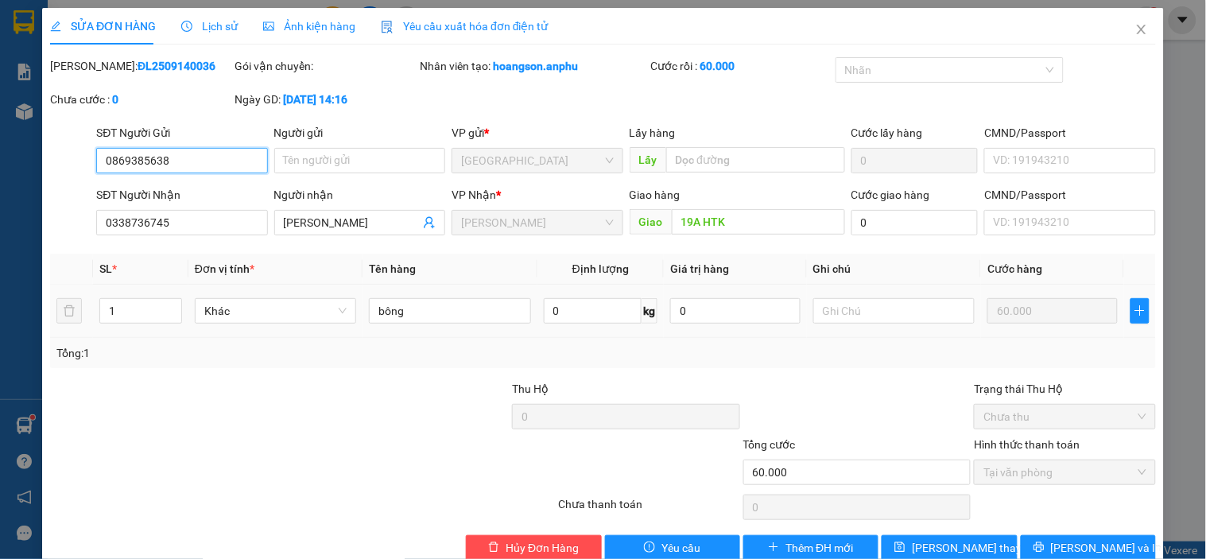
scroll to position [33, 0]
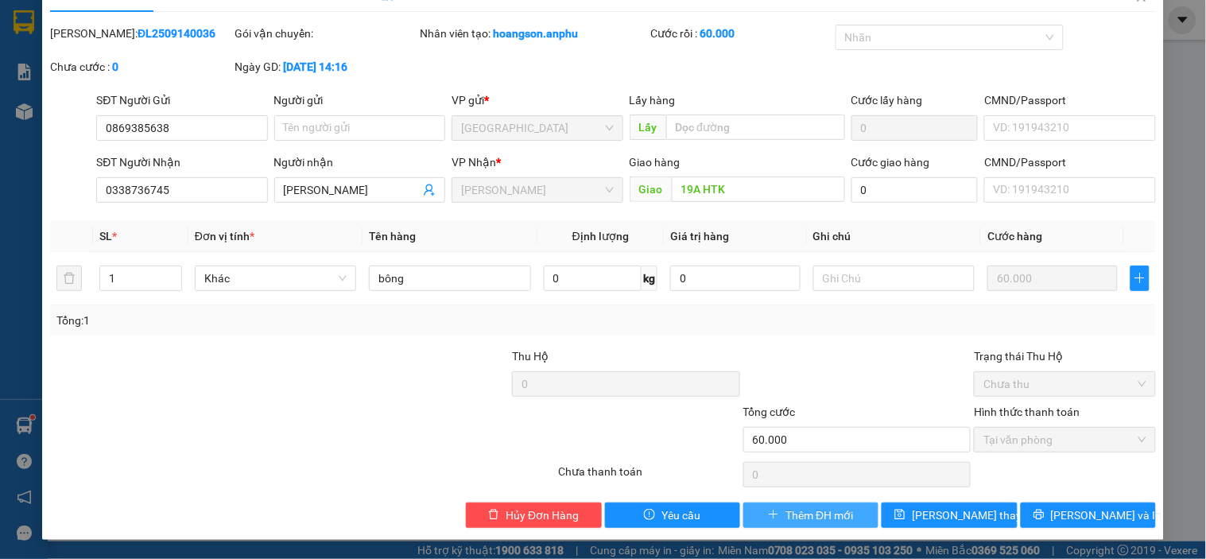
click at [822, 513] on span "Thêm ĐH mới" at bounding box center [819, 514] width 68 height 17
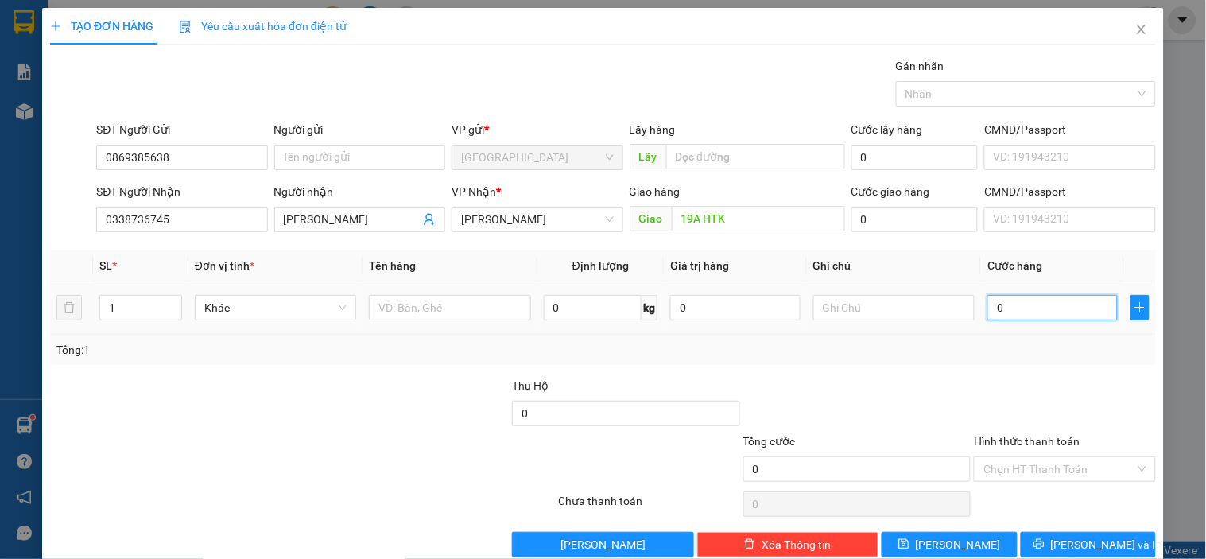
click at [1020, 308] on input "0" at bounding box center [1052, 307] width 130 height 25
type input "005"
type input "5"
type input "0.050"
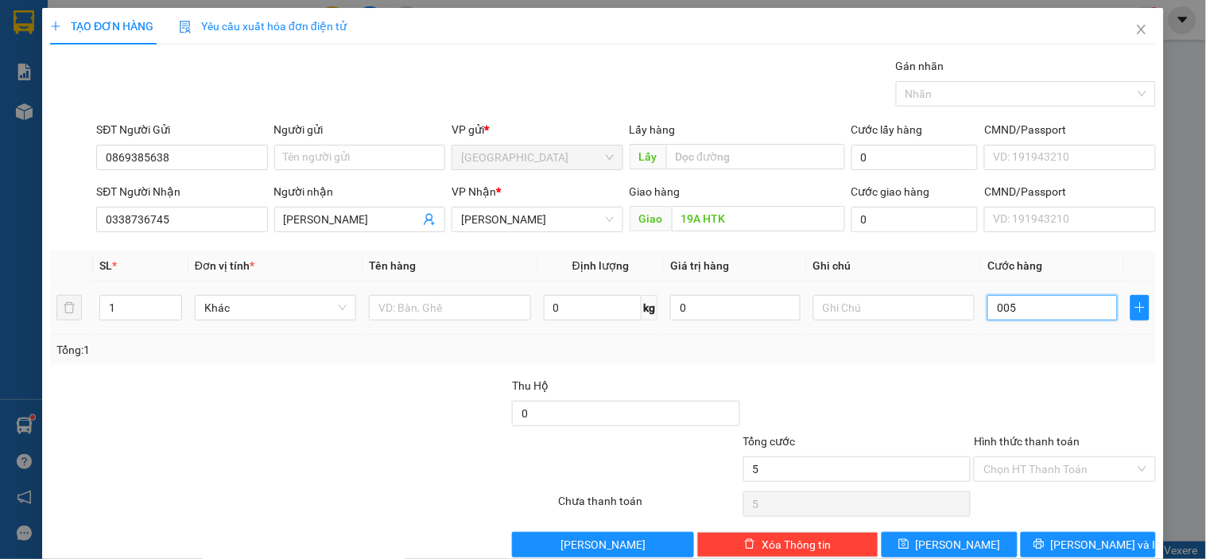
type input "50"
type input "50.000"
click at [1020, 403] on div at bounding box center [1064, 405] width 184 height 56
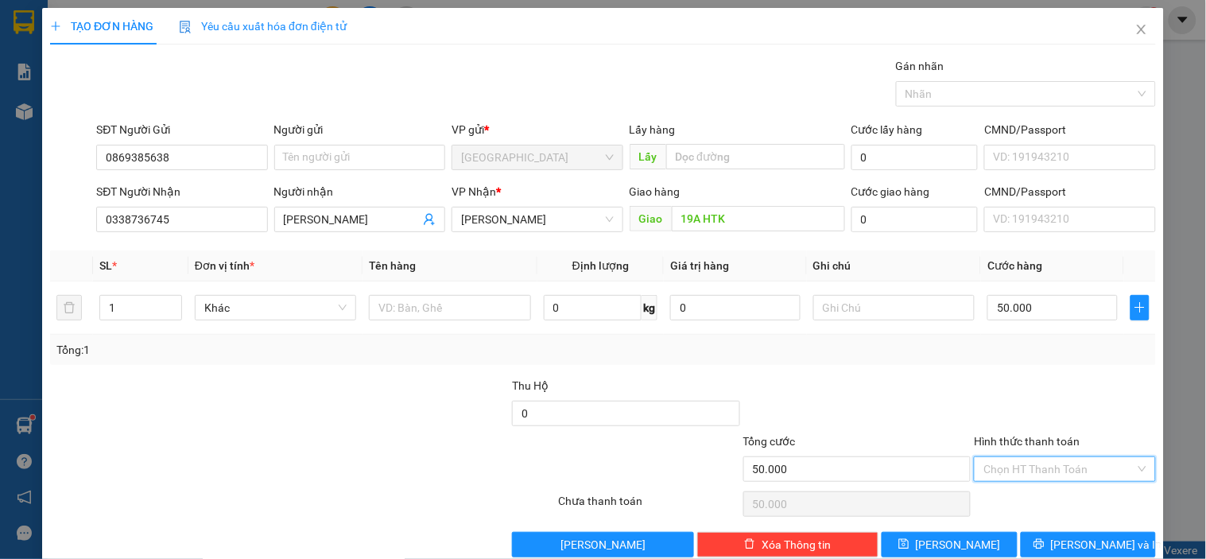
click at [1033, 465] on input "Hình thức thanh toán" at bounding box center [1058, 469] width 151 height 24
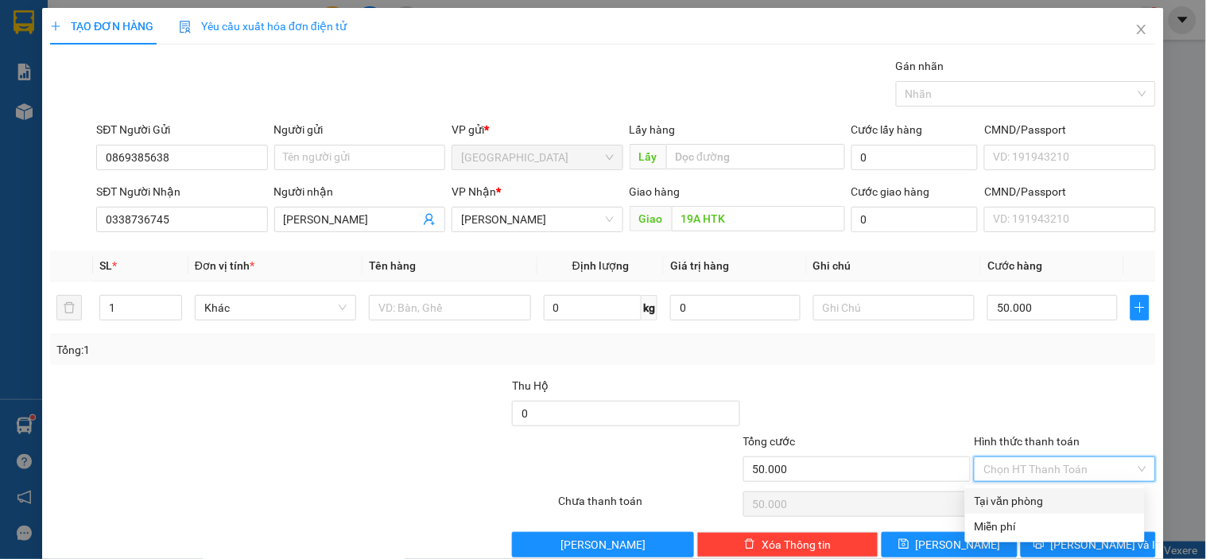
click at [997, 499] on div "Tại văn phòng" at bounding box center [1054, 500] width 161 height 17
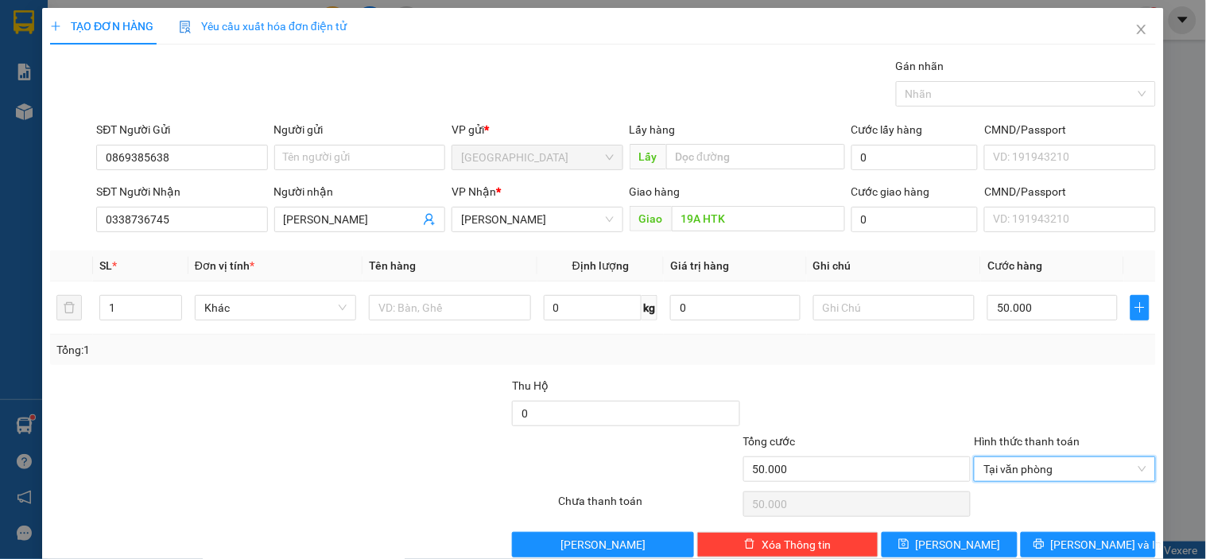
type input "0"
click at [962, 546] on button "Lưu" at bounding box center [948, 544] width 135 height 25
type input "0"
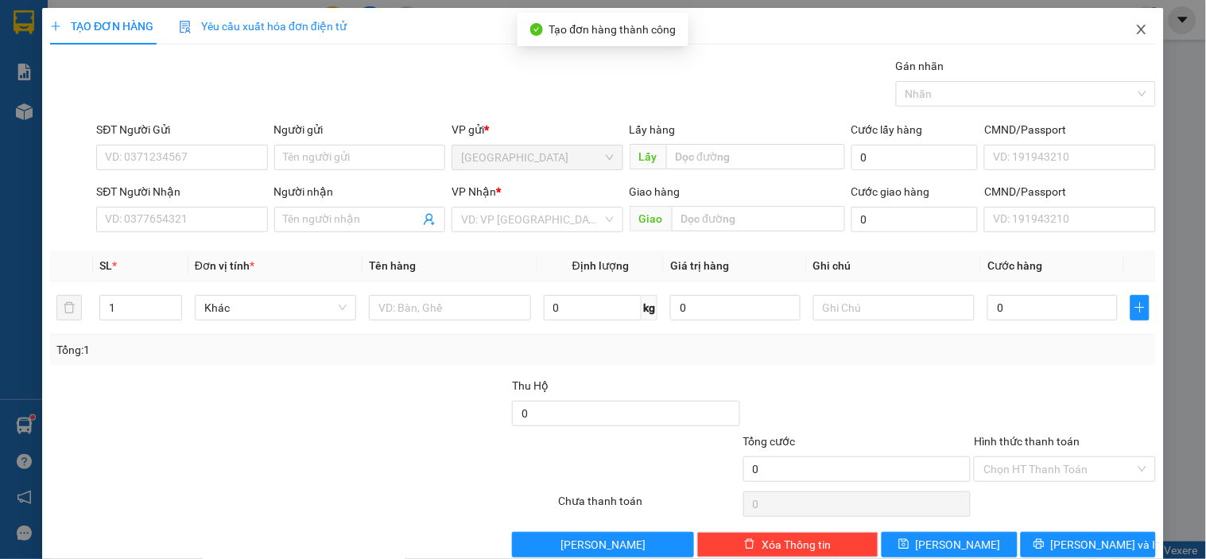
click at [1121, 34] on span "Close" at bounding box center [1141, 30] width 45 height 45
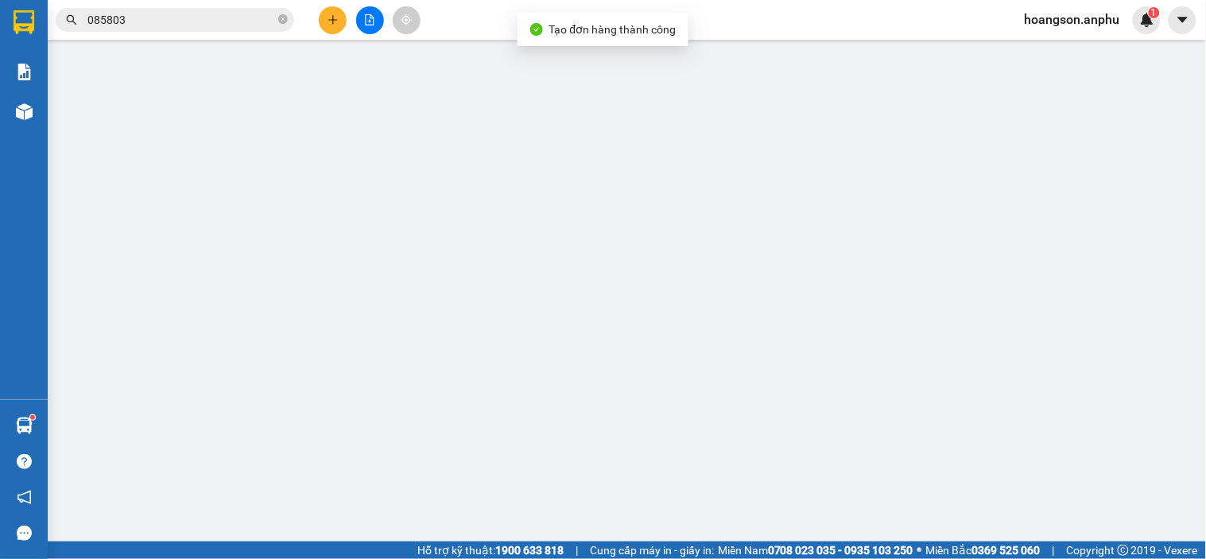
type input "0869385638"
type input "0338736745"
type input "Huyền Phương"
type input "19A HTK"
type input "60.000"
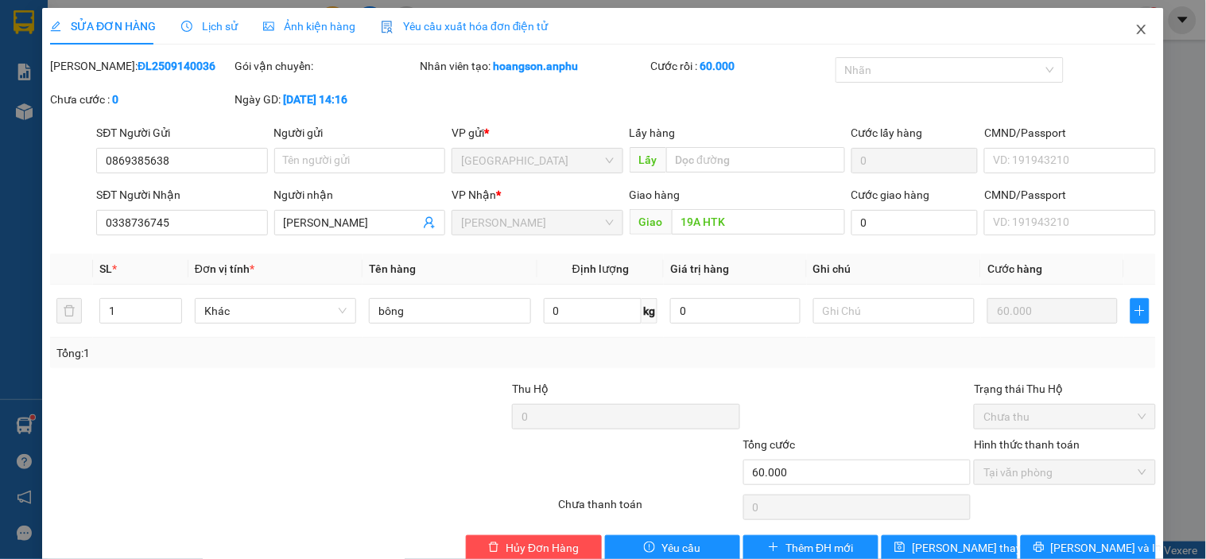
click at [1135, 26] on icon "close" at bounding box center [1141, 29] width 13 height 13
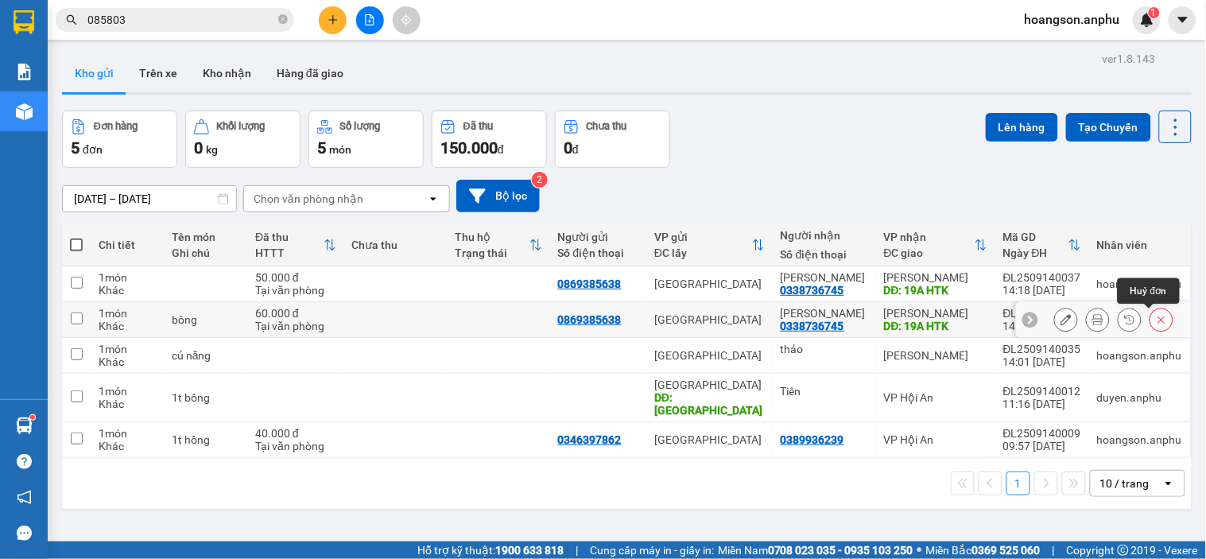
click at [1155, 318] on icon at bounding box center [1160, 319] width 11 height 11
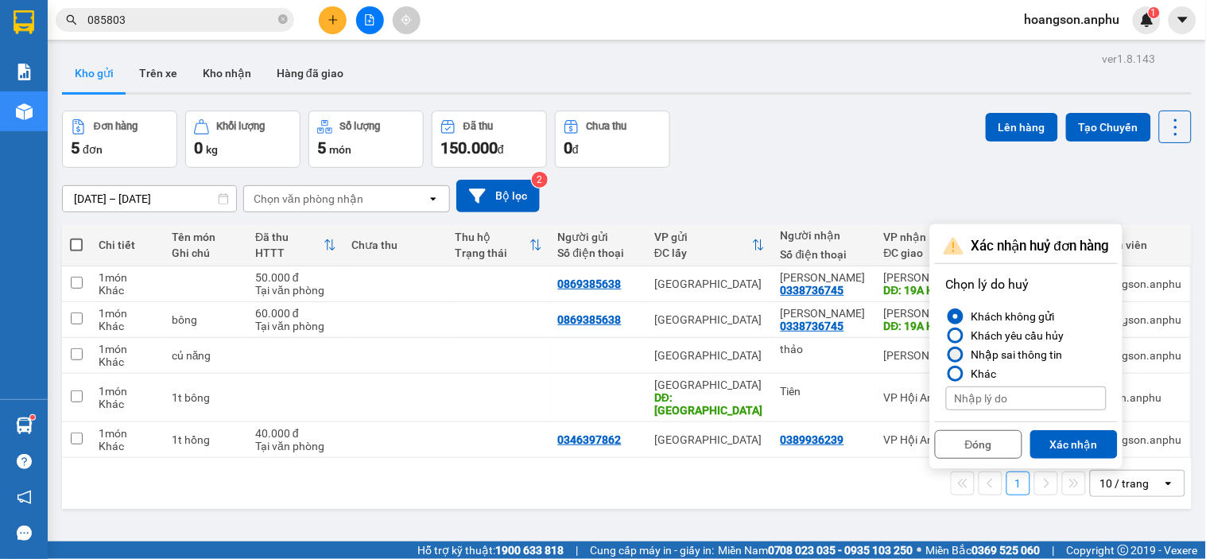
click at [1010, 358] on div "Nhập sai thông tin" at bounding box center [1014, 354] width 98 height 19
click at [946, 354] on input "Nhập sai thông tin" at bounding box center [946, 354] width 0 height 0
click at [1068, 439] on button "Xác nhận" at bounding box center [1073, 444] width 87 height 29
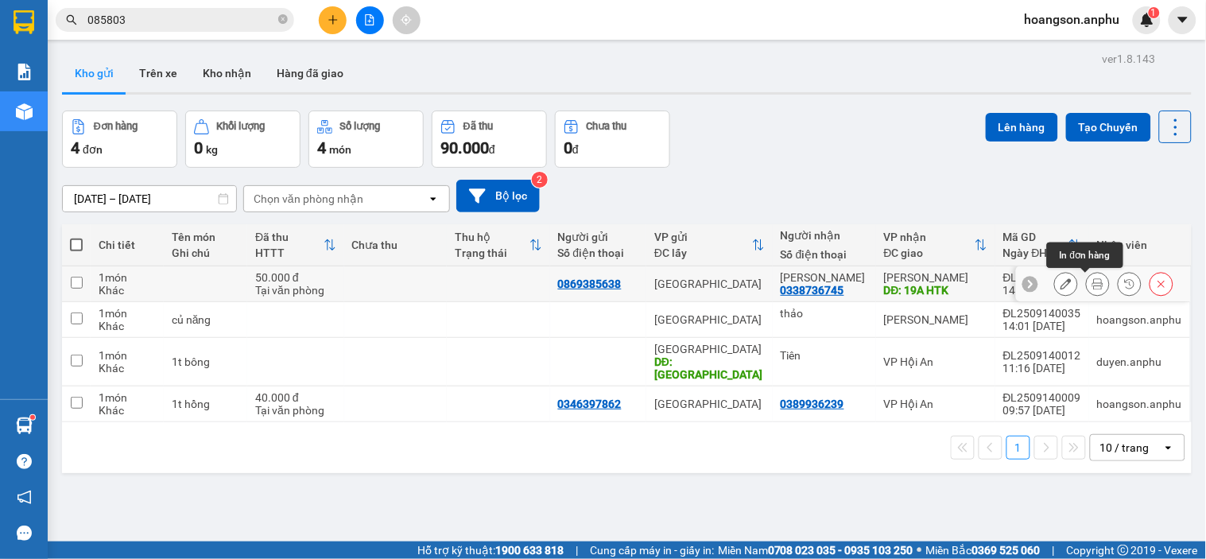
click at [1092, 287] on icon at bounding box center [1097, 283] width 11 height 11
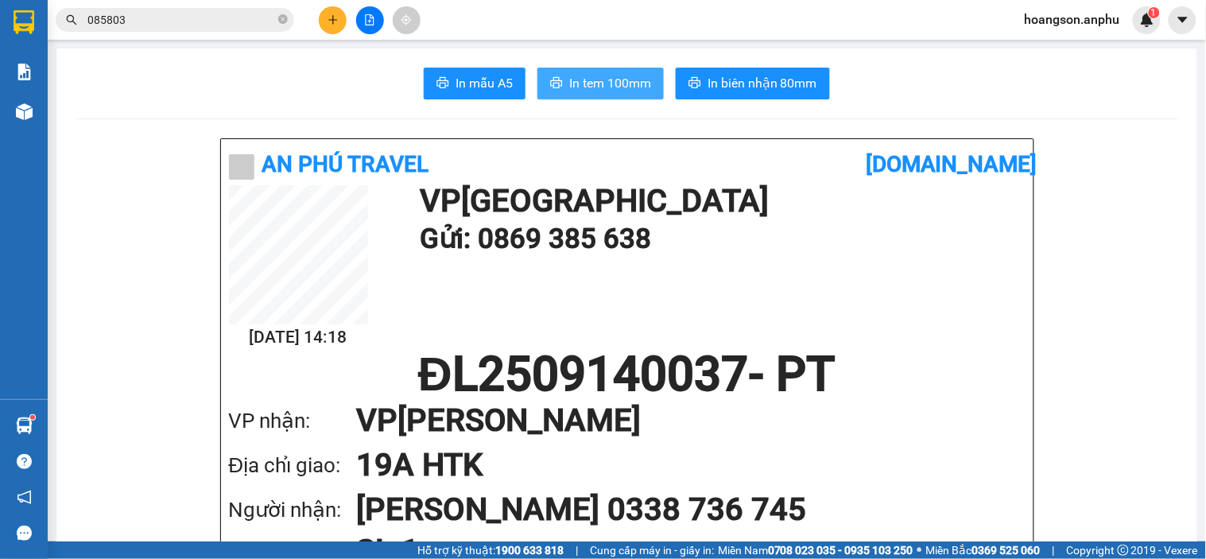
click at [615, 95] on button "In tem 100mm" at bounding box center [600, 84] width 126 height 32
click at [375, 20] on button at bounding box center [370, 20] width 28 height 28
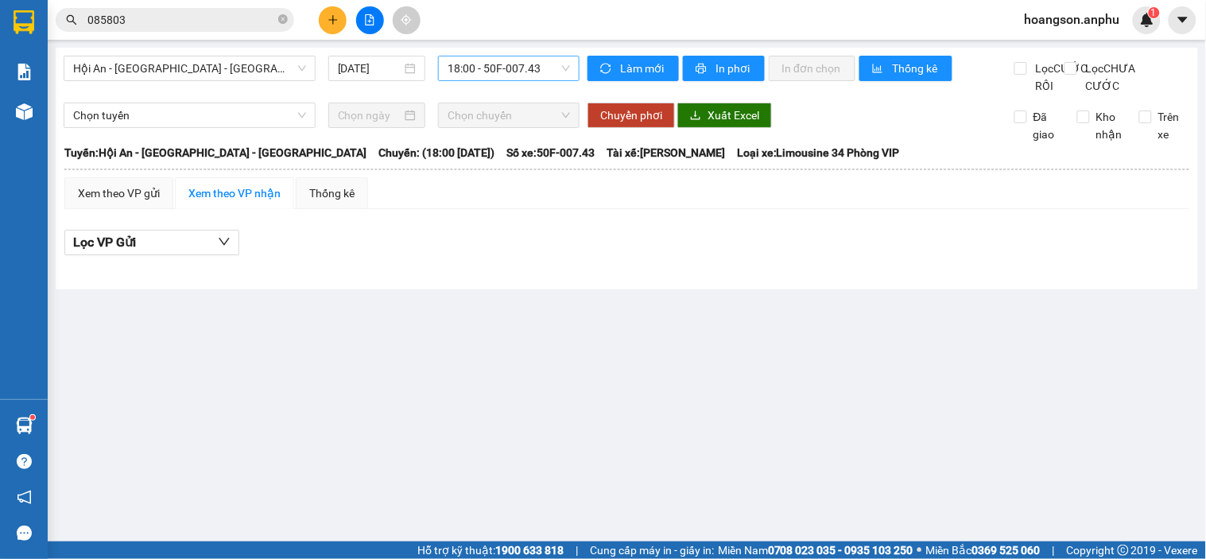
click at [497, 62] on span "18:00 - 50F-007.43" at bounding box center [508, 68] width 122 height 24
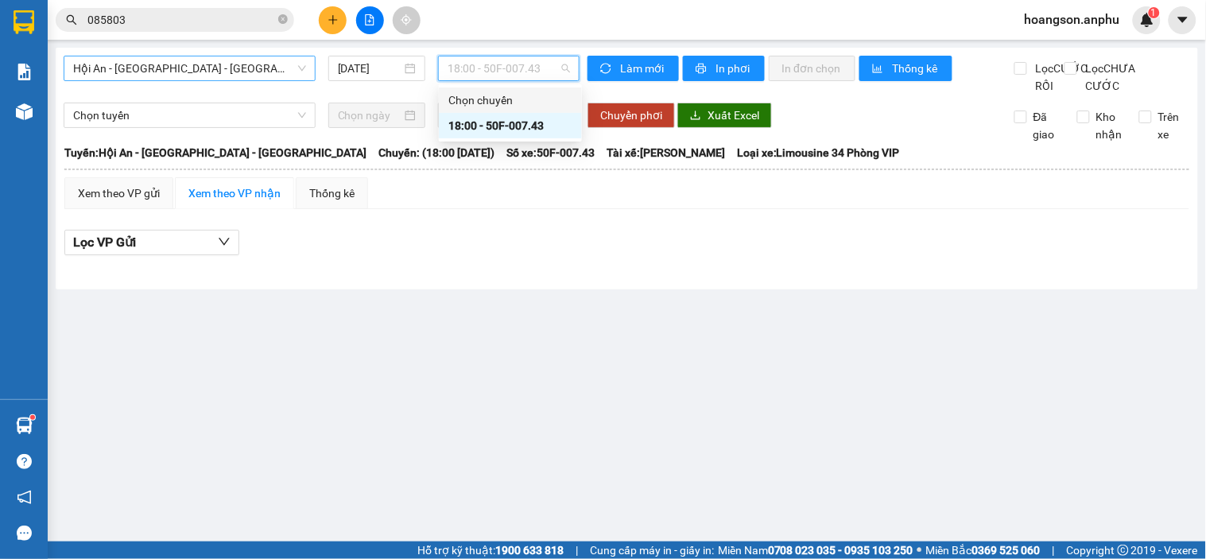
click at [252, 61] on span "Hội An - Nha Trang - Đà Lạt" at bounding box center [189, 68] width 233 height 24
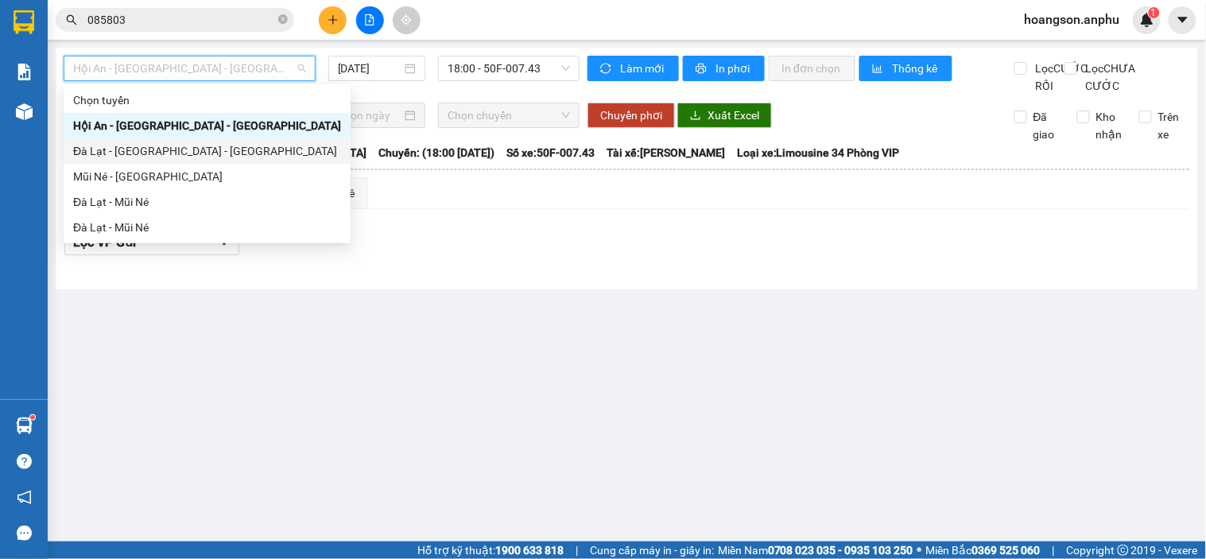
click at [154, 149] on div "Đà Lạt - Nha Trang - Hội An" at bounding box center [207, 150] width 268 height 17
type input "14/09/2025"
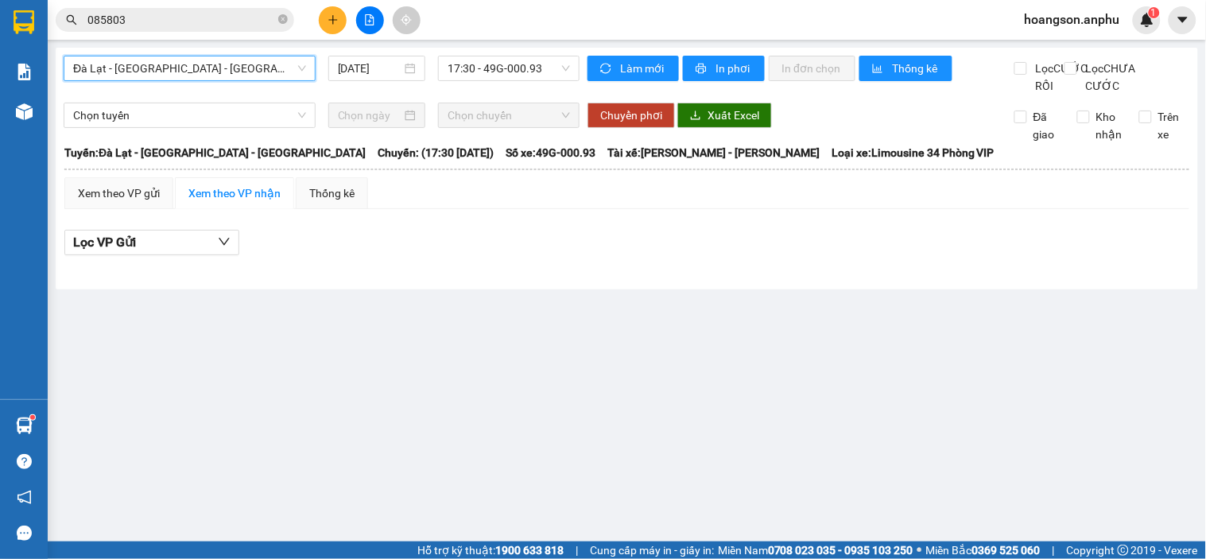
click at [249, 70] on span "Đà Lạt - Nha Trang - Hội An" at bounding box center [189, 68] width 233 height 24
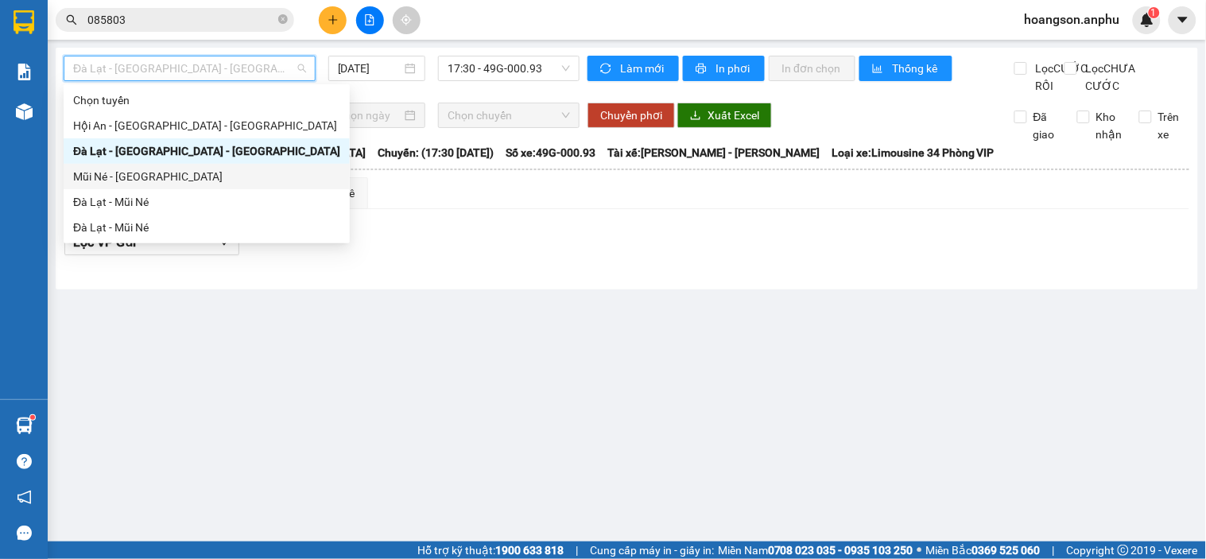
click at [156, 181] on div "Mũi Né - Đà Lạt" at bounding box center [206, 176] width 267 height 17
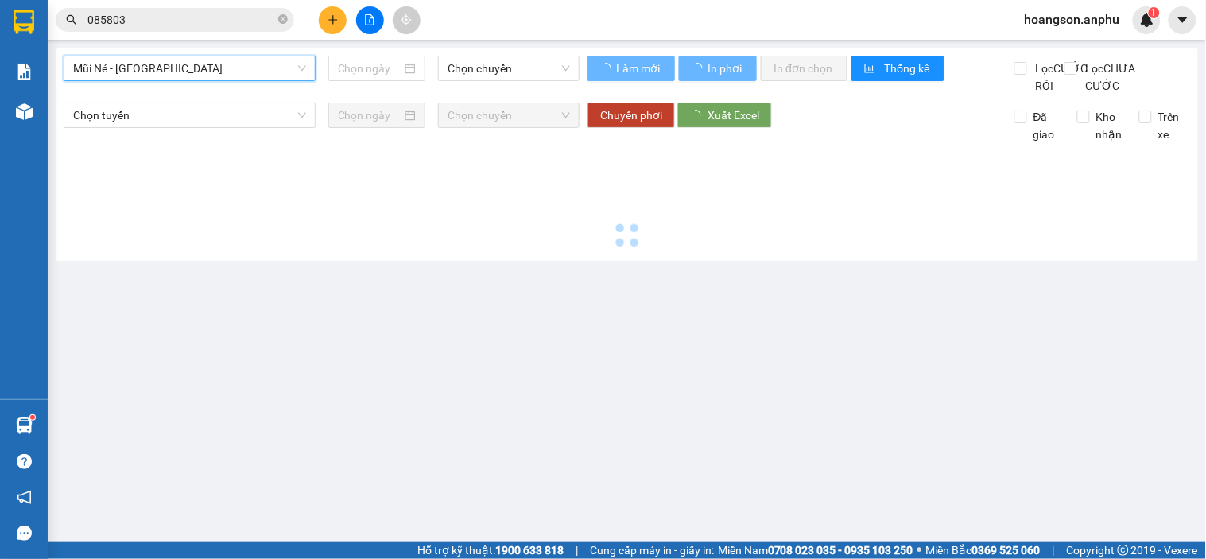
type input "14/09/2025"
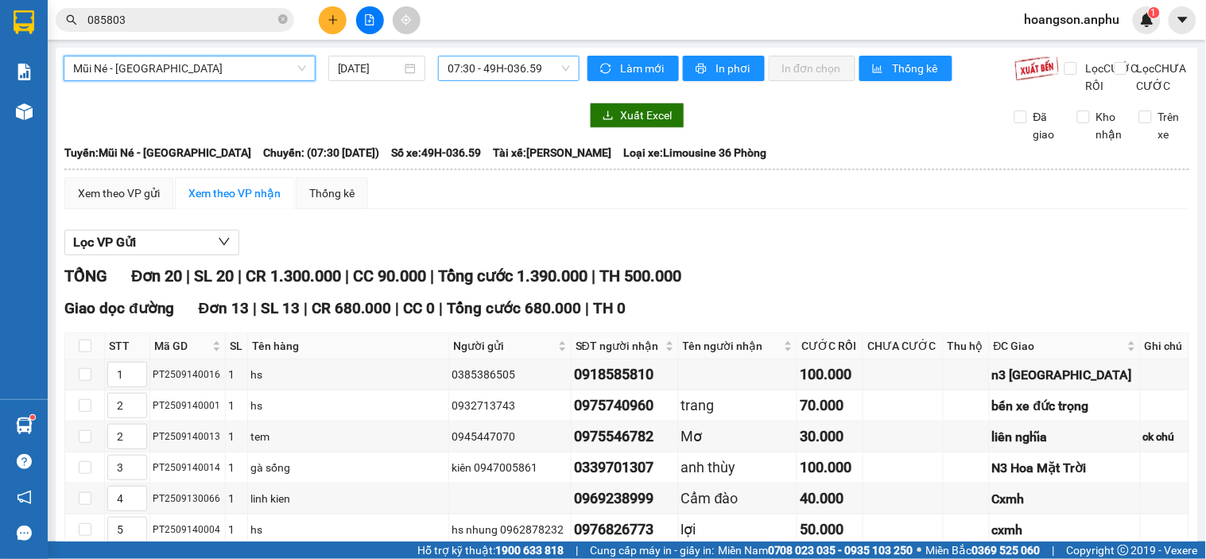
click at [520, 62] on span "07:30 - 49H-036.59" at bounding box center [508, 68] width 122 height 24
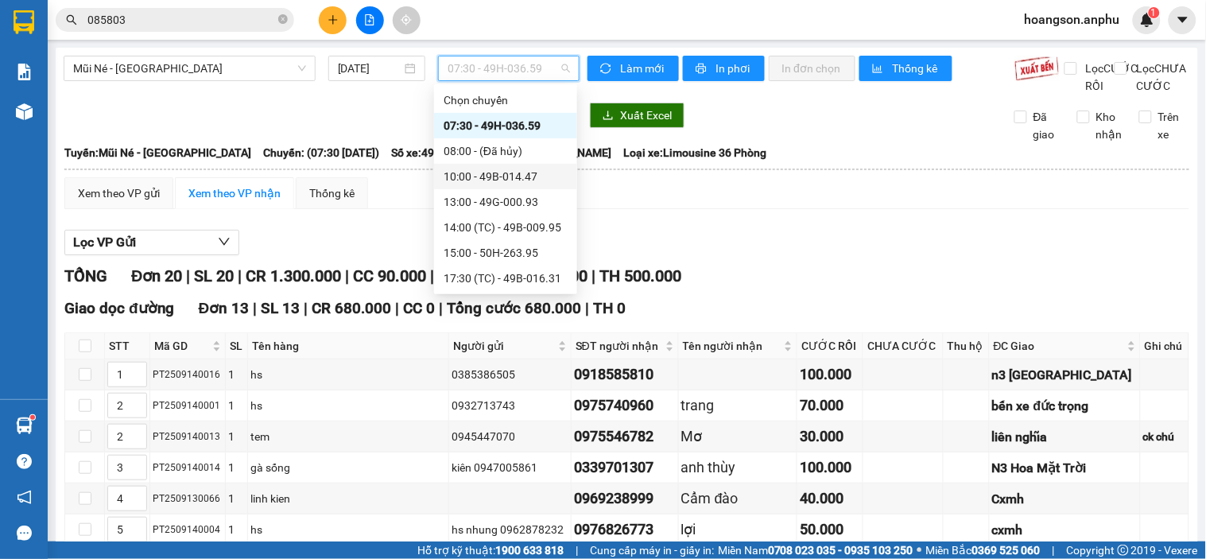
click at [491, 177] on div "10:00 - 49B-014.47" at bounding box center [505, 176] width 124 height 17
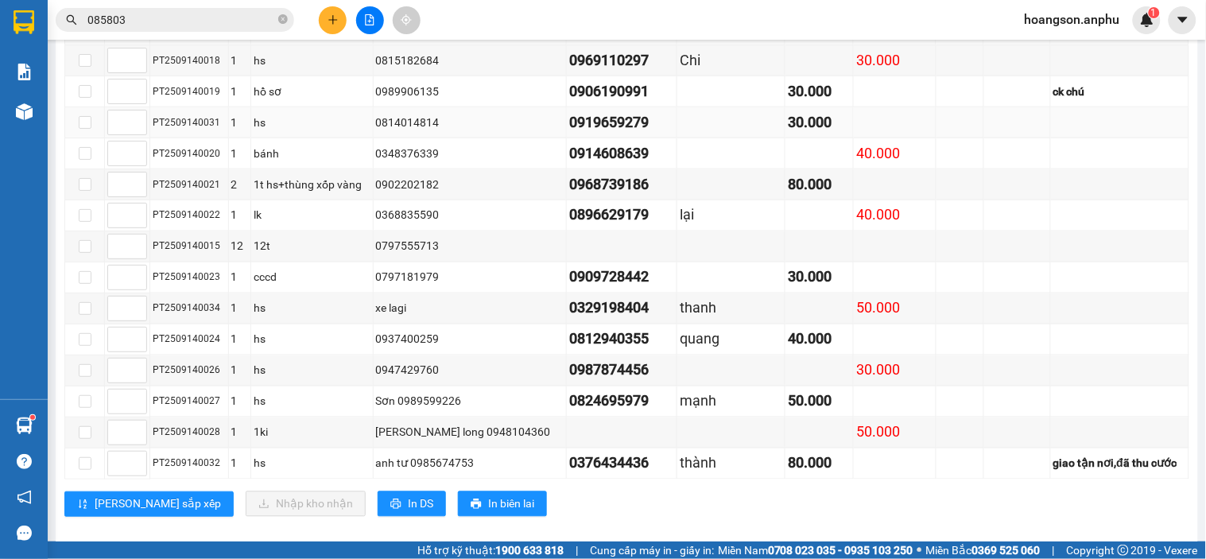
scroll to position [600, 0]
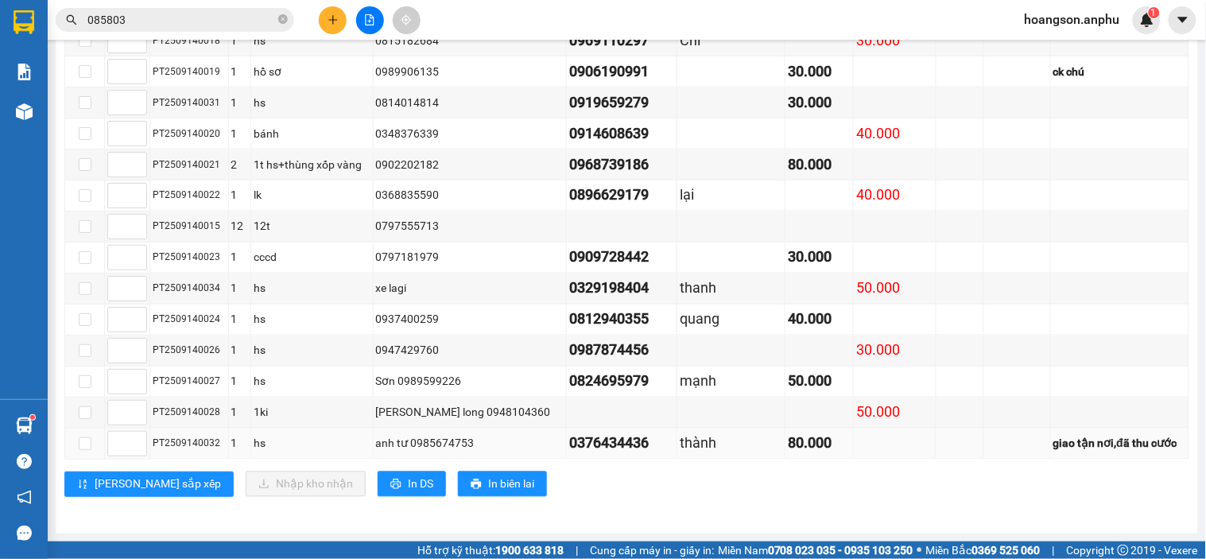
click at [399, 442] on div "anh tư 0985674753" at bounding box center [470, 443] width 188 height 17
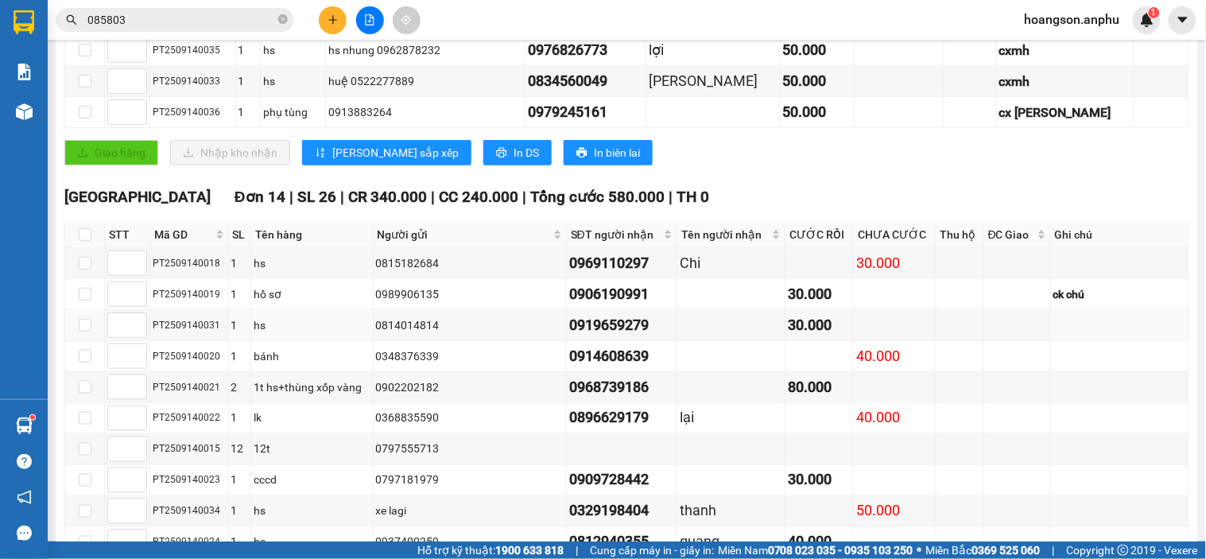
scroll to position [335, 0]
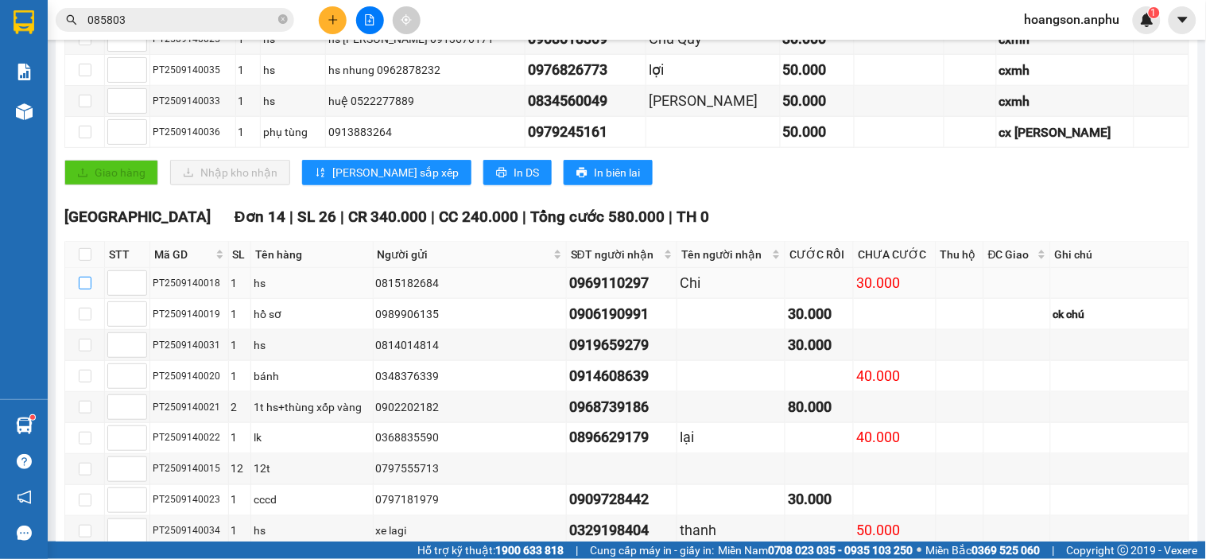
click at [83, 289] on input "checkbox" at bounding box center [85, 283] width 13 height 13
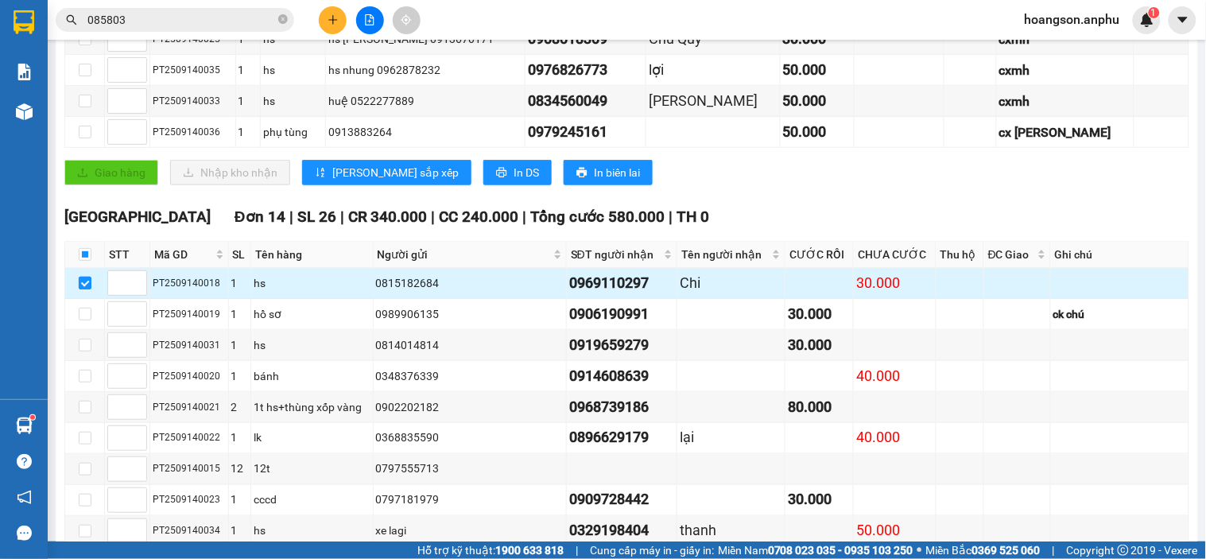
click at [81, 292] on label at bounding box center [85, 282] width 13 height 17
click at [81, 289] on input "checkbox" at bounding box center [85, 283] width 13 height 13
checkbox input "false"
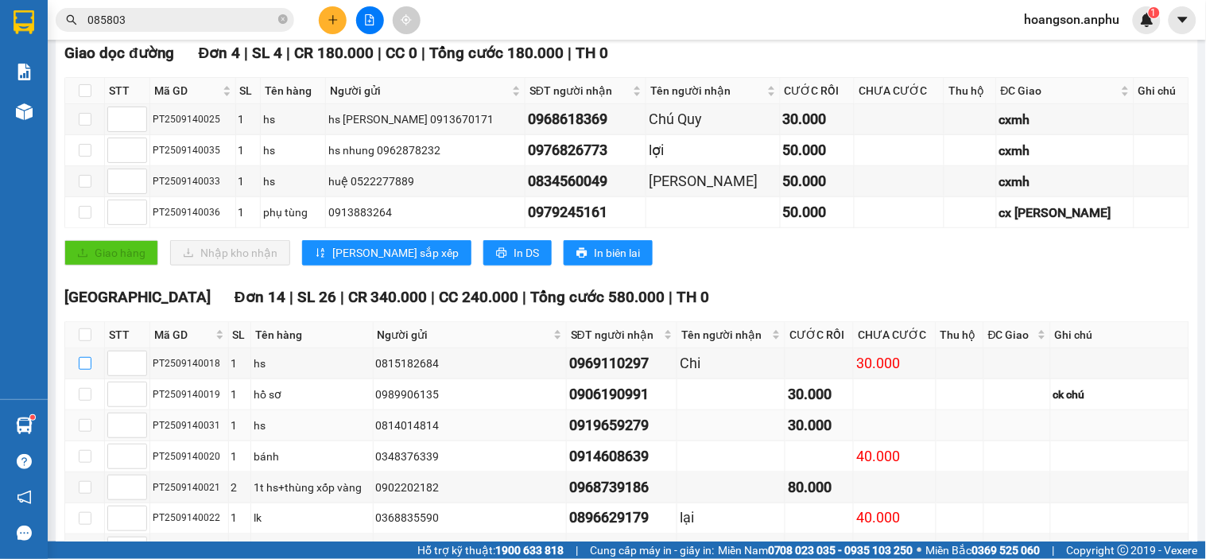
scroll to position [424, 0]
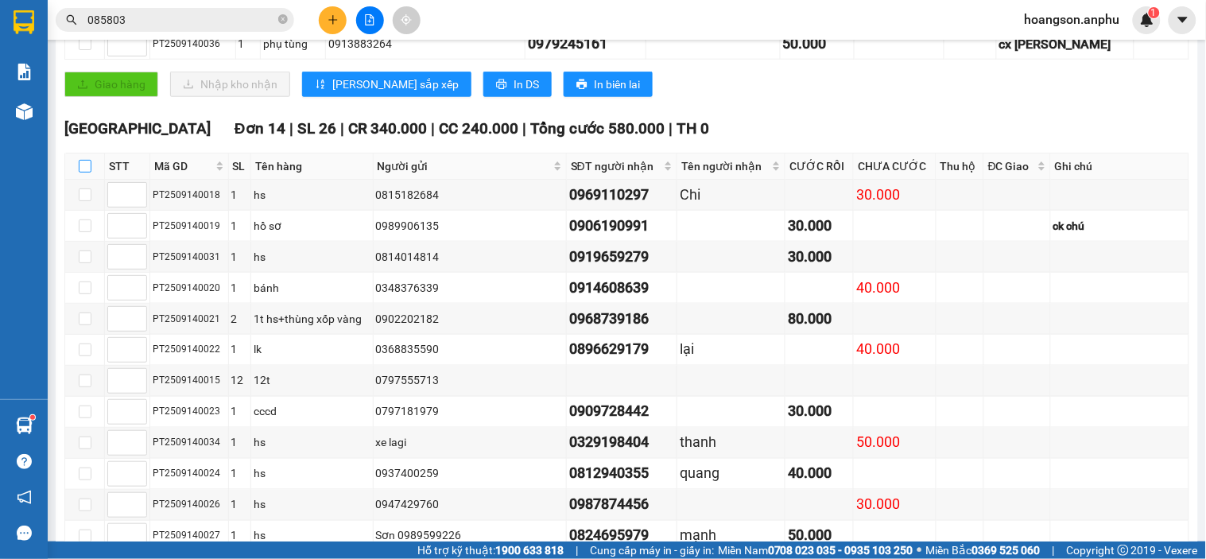
click at [83, 172] on input "checkbox" at bounding box center [85, 166] width 13 height 13
checkbox input "true"
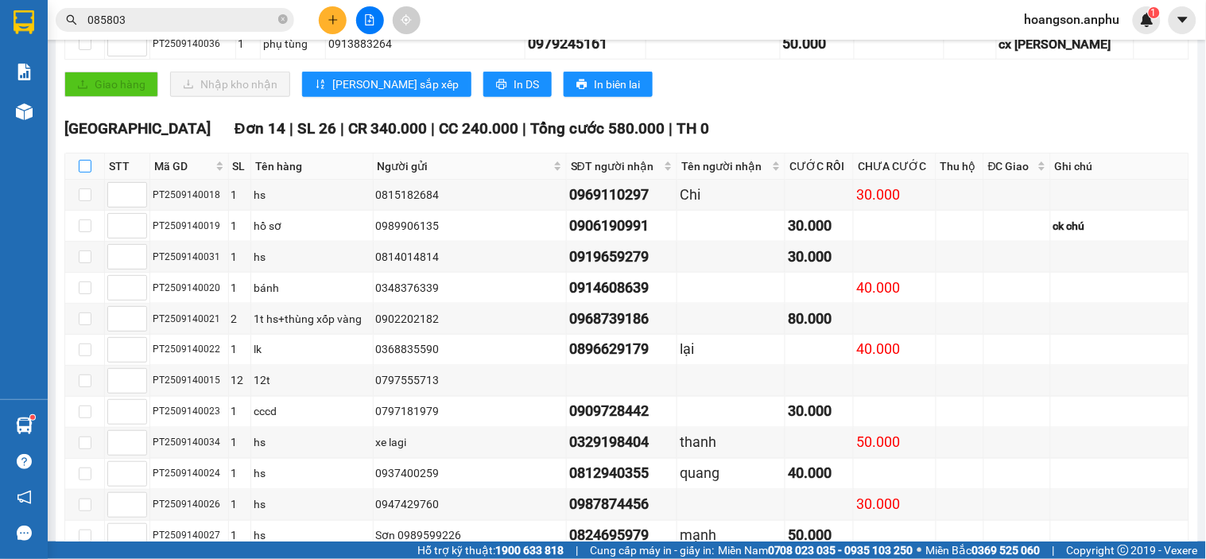
checkbox input "true"
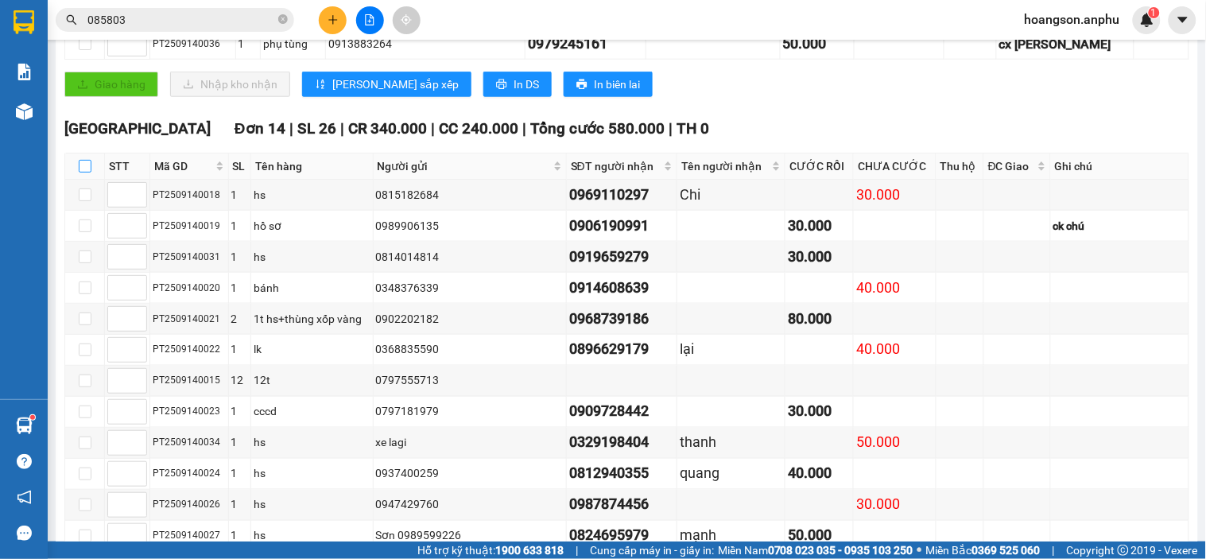
checkbox input "true"
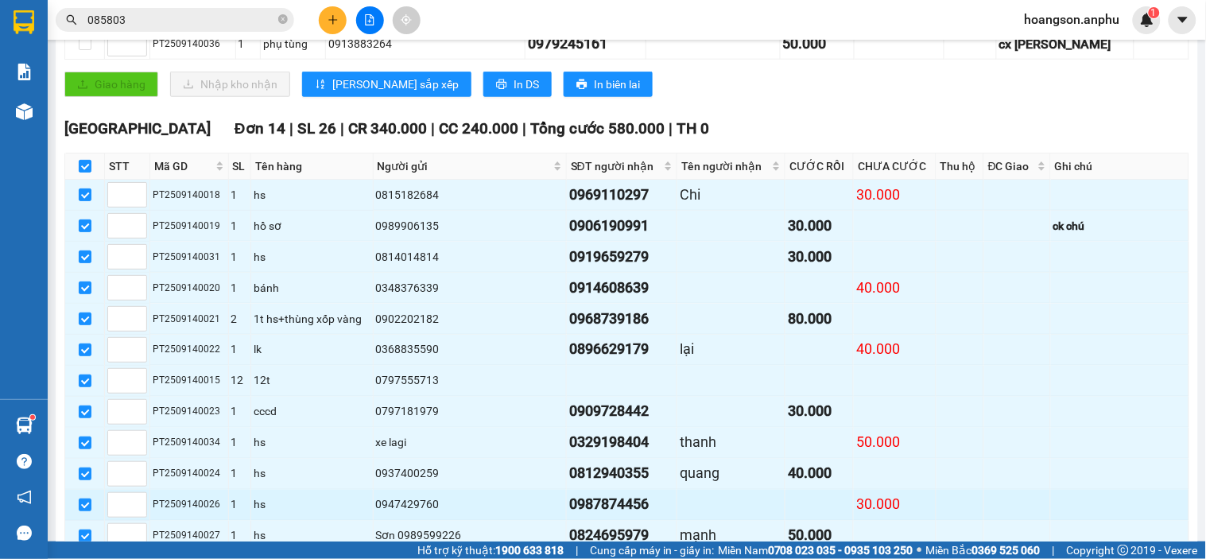
scroll to position [600, 0]
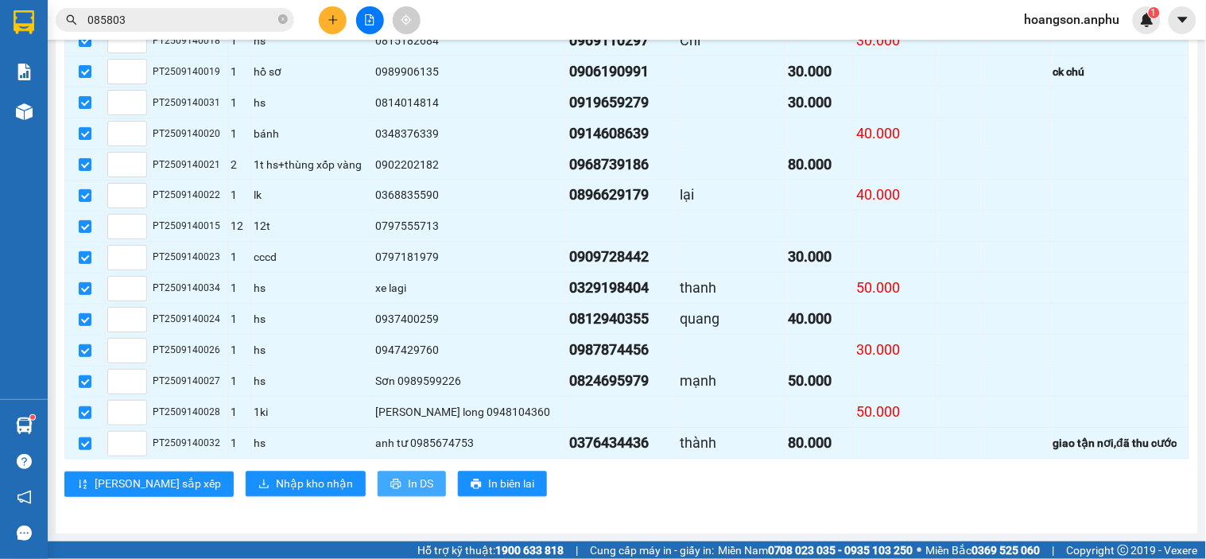
click at [408, 486] on span "In DS" at bounding box center [420, 483] width 25 height 17
click at [276, 482] on span "Nhập kho nhận" at bounding box center [314, 483] width 77 height 17
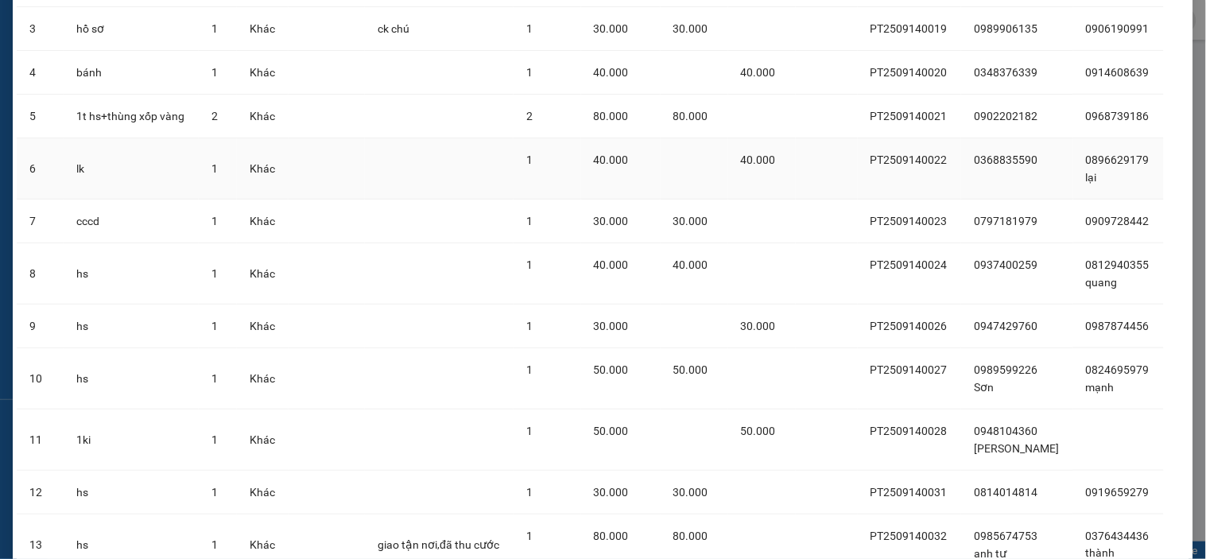
scroll to position [425, 0]
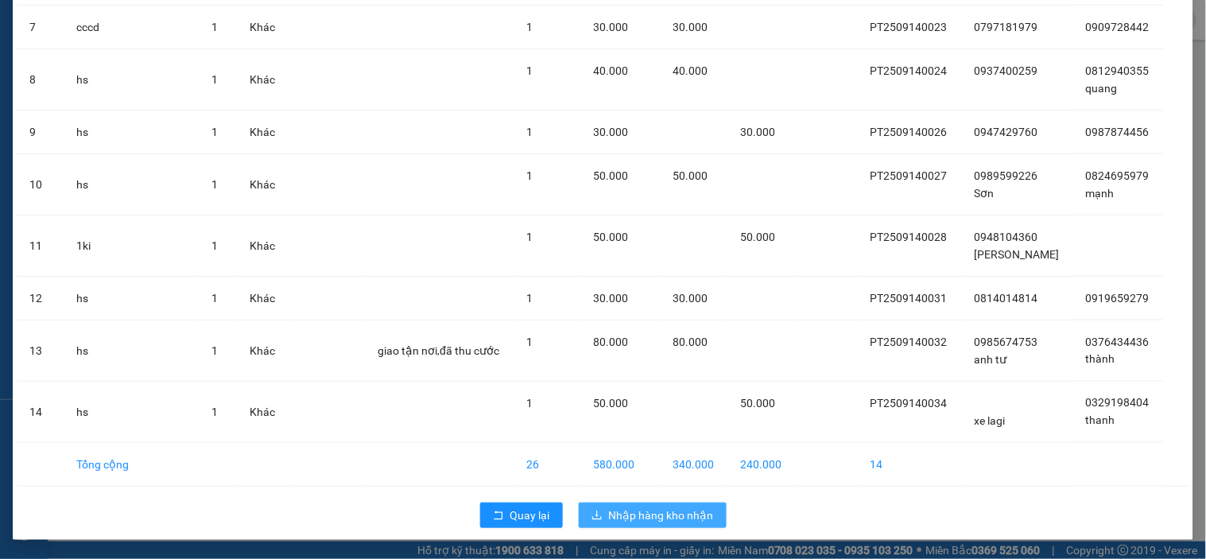
click at [665, 509] on span "Nhập hàng kho nhận" at bounding box center [661, 514] width 105 height 17
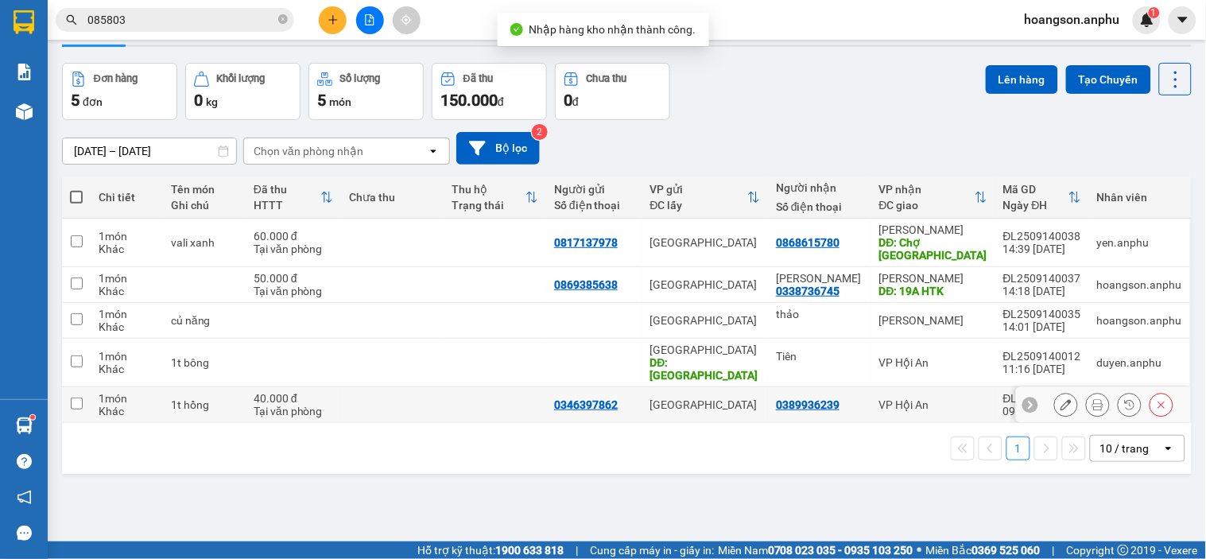
scroll to position [73, 0]
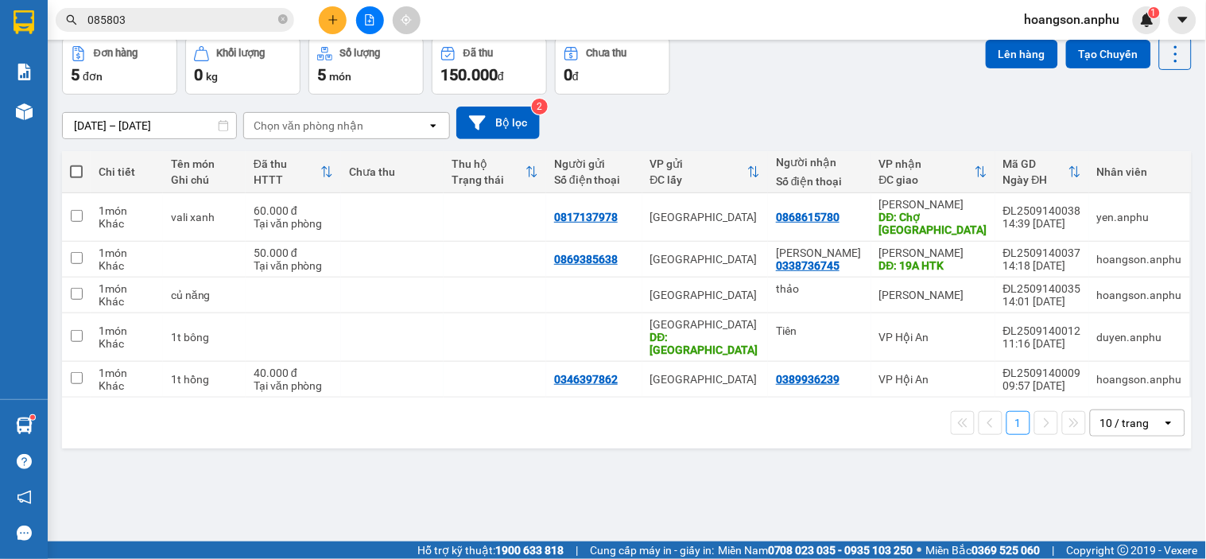
click at [328, 25] on button at bounding box center [333, 20] width 28 height 28
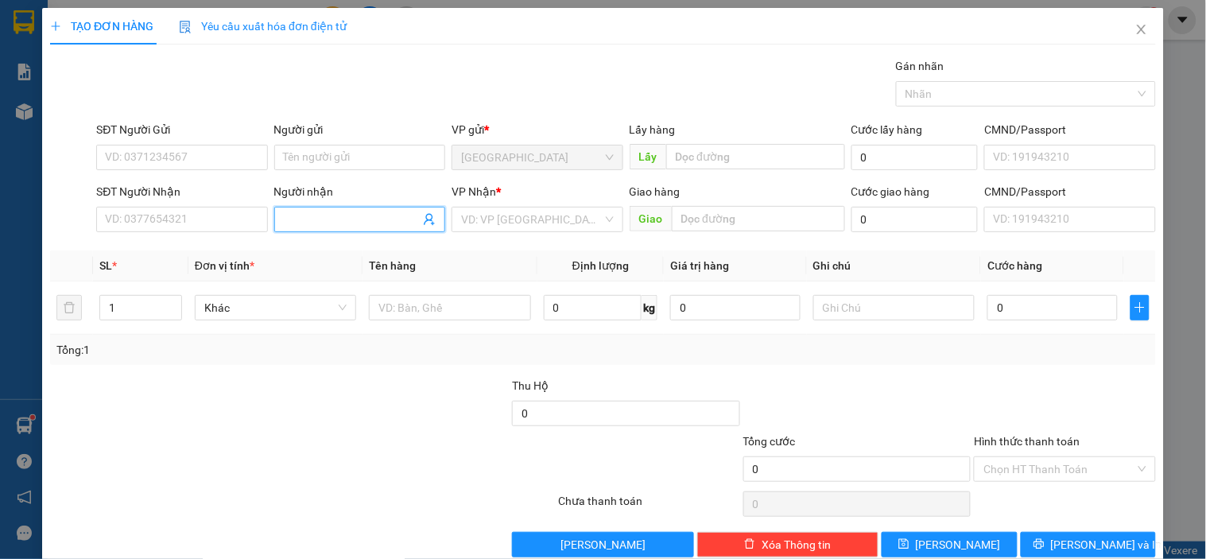
click at [337, 226] on input "Người nhận" at bounding box center [352, 219] width 136 height 17
click at [501, 219] on input "search" at bounding box center [531, 219] width 141 height 24
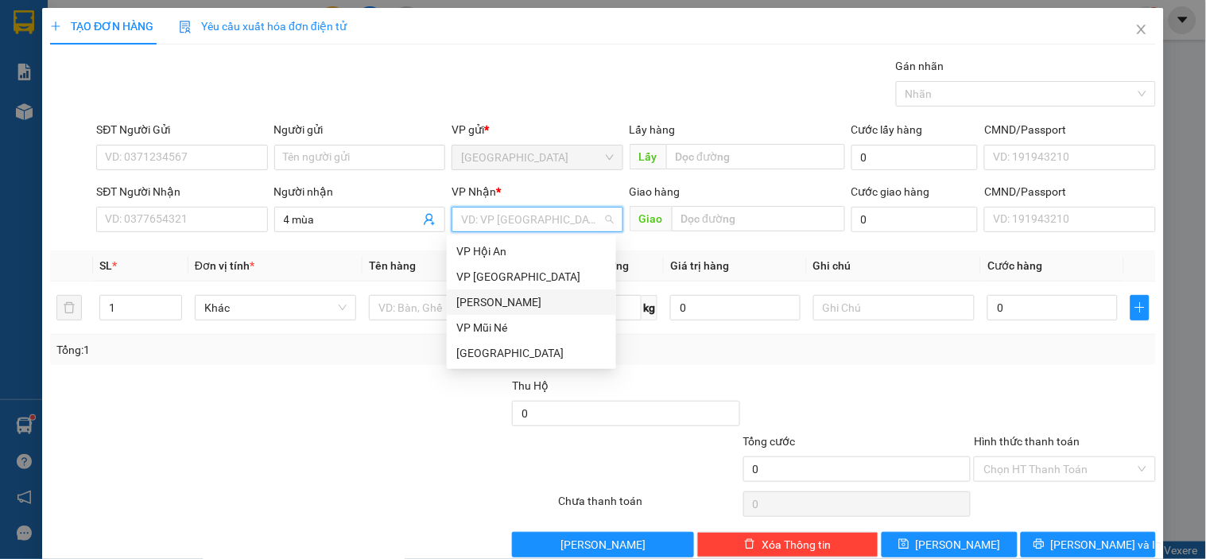
click at [490, 303] on div "[PERSON_NAME]" at bounding box center [531, 301] width 150 height 17
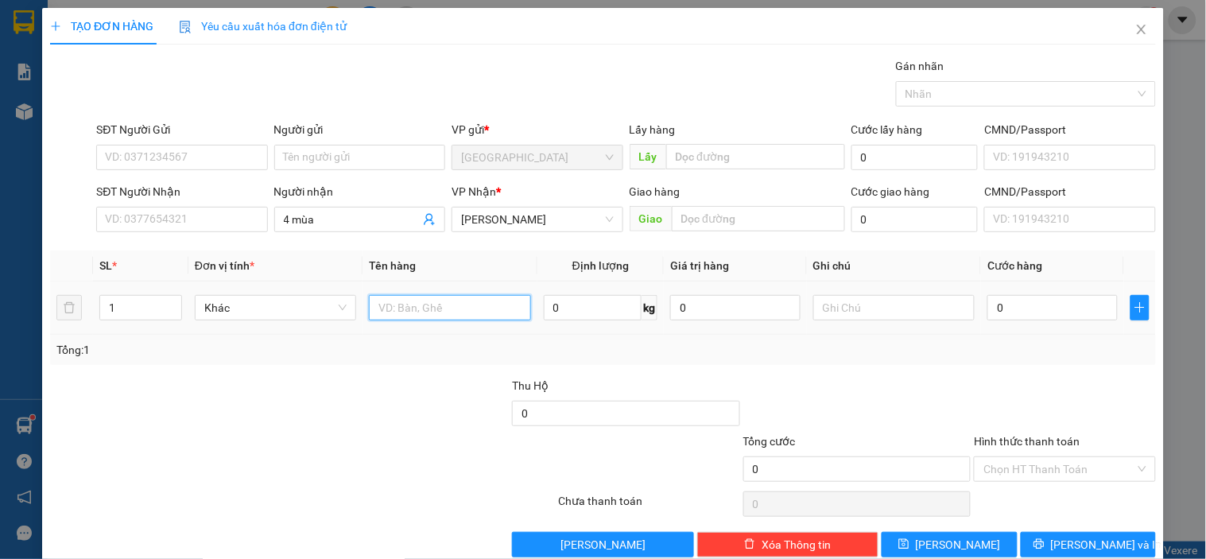
click at [417, 302] on input "text" at bounding box center [449, 307] width 161 height 25
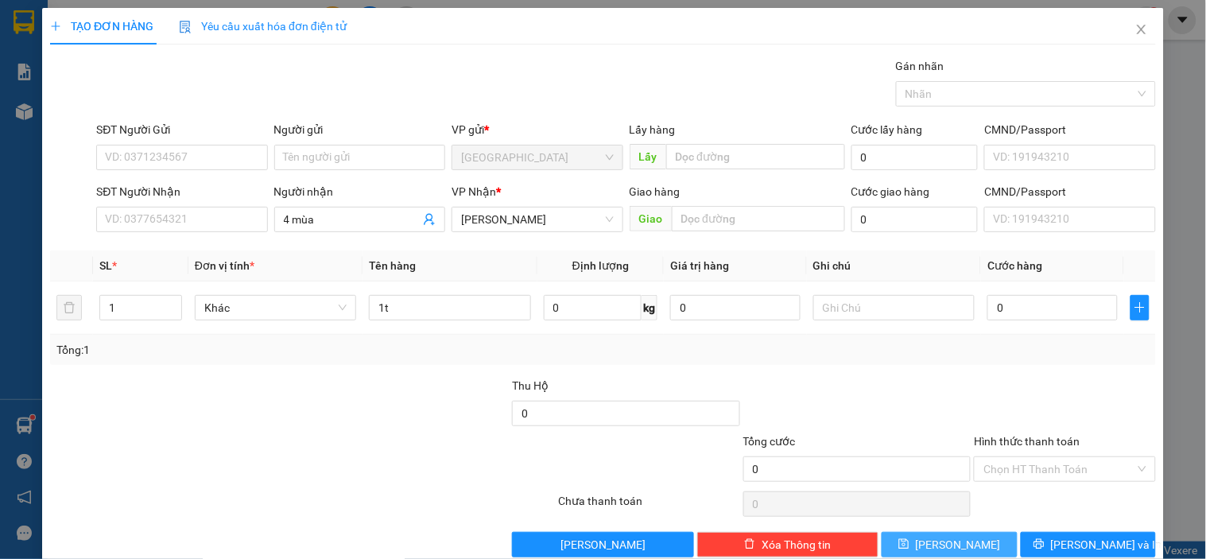
click at [970, 532] on button "Lưu" at bounding box center [948, 544] width 135 height 25
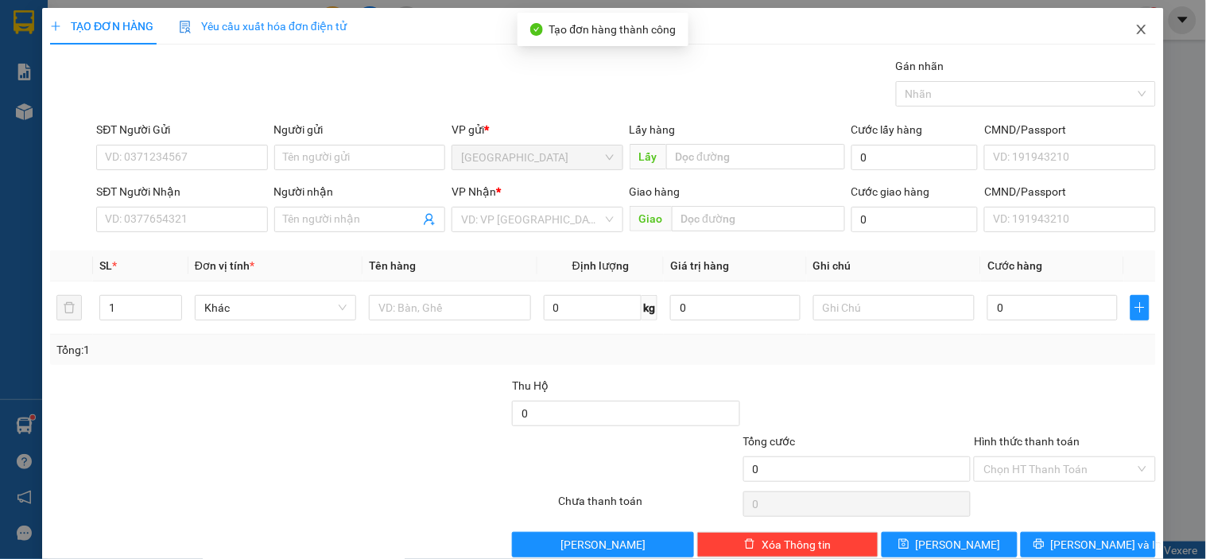
click at [1136, 30] on icon "close" at bounding box center [1140, 30] width 9 height 10
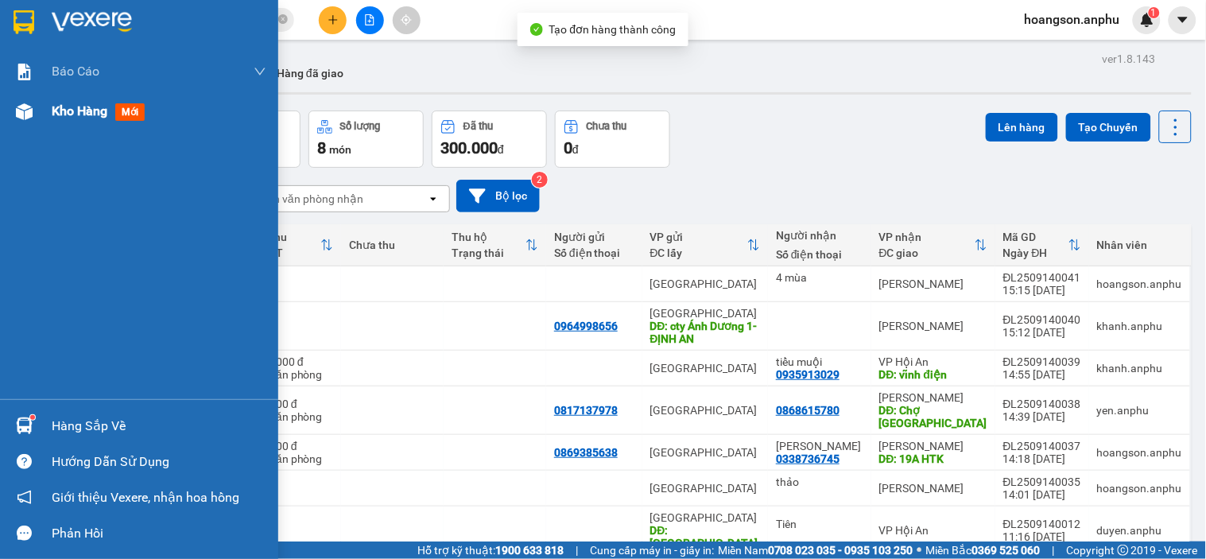
click at [18, 114] on img at bounding box center [24, 111] width 17 height 17
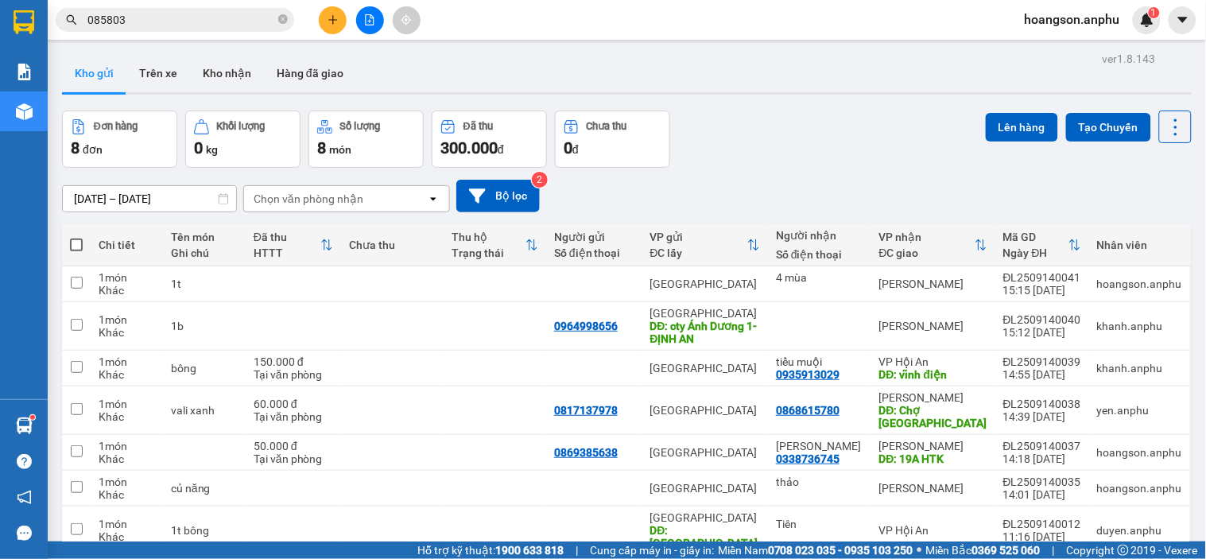
click at [156, 17] on input "085803" at bounding box center [181, 19] width 188 height 17
click at [330, 17] on icon "plus" at bounding box center [332, 19] width 11 height 11
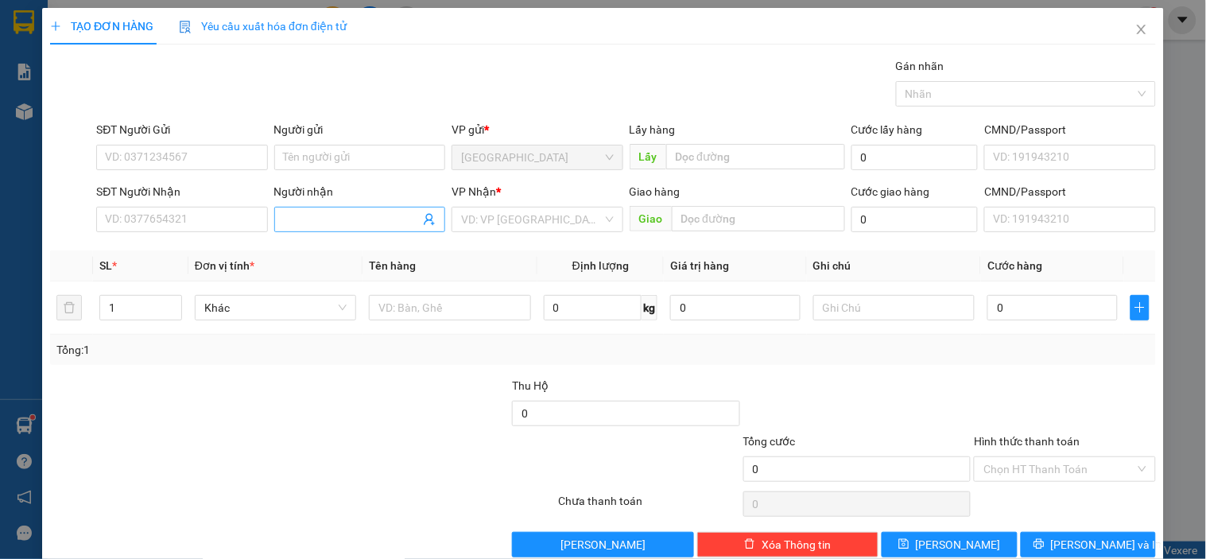
click at [358, 208] on span at bounding box center [359, 219] width 171 height 25
click at [1130, 21] on span "Close" at bounding box center [1141, 30] width 45 height 45
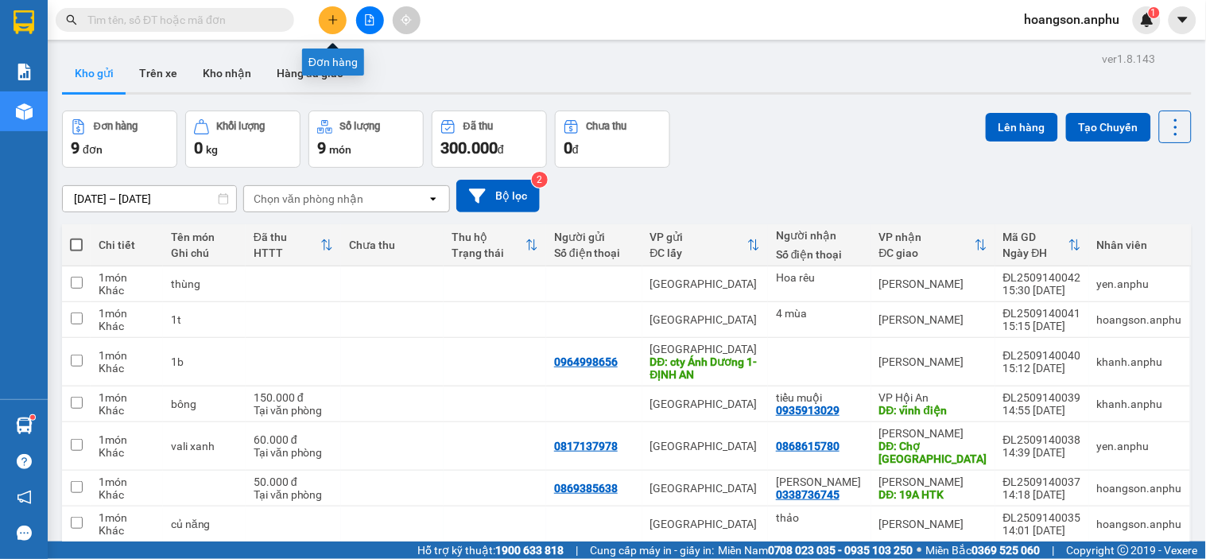
click at [339, 27] on button at bounding box center [333, 20] width 28 height 28
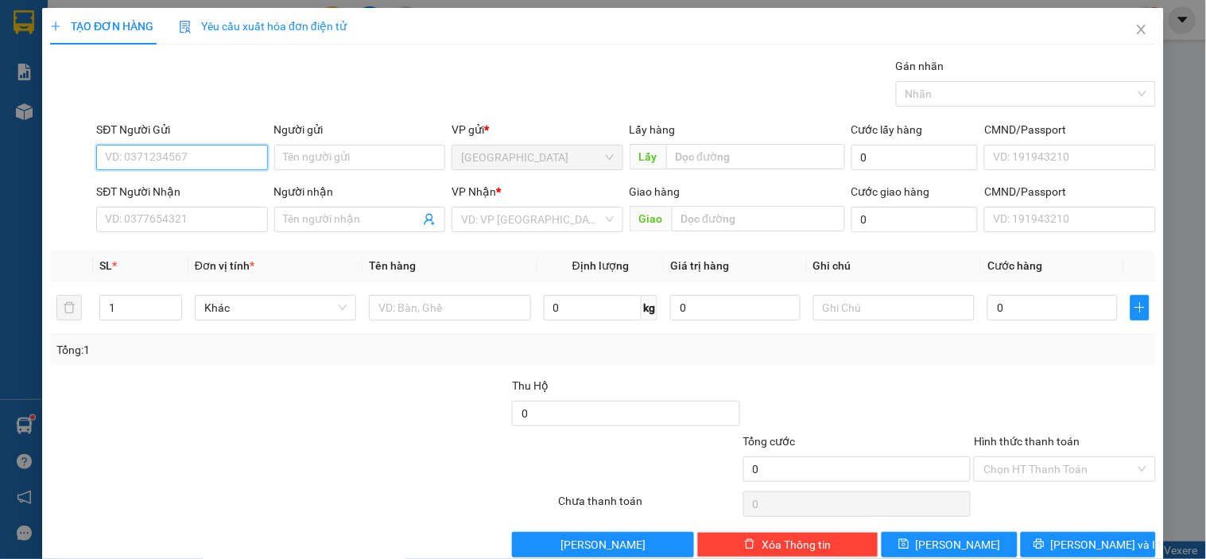
click at [170, 165] on input "SĐT Người Gửi" at bounding box center [181, 157] width 171 height 25
click at [175, 194] on div "0918036343" at bounding box center [180, 188] width 150 height 17
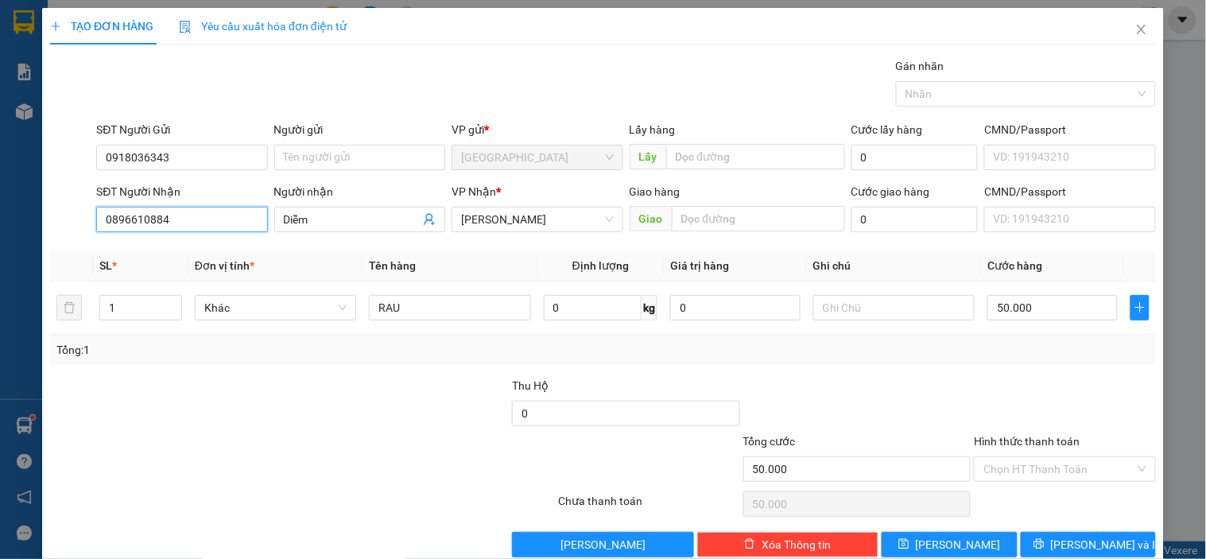
drag, startPoint x: 227, startPoint y: 213, endPoint x: 97, endPoint y: 238, distance: 132.8
click at [97, 238] on body "Kết quả tìm kiếm ( 395 ) Bộ lọc Mã ĐH Trạng thái Món hàng Thu hộ Tổng cước Chưa…" at bounding box center [603, 279] width 1206 height 559
click at [157, 250] on div "0937539773 - HUY" at bounding box center [180, 250] width 150 height 17
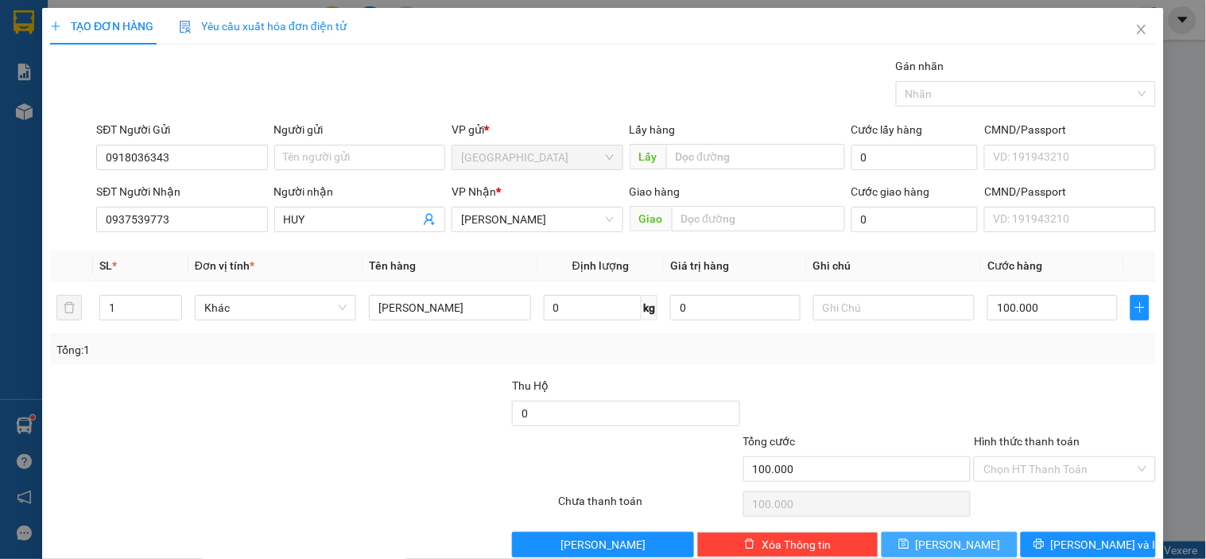
click at [982, 544] on button "Lưu" at bounding box center [948, 544] width 135 height 25
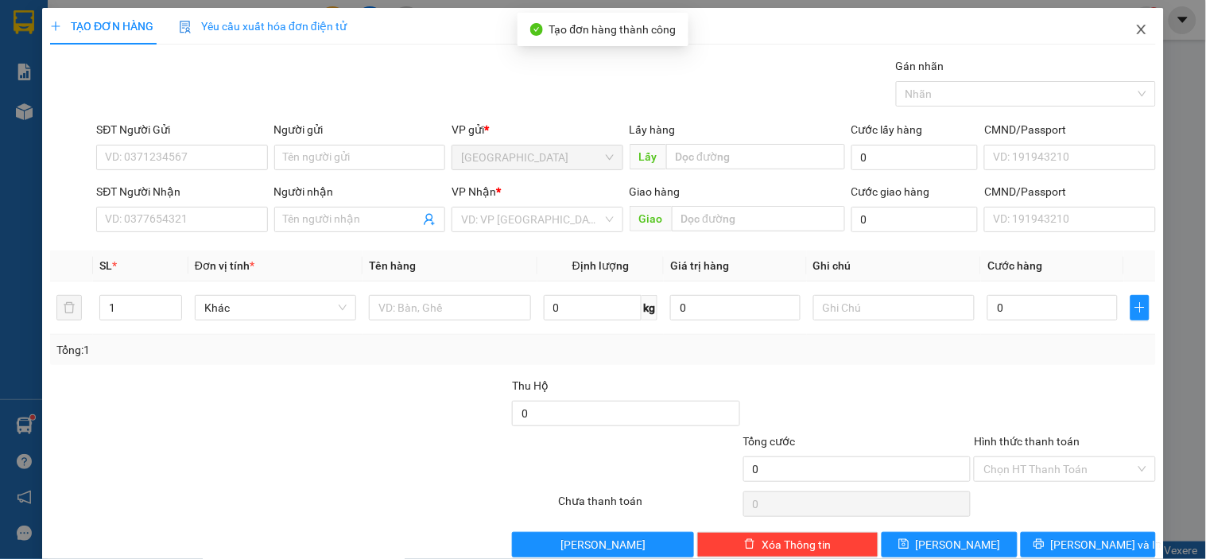
click at [1125, 17] on span "Close" at bounding box center [1141, 30] width 45 height 45
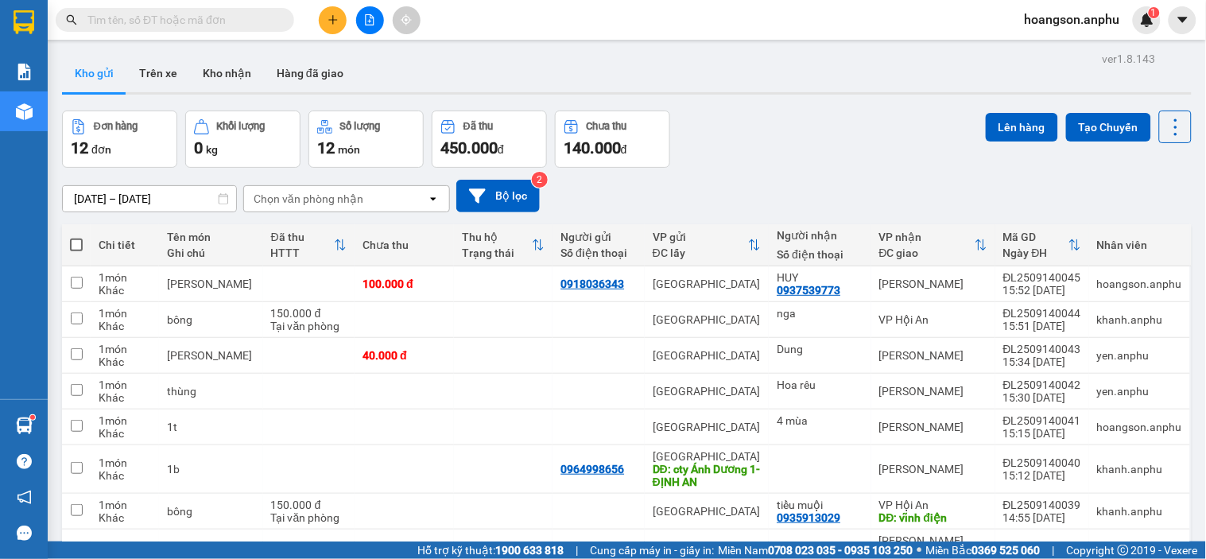
click at [331, 21] on icon "plus" at bounding box center [332, 19] width 11 height 11
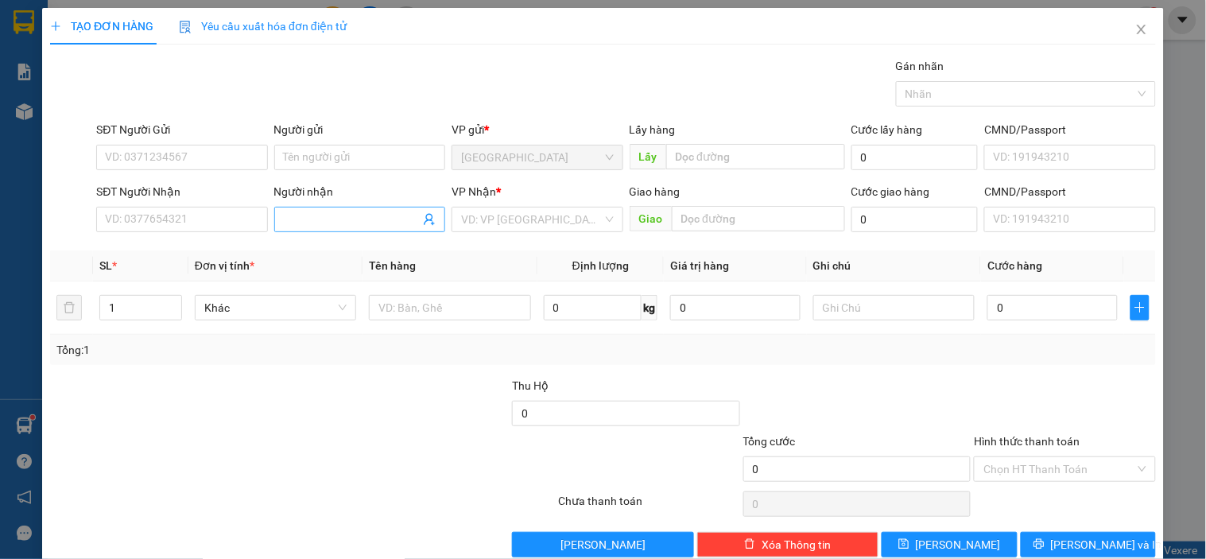
click at [339, 219] on input "Người nhận" at bounding box center [352, 219] width 136 height 17
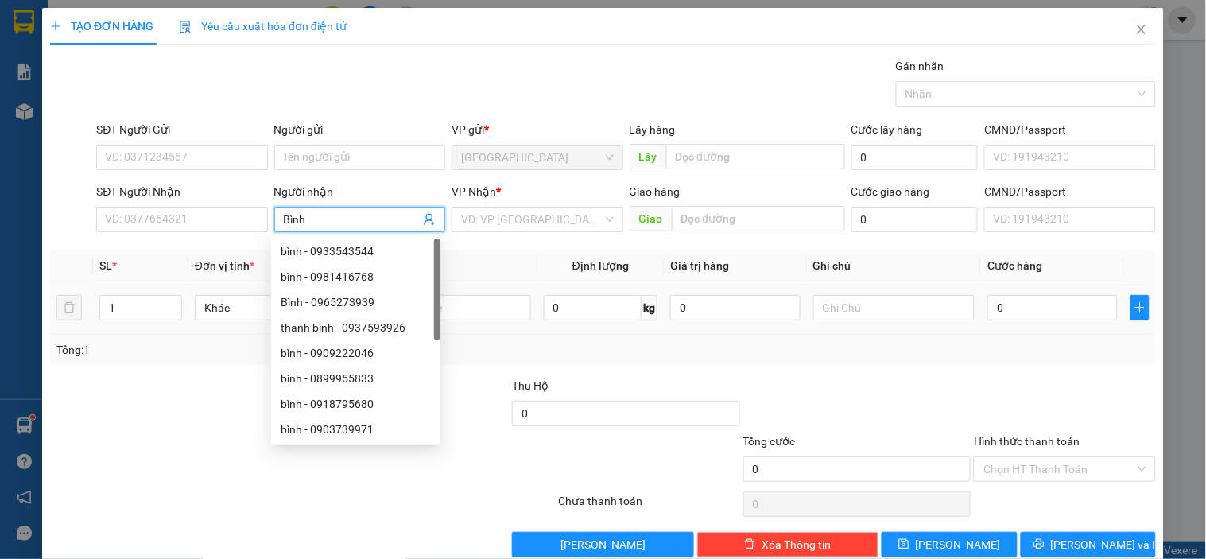
click at [501, 292] on div at bounding box center [449, 308] width 161 height 32
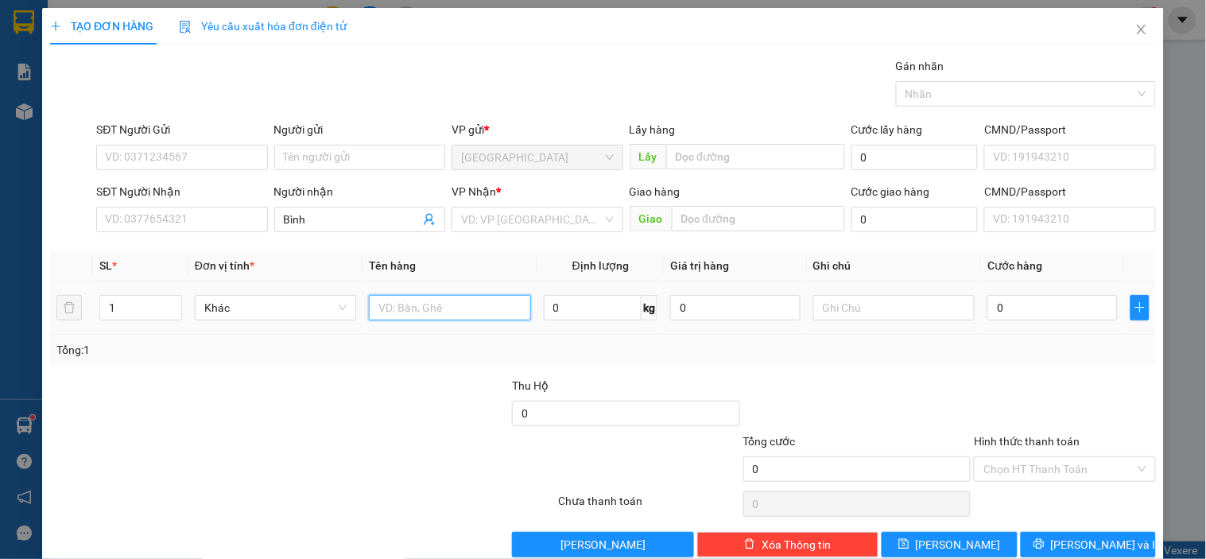
click at [487, 319] on input "text" at bounding box center [449, 307] width 161 height 25
click at [575, 312] on input "0" at bounding box center [593, 307] width 99 height 25
click at [1006, 408] on div at bounding box center [1064, 405] width 184 height 56
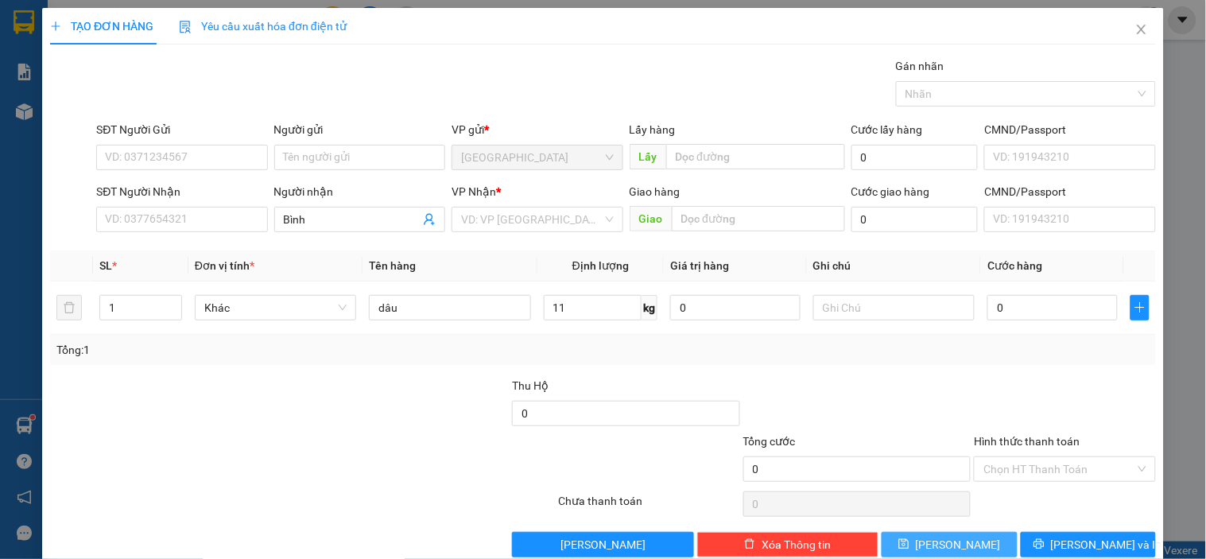
click at [992, 540] on button "Lưu" at bounding box center [948, 544] width 135 height 25
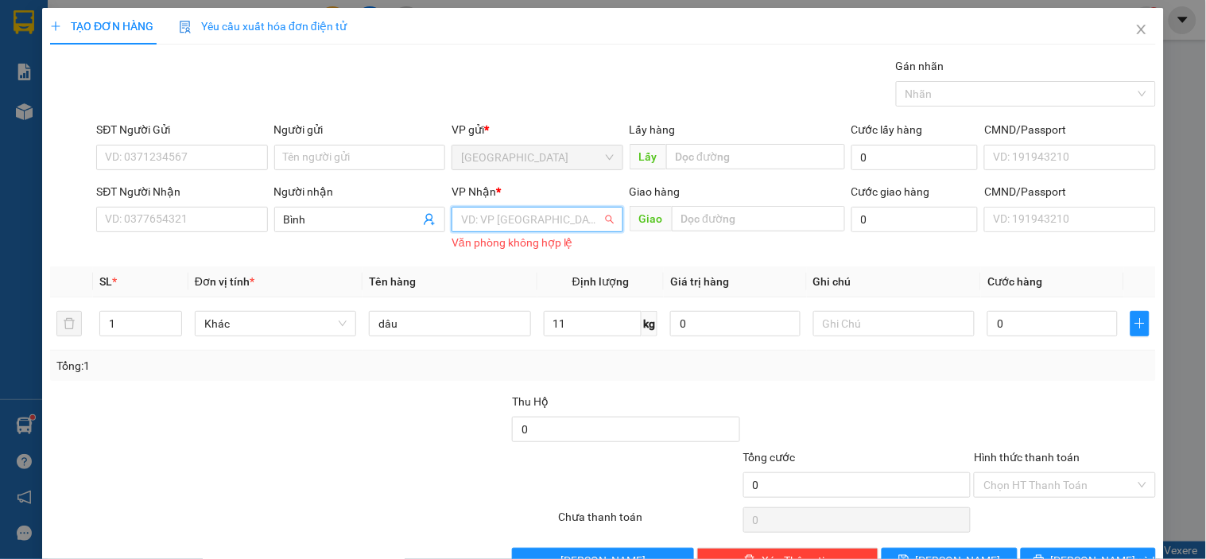
drag, startPoint x: 530, startPoint y: 223, endPoint x: 514, endPoint y: 242, distance: 24.8
click at [529, 223] on input "search" at bounding box center [531, 219] width 141 height 24
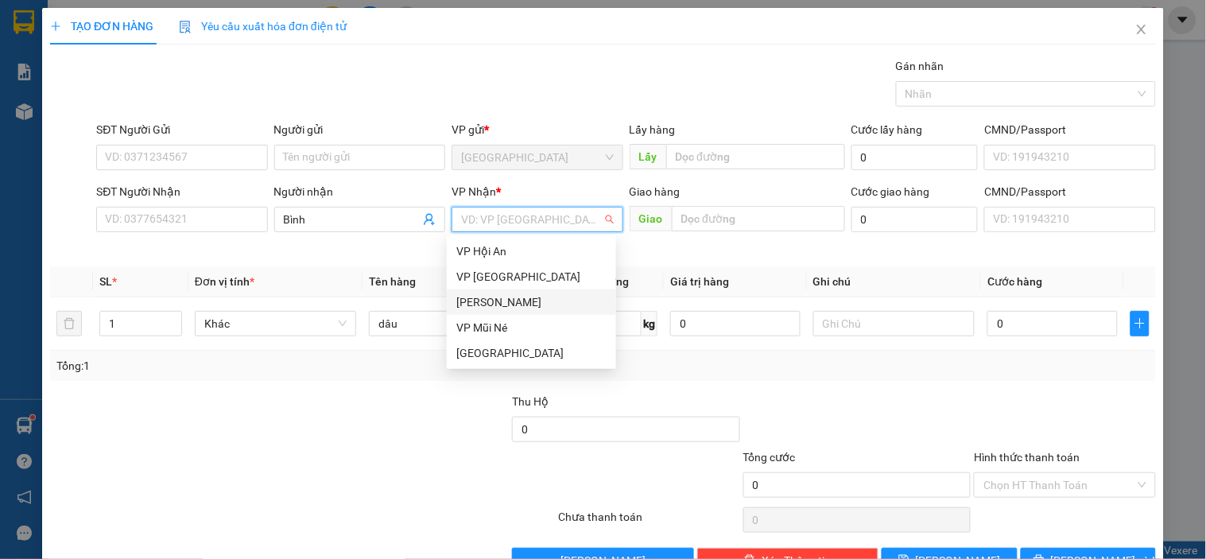
click at [490, 291] on div "[PERSON_NAME]" at bounding box center [531, 301] width 169 height 25
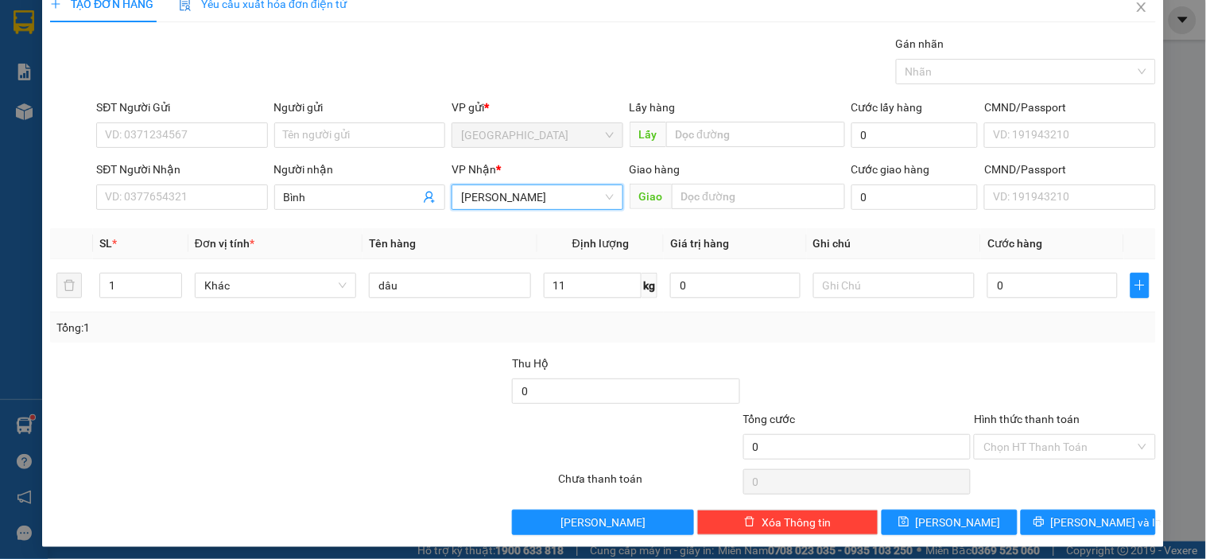
scroll to position [29, 0]
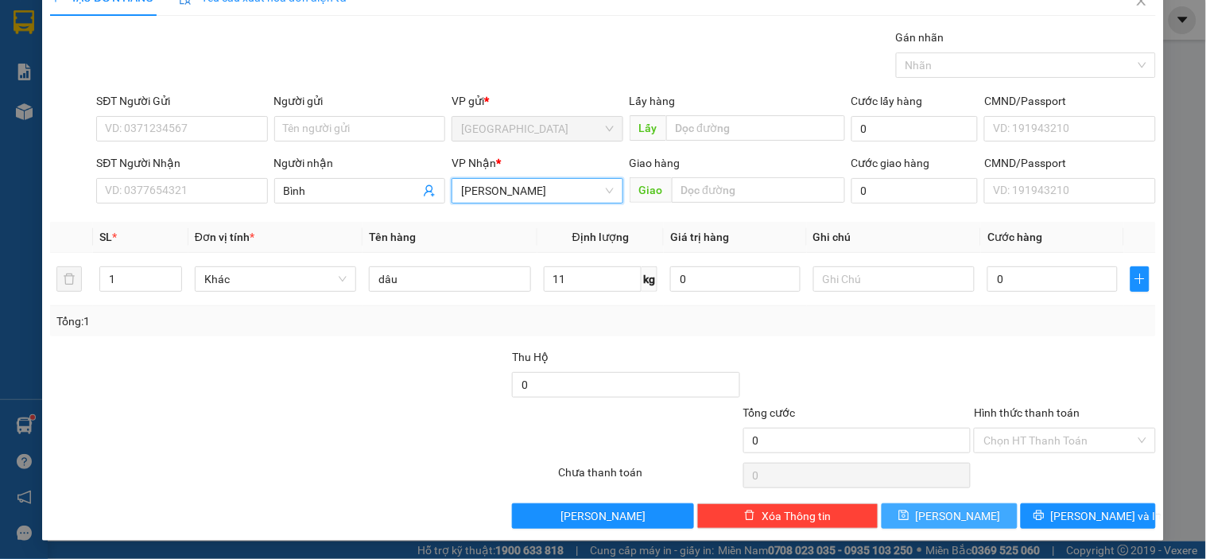
click at [909, 513] on icon "save" at bounding box center [903, 514] width 11 height 11
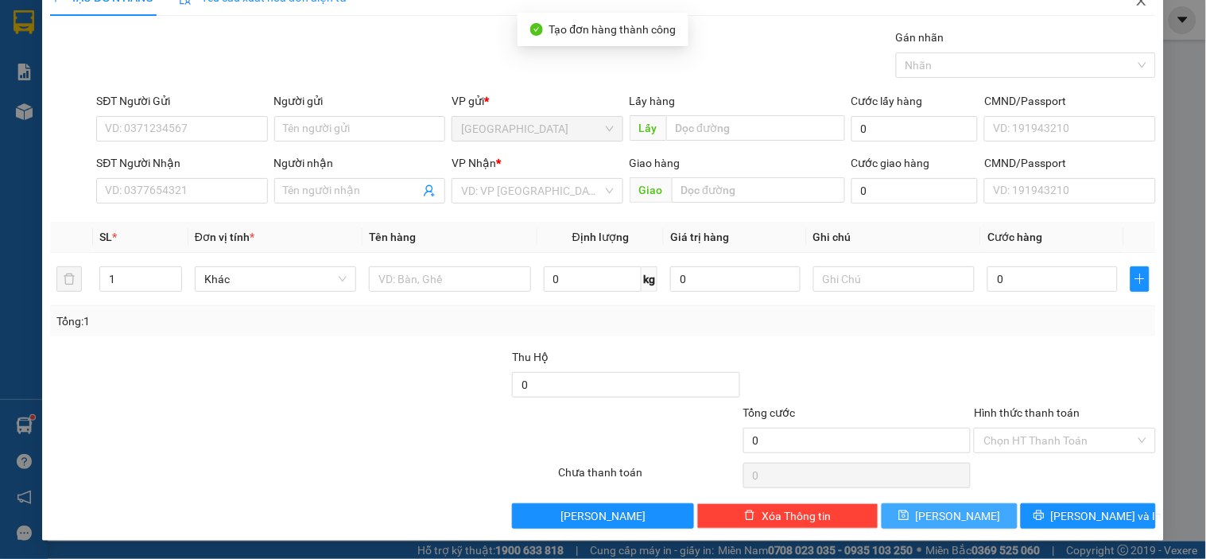
scroll to position [0, 0]
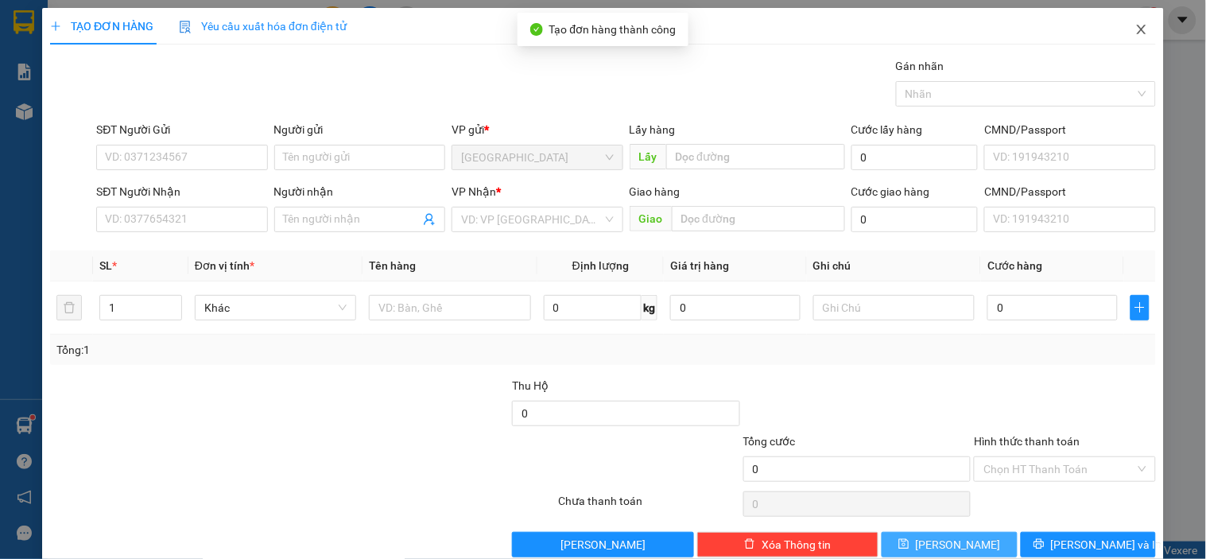
click at [1135, 25] on icon "close" at bounding box center [1141, 29] width 13 height 13
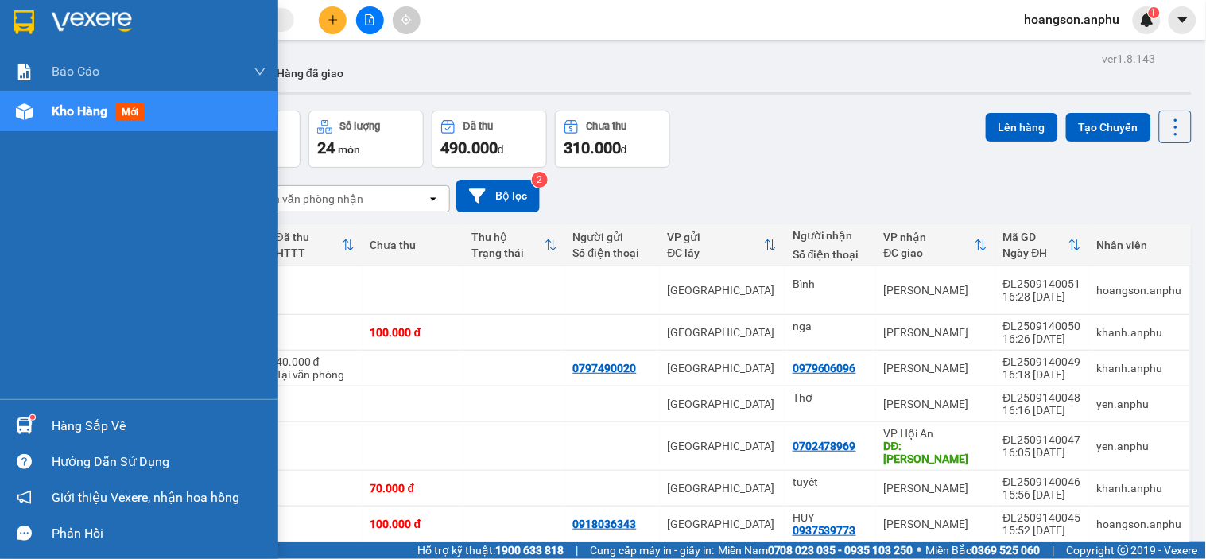
click at [87, 120] on div "Kho hàng mới" at bounding box center [101, 111] width 99 height 20
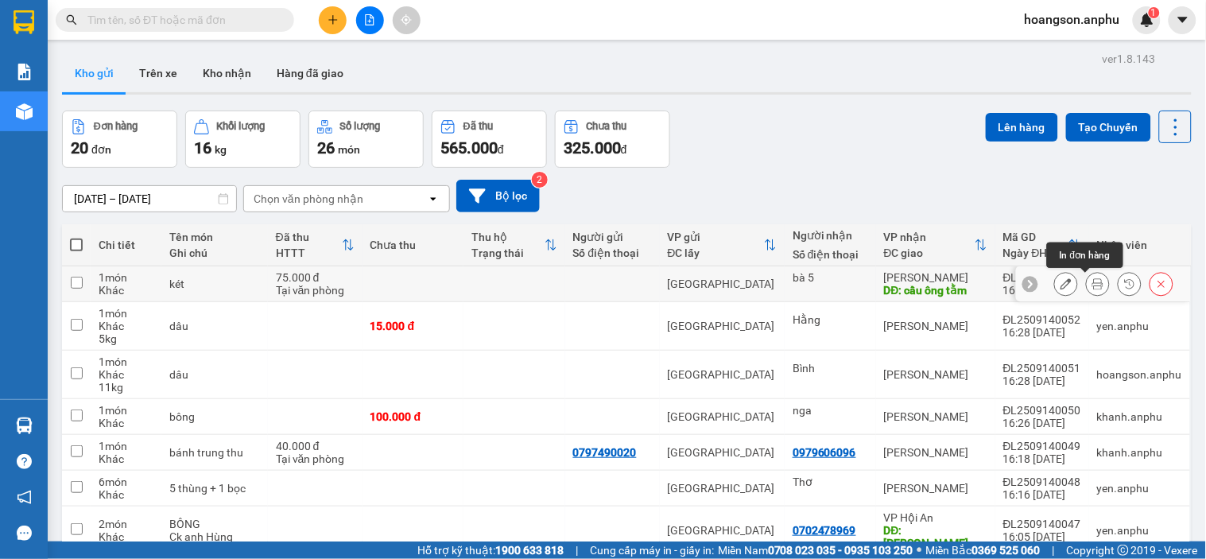
click at [1086, 281] on button at bounding box center [1097, 284] width 22 height 28
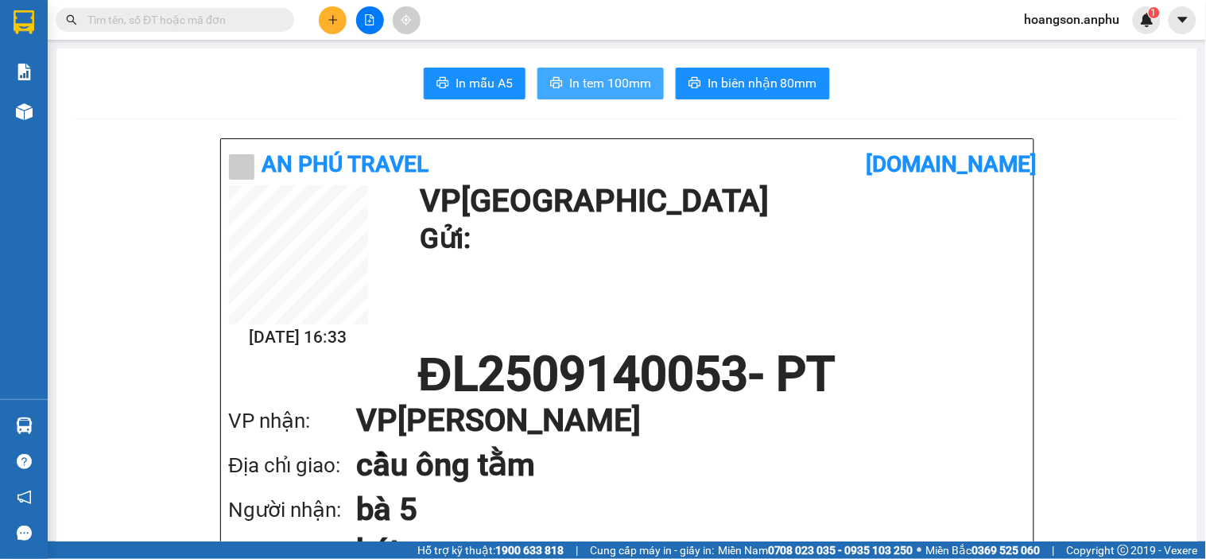
click at [562, 94] on button "In tem 100mm" at bounding box center [600, 84] width 126 height 32
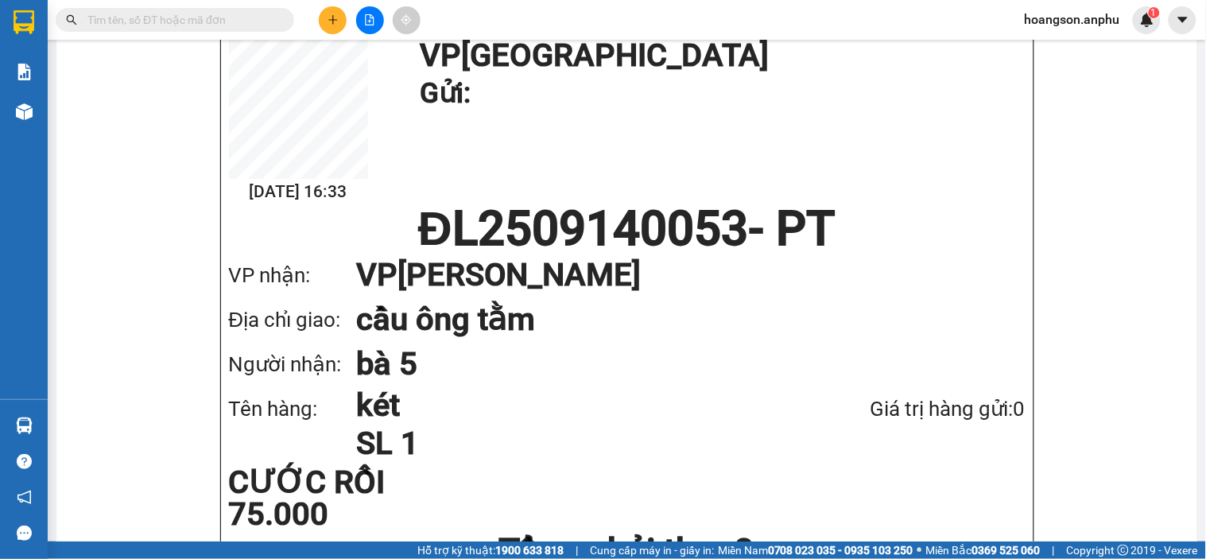
scroll to position [176, 0]
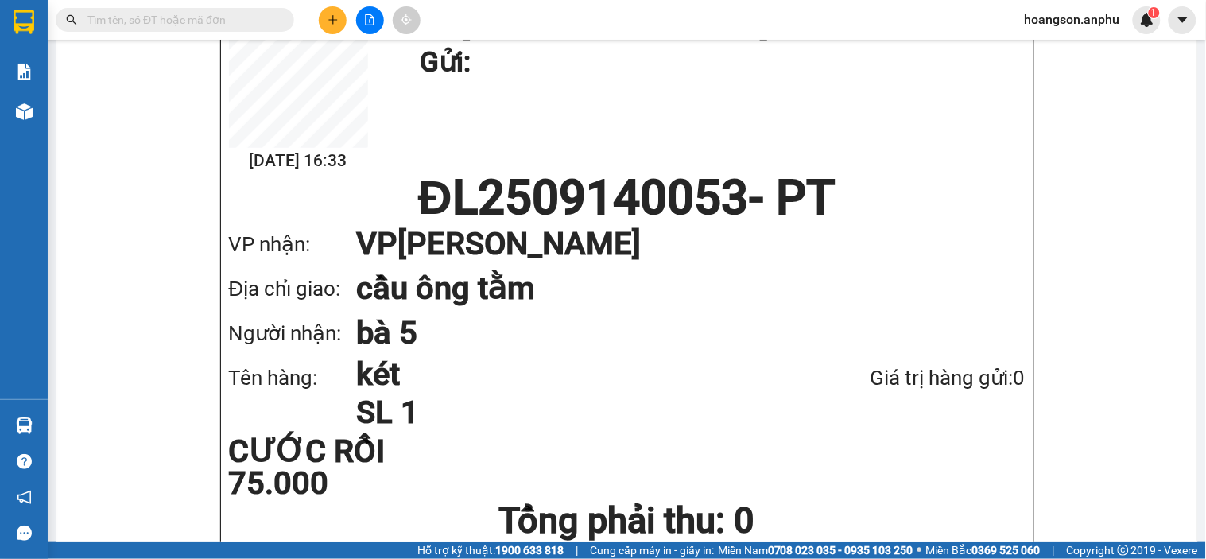
click at [331, 20] on icon "plus" at bounding box center [332, 19] width 11 height 11
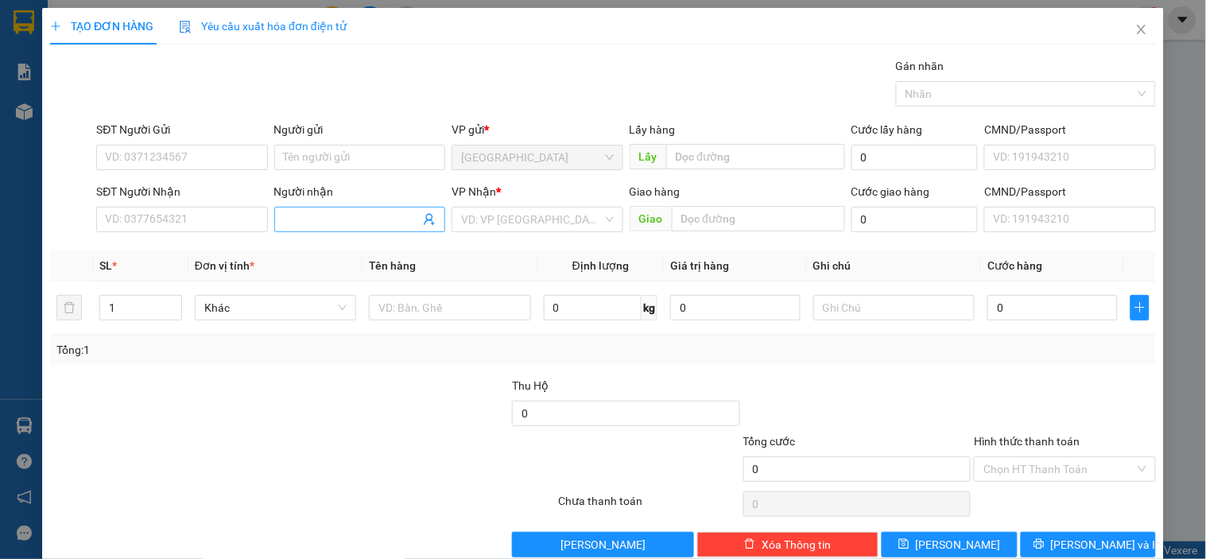
click at [319, 223] on input "Người nhận" at bounding box center [352, 219] width 136 height 17
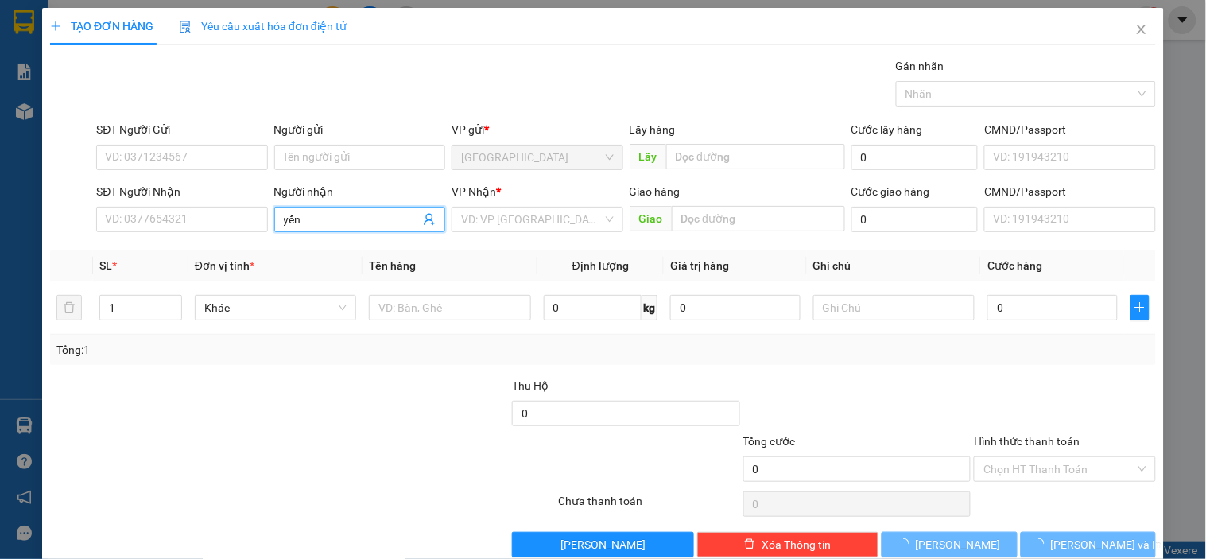
type input "yến"
click at [523, 250] on div "Transit Pickup Surcharge Ids Transit Deliver Surcharge Ids Transit Deliver Surc…" at bounding box center [602, 307] width 1105 height 500
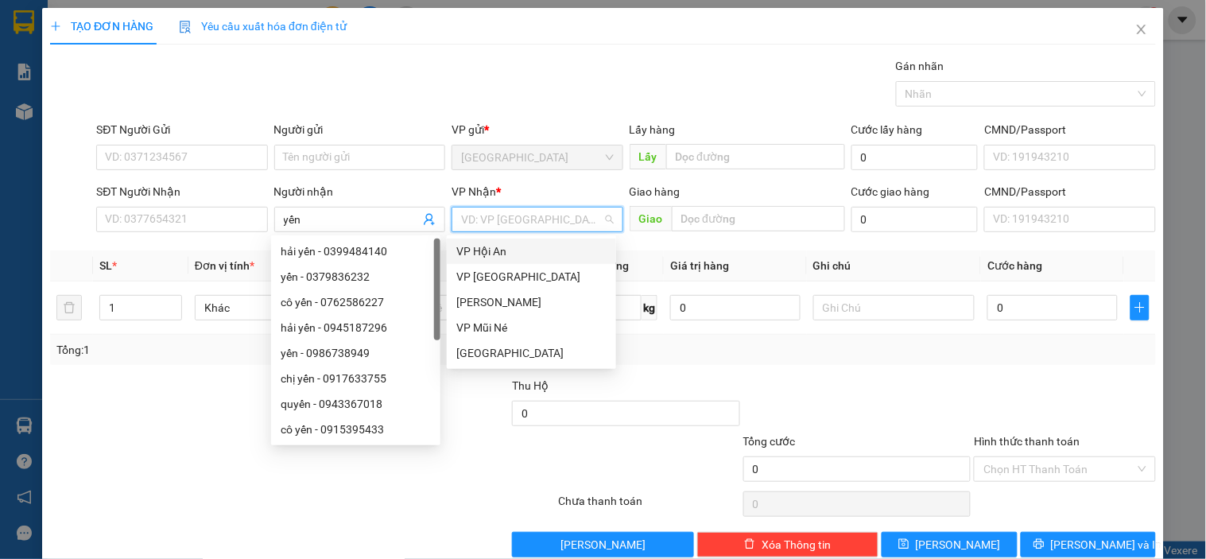
click at [523, 219] on input "search" at bounding box center [531, 219] width 141 height 24
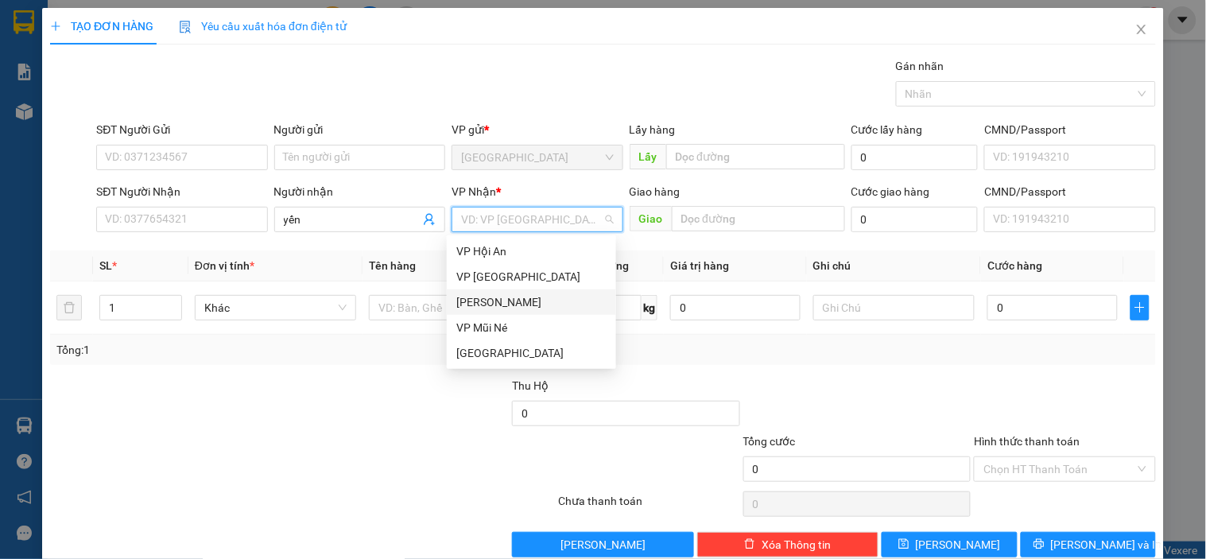
click at [503, 294] on div "[PERSON_NAME]" at bounding box center [531, 301] width 150 height 17
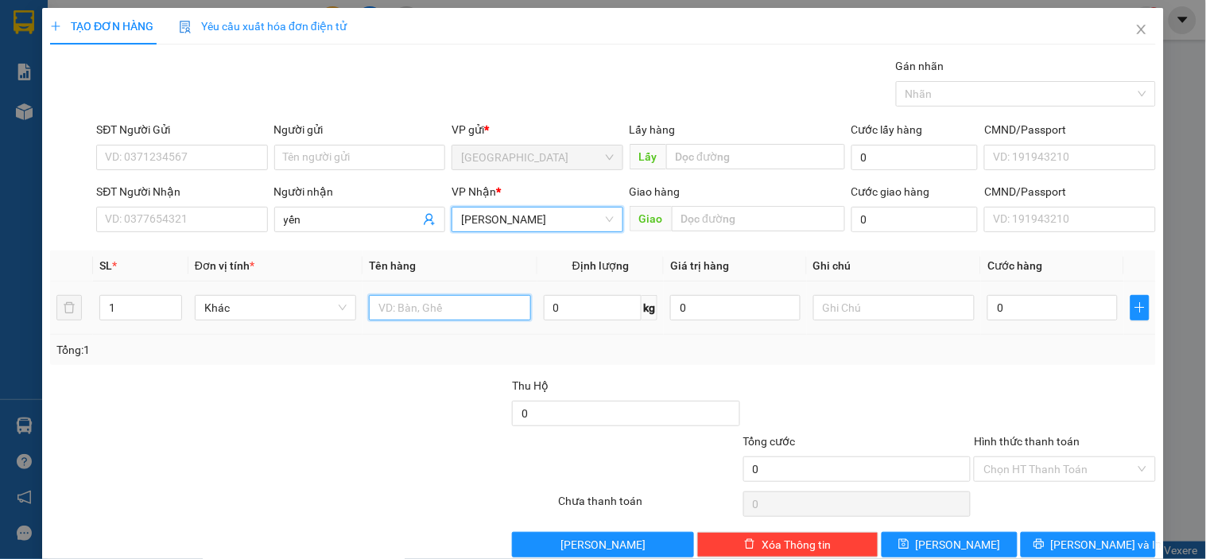
click at [428, 304] on input "text" at bounding box center [449, 307] width 161 height 25
type input "1t"
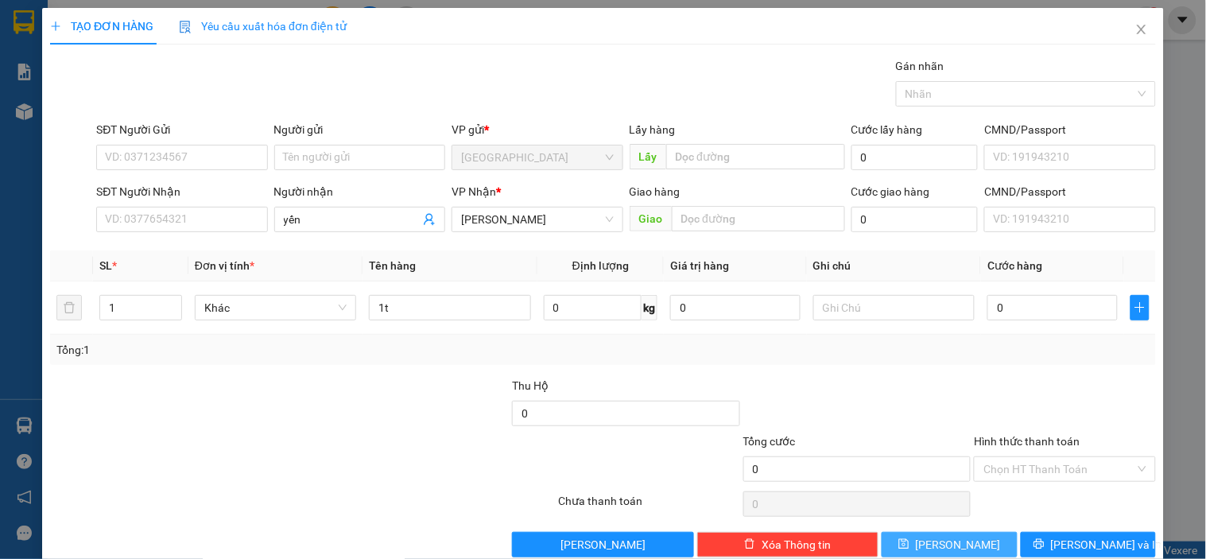
click at [981, 546] on button "[PERSON_NAME]" at bounding box center [948, 544] width 135 height 25
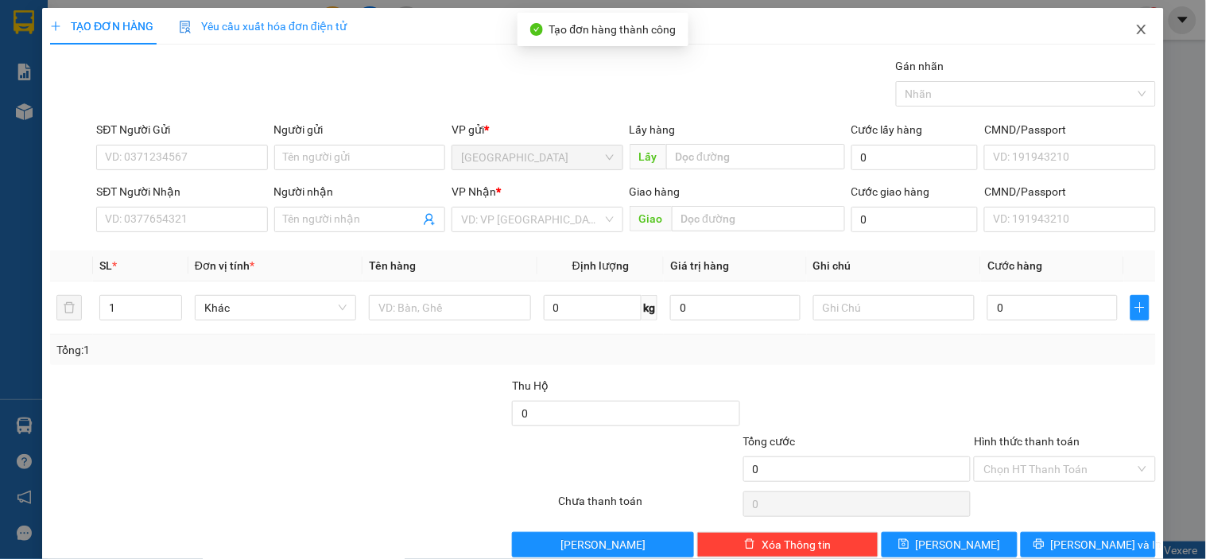
click at [1122, 33] on span "Close" at bounding box center [1141, 30] width 45 height 45
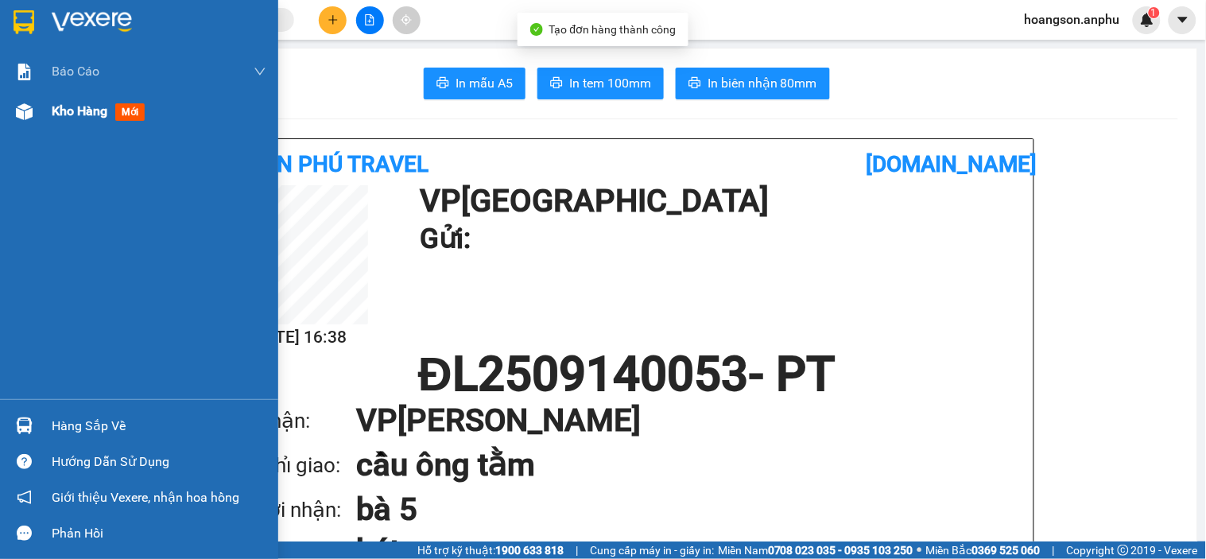
click at [66, 118] on span "Kho hàng" at bounding box center [80, 110] width 56 height 15
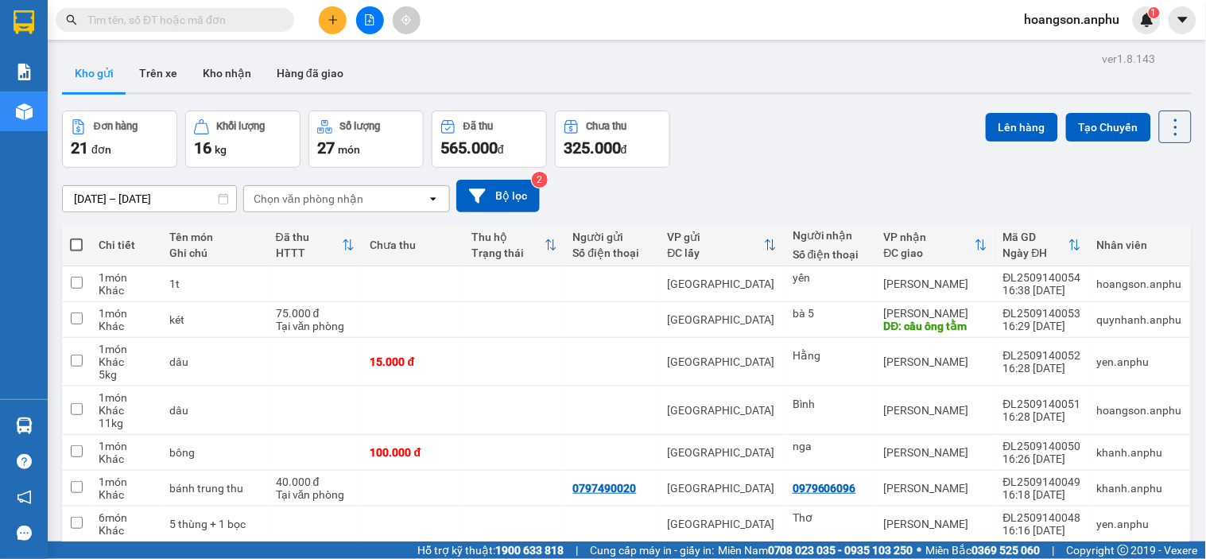
click at [367, 17] on icon "file-add" at bounding box center [369, 19] width 11 height 11
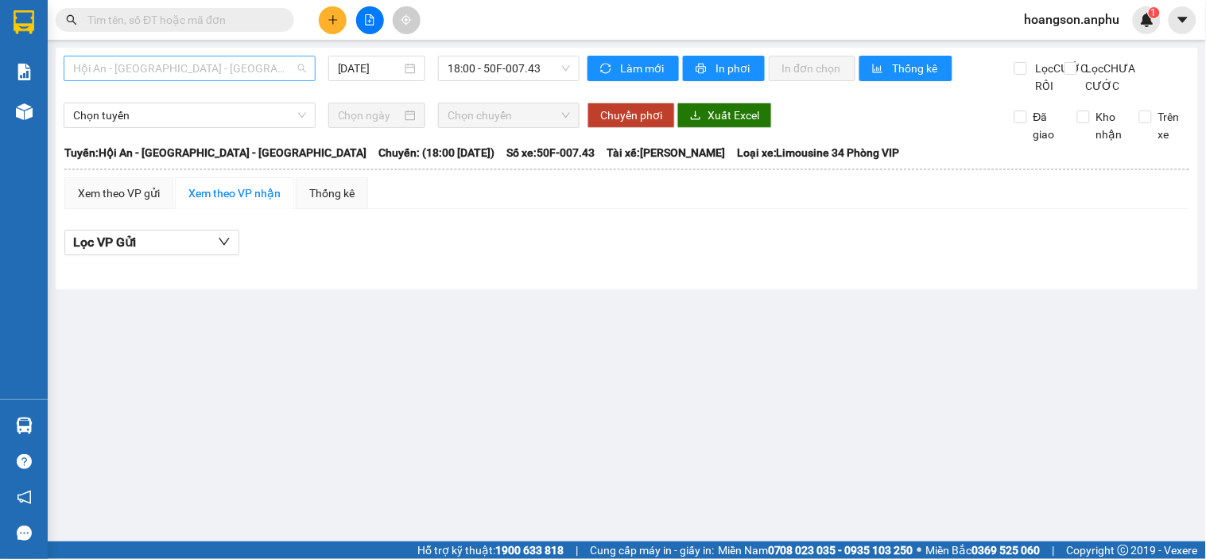
click at [138, 72] on span "Hội An - Nha Trang - Đà Lạt" at bounding box center [189, 68] width 233 height 24
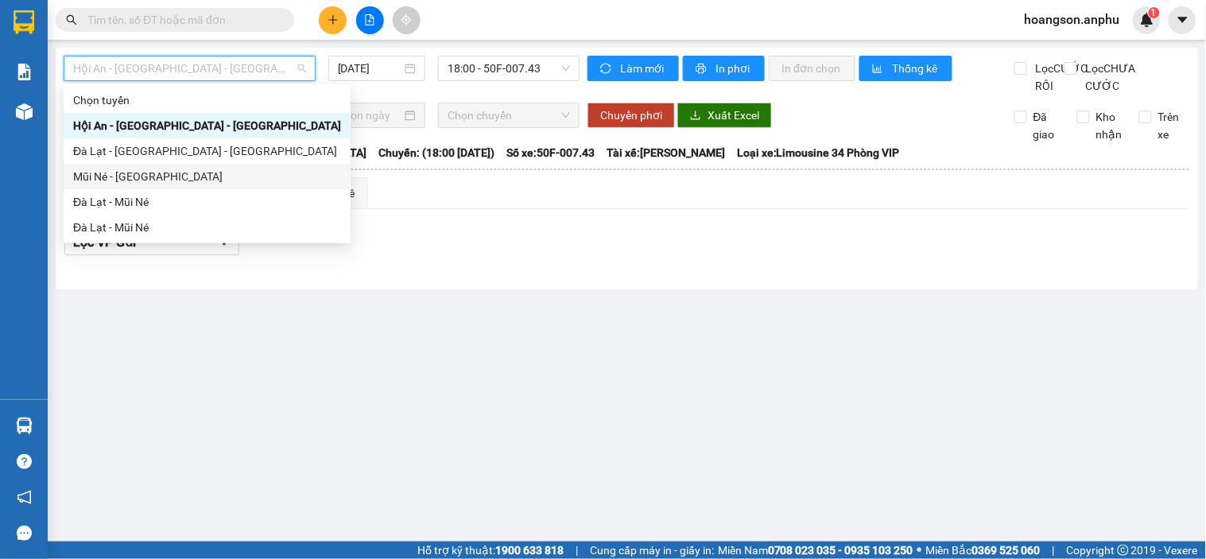
click at [128, 172] on div "Mũi Né - Đà Lạt" at bounding box center [207, 176] width 268 height 17
type input "14/09/2025"
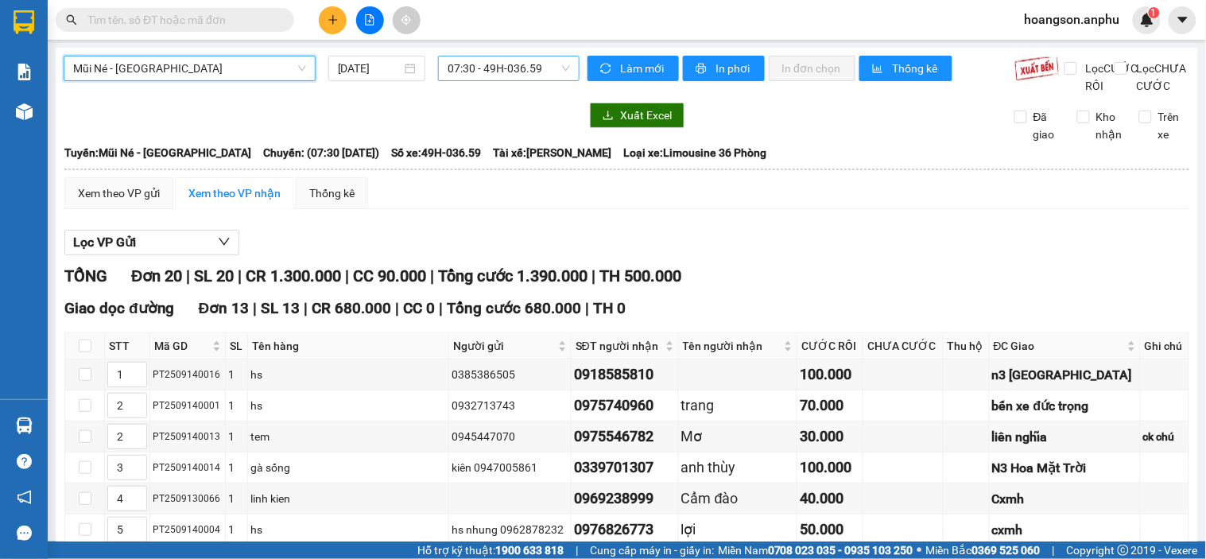
click at [509, 74] on span "07:30 - 49H-036.59" at bounding box center [508, 68] width 122 height 24
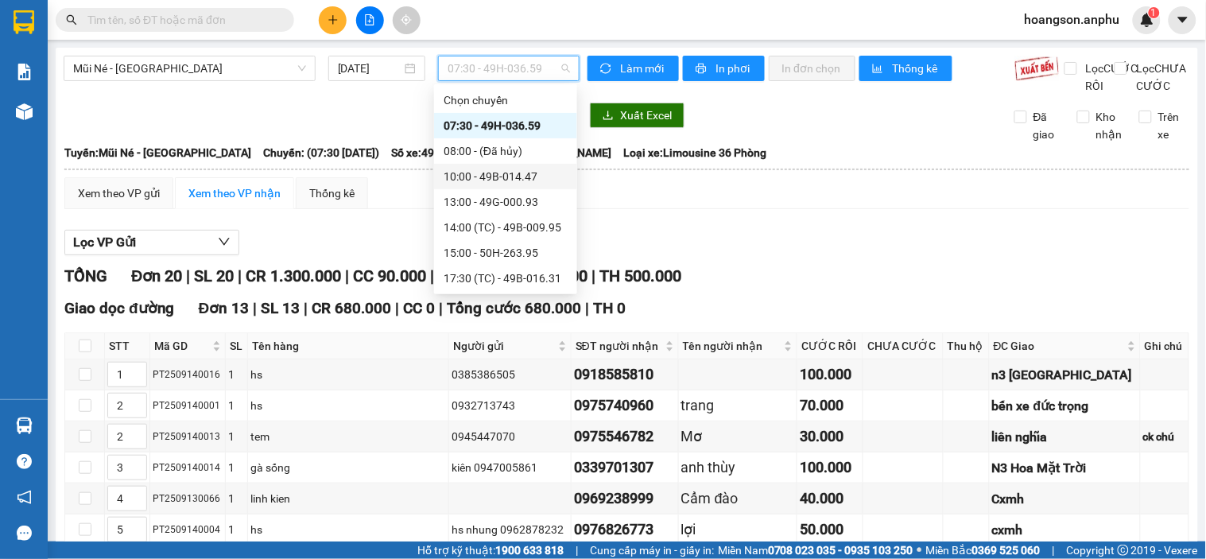
click at [491, 180] on div "10:00 - 49B-014.47" at bounding box center [505, 176] width 124 height 17
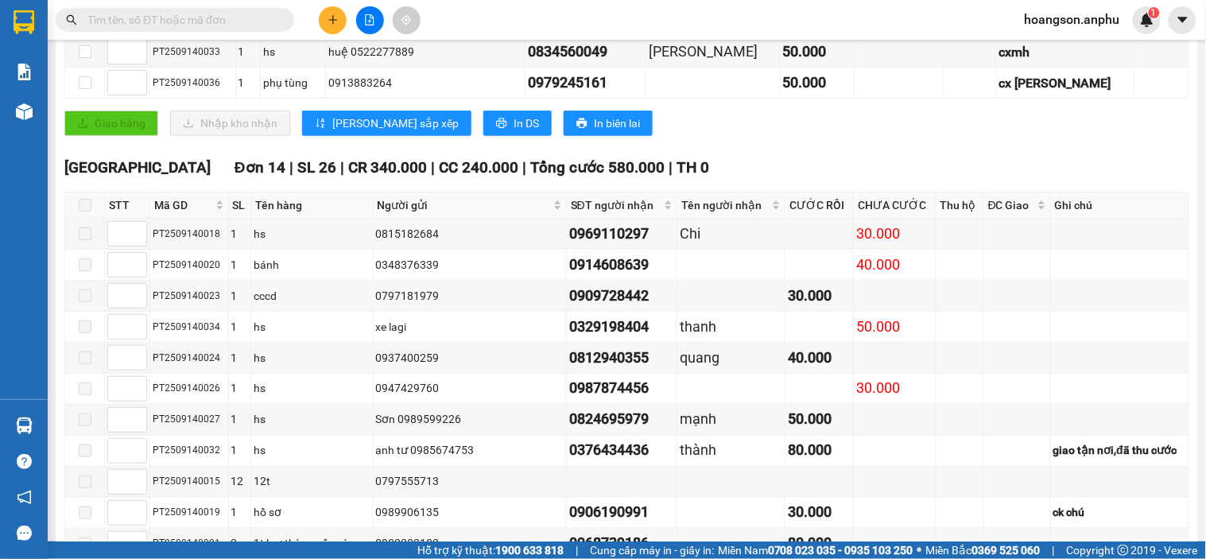
scroll to position [441, 0]
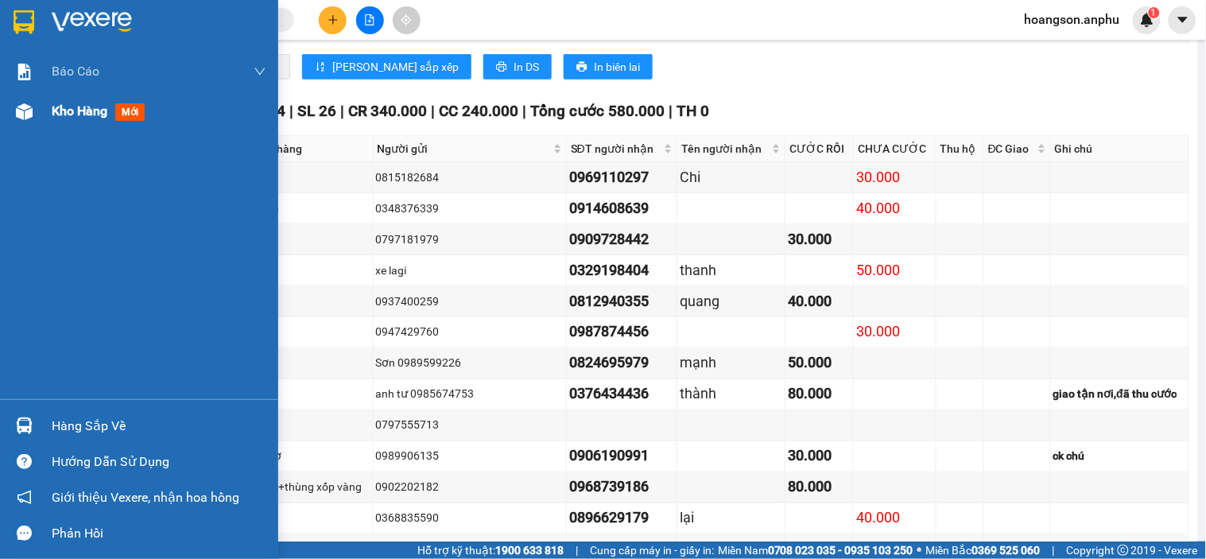
click at [53, 117] on span "Kho hàng" at bounding box center [80, 110] width 56 height 15
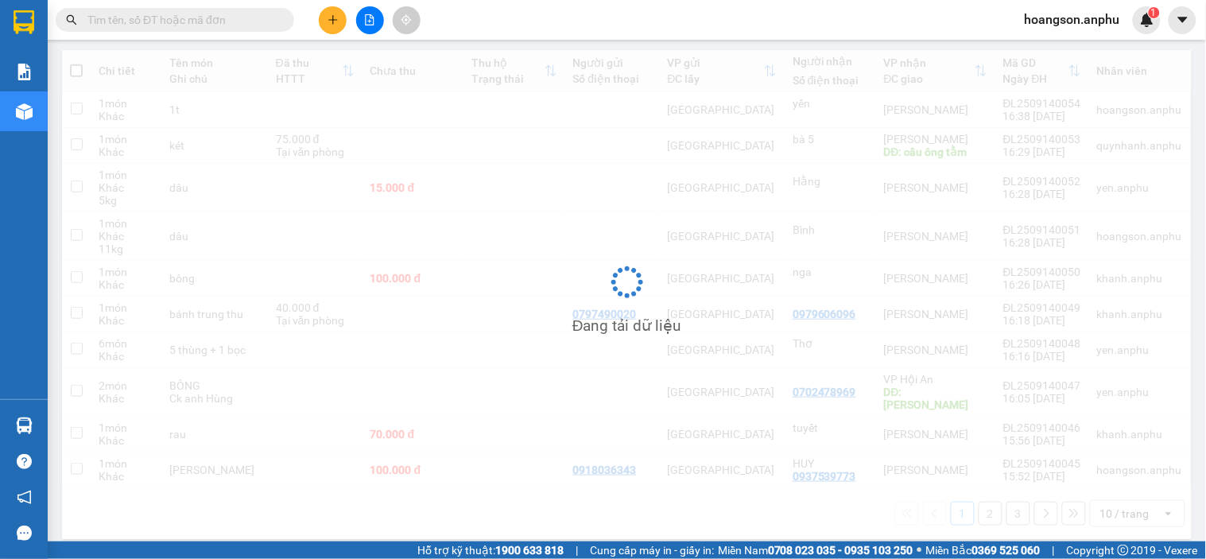
scroll to position [73, 0]
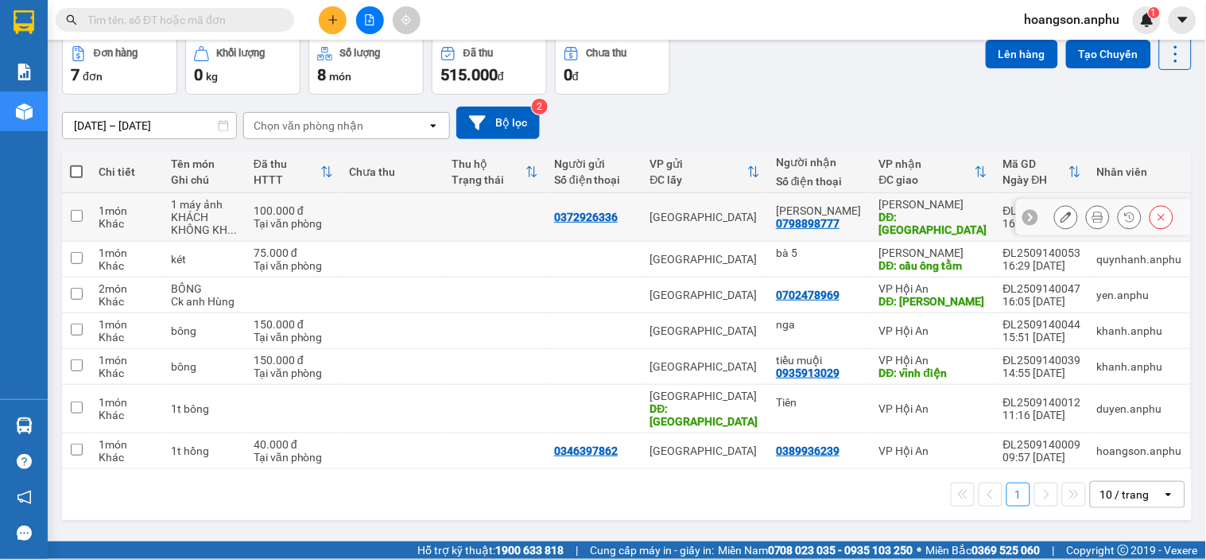
click at [1092, 221] on icon at bounding box center [1097, 216] width 11 height 11
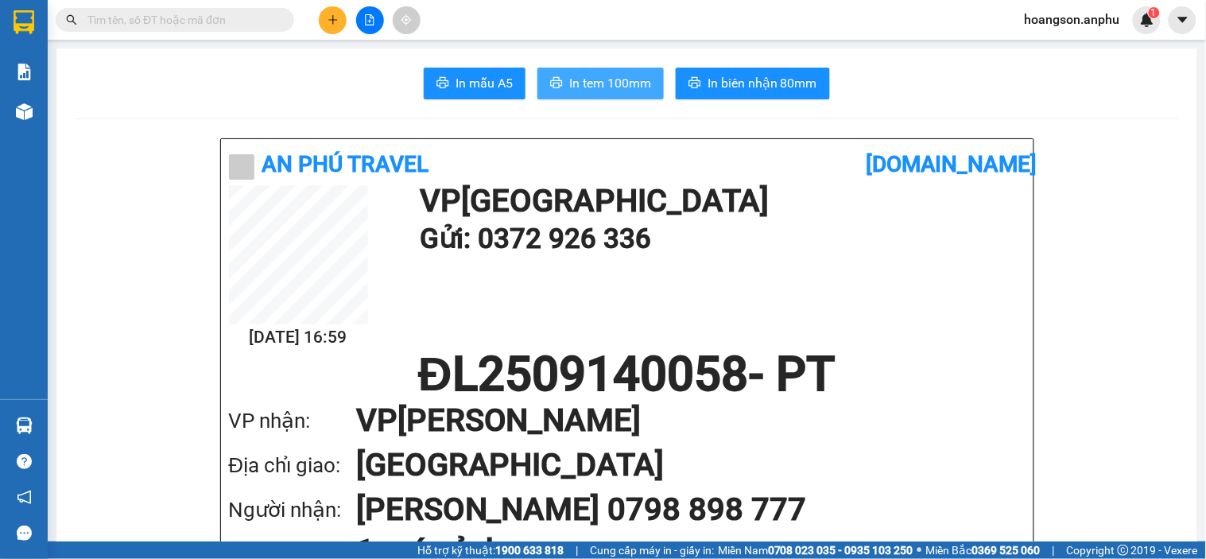
click at [582, 87] on span "In tem 100mm" at bounding box center [610, 83] width 82 height 20
click at [376, 28] on button at bounding box center [370, 20] width 28 height 28
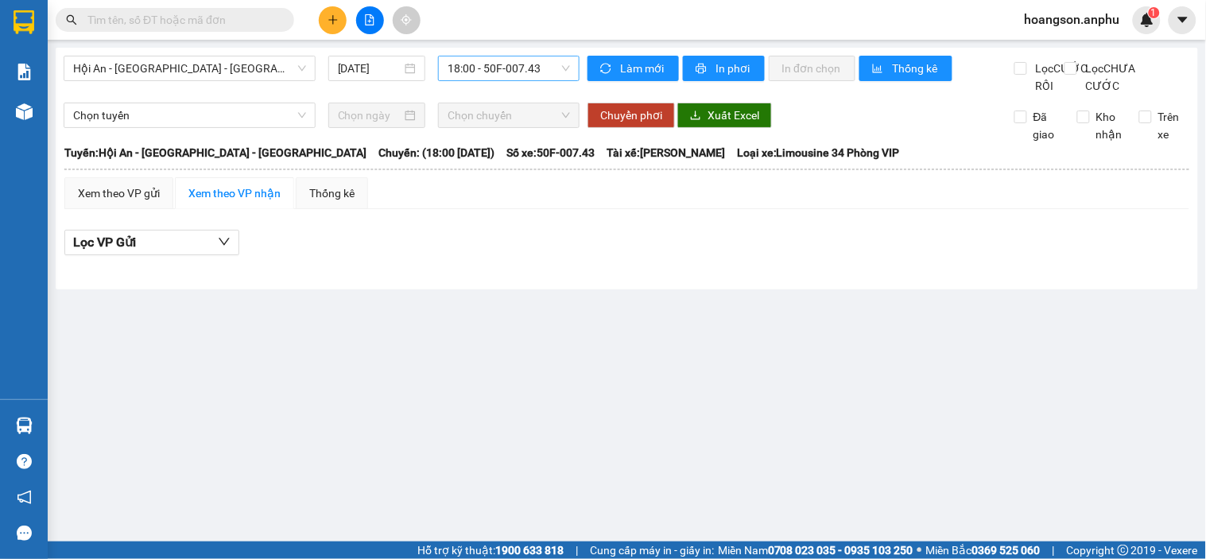
click at [478, 75] on span "18:00 - 50F-007.43" at bounding box center [508, 68] width 122 height 24
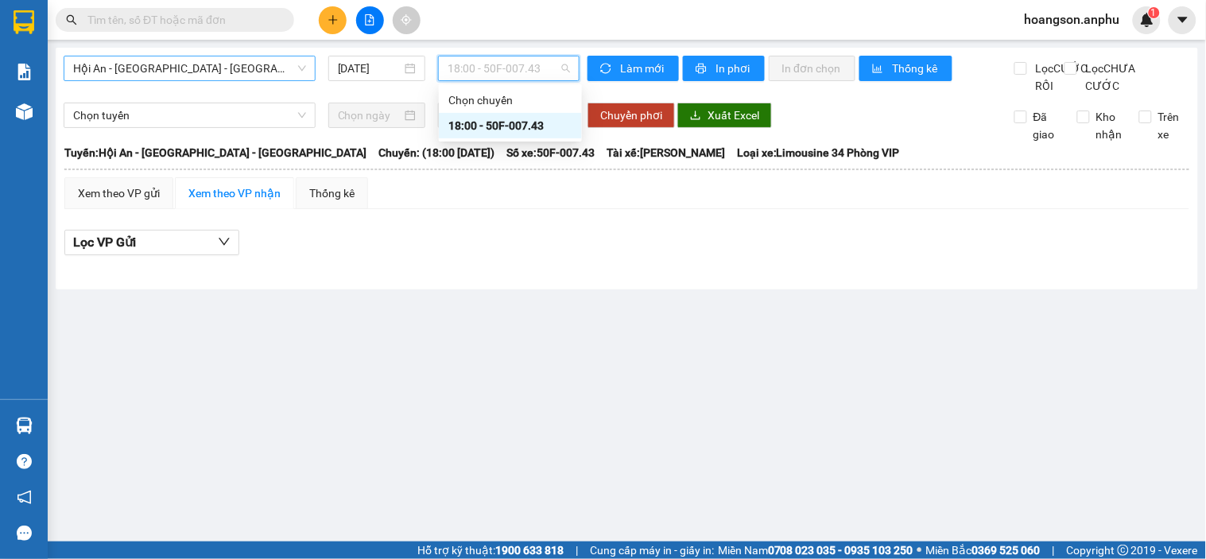
click at [187, 72] on span "Hội An - Nha Trang - Đà Lạt" at bounding box center [189, 68] width 233 height 24
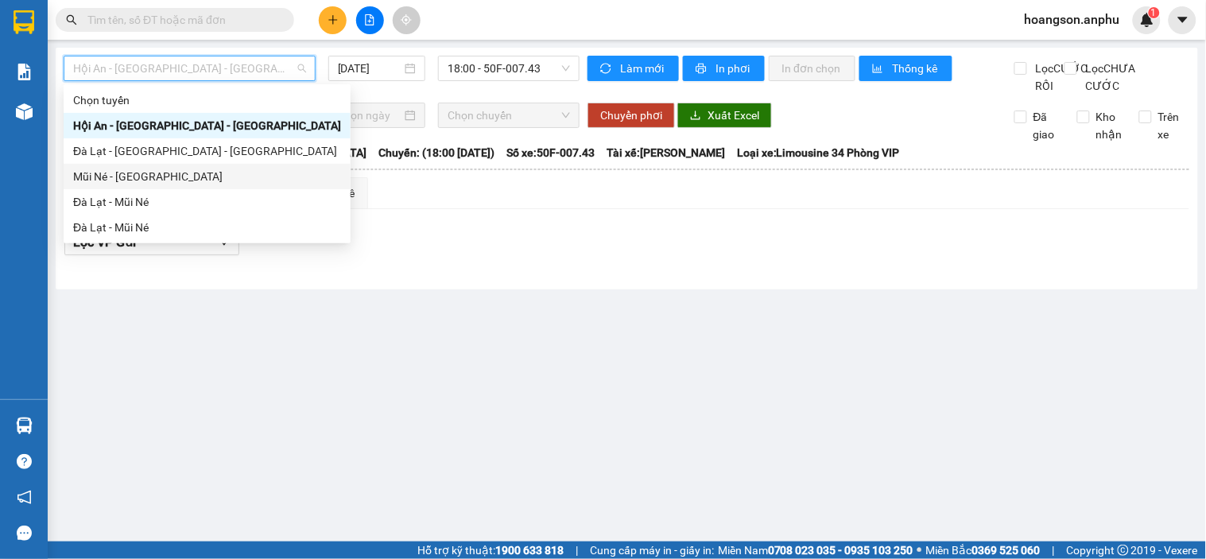
click at [118, 173] on div "Mũi Né - Đà Lạt" at bounding box center [207, 176] width 268 height 17
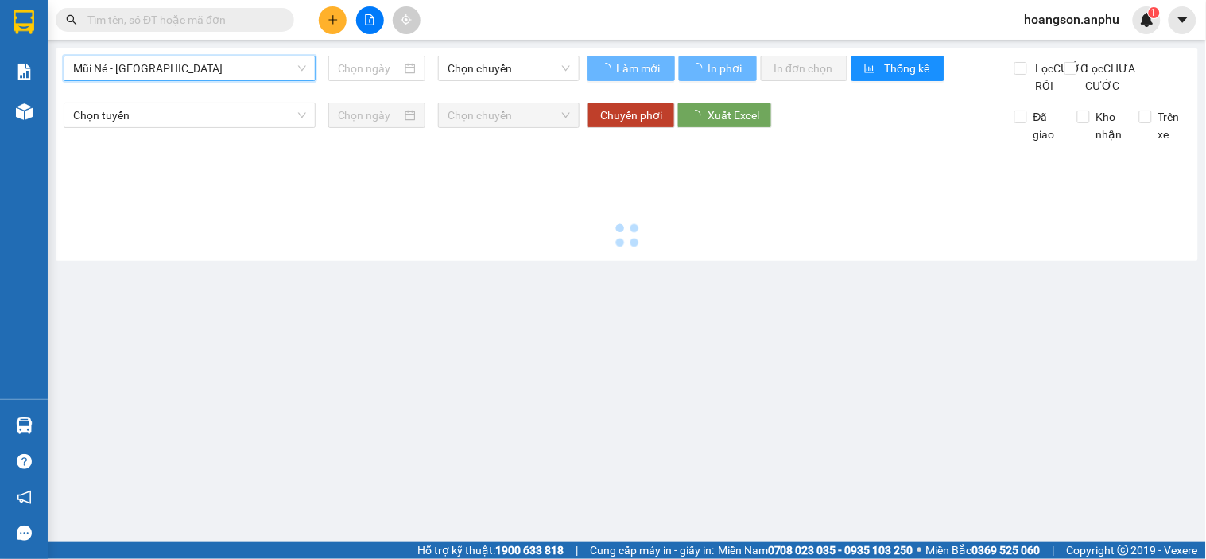
type input "14/09/2025"
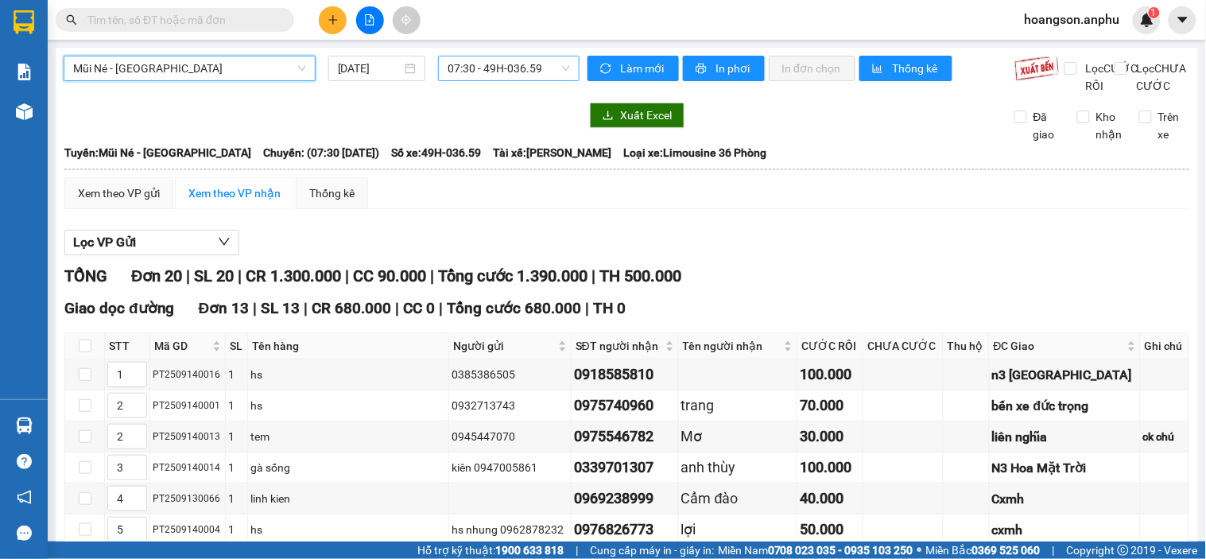
click at [518, 69] on span "07:30 - 49H-036.59" at bounding box center [508, 68] width 122 height 24
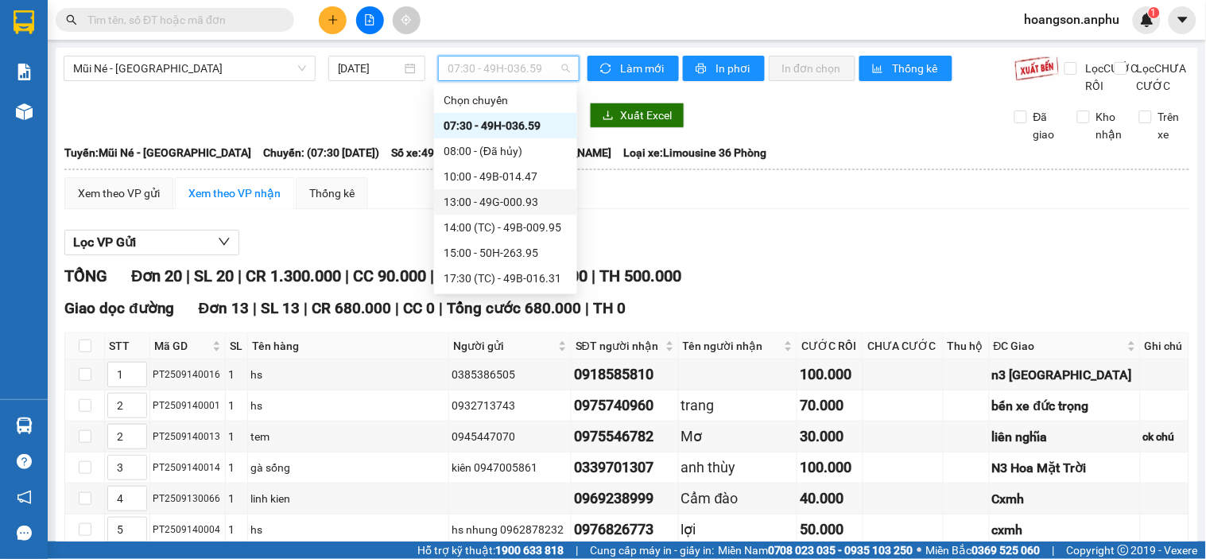
click at [515, 205] on div "13:00 - 49G-000.93" at bounding box center [505, 201] width 124 height 17
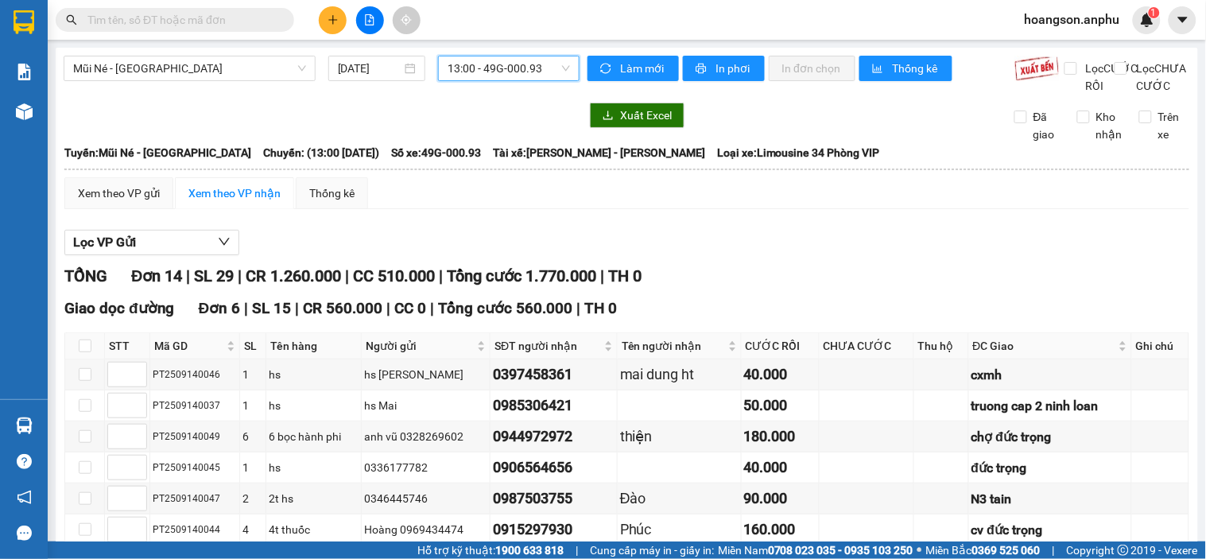
click at [486, 74] on span "13:00 - 49G-000.93" at bounding box center [508, 68] width 122 height 24
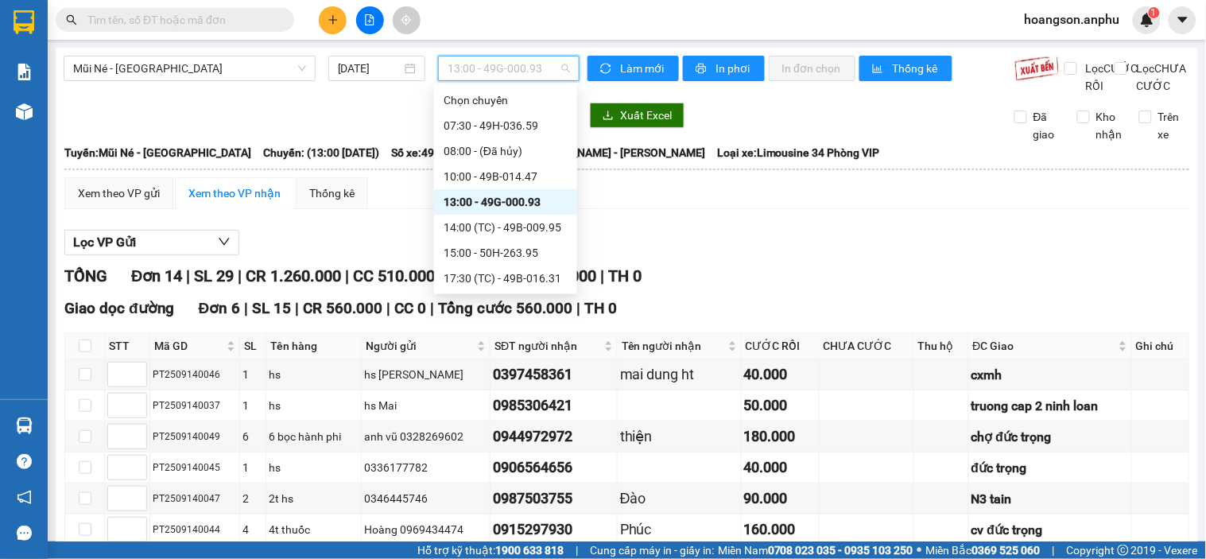
click at [482, 197] on div "13:00 - 49G-000.93" at bounding box center [505, 201] width 124 height 17
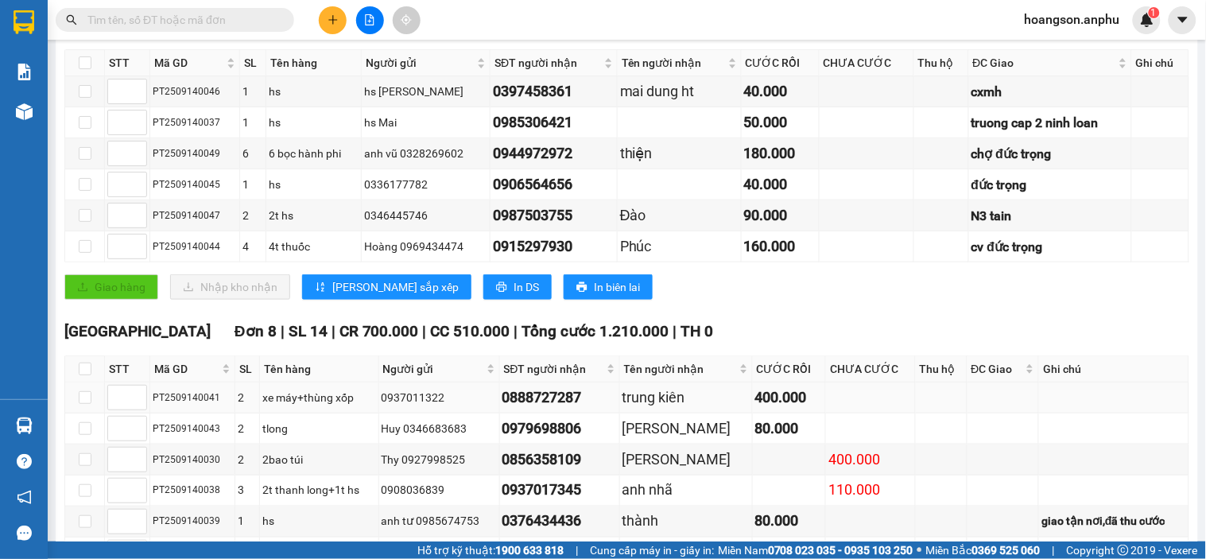
scroll to position [474, 0]
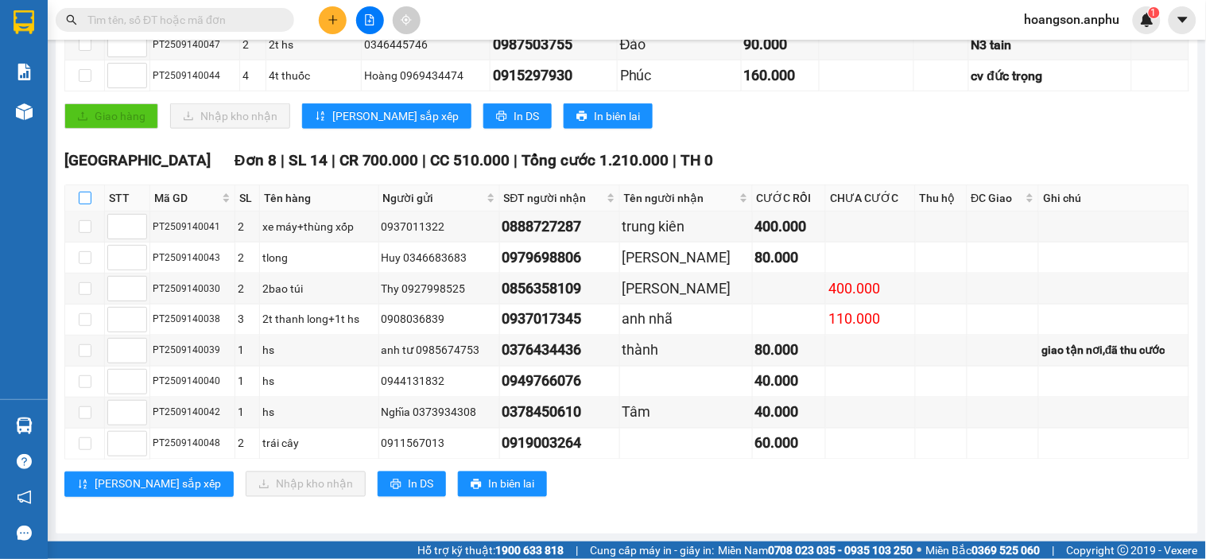
click at [85, 192] on input "checkbox" at bounding box center [85, 198] width 13 height 13
checkbox input "true"
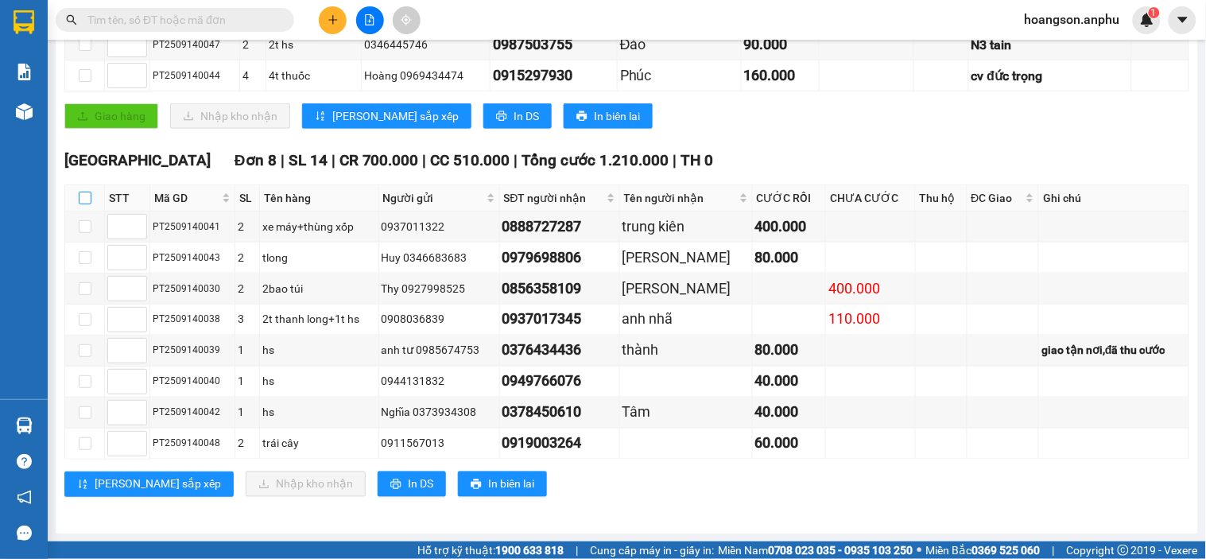
checkbox input "true"
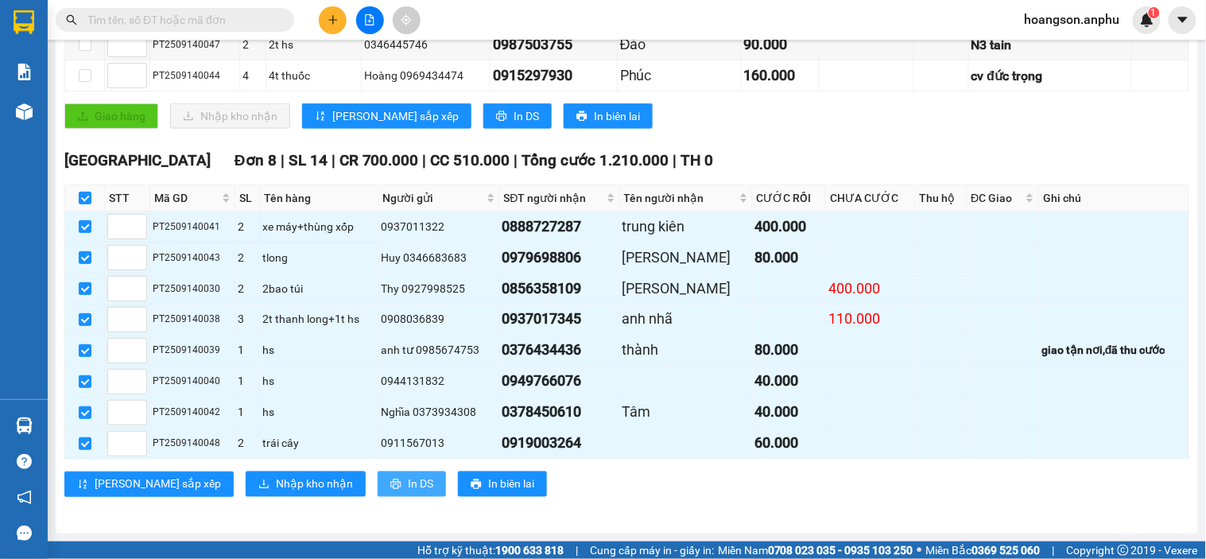
click at [377, 491] on button "In DS" at bounding box center [411, 483] width 68 height 25
click at [353, 497] on div "Đà Lạt Đơn 8 | SL 14 | CR 700.000 | CC 510.000 | Tổng cước 1.210.000 | TH 0 STT…" at bounding box center [626, 329] width 1124 height 360
click at [408, 479] on span "In DS" at bounding box center [420, 483] width 25 height 17
click at [307, 482] on div "Lưu sắp xếp Nhập kho nhận In DS In biên lai" at bounding box center [626, 483] width 1124 height 25
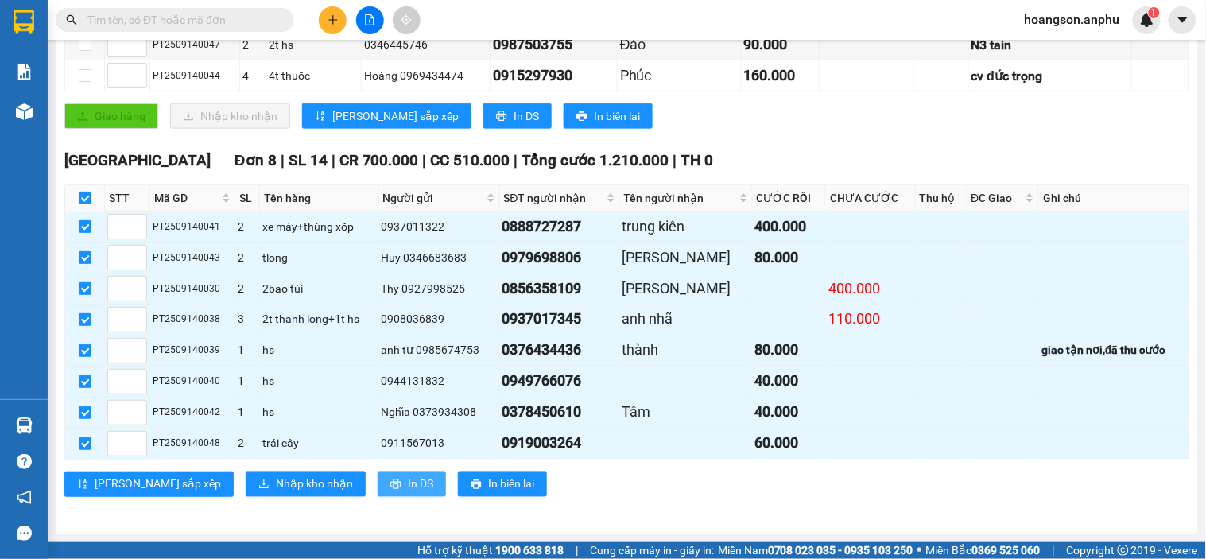
click at [377, 481] on button "In DS" at bounding box center [411, 483] width 68 height 25
click at [203, 20] on input "text" at bounding box center [181, 19] width 188 height 17
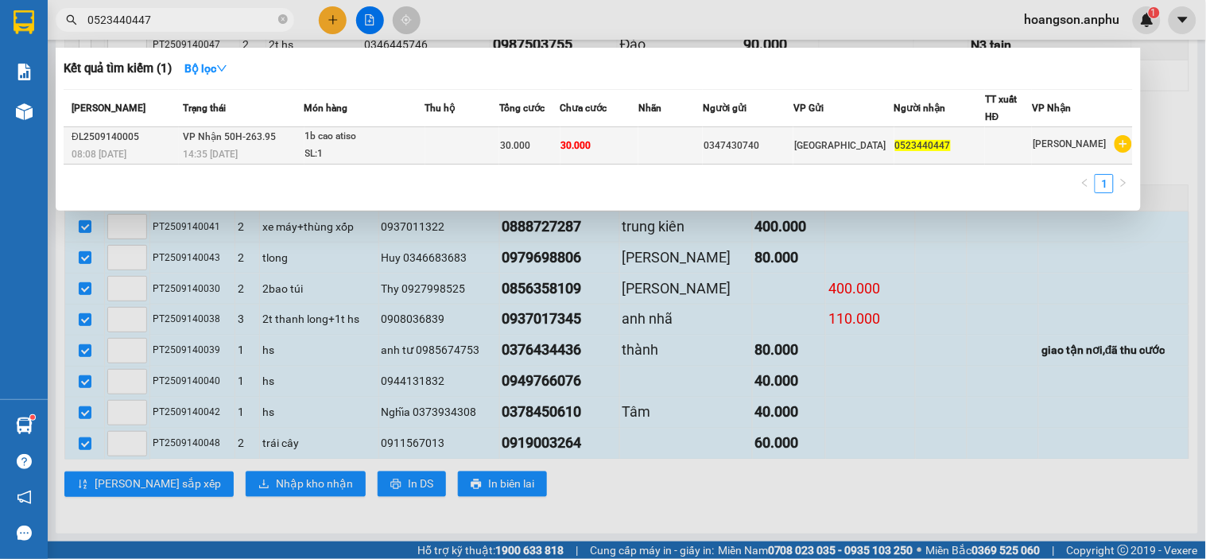
type input "0523440447"
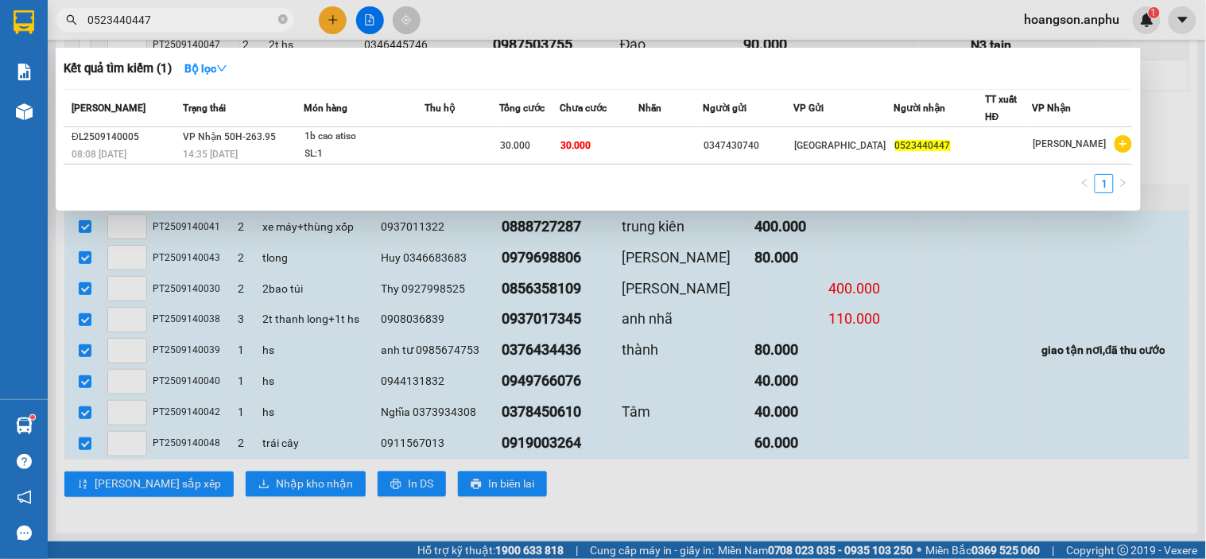
click at [359, 146] on div "SL: 1" at bounding box center [364, 153] width 119 height 17
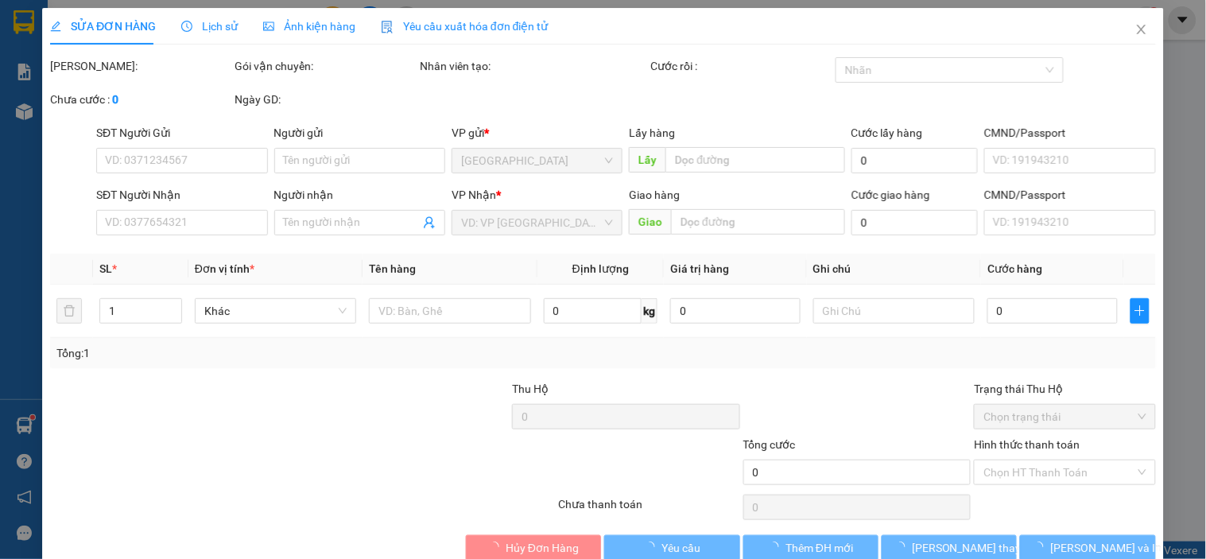
type input "0347430740"
type input "0523440447"
type input "30.000"
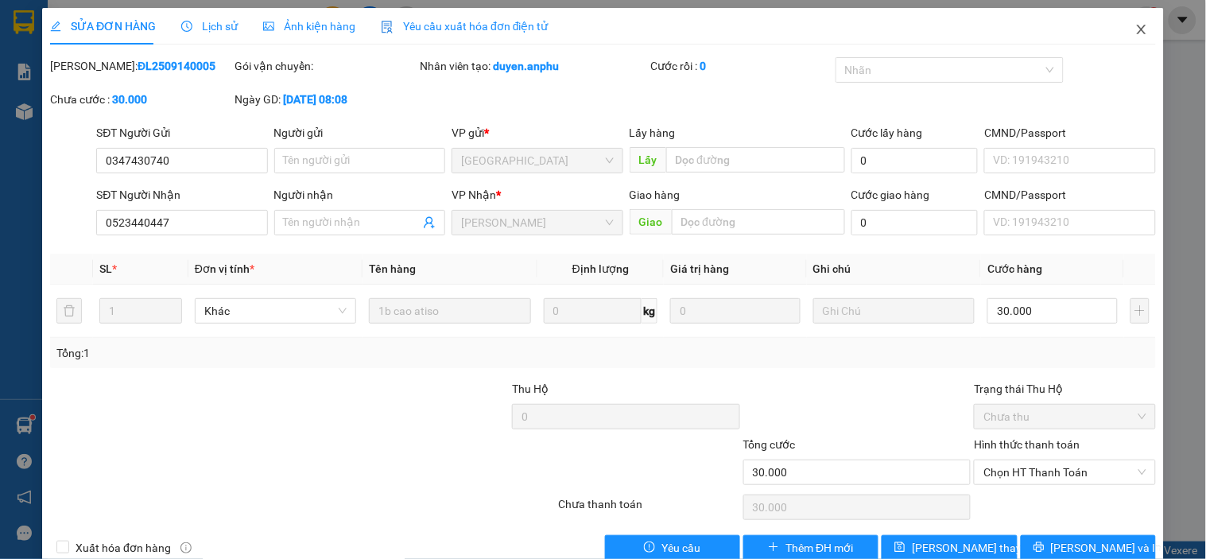
click at [1135, 35] on icon "close" at bounding box center [1141, 29] width 13 height 13
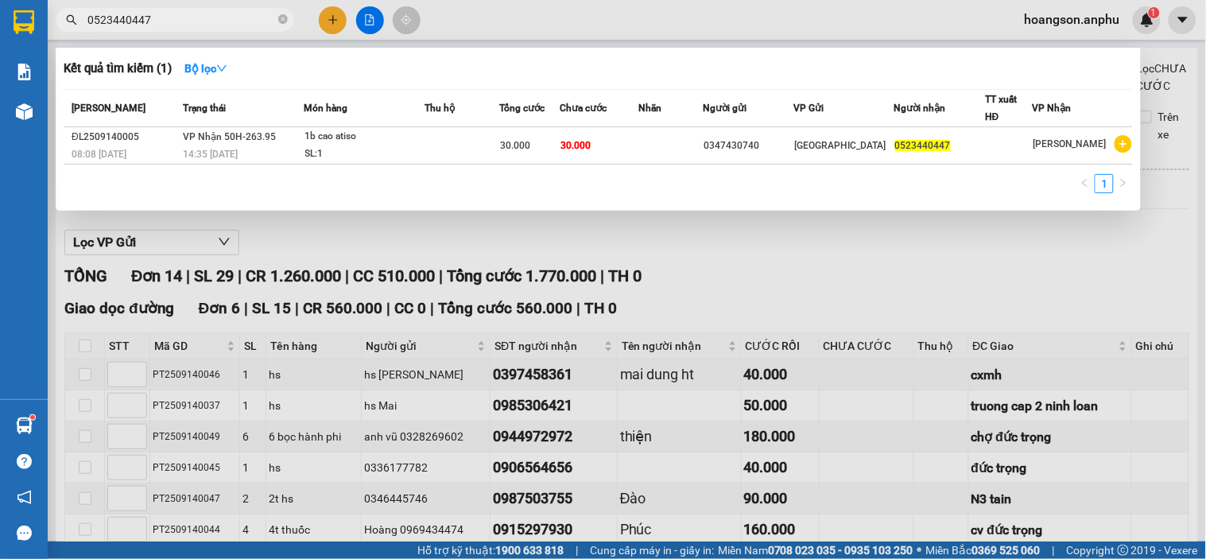
click at [171, 21] on input "0523440447" at bounding box center [181, 19] width 188 height 17
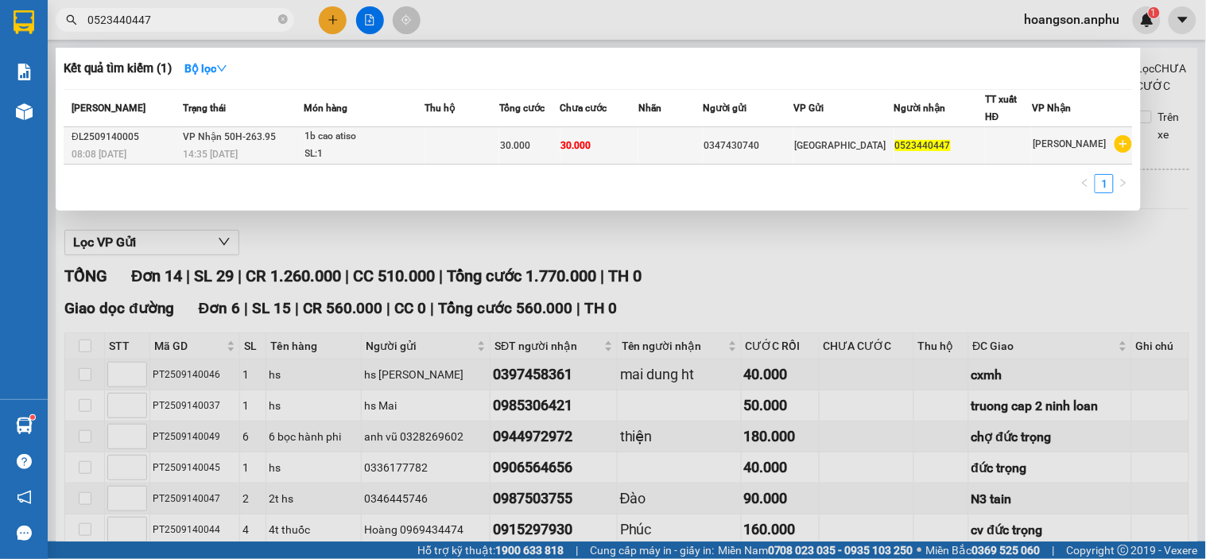
click at [477, 146] on td at bounding box center [462, 145] width 75 height 37
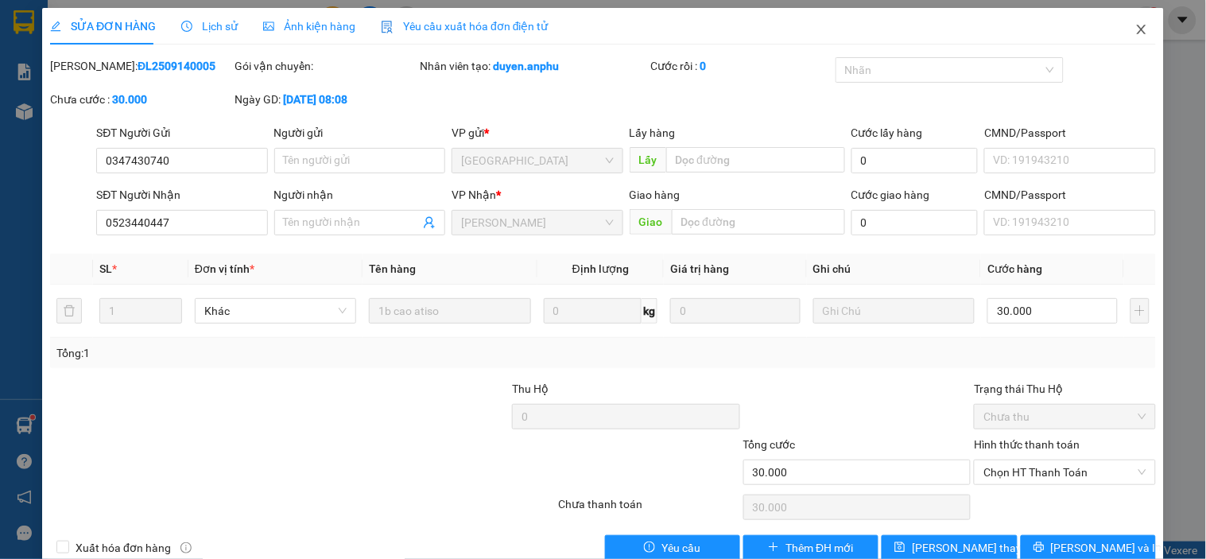
click at [1135, 32] on icon "close" at bounding box center [1141, 29] width 13 height 13
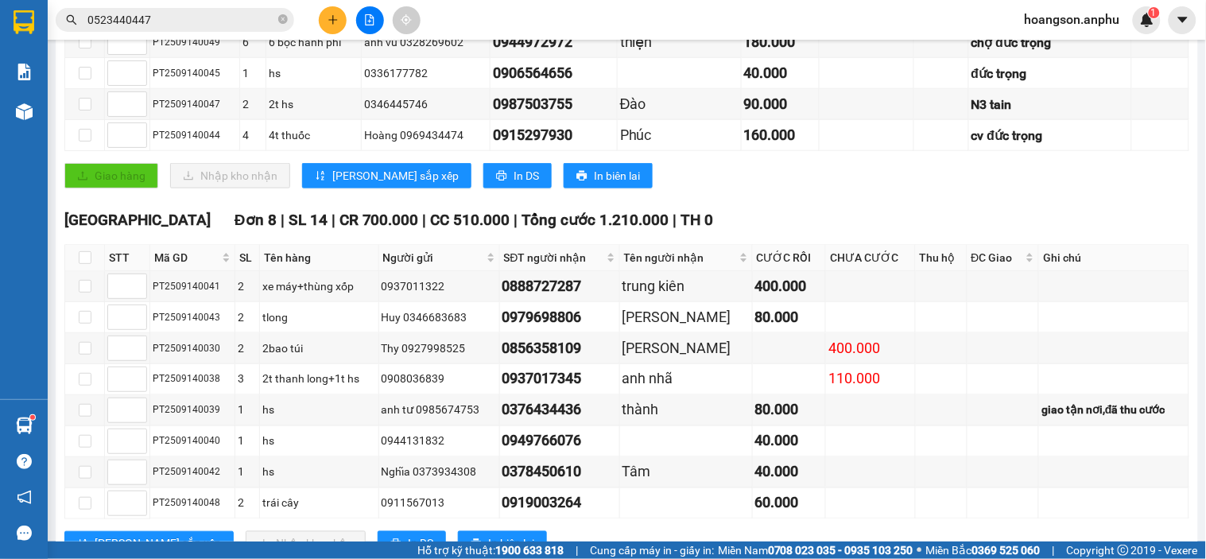
scroll to position [441, 0]
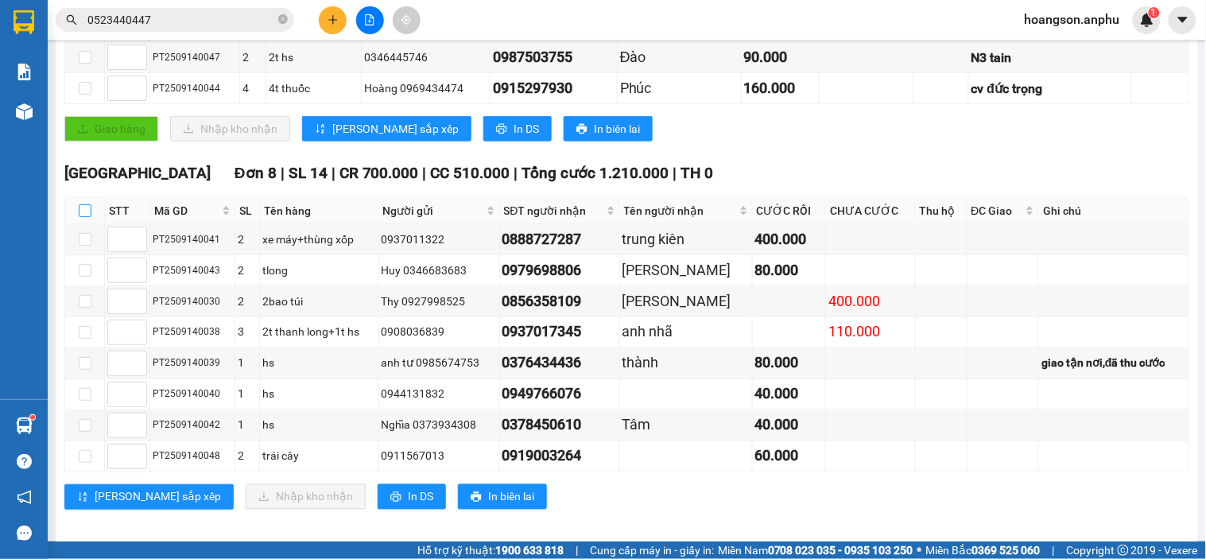
click at [82, 217] on input "checkbox" at bounding box center [85, 210] width 13 height 13
checkbox input "true"
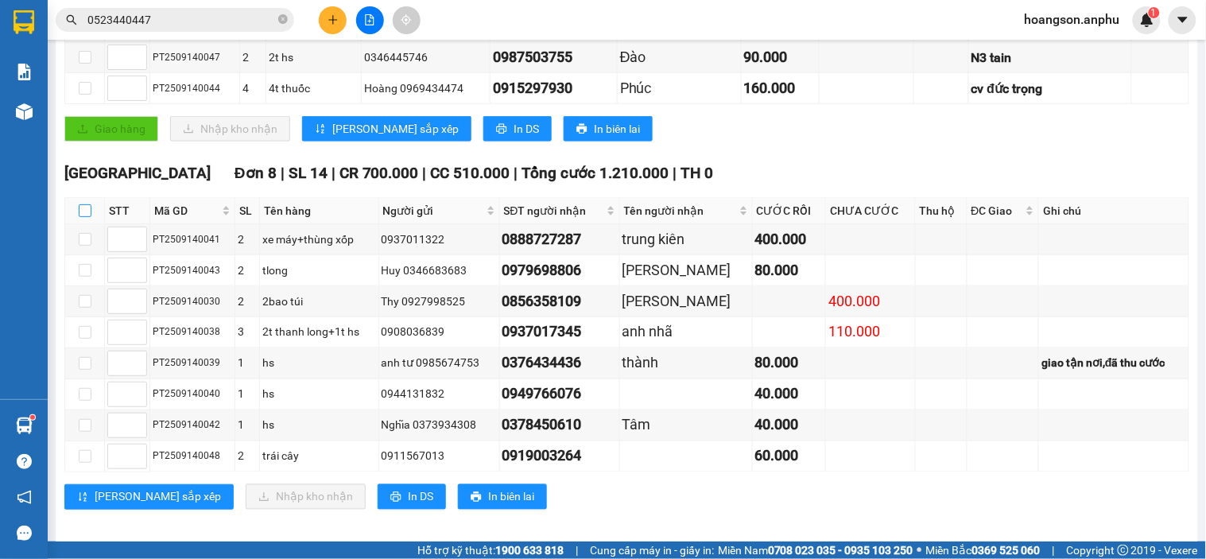
checkbox input "true"
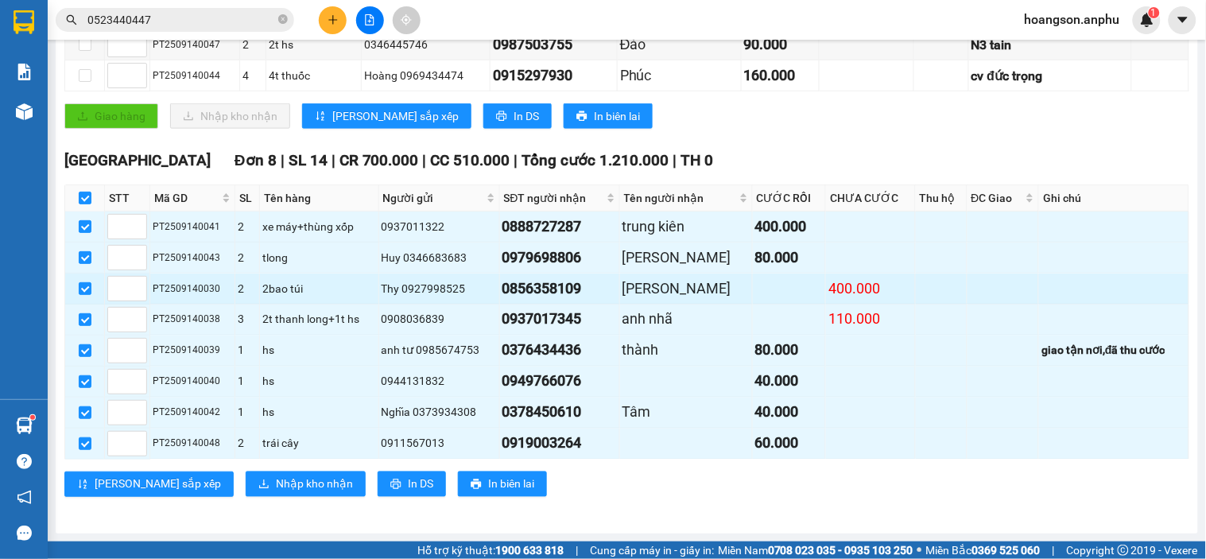
scroll to position [474, 0]
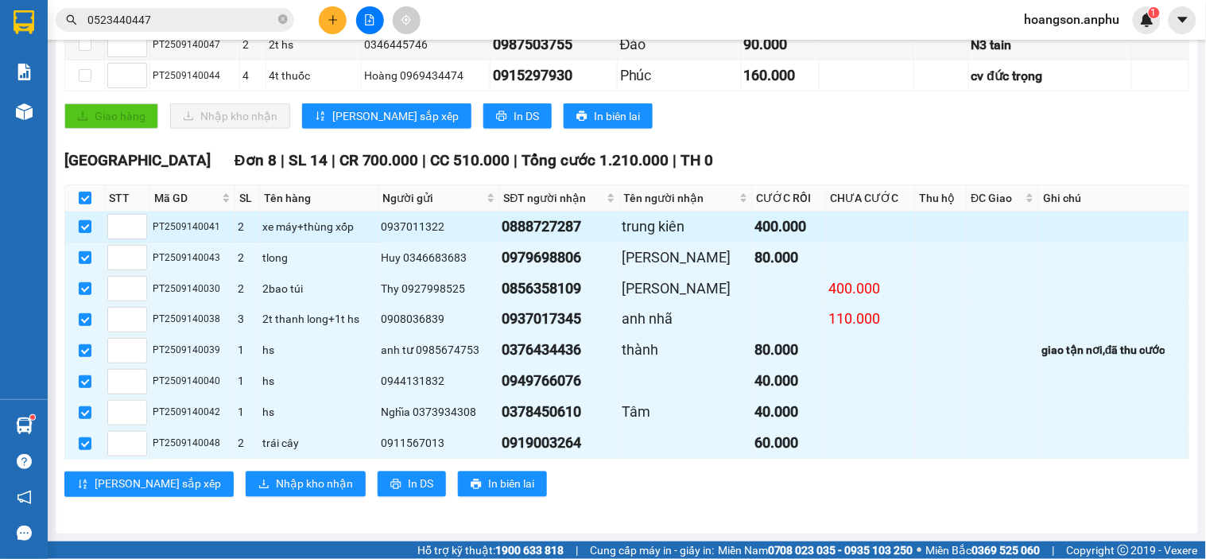
click at [81, 225] on input "checkbox" at bounding box center [85, 226] width 13 height 13
checkbox input "false"
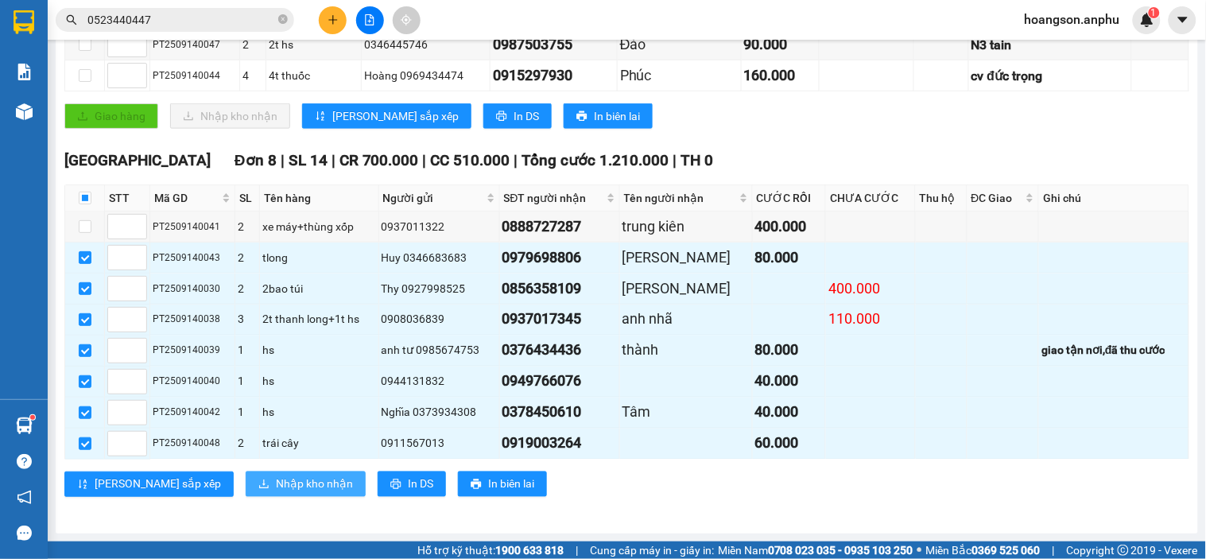
click at [276, 482] on span "Nhập kho nhận" at bounding box center [314, 483] width 77 height 17
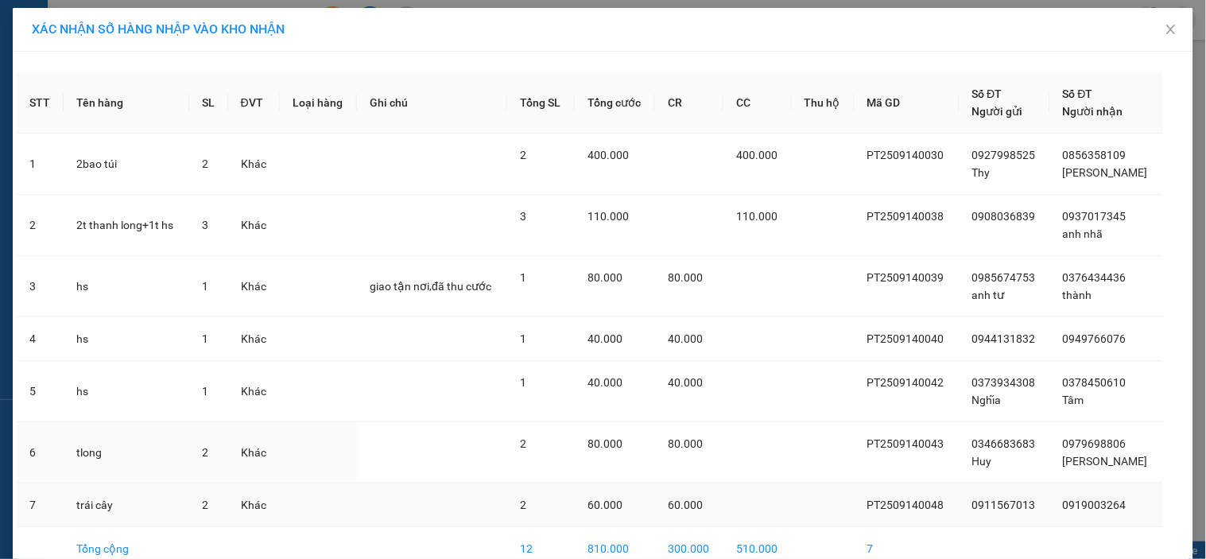
scroll to position [84, 0]
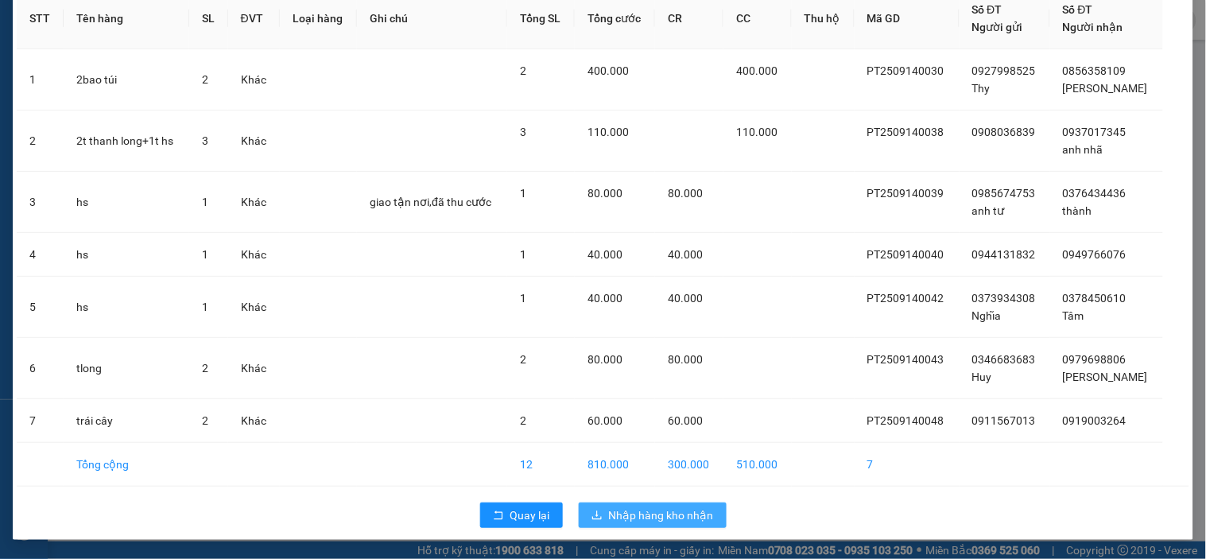
click at [653, 509] on span "Nhập hàng kho nhận" at bounding box center [661, 514] width 105 height 17
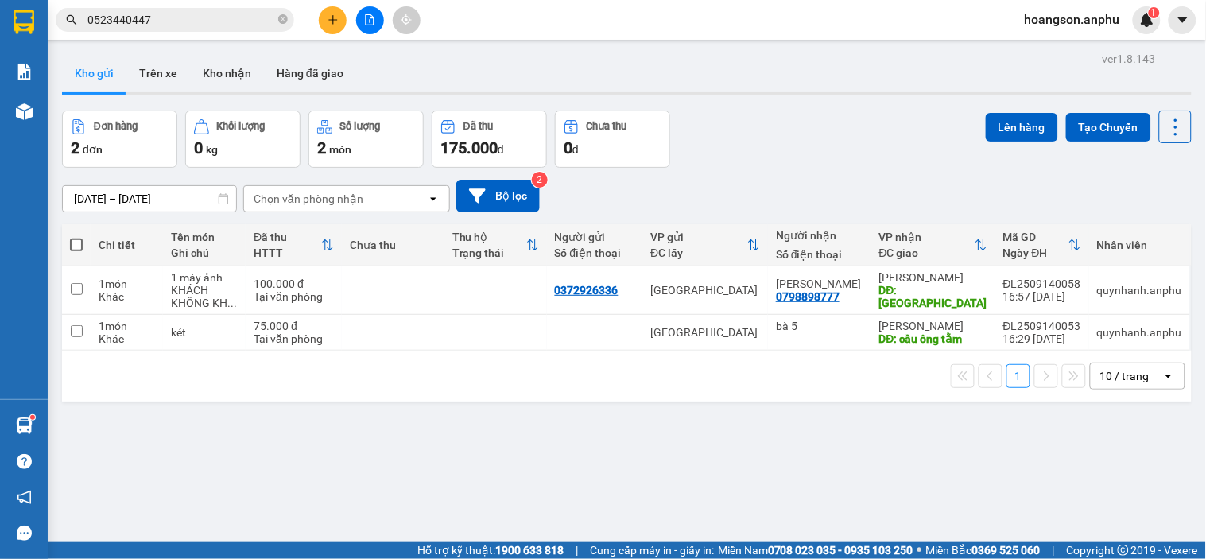
click at [1085, 28] on span "hoangson.anphu" at bounding box center [1072, 20] width 121 height 20
click at [1066, 49] on span "Đăng xuất" at bounding box center [1079, 49] width 87 height 17
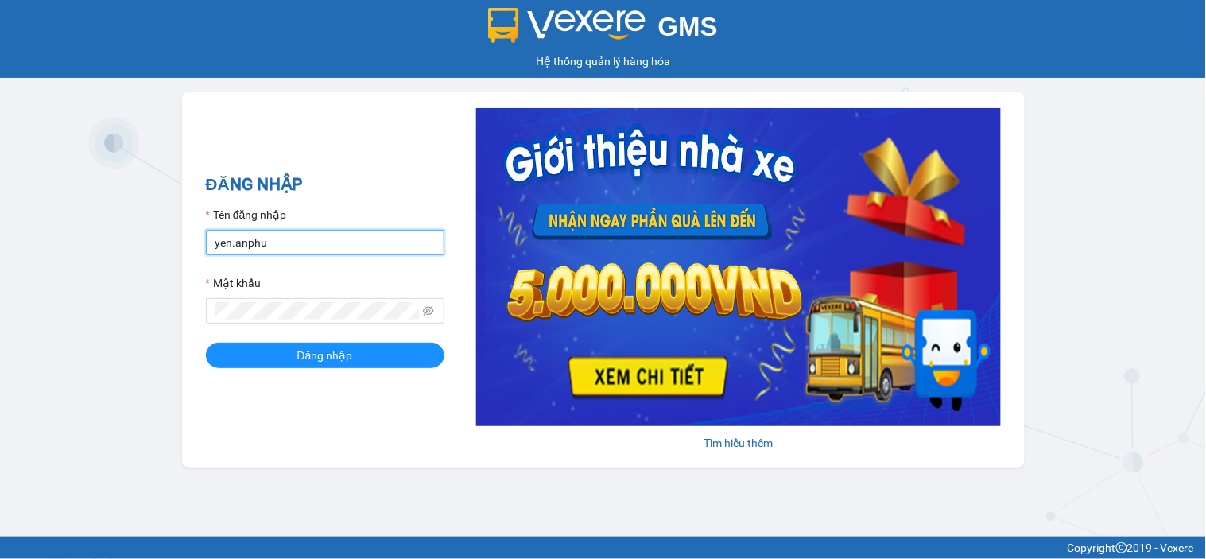
drag, startPoint x: 229, startPoint y: 238, endPoint x: 193, endPoint y: 242, distance: 35.9
click at [193, 242] on div "ĐĂNG NHẬP Tên đăng nhập yen.anphu Mật khẩu Đăng nhập Tìm hiểu thêm" at bounding box center [603, 279] width 842 height 375
drag, startPoint x: 231, startPoint y: 241, endPoint x: 210, endPoint y: 241, distance: 21.5
click at [210, 241] on input "yen.anphu" at bounding box center [325, 242] width 238 height 25
type input "quynhanh.anphu"
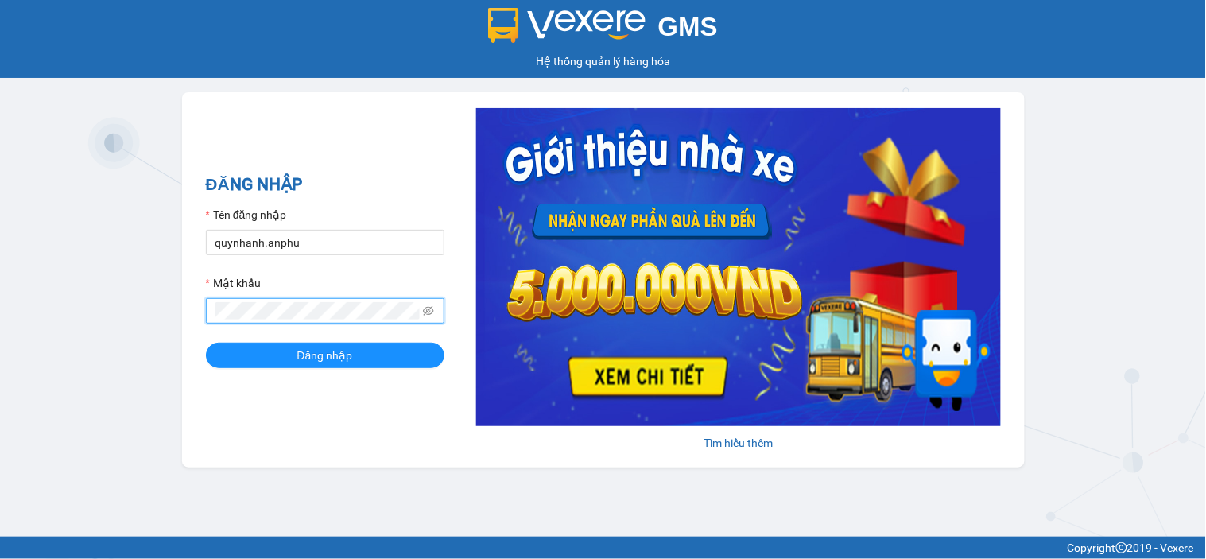
click at [120, 323] on div "GMS Hệ thống quản lý hàng hóa ĐĂNG NHẬP Tên đăng nhập quynhanh.anphu Mật khẩu Đ…" at bounding box center [603, 268] width 1206 height 536
click at [319, 364] on span "Đăng nhập" at bounding box center [325, 354] width 56 height 17
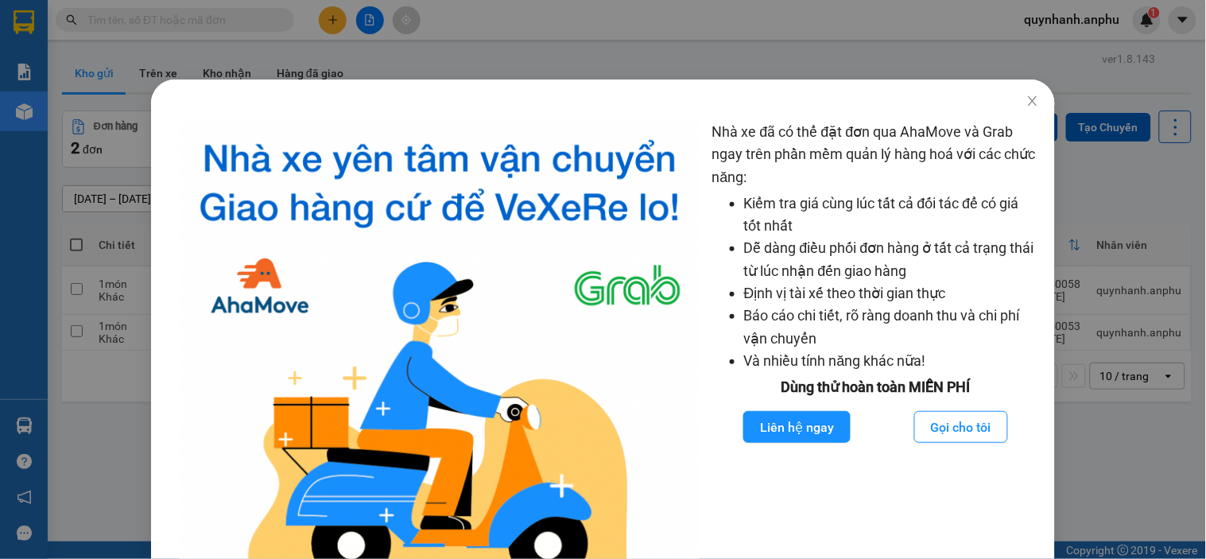
click at [689, 43] on div "Nhà xe đã có thể đặt đơn qua AhaMove và Grab ngay trên phần mềm quản lý hàng ho…" at bounding box center [603, 279] width 1206 height 559
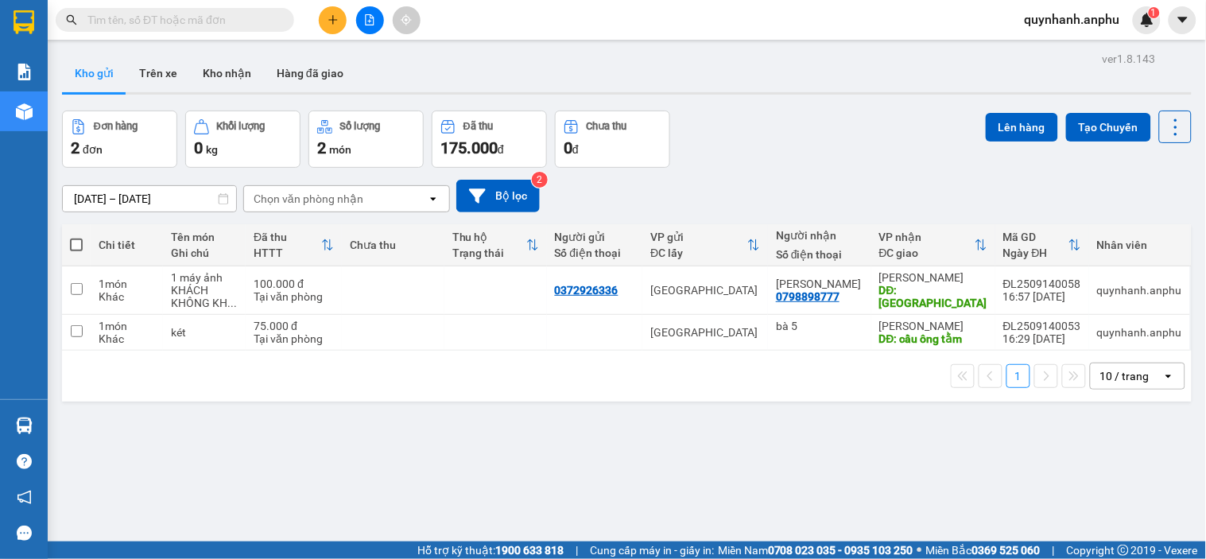
click at [617, 431] on div "ver 1.8.143 Kho gửi Trên xe Kho nhận Hàng đã giao Đơn hàng 2 đơn Khối lượng 0 k…" at bounding box center [627, 327] width 1142 height 559
click at [176, 13] on input "text" at bounding box center [181, 19] width 188 height 17
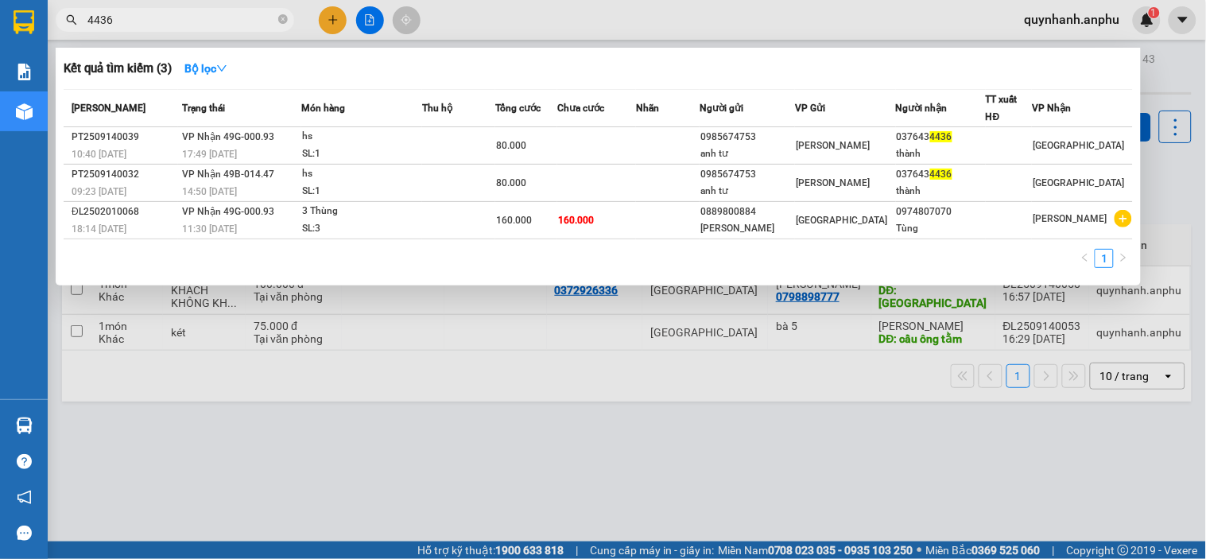
type input "4436"
click at [469, 21] on div at bounding box center [603, 279] width 1206 height 559
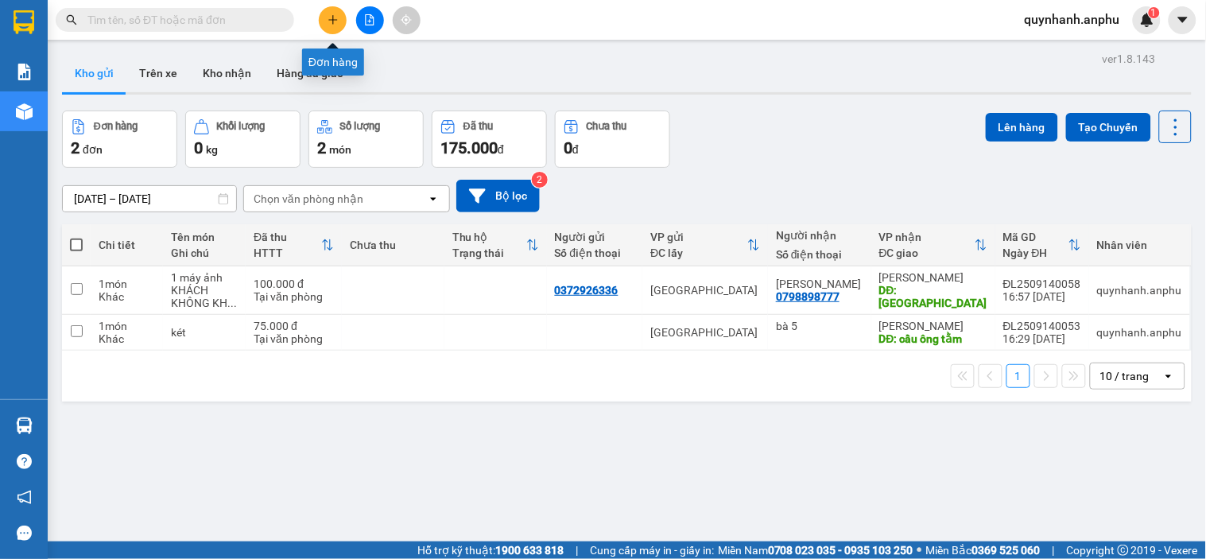
click at [336, 16] on icon "plus" at bounding box center [332, 19] width 11 height 11
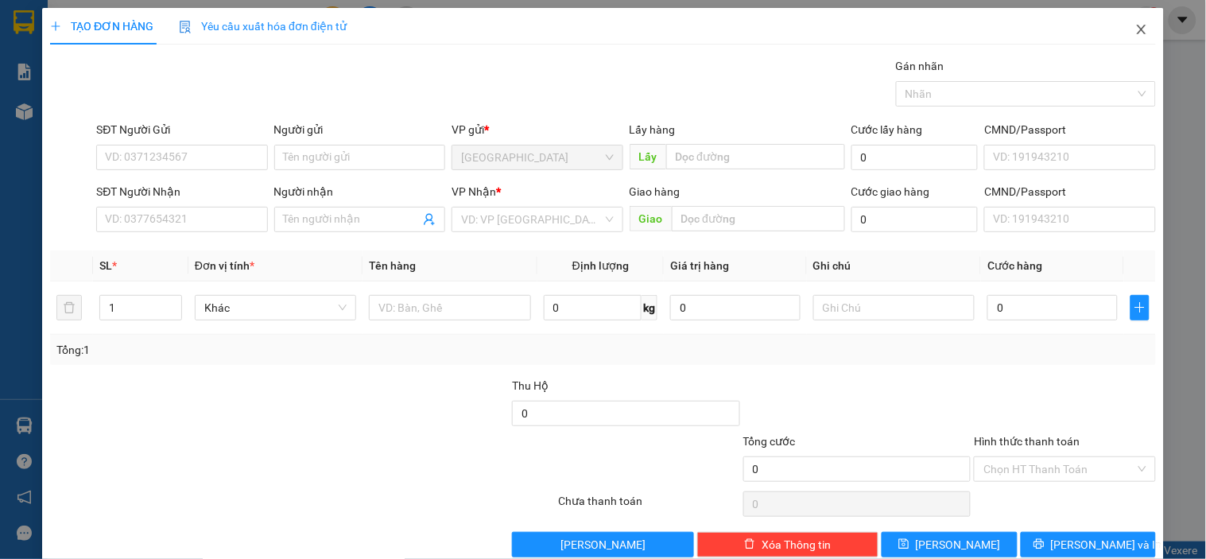
click at [1136, 32] on icon "close" at bounding box center [1140, 30] width 9 height 10
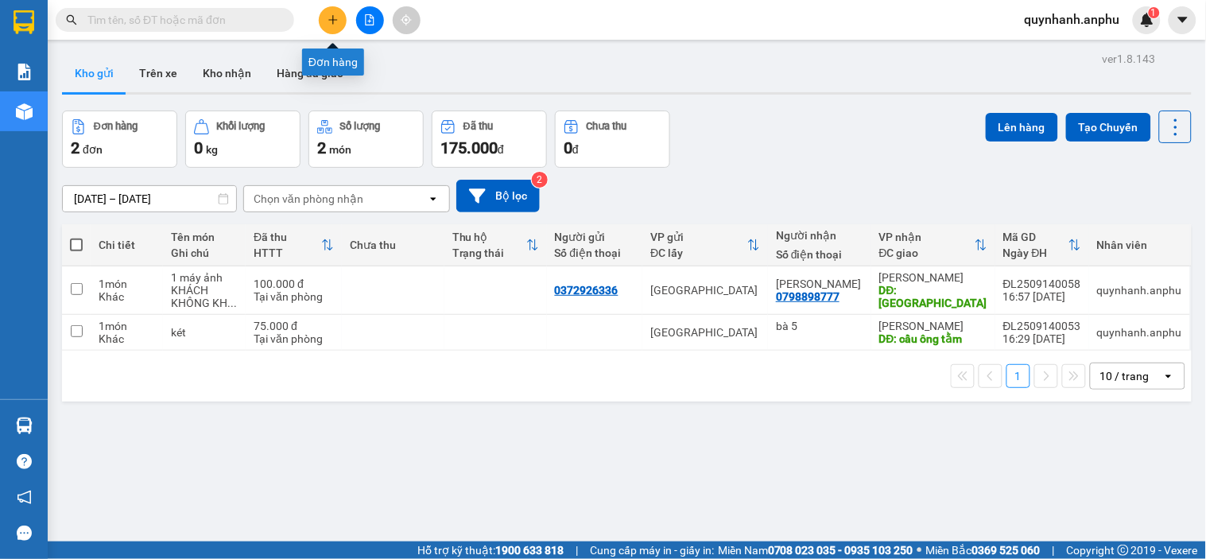
click at [331, 26] on button at bounding box center [333, 20] width 28 height 28
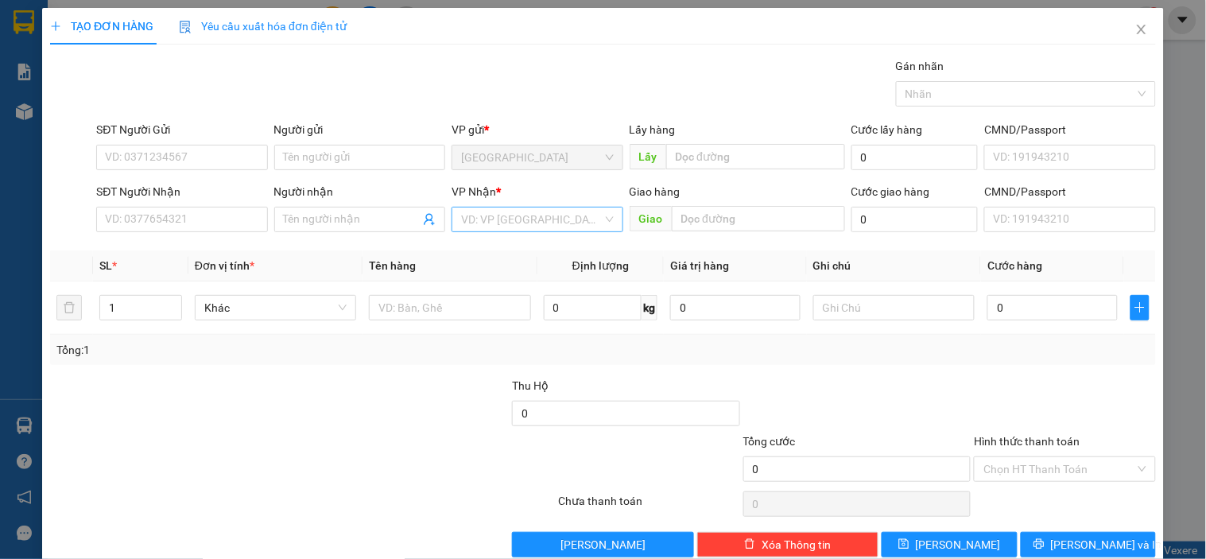
click at [545, 208] on input "search" at bounding box center [531, 219] width 141 height 24
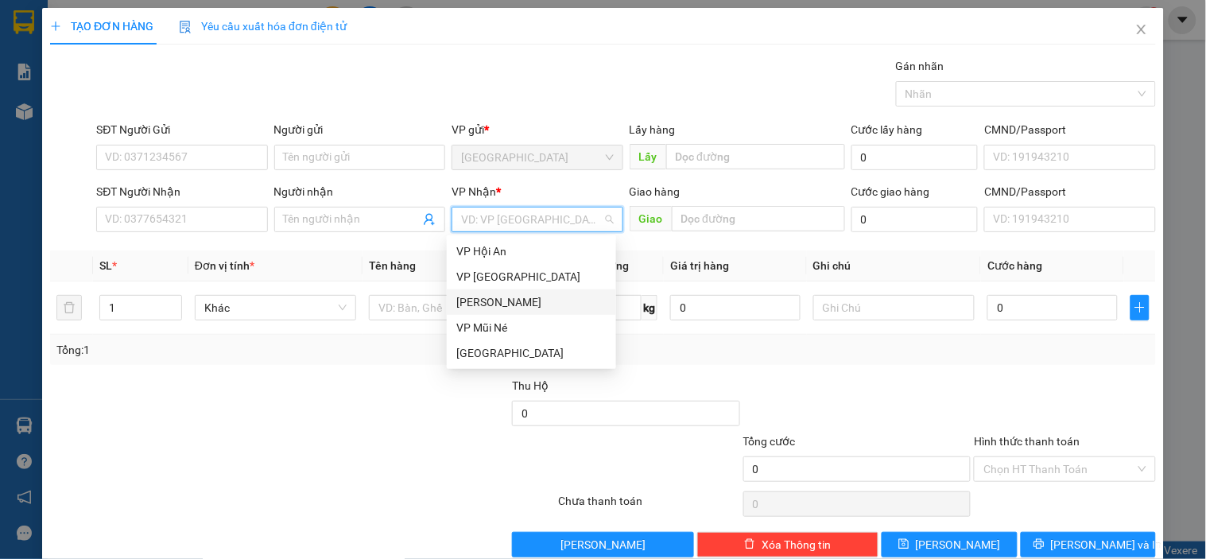
click at [510, 303] on div "[PERSON_NAME]" at bounding box center [531, 301] width 150 height 17
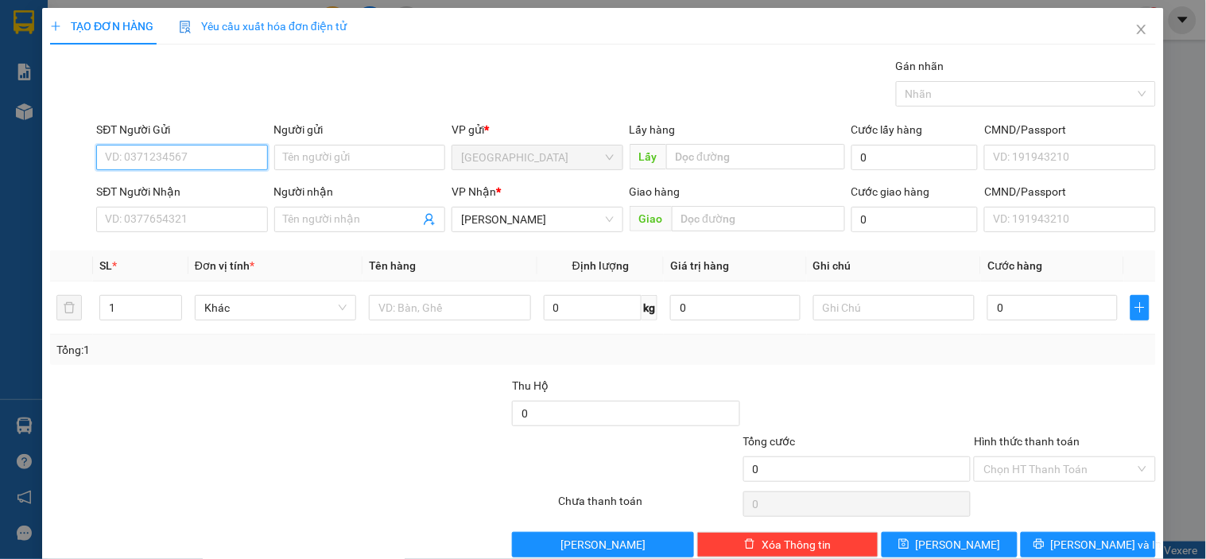
click at [176, 154] on input "SĐT Người Gửi" at bounding box center [181, 157] width 171 height 25
type input "0902451186"
click at [157, 187] on div "0902451186" at bounding box center [180, 188] width 150 height 17
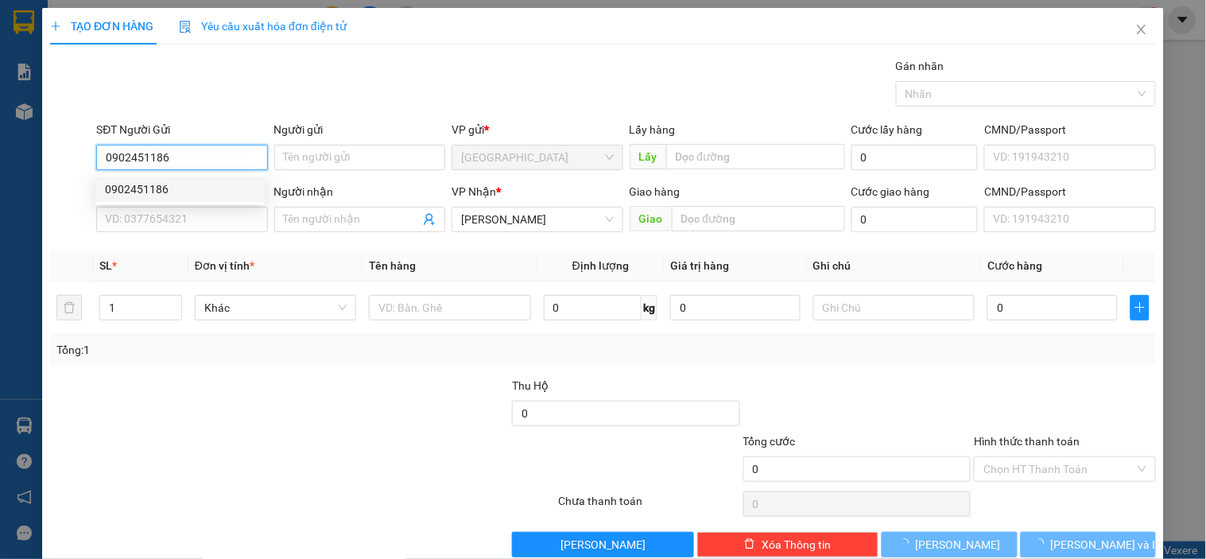
type input "40.000"
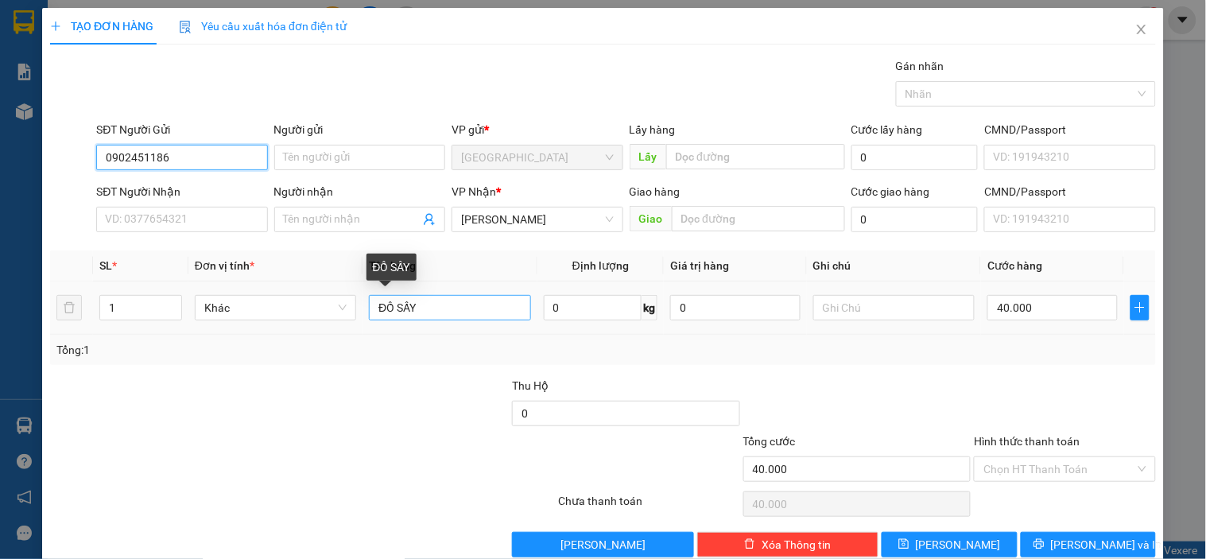
type input "0902451186"
click at [453, 312] on input "ĐỒ SẤY" at bounding box center [449, 307] width 161 height 25
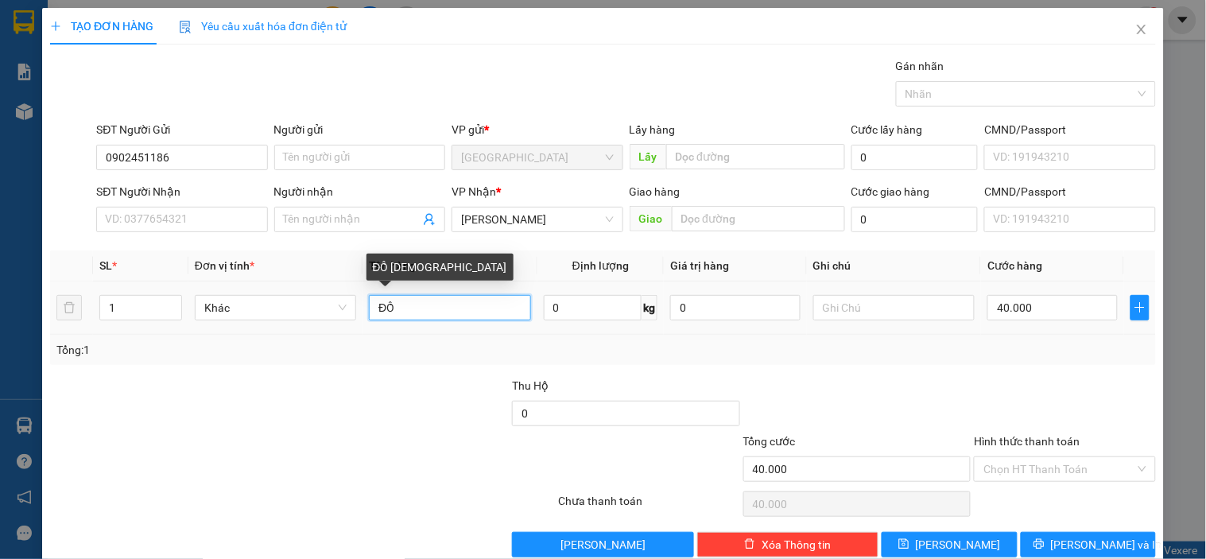
type input "Đ"
type input "h"
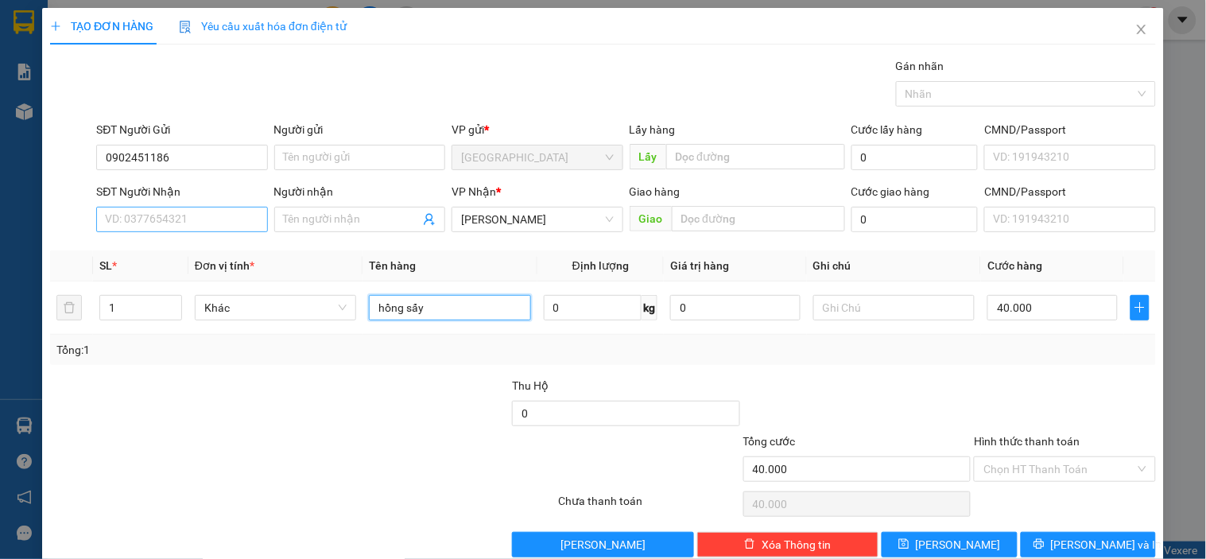
type input "hồng sấy"
click at [159, 223] on input "SĐT Người Nhận" at bounding box center [181, 219] width 171 height 25
type input "0783233141"
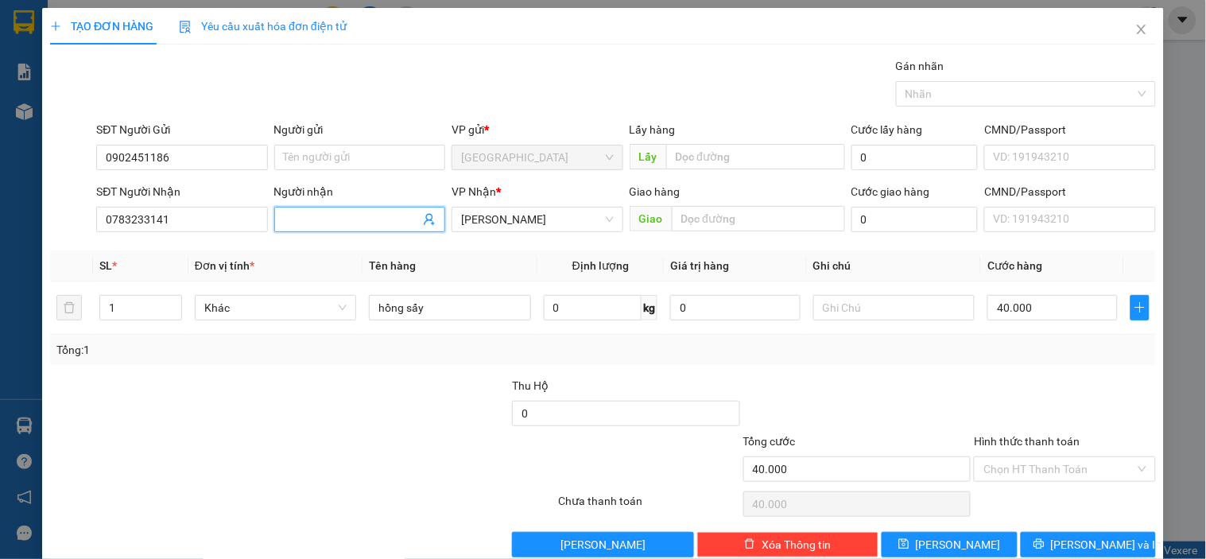
click at [331, 223] on input "Người nhận" at bounding box center [352, 219] width 136 height 17
type input "C"
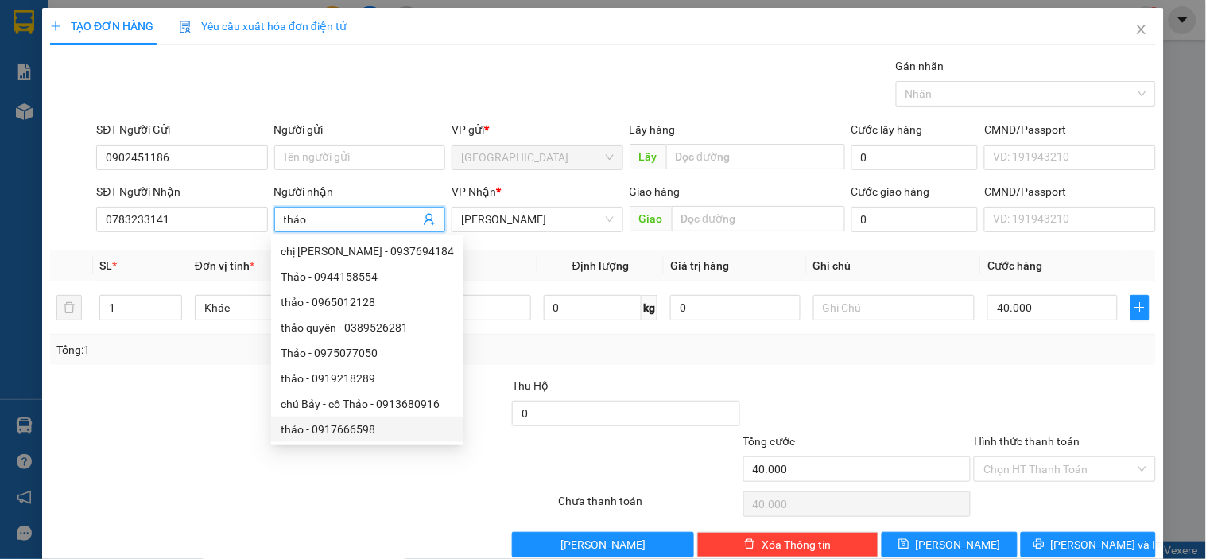
type input "thảo"
click at [817, 367] on div "Transit Pickup Surcharge Ids Transit Deliver Surcharge Ids Transit Deliver Surc…" at bounding box center [602, 307] width 1105 height 500
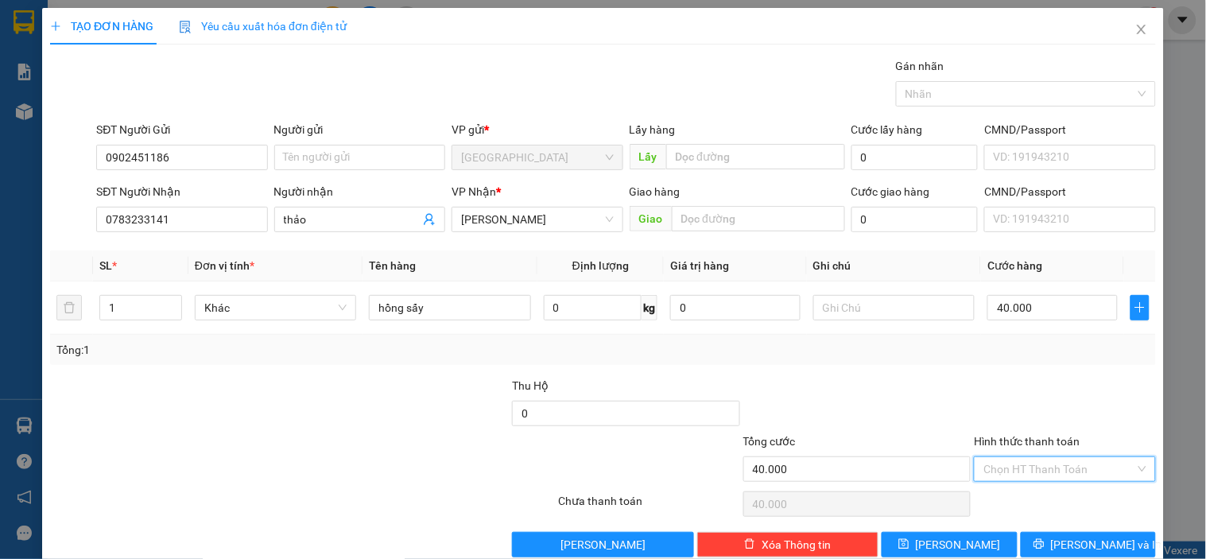
click at [1009, 470] on input "Hình thức thanh toán" at bounding box center [1058, 469] width 151 height 24
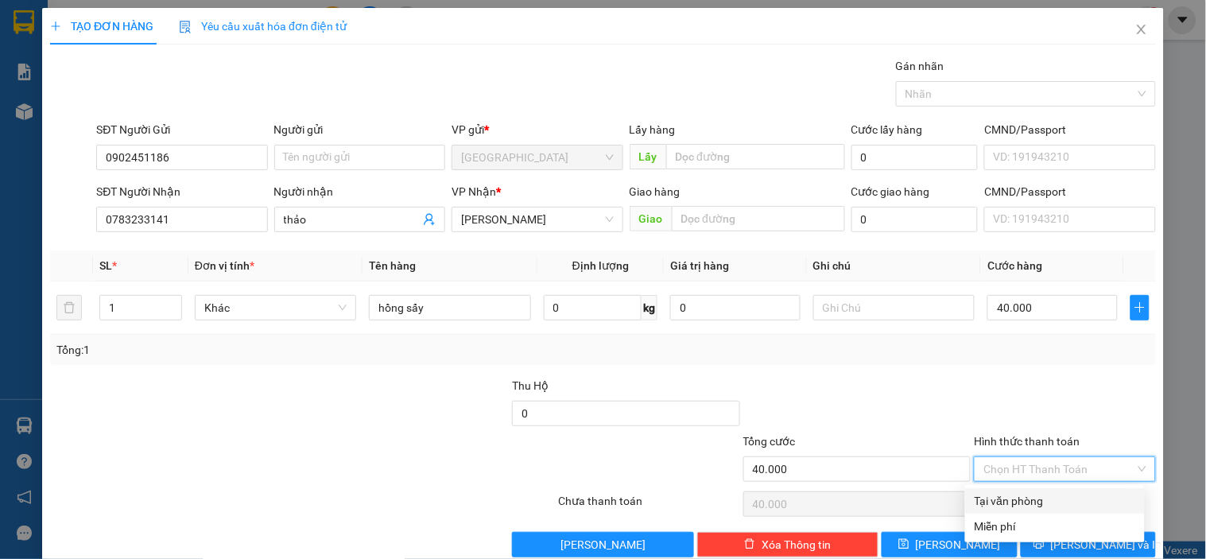
click at [1010, 498] on div "Tại văn phòng" at bounding box center [1054, 500] width 161 height 17
type input "0"
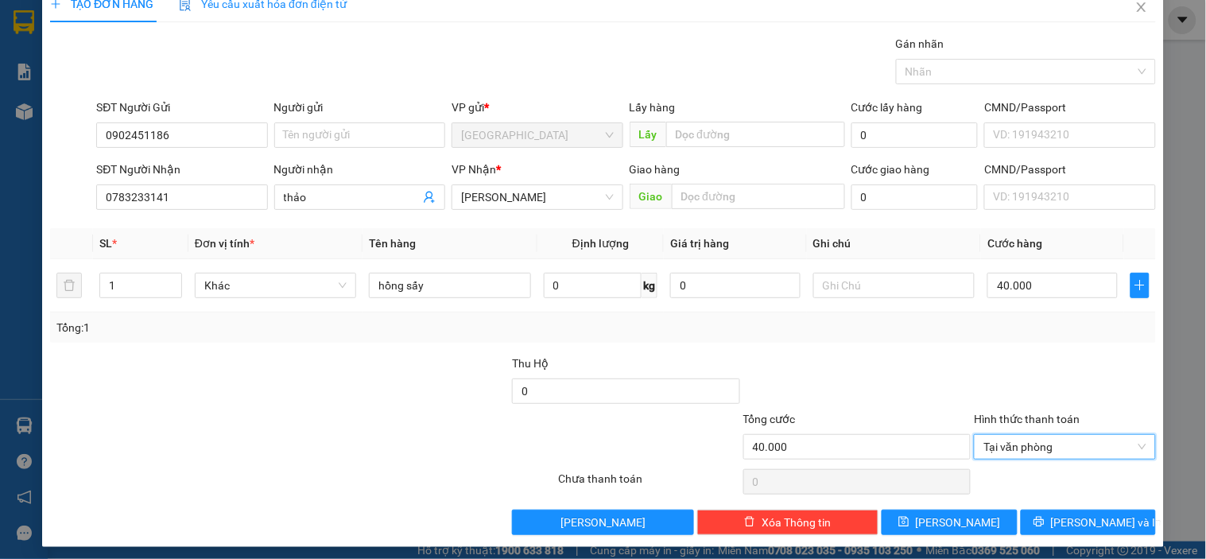
scroll to position [29, 0]
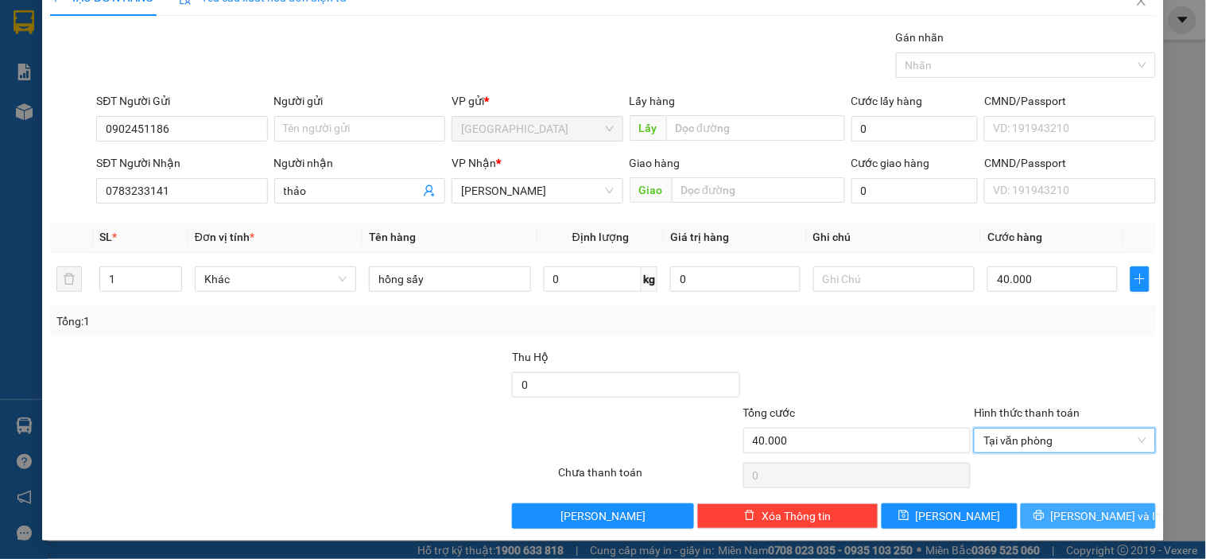
click at [1070, 513] on span "Lưu và In" at bounding box center [1106, 515] width 111 height 17
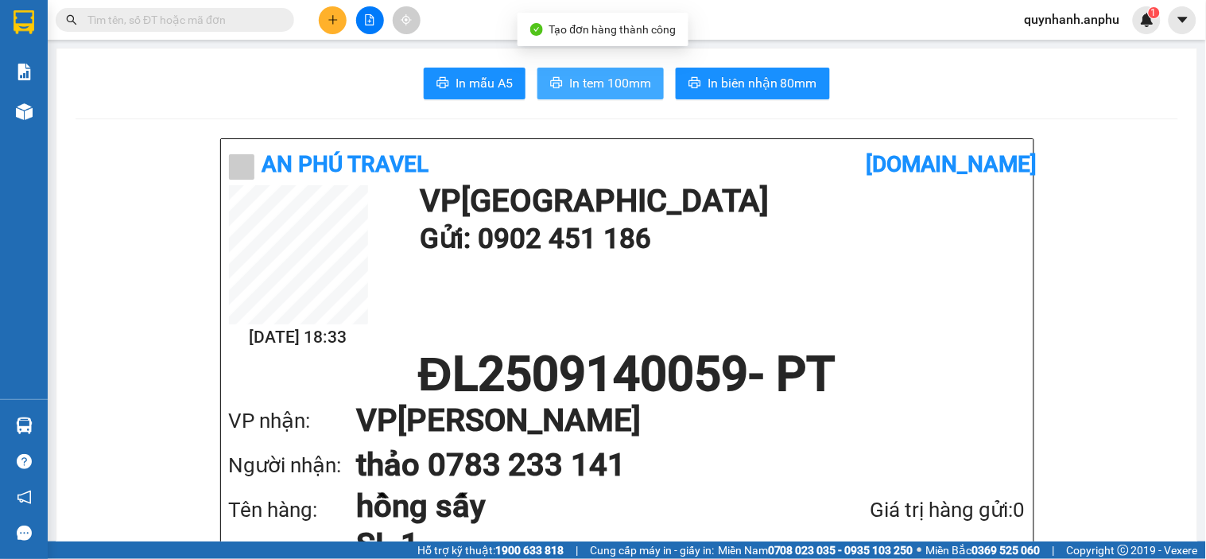
click at [569, 79] on span "In tem 100mm" at bounding box center [610, 83] width 82 height 20
click at [605, 98] on button "In tem 100mm" at bounding box center [600, 84] width 126 height 32
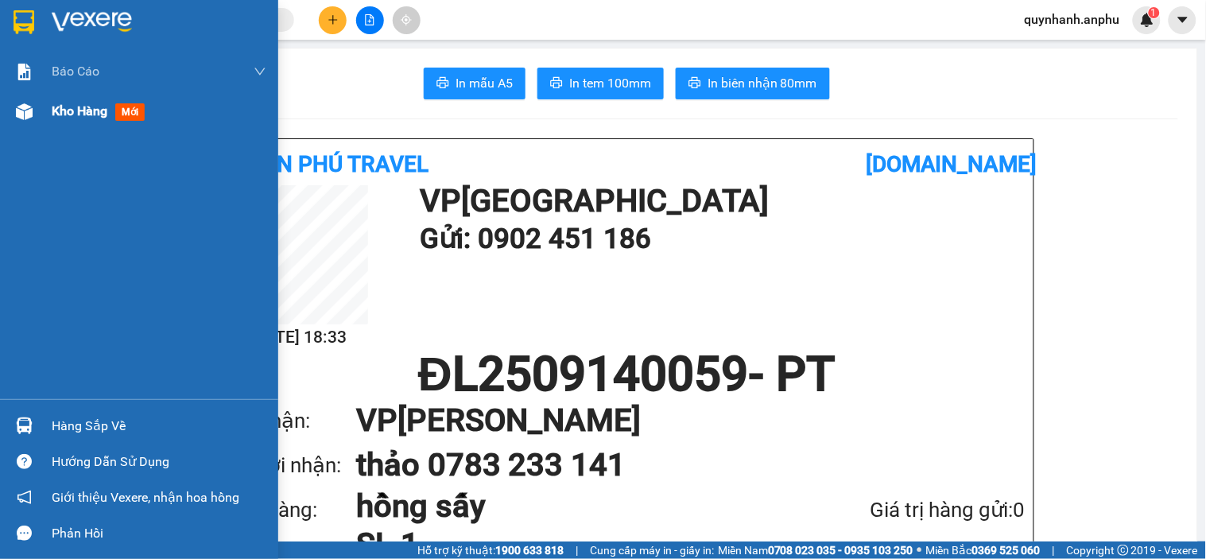
click at [75, 113] on span "Kho hàng" at bounding box center [80, 110] width 56 height 15
